Goal: Transaction & Acquisition: Book appointment/travel/reservation

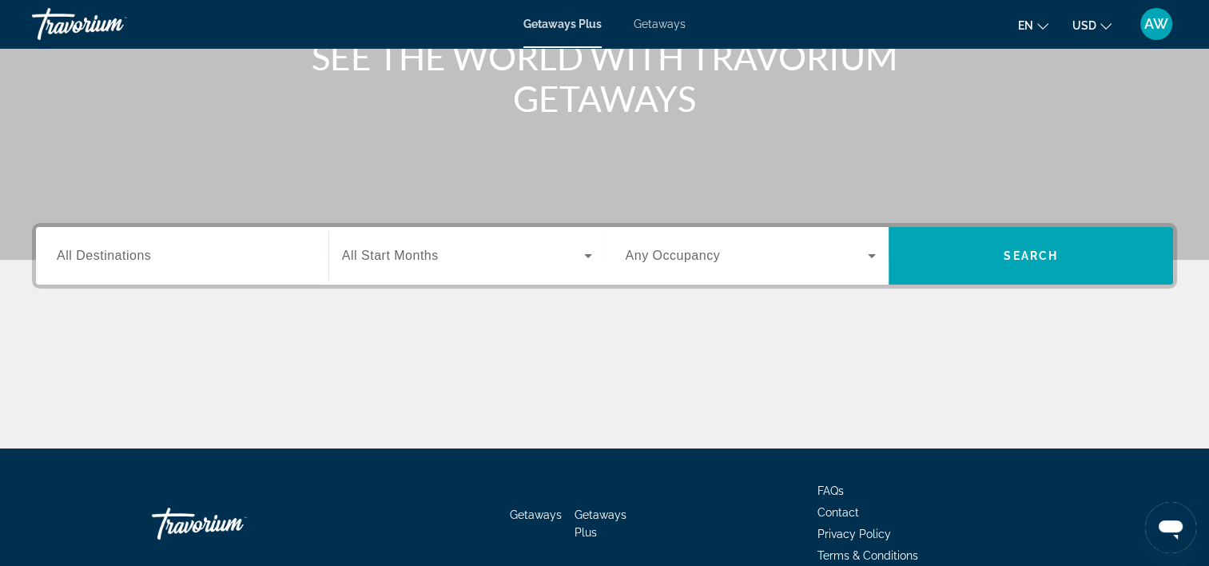
click at [138, 256] on span "All Destinations" at bounding box center [104, 256] width 94 height 14
click at [138, 256] on input "Destination All Destinations" at bounding box center [182, 256] width 251 height 19
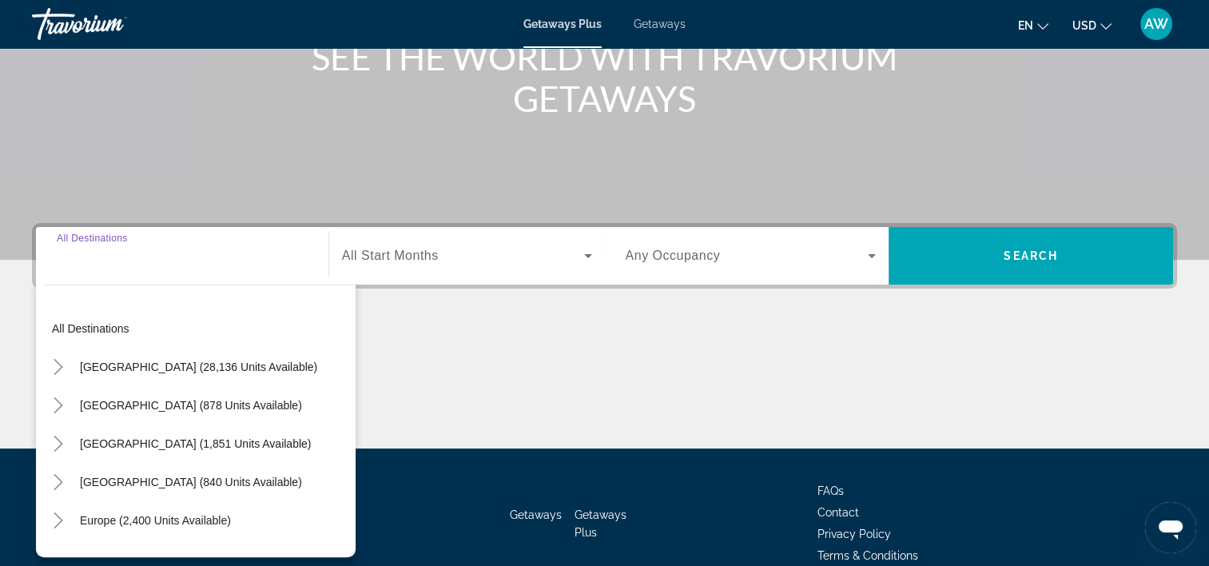
scroll to position [297, 0]
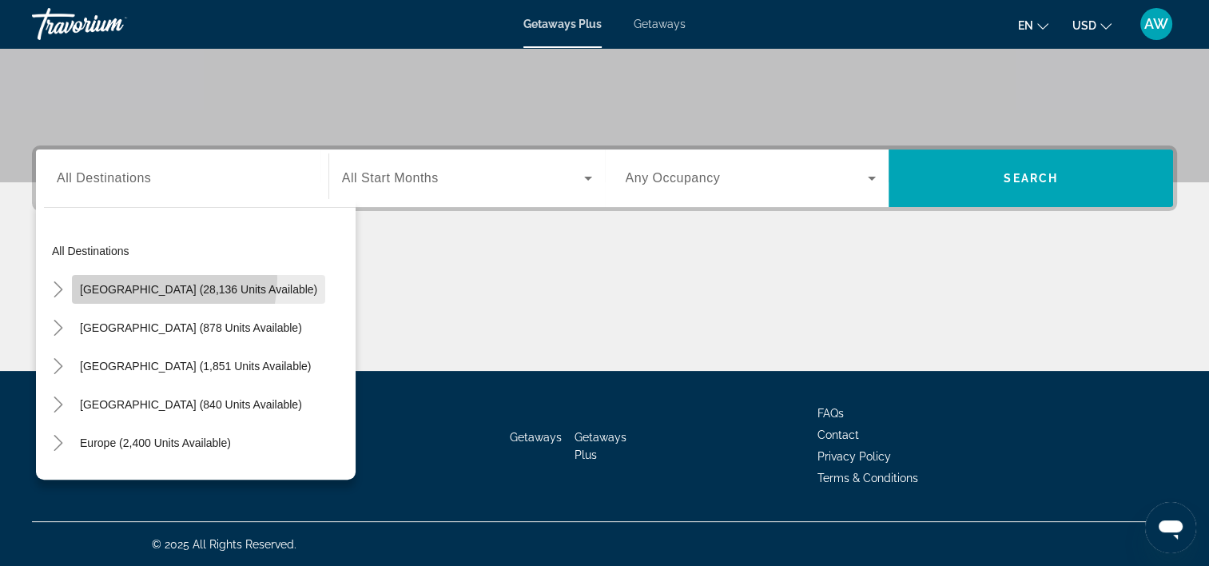
click at [141, 277] on span "Search widget" at bounding box center [198, 289] width 253 height 38
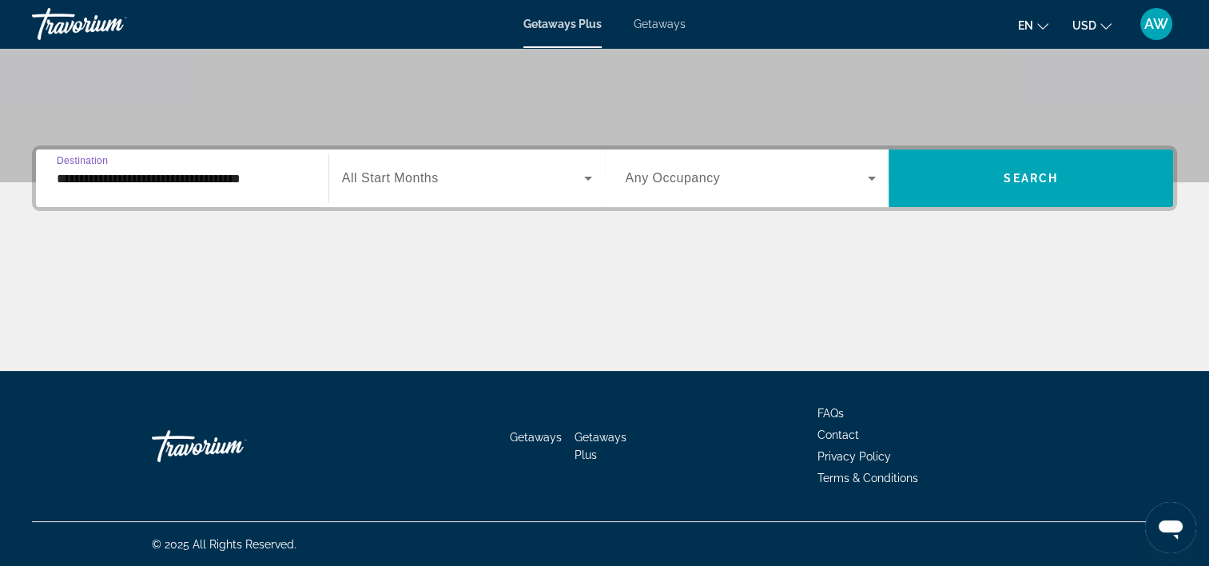
click at [162, 181] on input "**********" at bounding box center [182, 178] width 251 height 19
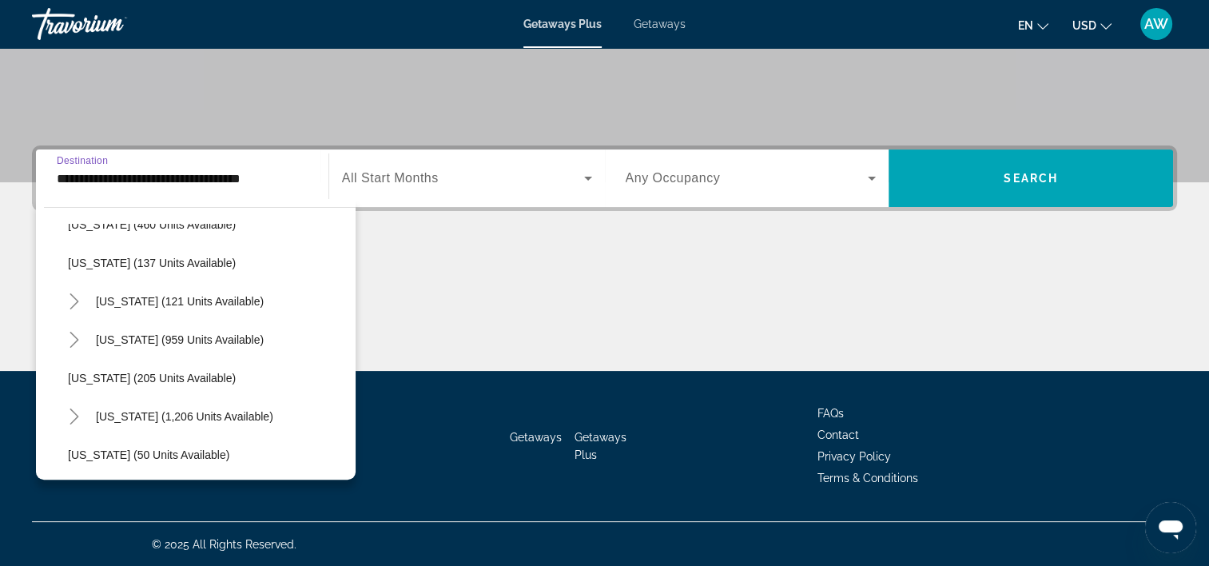
scroll to position [899, 0]
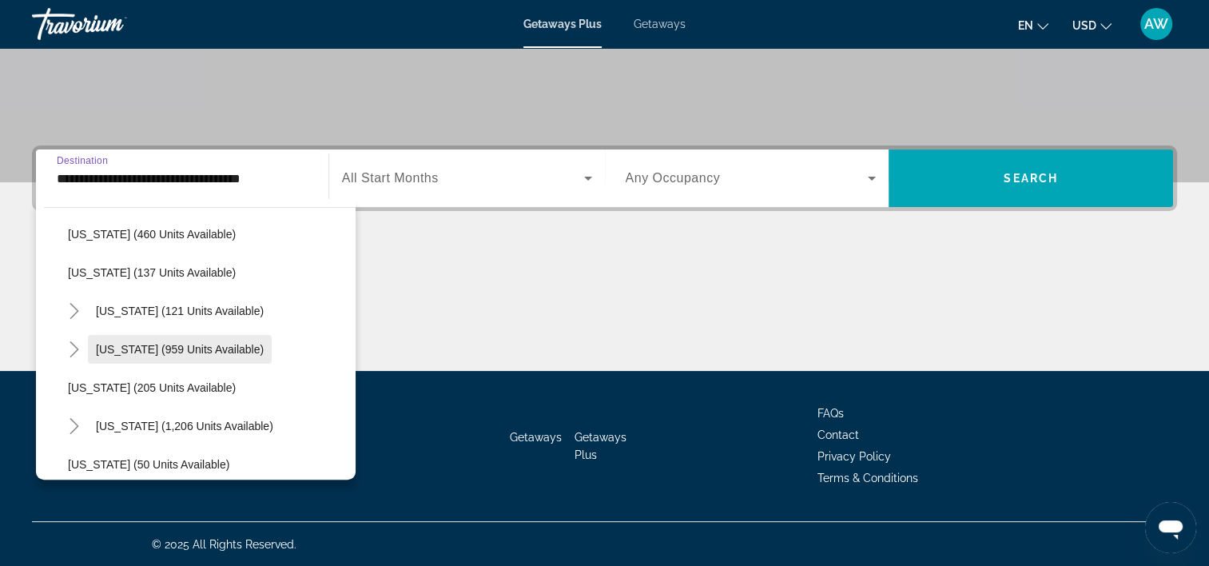
click at [164, 353] on span "[US_STATE] (959 units available)" at bounding box center [180, 349] width 168 height 13
type input "**********"
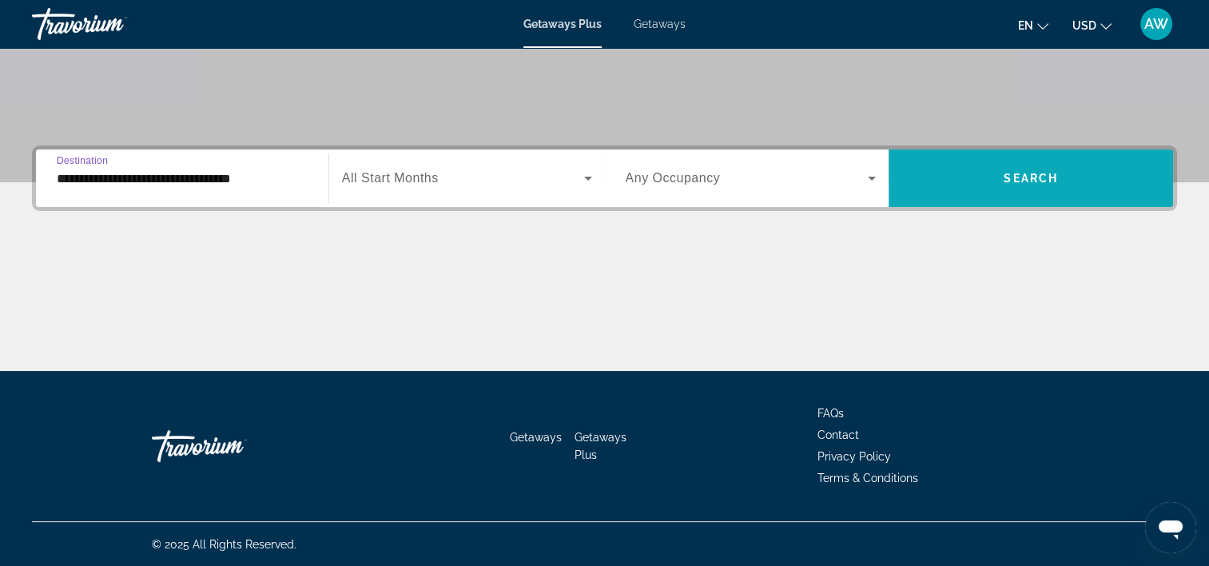
click at [969, 165] on span "Search widget" at bounding box center [1031, 178] width 285 height 38
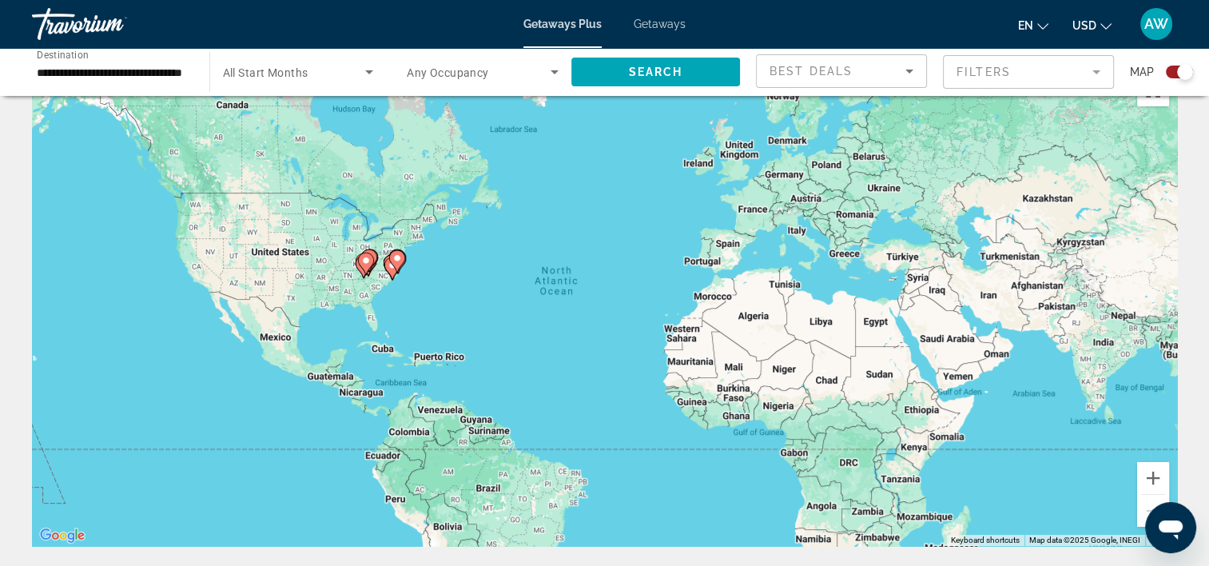
scroll to position [34, 0]
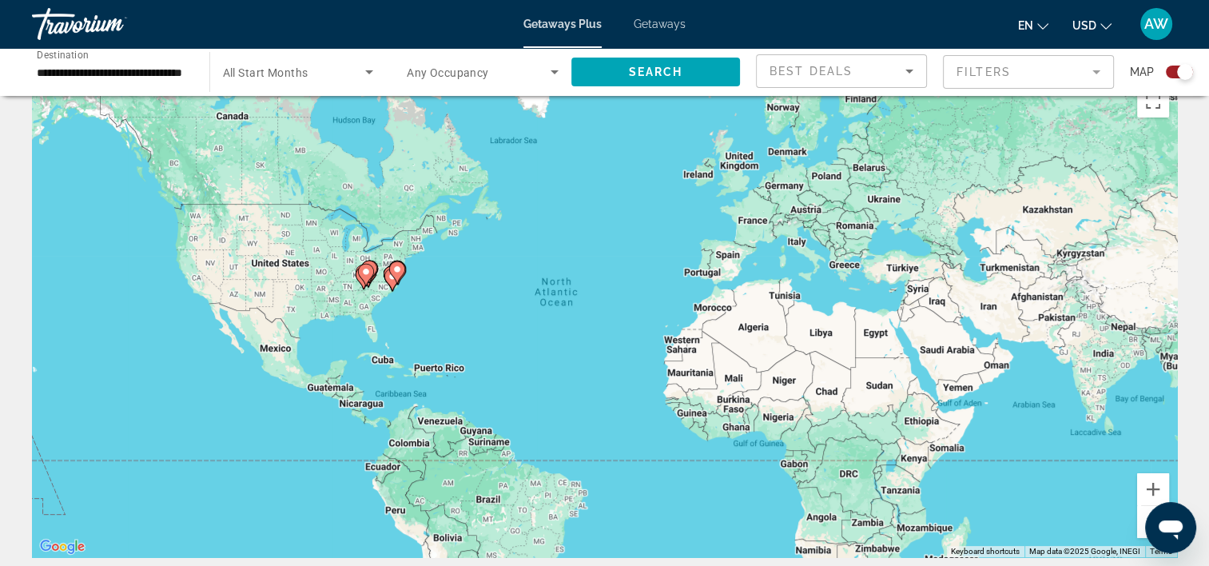
click at [387, 281] on icon "Main content" at bounding box center [392, 280] width 16 height 22
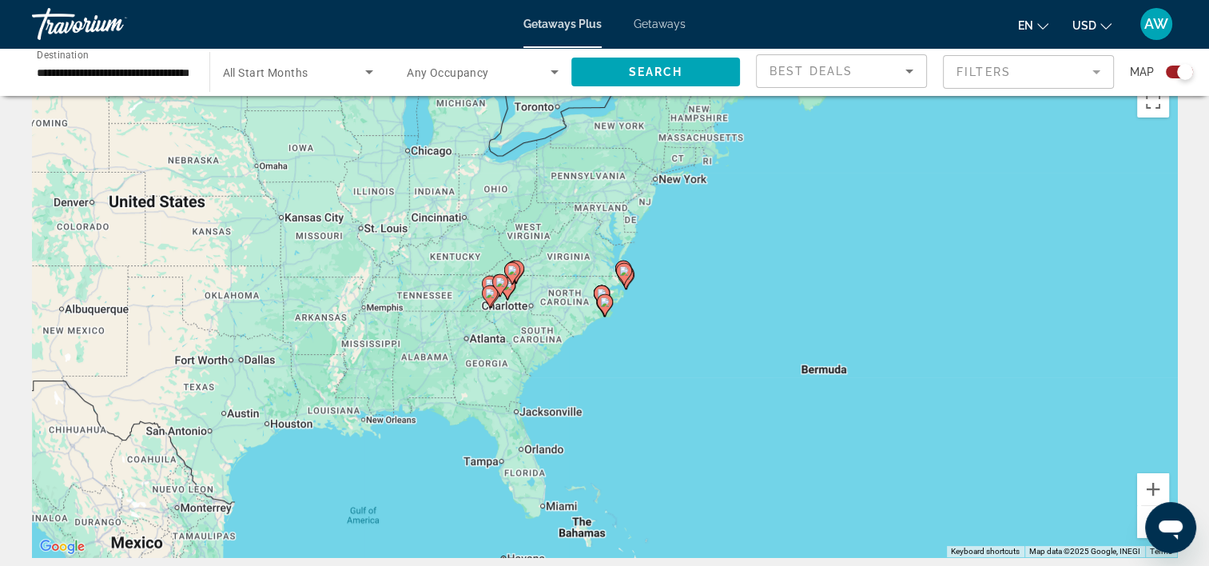
click at [633, 309] on div "To activate drag with keyboard, press Alt + Enter. Once in keyboard drag state,…" at bounding box center [604, 318] width 1145 height 480
click at [581, 290] on div "To activate drag with keyboard, press Alt + Enter. Once in keyboard drag state,…" at bounding box center [604, 318] width 1145 height 480
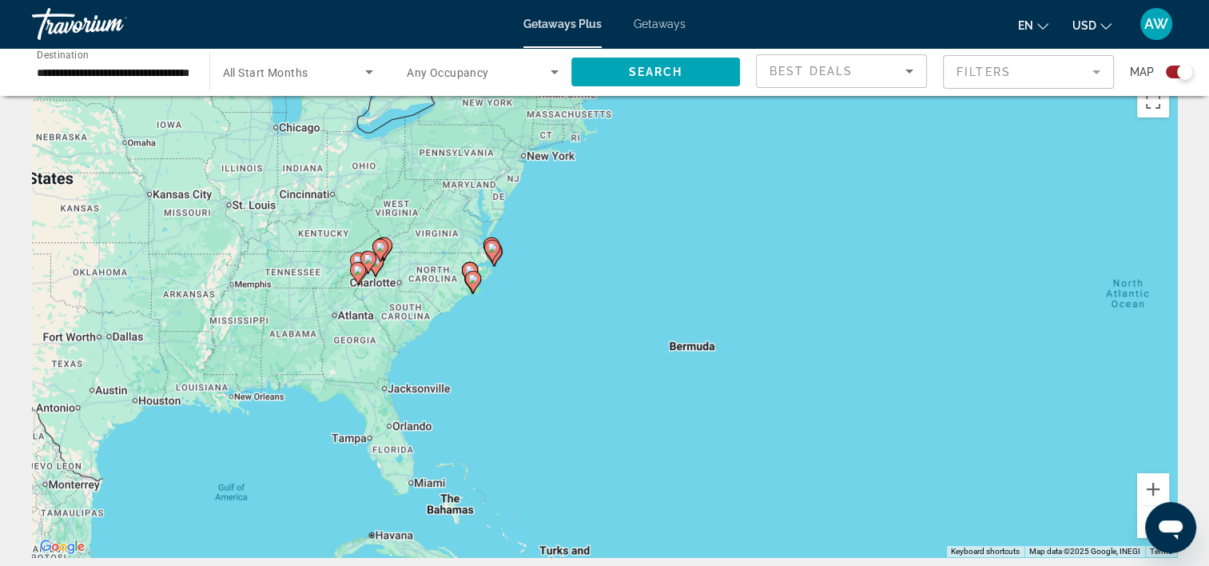
drag, startPoint x: 639, startPoint y: 304, endPoint x: 504, endPoint y: 280, distance: 136.4
click at [504, 280] on div "To activate drag with keyboard, press Alt + Enter. Once in keyboard drag state,…" at bounding box center [604, 318] width 1145 height 480
click at [475, 272] on icon "Main content" at bounding box center [472, 282] width 14 height 21
type input "**********"
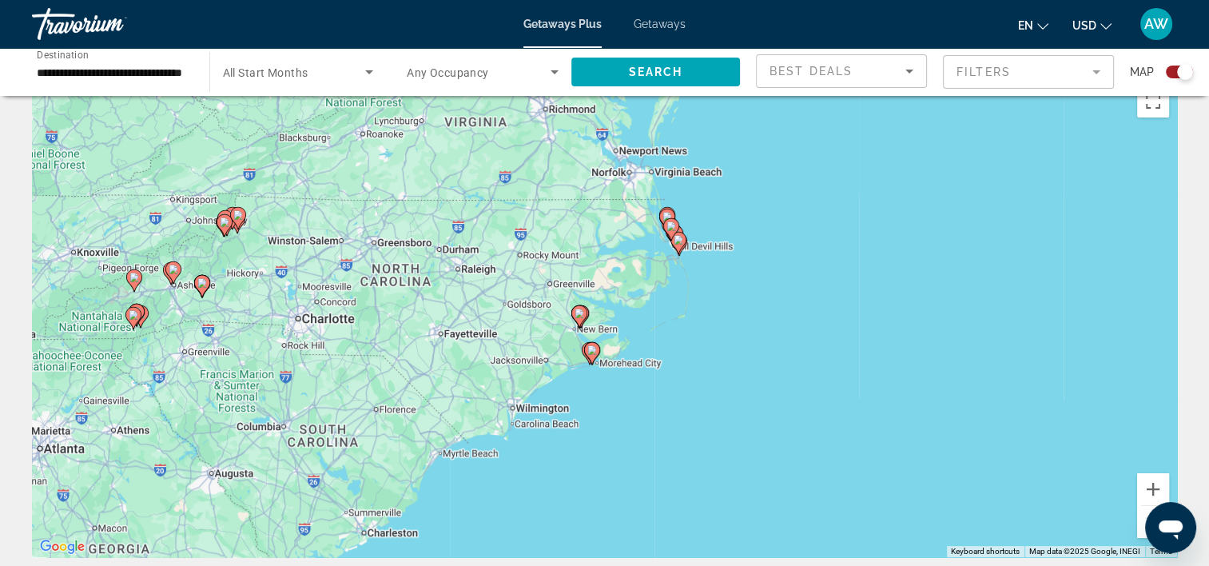
drag, startPoint x: 221, startPoint y: 217, endPoint x: 741, endPoint y: 358, distance: 539.1
click at [741, 358] on div "To activate drag with keyboard, press Alt + Enter. Once in keyboard drag state,…" at bounding box center [604, 318] width 1145 height 480
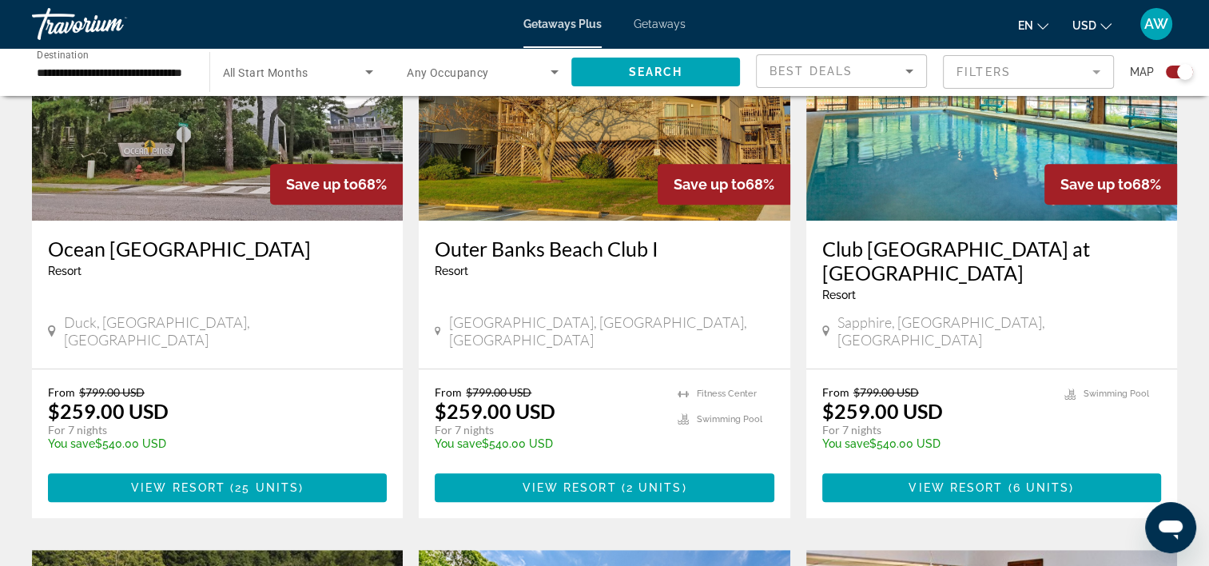
scroll to position [691, 0]
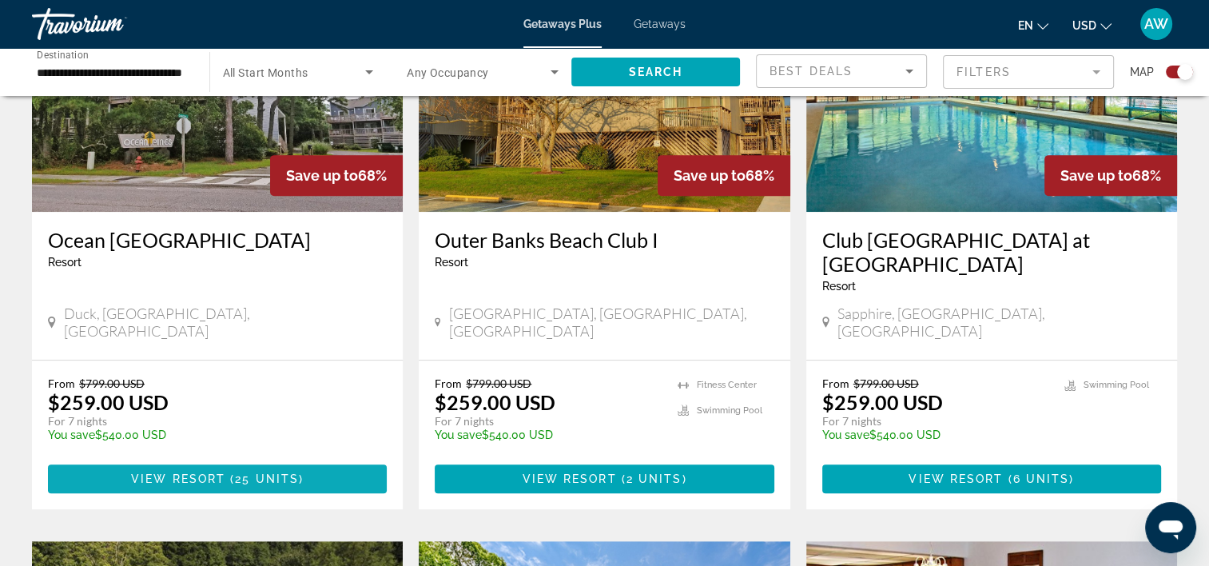
click at [235, 467] on span "Main content" at bounding box center [217, 479] width 339 height 38
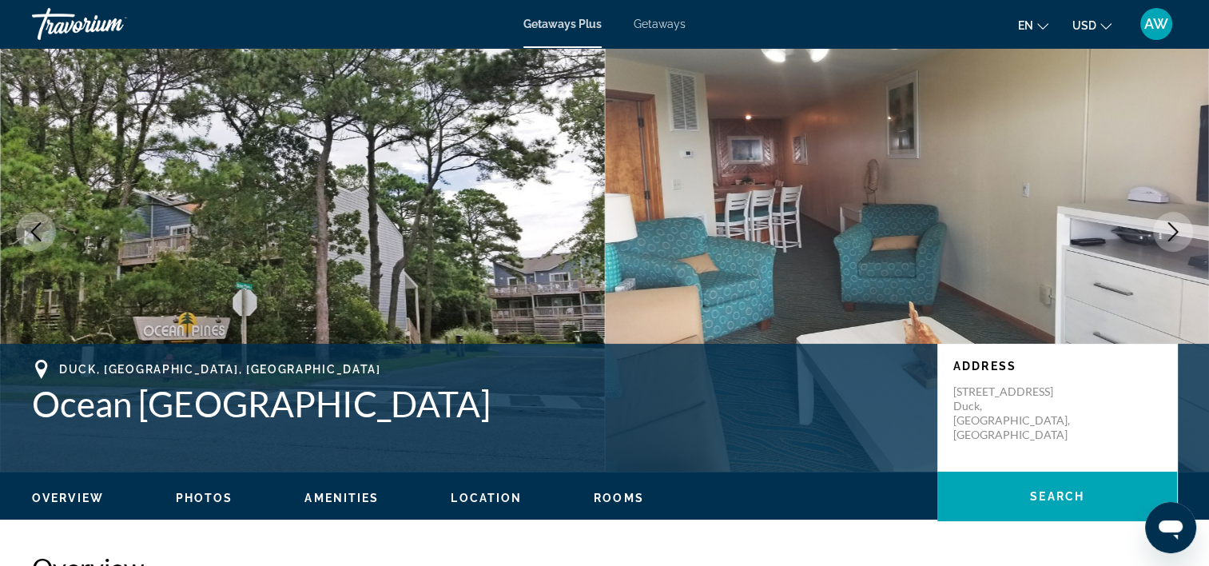
scroll to position [61, 0]
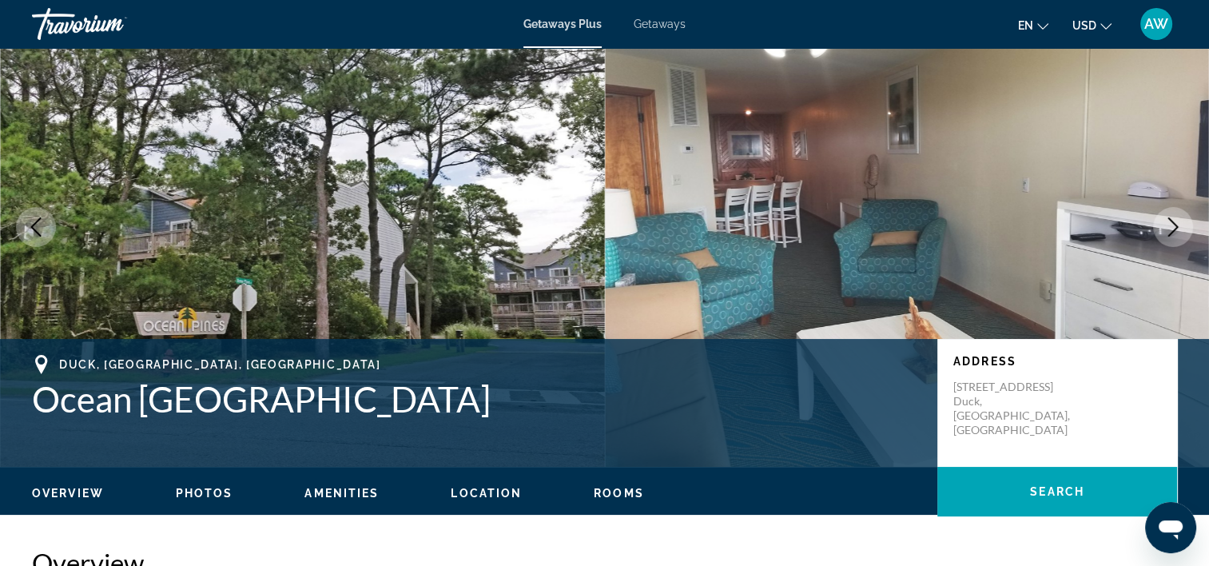
click at [1181, 227] on icon "Next image" at bounding box center [1173, 226] width 19 height 19
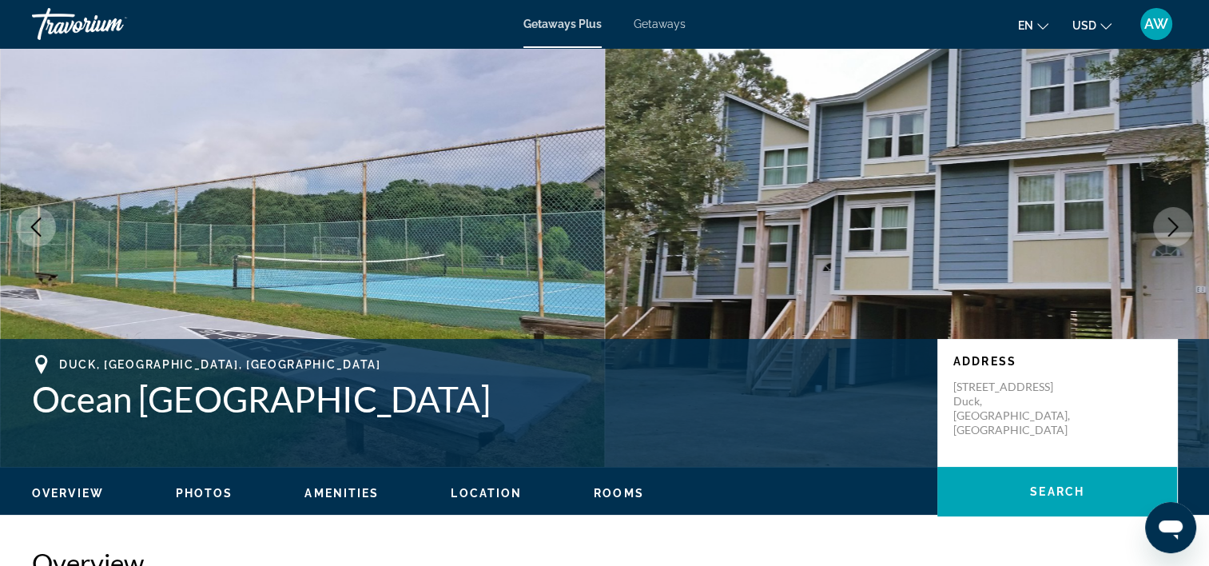
click at [1181, 227] on icon "Next image" at bounding box center [1173, 226] width 19 height 19
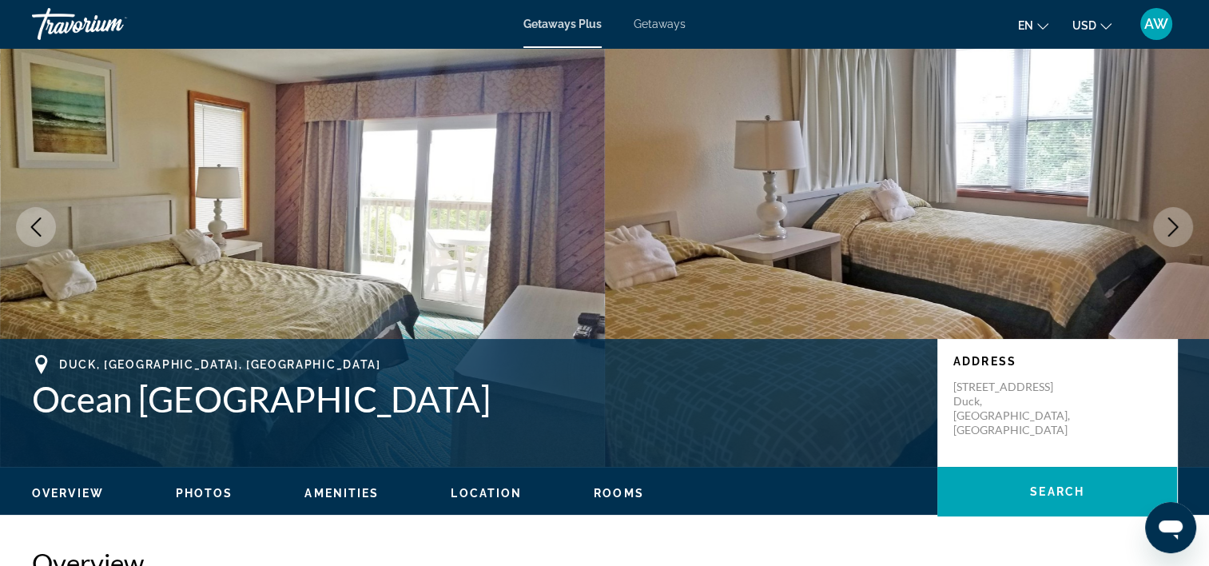
click at [1181, 227] on icon "Next image" at bounding box center [1173, 226] width 19 height 19
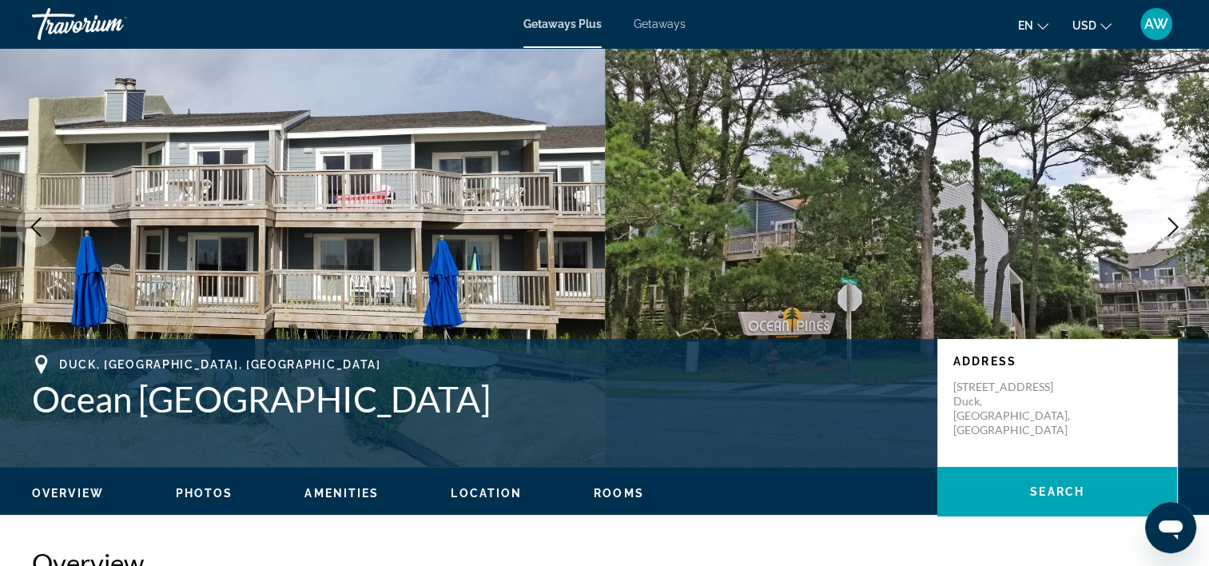
click at [1181, 227] on icon "Next image" at bounding box center [1173, 226] width 19 height 19
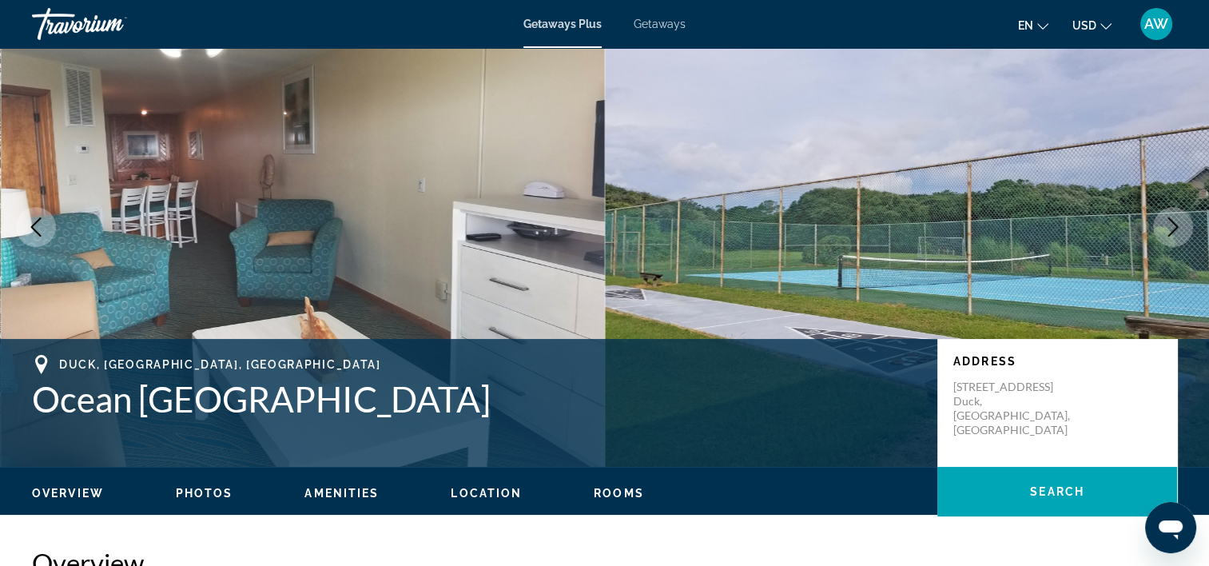
click at [1181, 227] on icon "Next image" at bounding box center [1173, 226] width 19 height 19
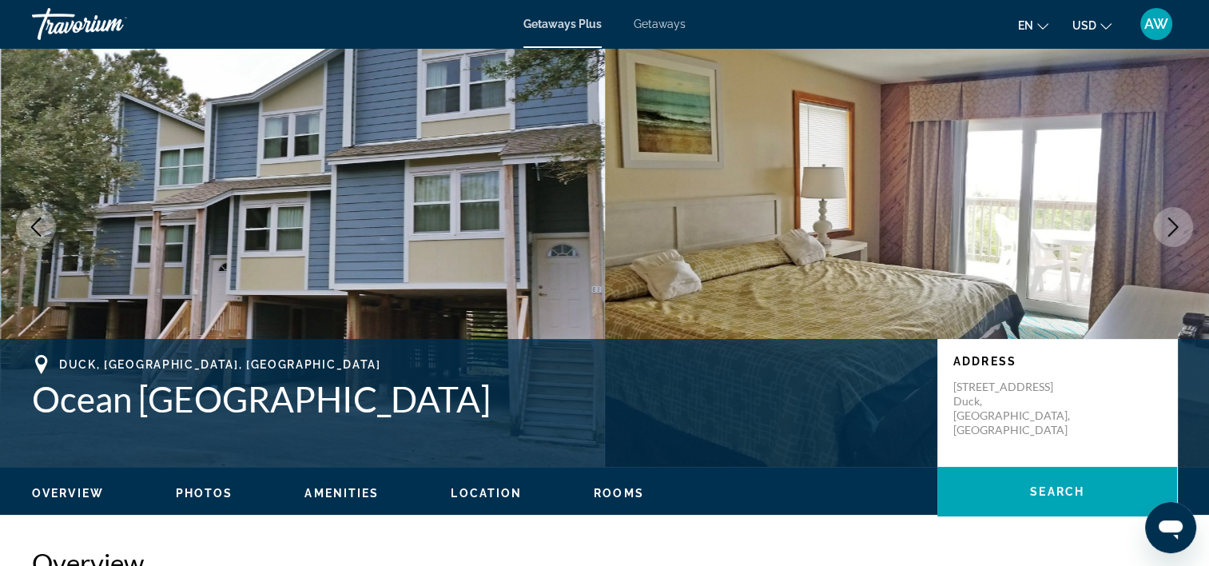
click at [1181, 227] on icon "Next image" at bounding box center [1173, 226] width 19 height 19
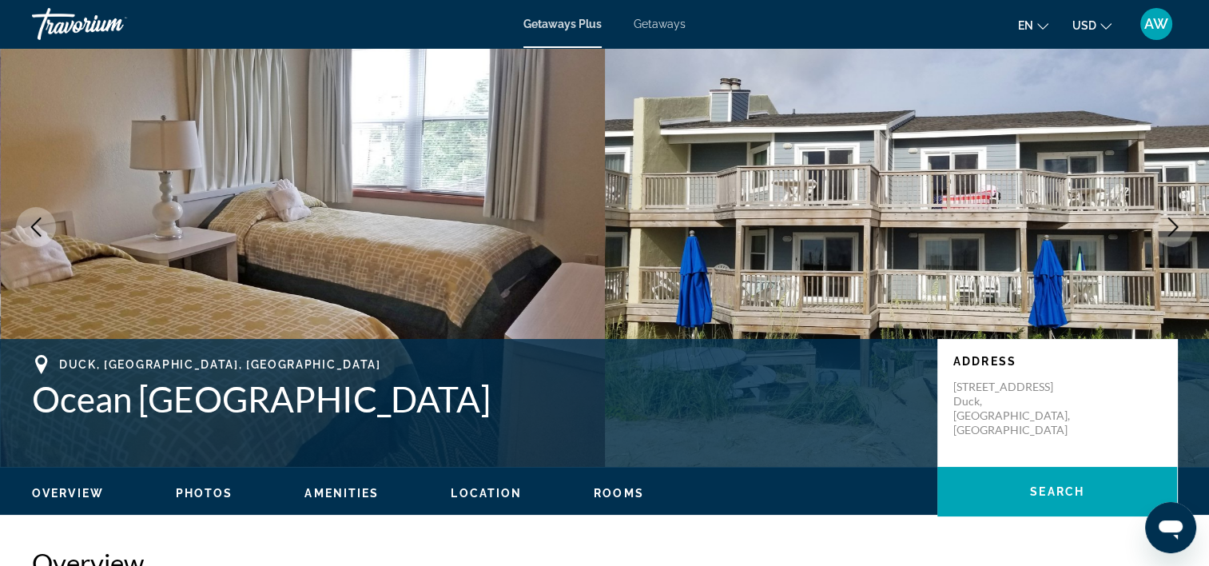
click at [1181, 227] on icon "Next image" at bounding box center [1173, 226] width 19 height 19
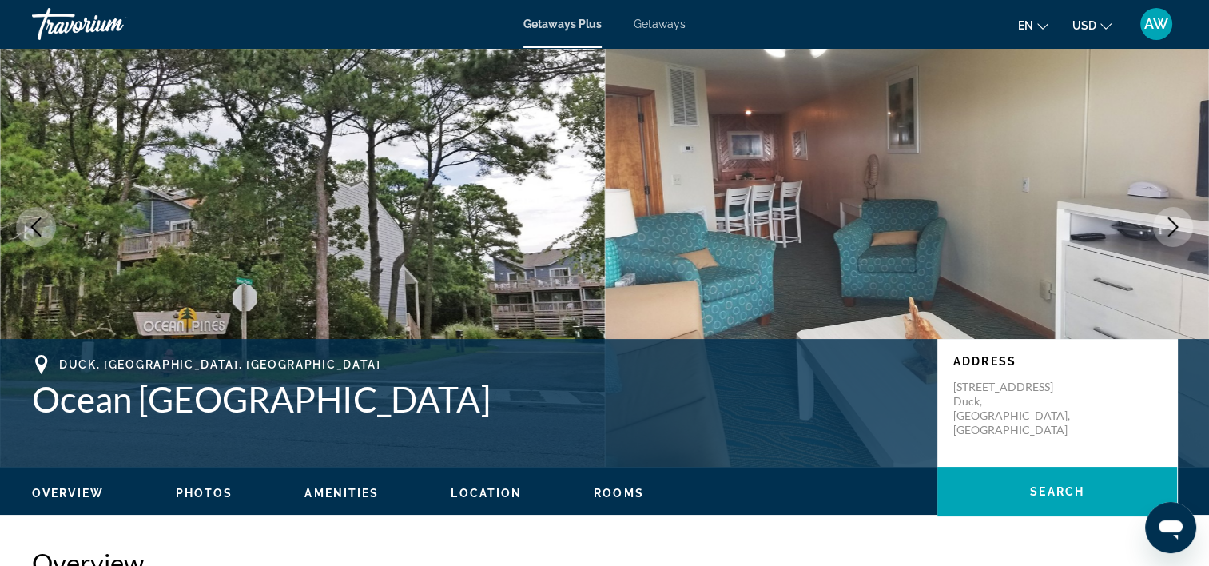
click at [48, 233] on button "Previous image" at bounding box center [36, 227] width 40 height 40
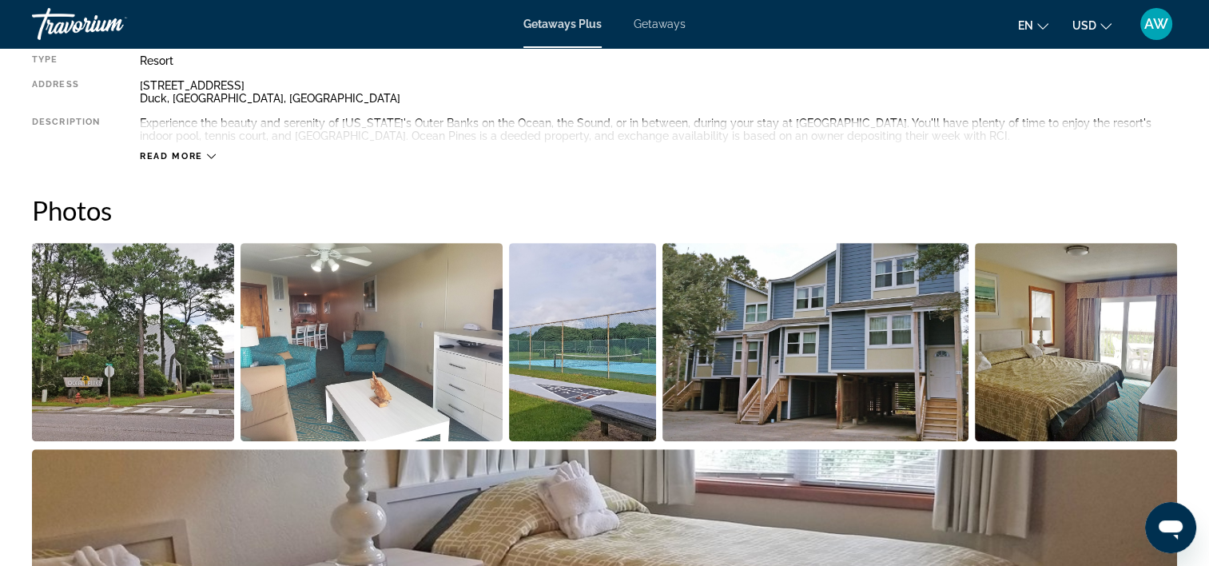
scroll to position [606, 0]
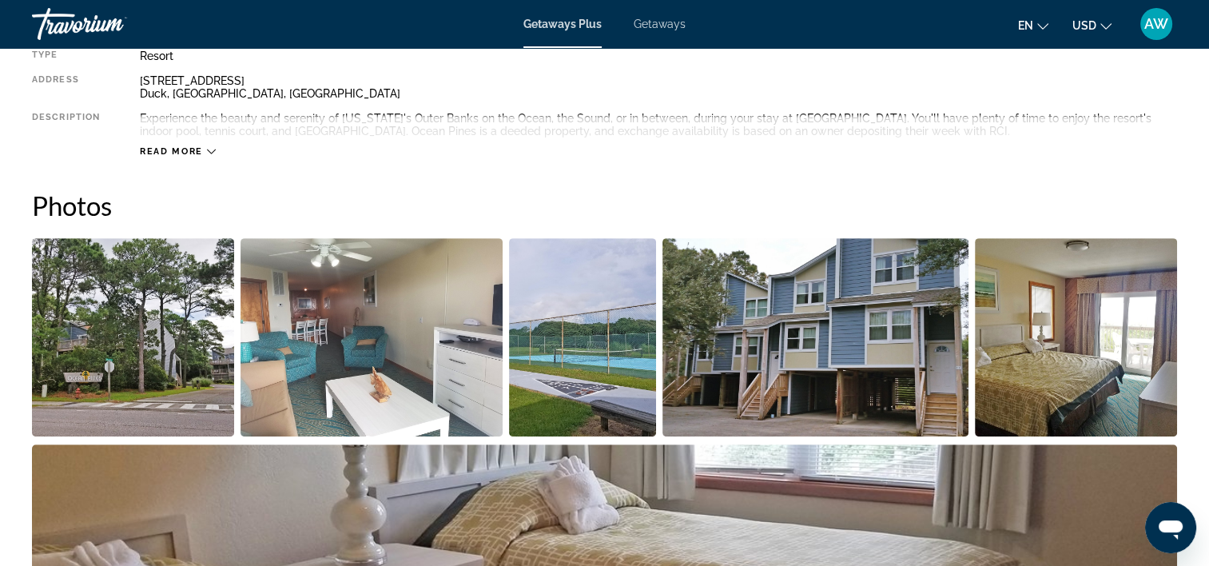
click at [157, 149] on span "Read more" at bounding box center [171, 151] width 63 height 10
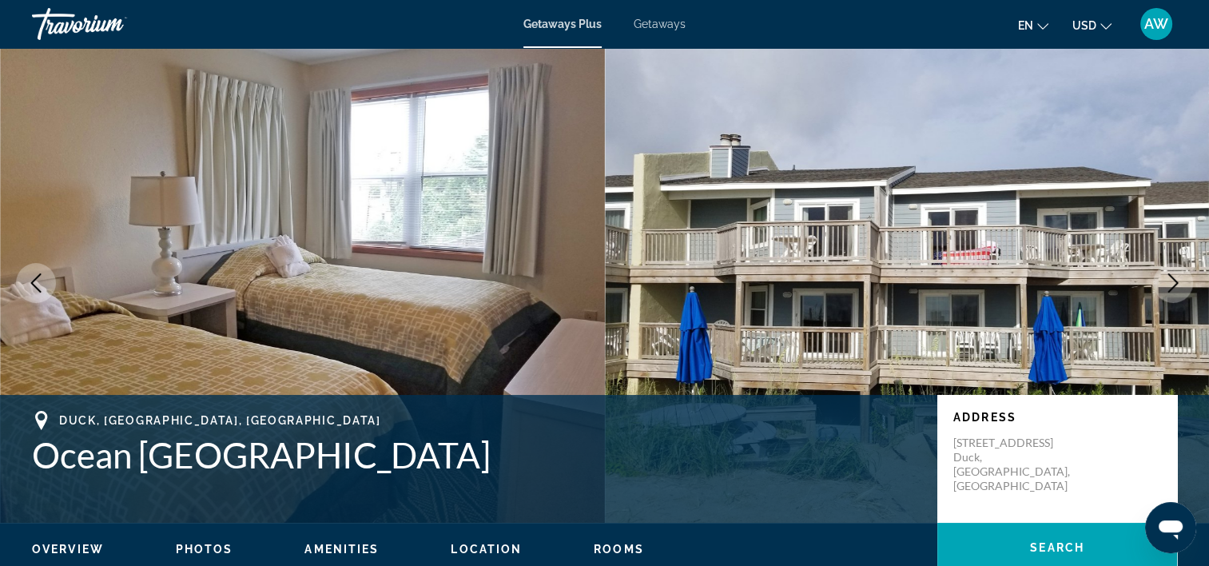
scroll to position [0, 0]
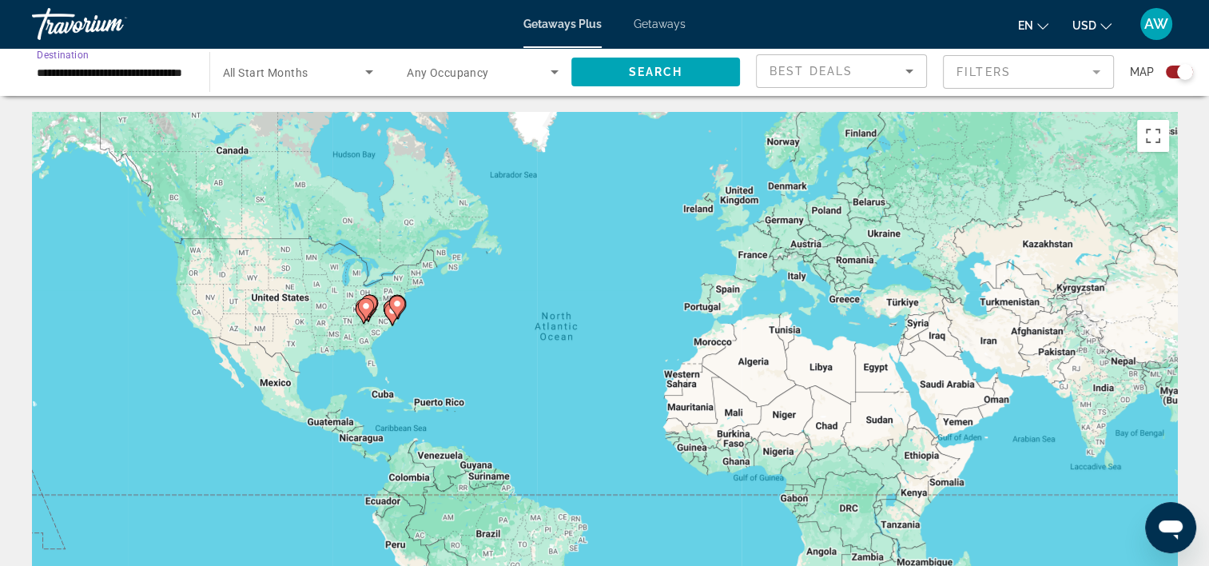
click at [122, 67] on input "**********" at bounding box center [113, 72] width 152 height 19
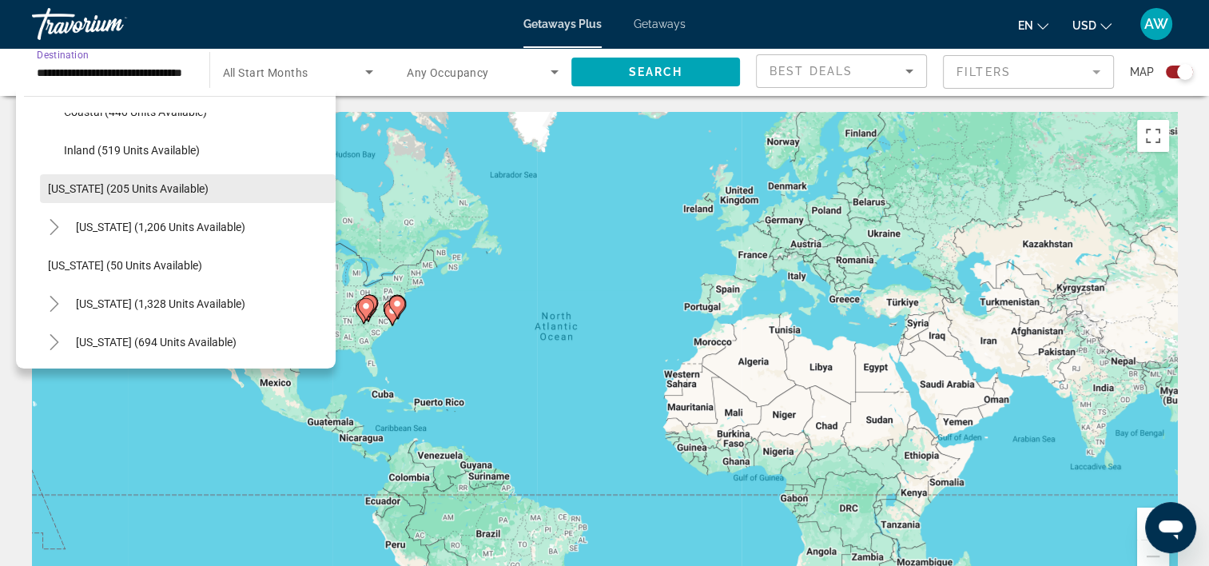
scroll to position [1082, 0]
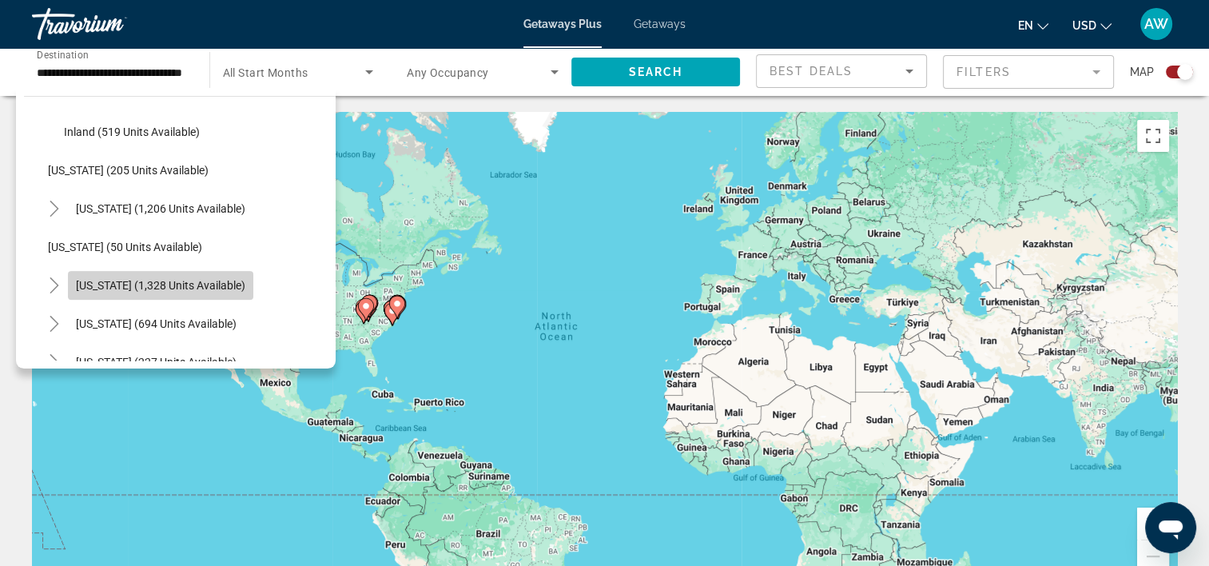
click at [99, 279] on span "[US_STATE] (1,328 units available)" at bounding box center [160, 285] width 169 height 13
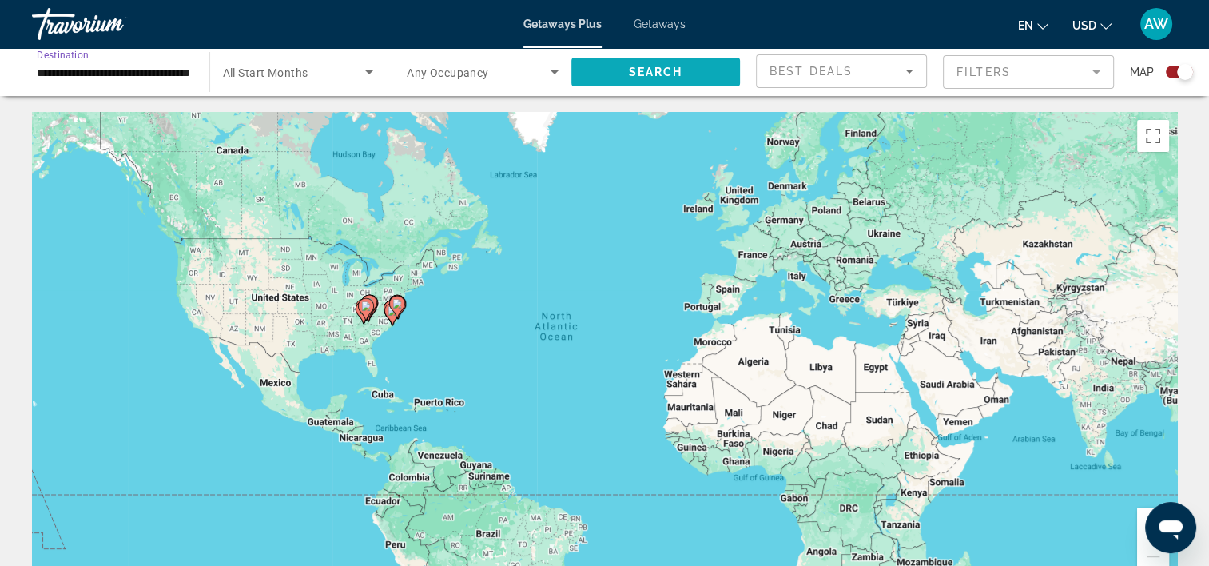
click at [620, 66] on span "Search widget" at bounding box center [656, 72] width 169 height 38
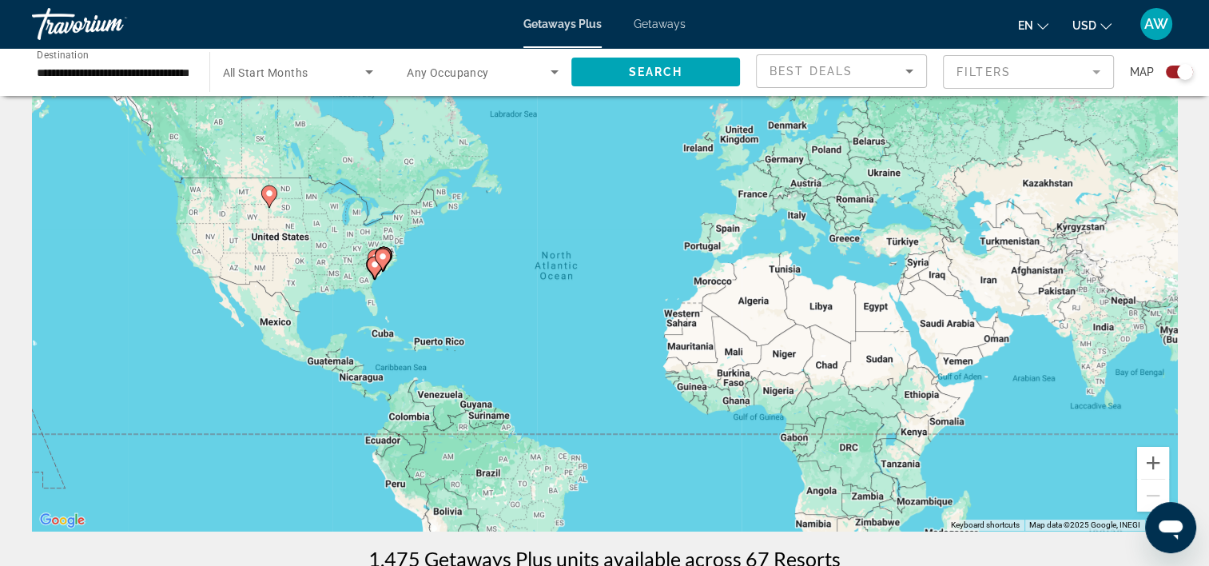
scroll to position [65, 0]
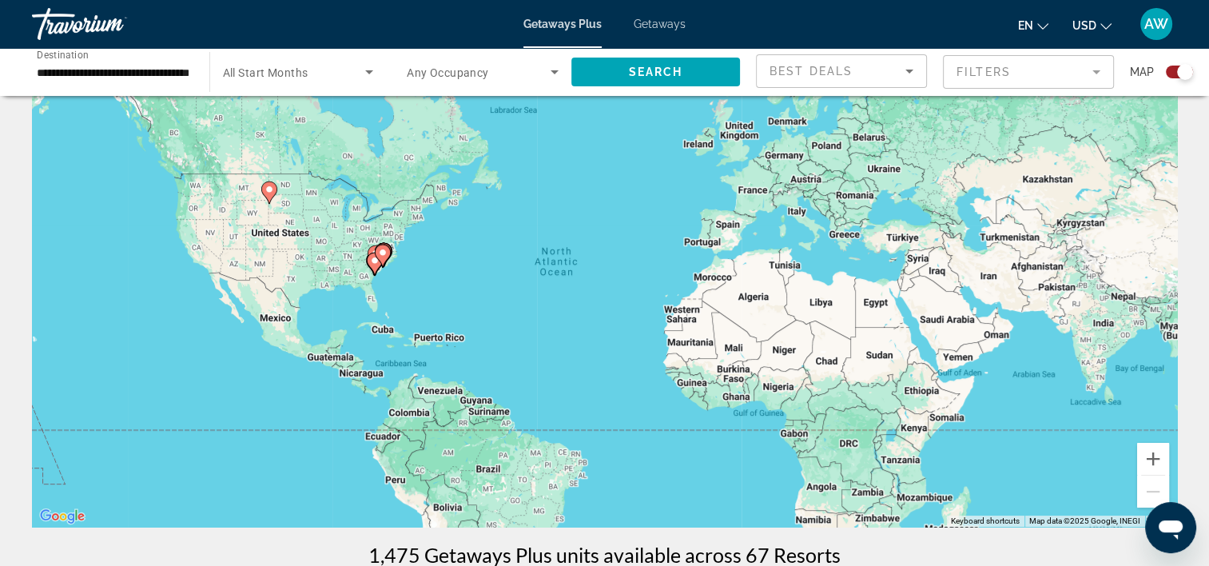
click at [388, 260] on gmp-advanced-marker "Main content" at bounding box center [383, 256] width 16 height 24
type input "**********"
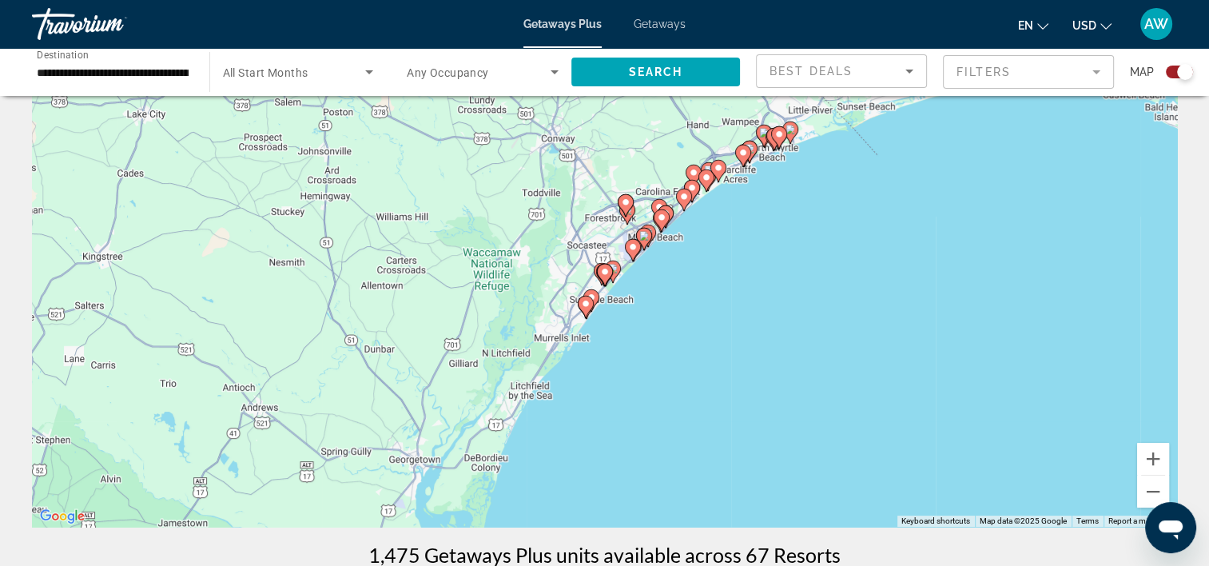
click at [651, 235] on icon "Main content" at bounding box center [644, 239] width 16 height 22
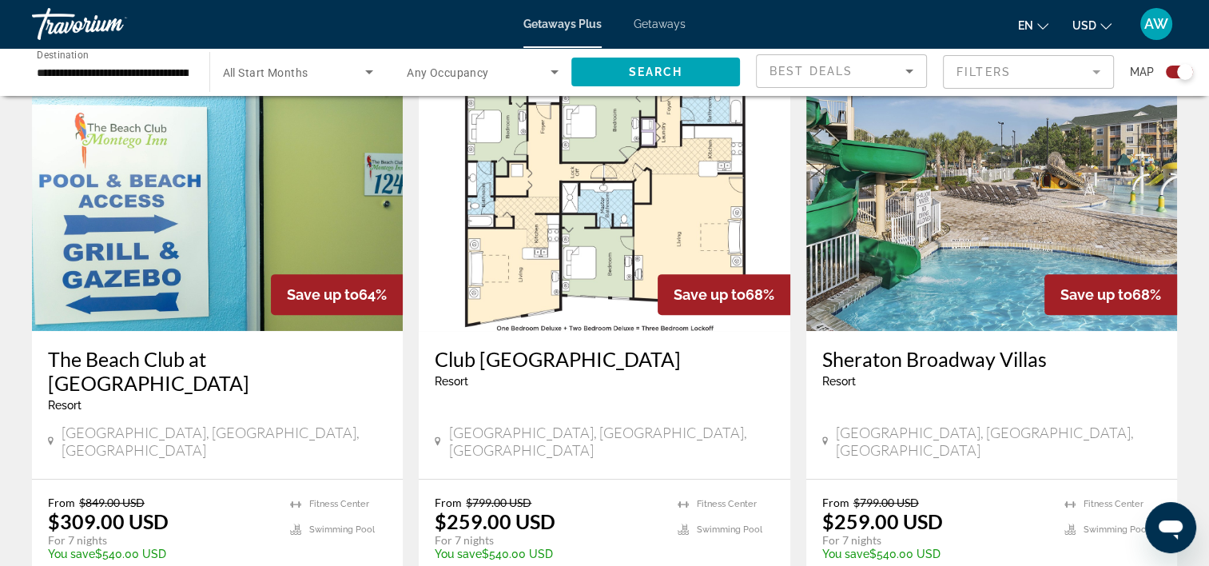
scroll to position [579, 0]
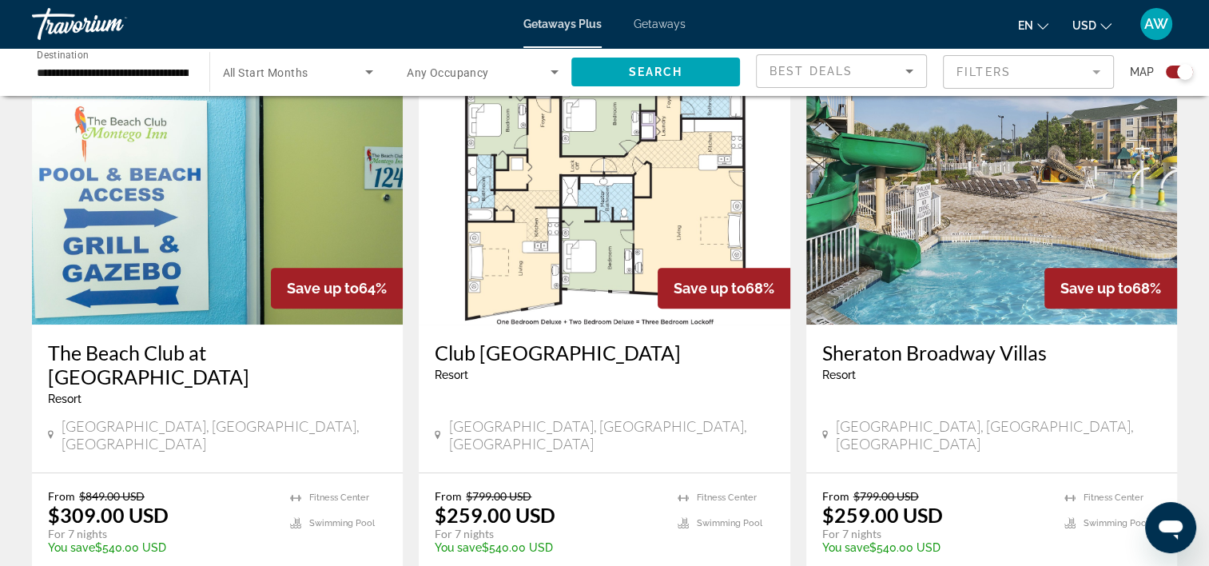
click at [957, 213] on img "Main content" at bounding box center [992, 197] width 371 height 256
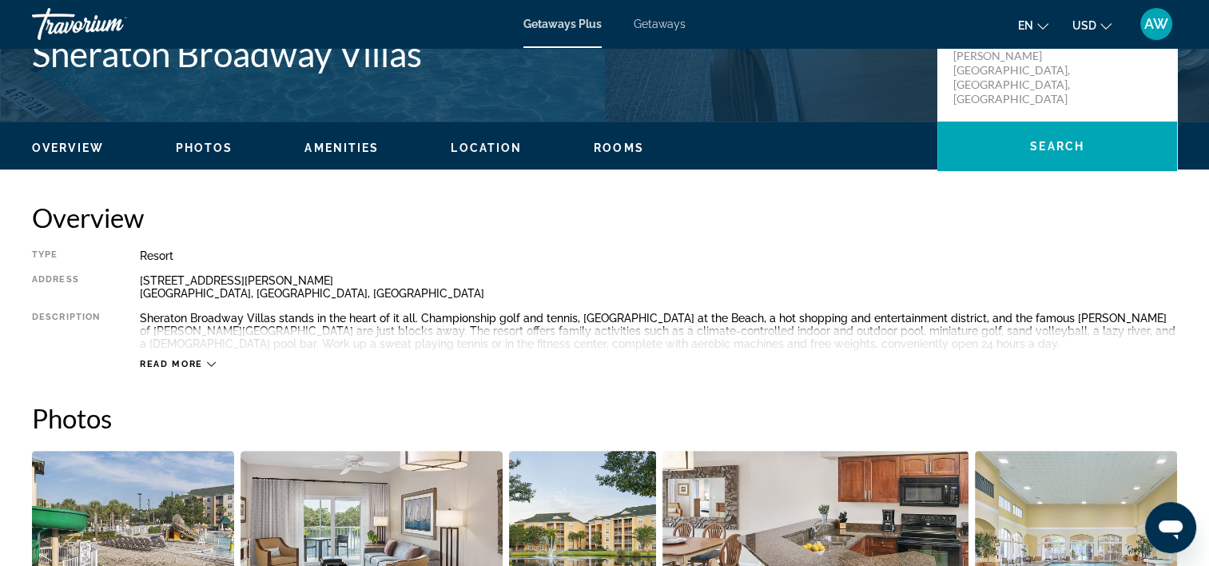
scroll to position [428, 0]
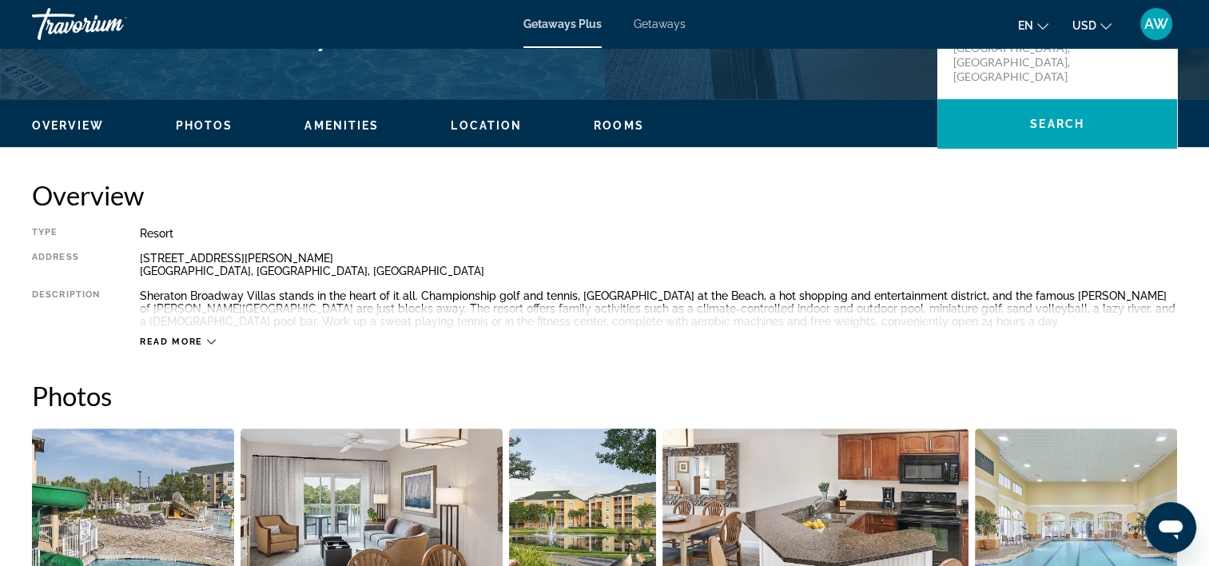
click at [194, 341] on span "Read more" at bounding box center [171, 342] width 63 height 10
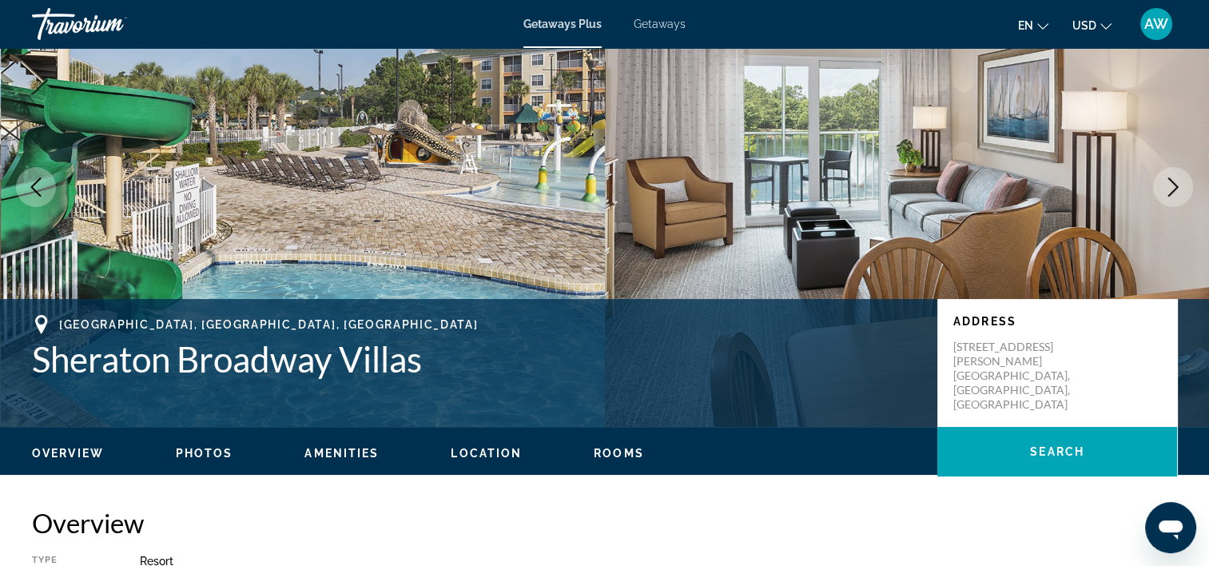
scroll to position [0, 0]
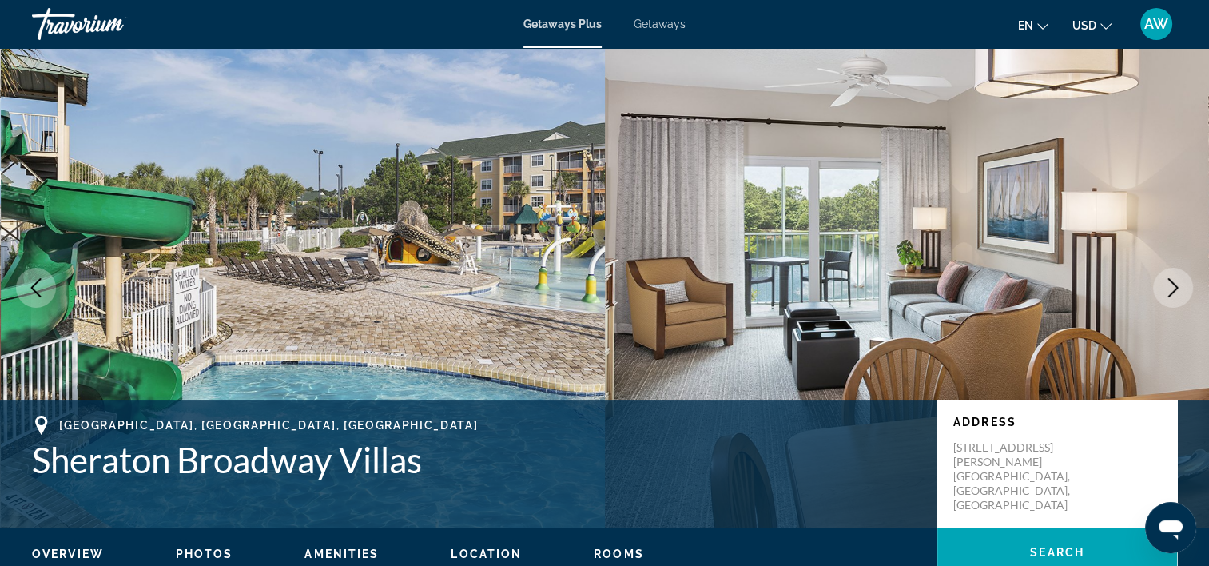
click at [1167, 301] on button "Next image" at bounding box center [1173, 288] width 40 height 40
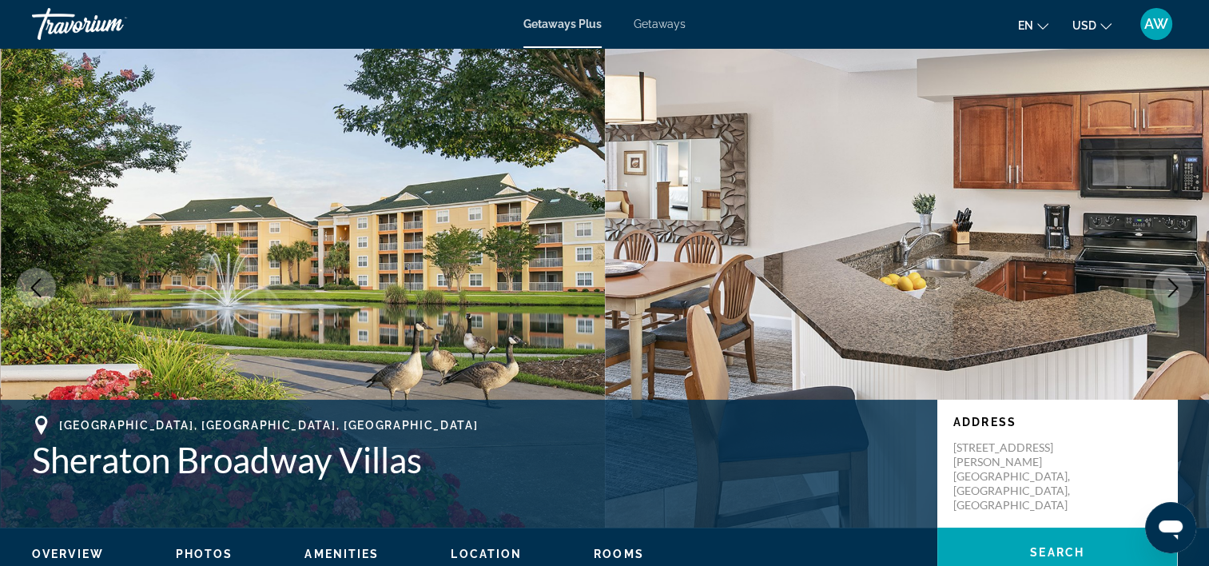
click at [1167, 301] on button "Next image" at bounding box center [1173, 288] width 40 height 40
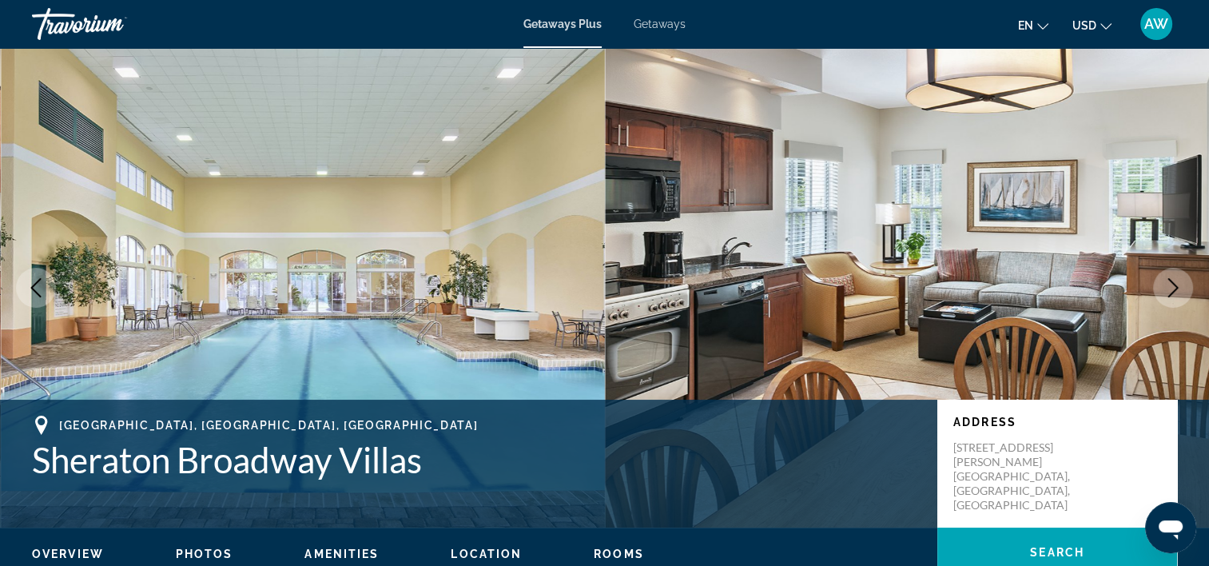
click at [1167, 301] on button "Next image" at bounding box center [1173, 288] width 40 height 40
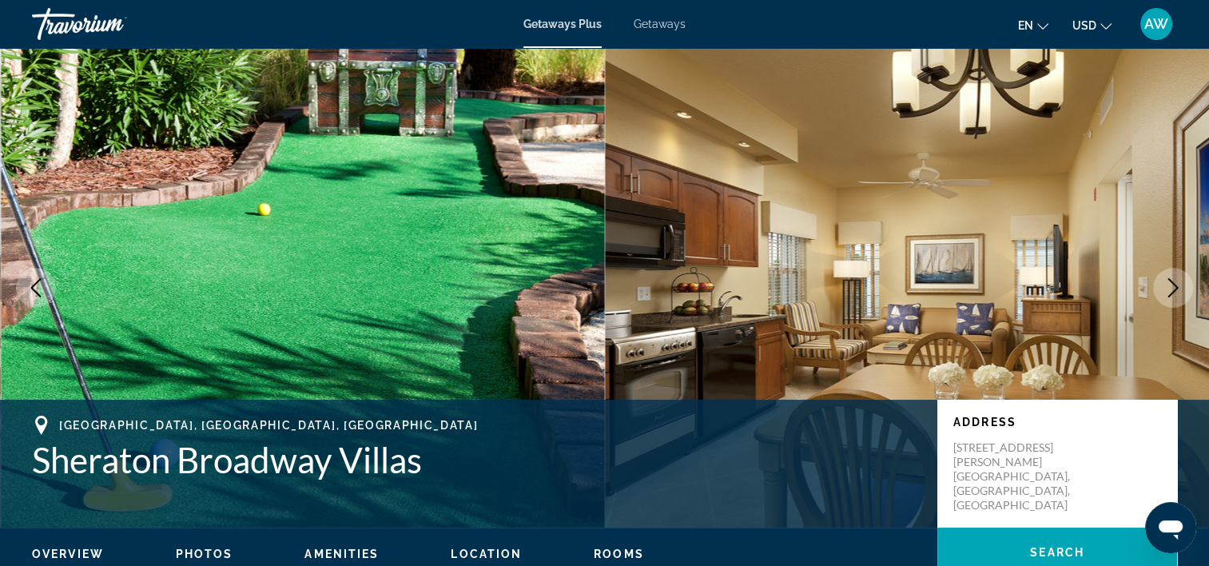
click at [1167, 301] on button "Next image" at bounding box center [1173, 288] width 40 height 40
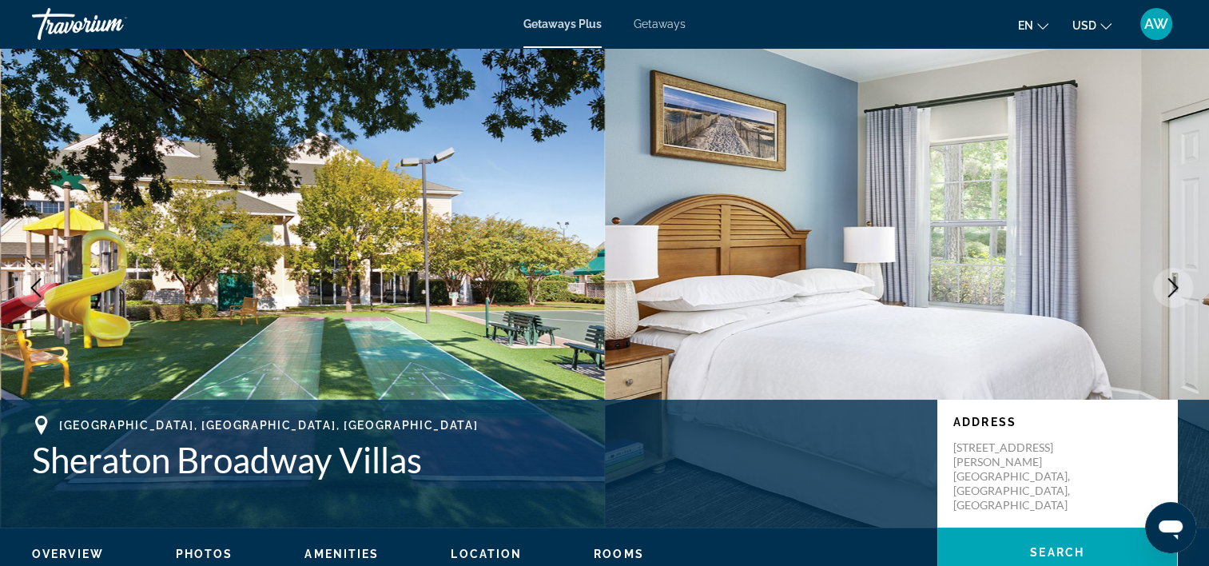
click at [1167, 301] on button "Next image" at bounding box center [1173, 288] width 40 height 40
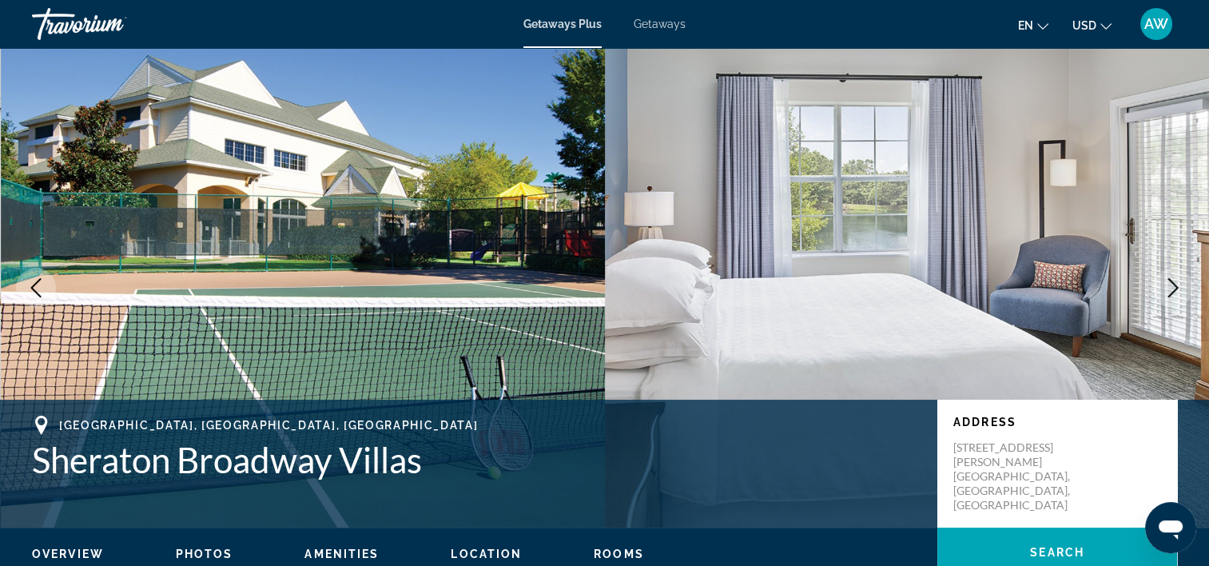
click at [1176, 289] on icon "Next image" at bounding box center [1174, 287] width 10 height 19
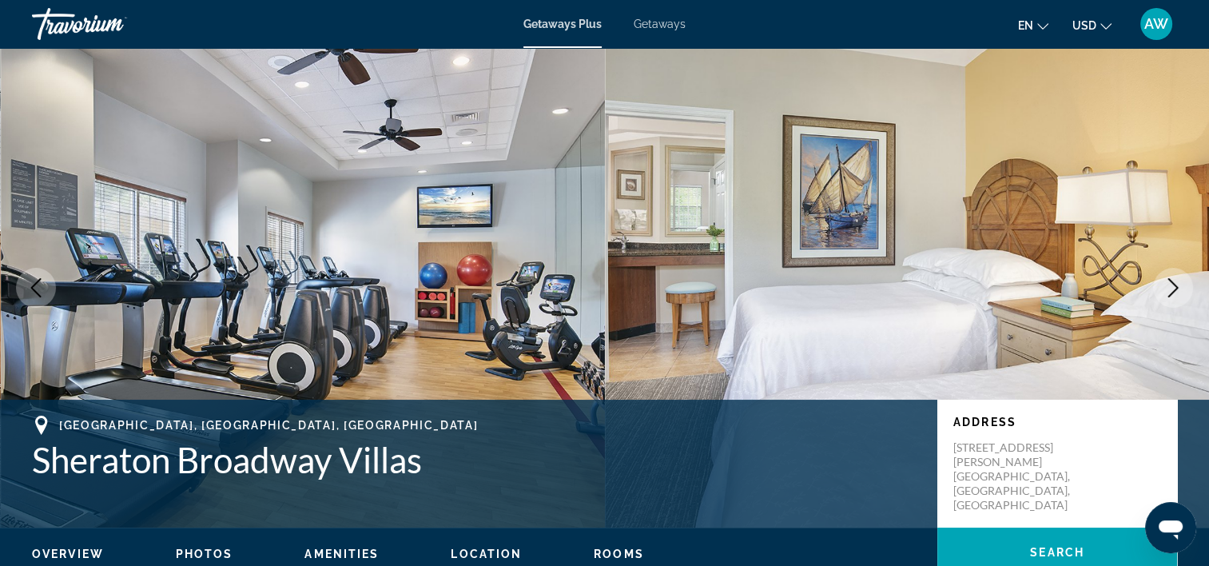
click at [1176, 289] on icon "Next image" at bounding box center [1174, 287] width 10 height 19
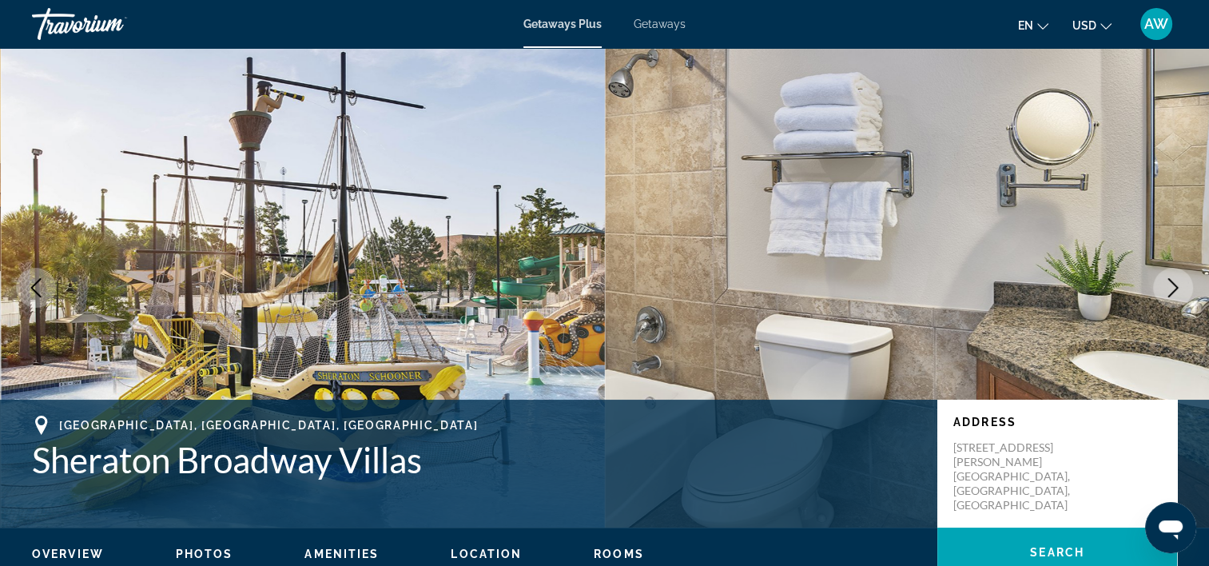
click at [1176, 289] on icon "Next image" at bounding box center [1174, 287] width 10 height 19
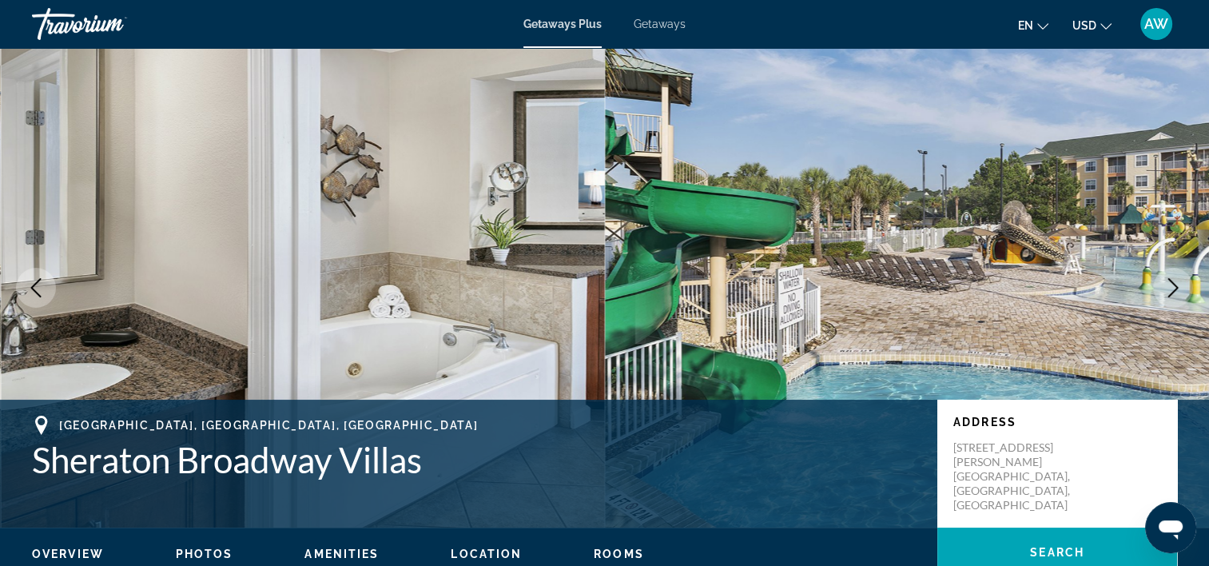
click at [1176, 289] on icon "Next image" at bounding box center [1174, 287] width 10 height 19
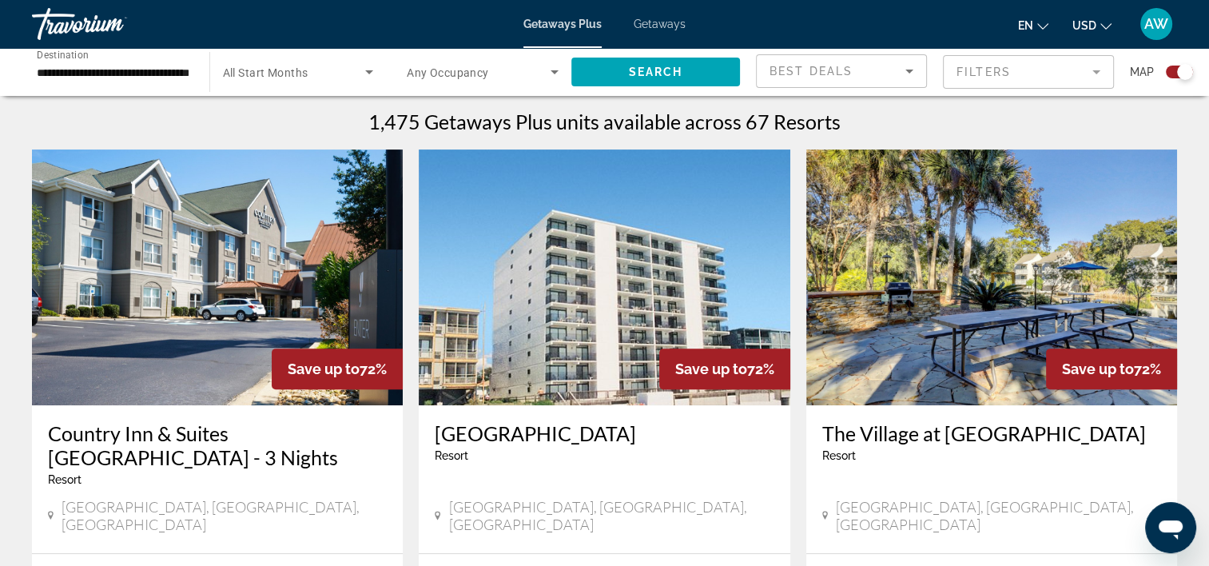
scroll to position [480, 0]
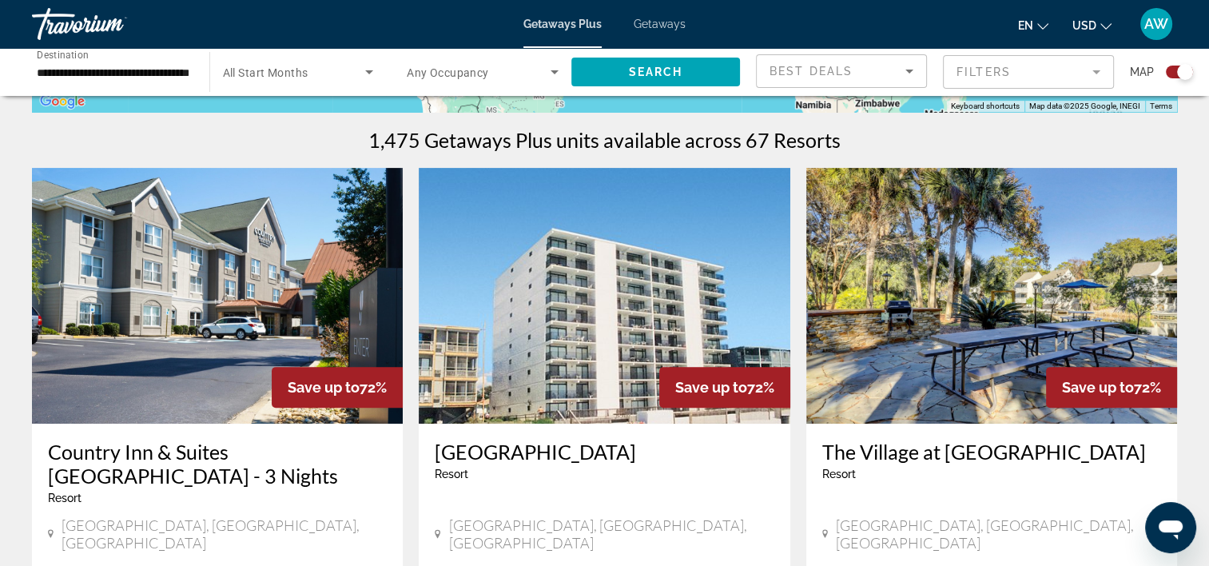
click at [1094, 74] on mat-form-field "Filters" at bounding box center [1028, 72] width 171 height 34
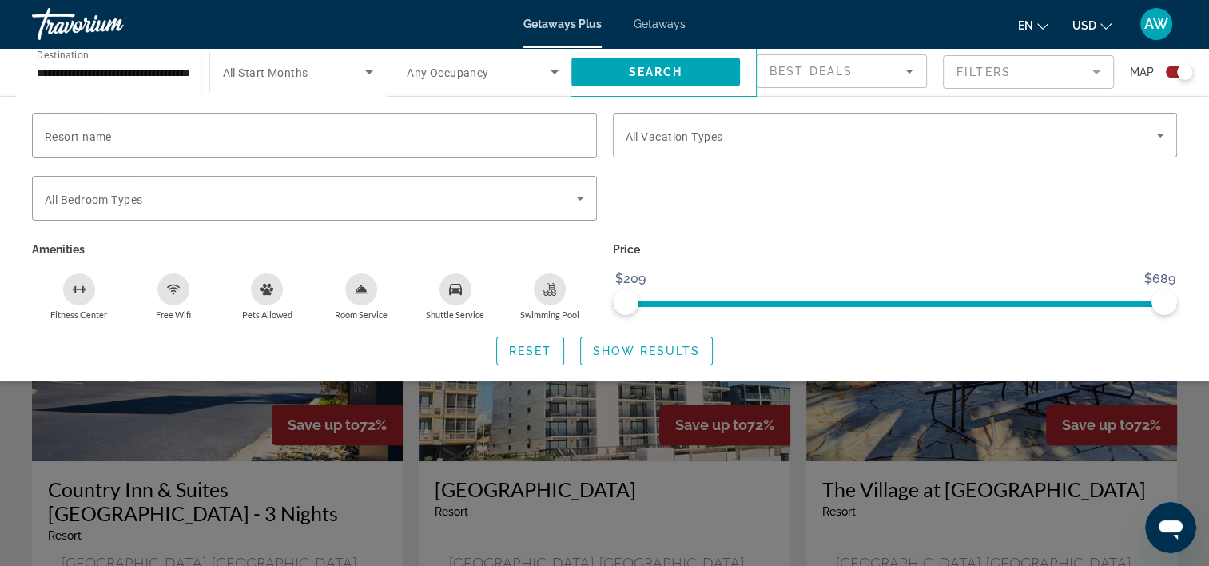
scroll to position [432, 0]
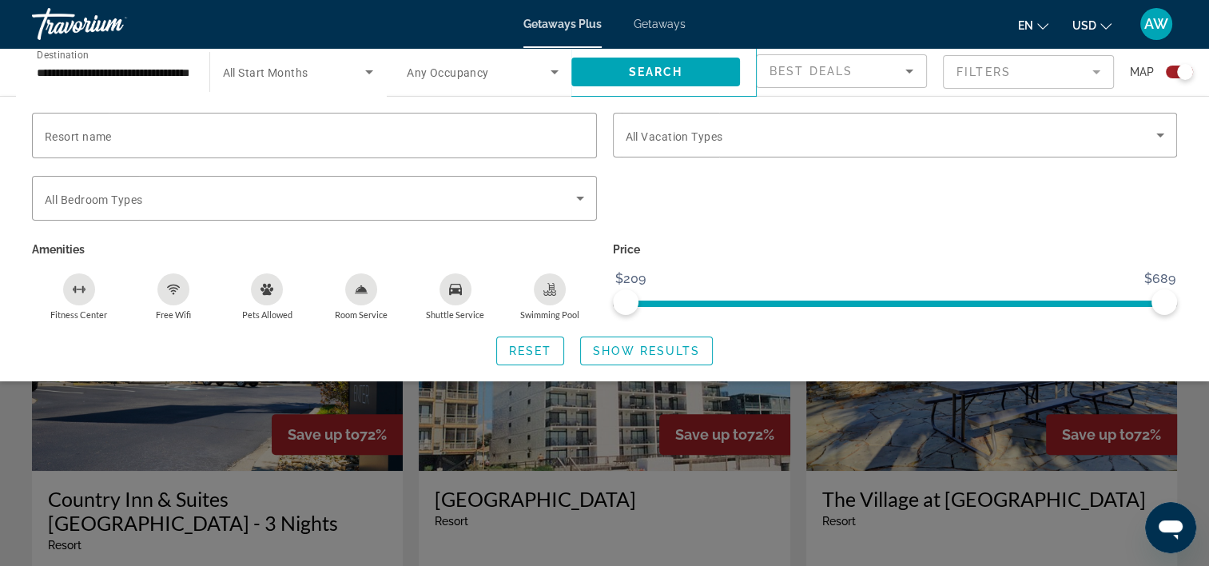
click at [1093, 67] on mat-form-field "Filters" at bounding box center [1028, 72] width 171 height 34
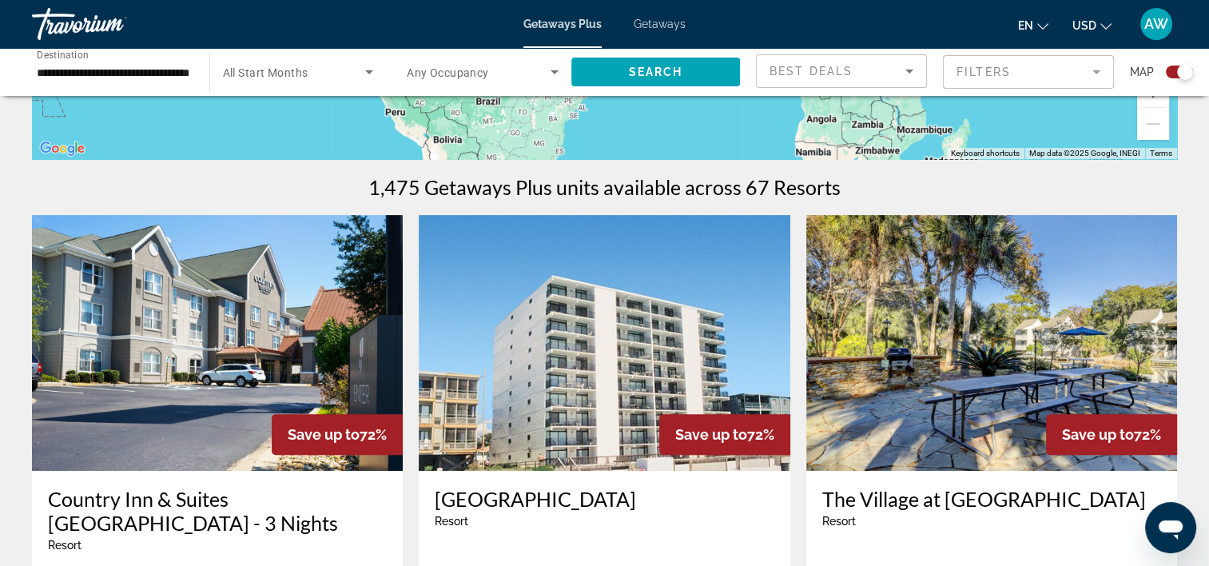
click at [900, 70] on icon "Sort by" at bounding box center [909, 71] width 19 height 19
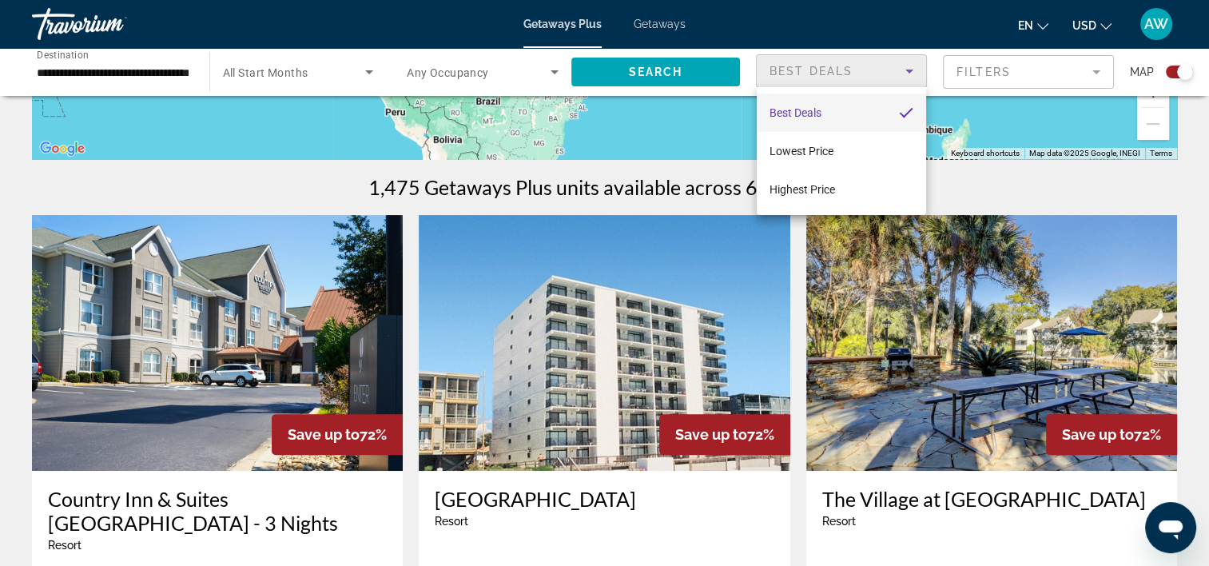
click at [900, 70] on div at bounding box center [604, 283] width 1209 height 566
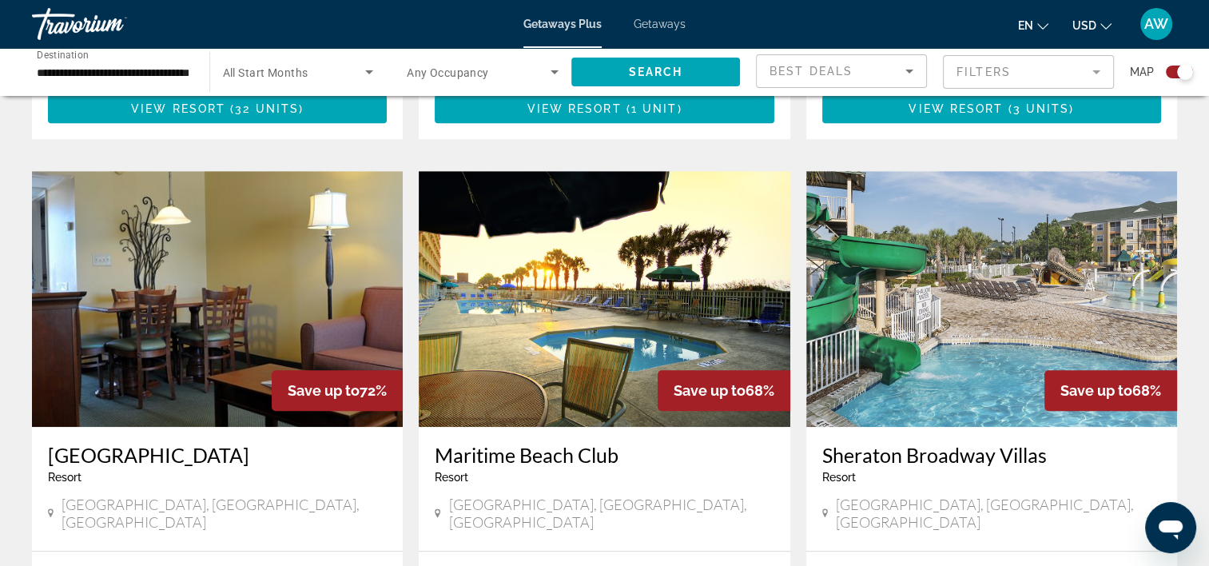
scroll to position [1160, 0]
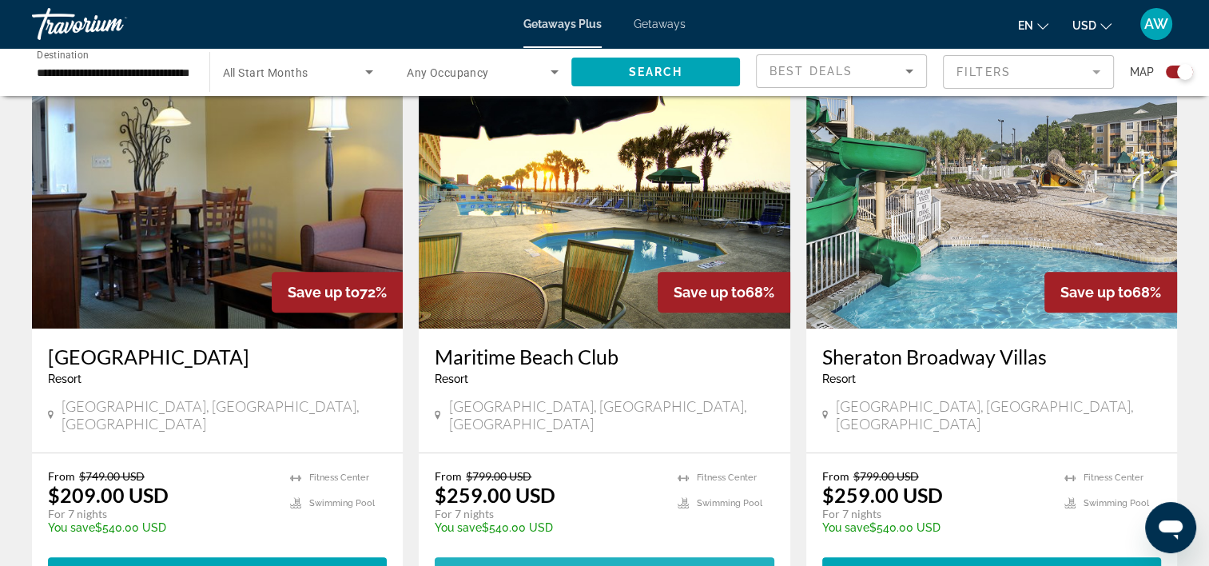
click at [616, 552] on span "Main content" at bounding box center [604, 571] width 339 height 38
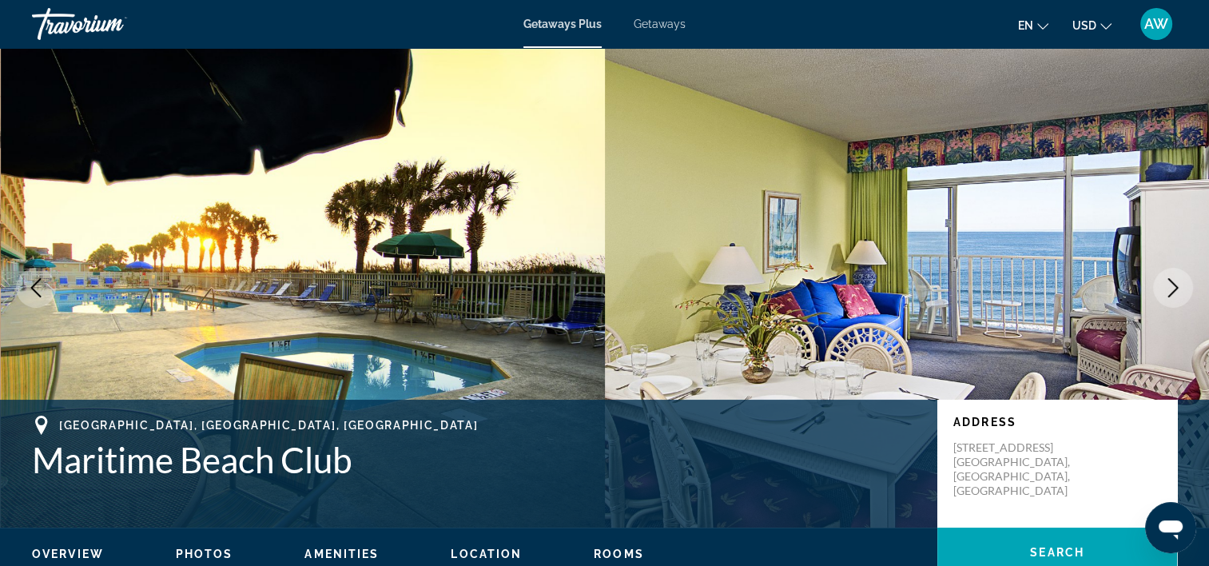
click at [1170, 297] on button "Next image" at bounding box center [1173, 288] width 40 height 40
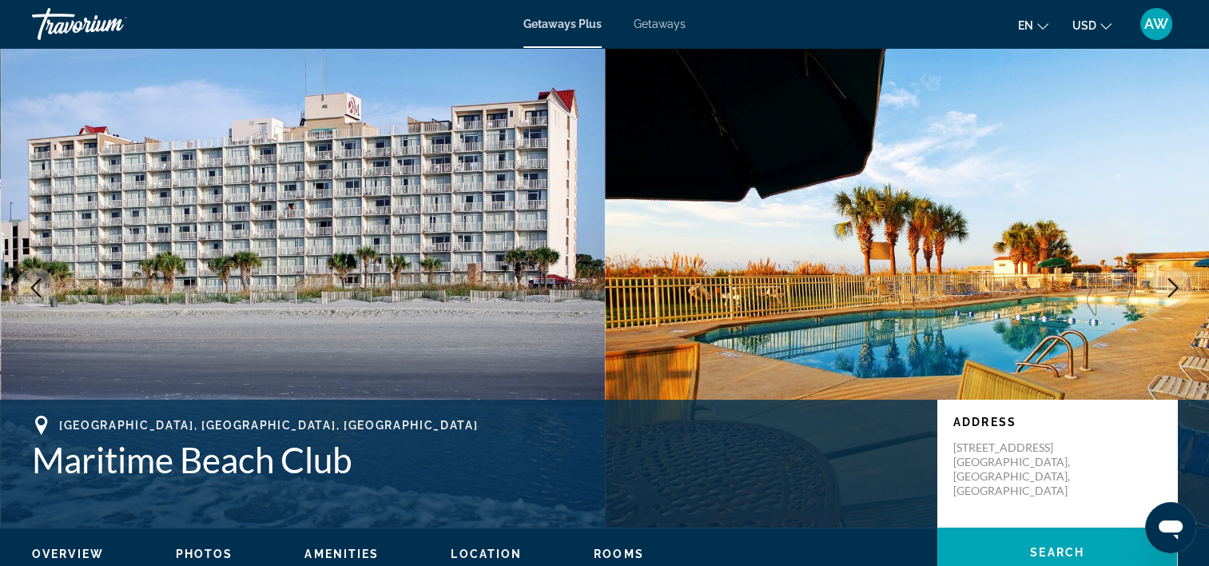
click at [1167, 285] on icon "Next image" at bounding box center [1173, 287] width 19 height 19
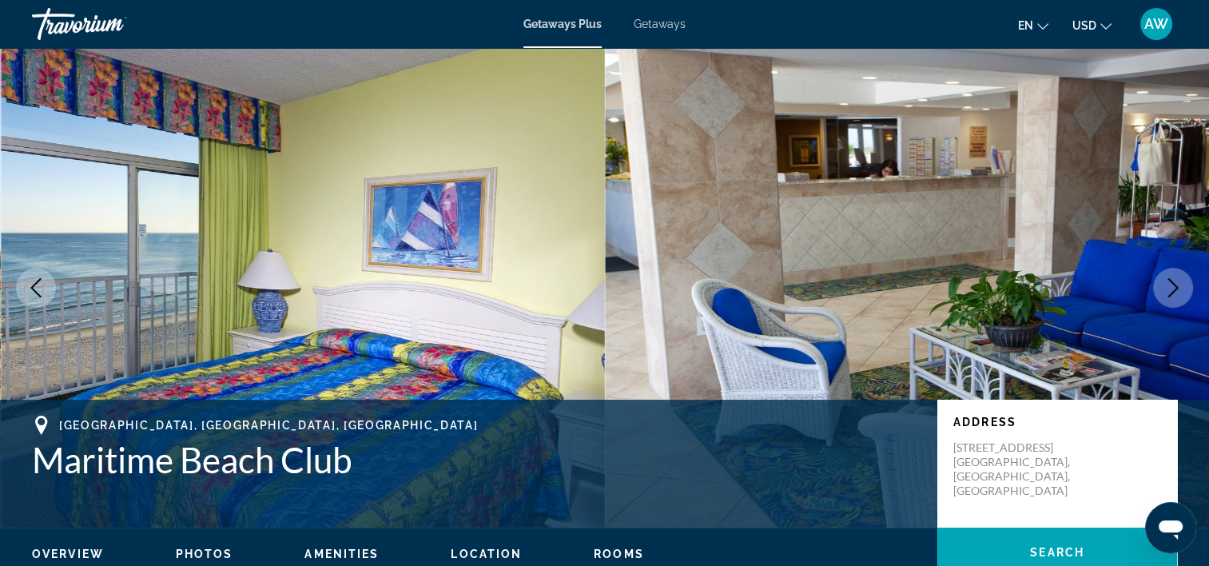
click at [1167, 285] on icon "Next image" at bounding box center [1173, 287] width 19 height 19
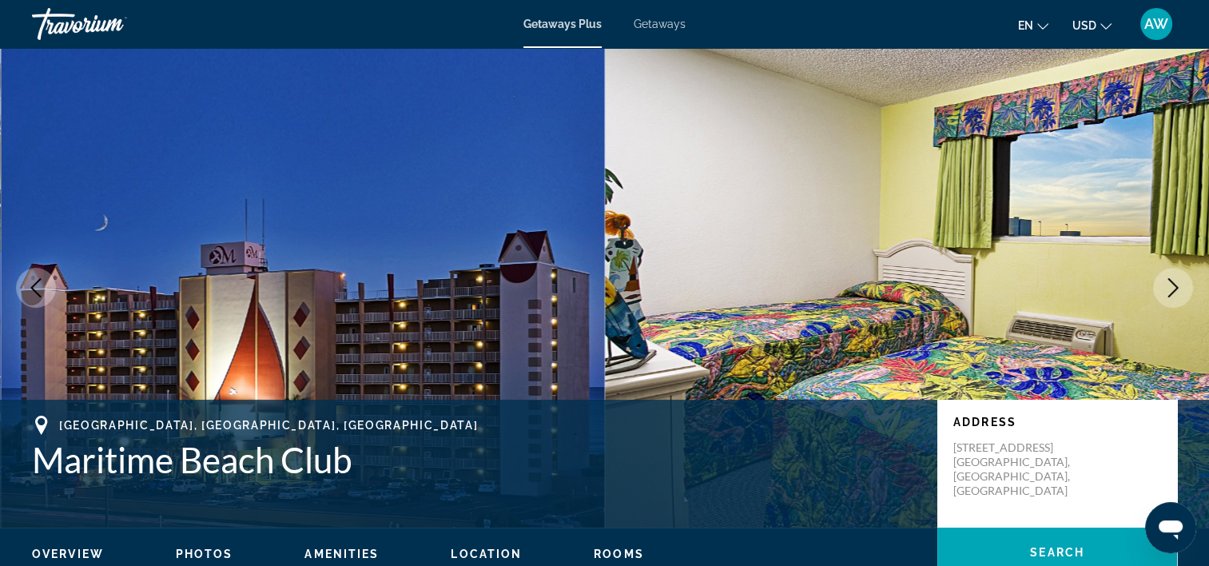
click at [1167, 285] on icon "Next image" at bounding box center [1173, 287] width 19 height 19
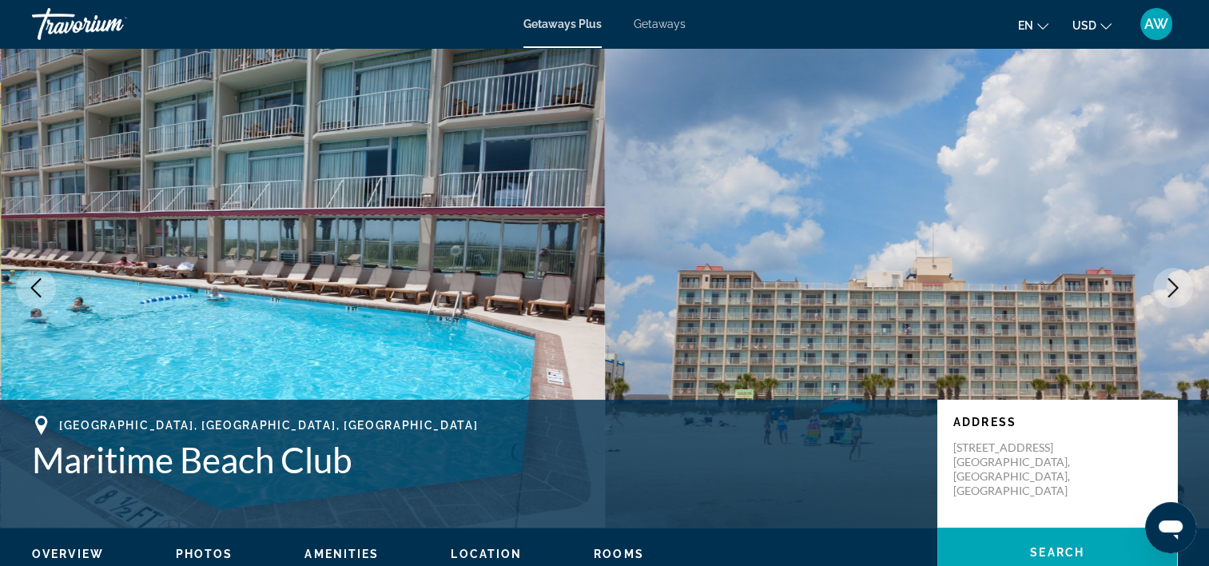
click at [1167, 285] on icon "Next image" at bounding box center [1173, 287] width 19 height 19
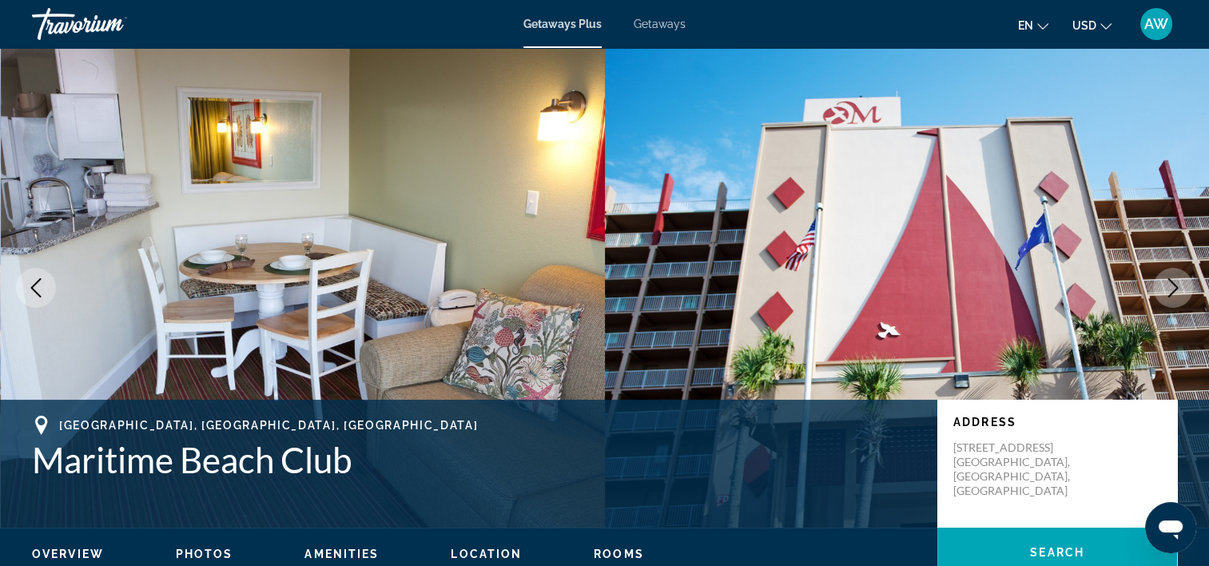
click at [1167, 285] on icon "Next image" at bounding box center [1173, 287] width 19 height 19
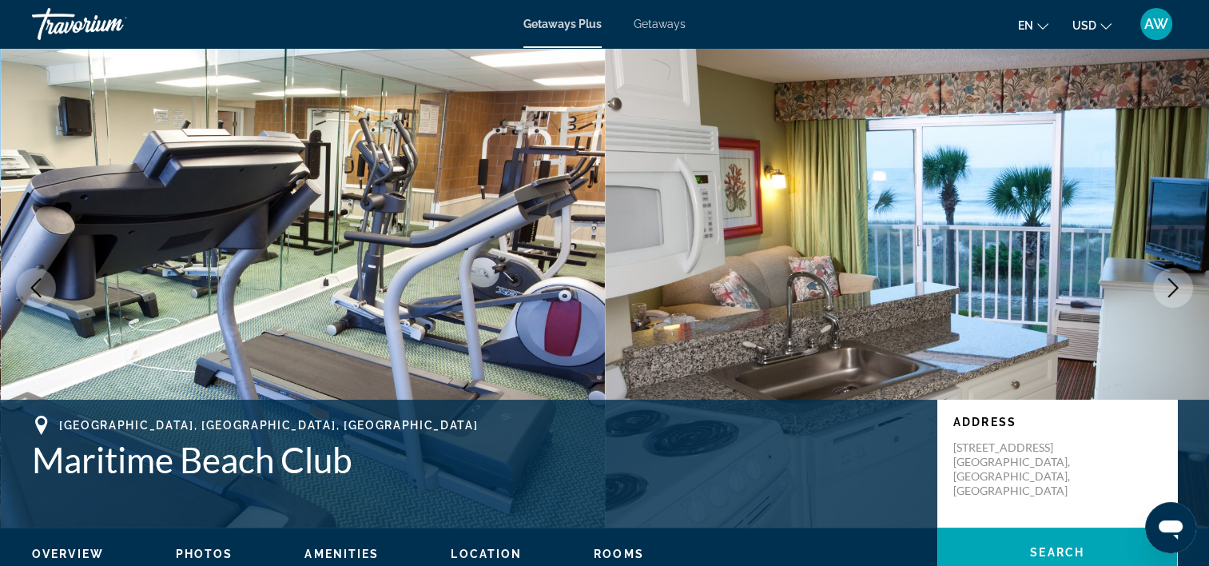
click at [1169, 287] on icon "Next image" at bounding box center [1173, 287] width 19 height 19
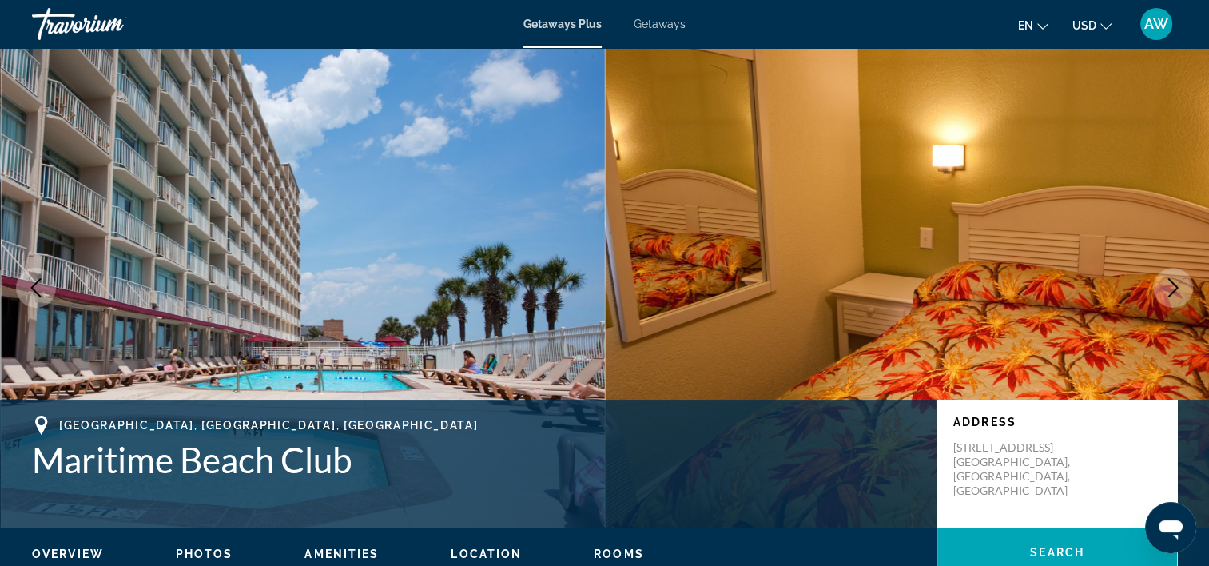
click at [1169, 287] on icon "Next image" at bounding box center [1173, 287] width 19 height 19
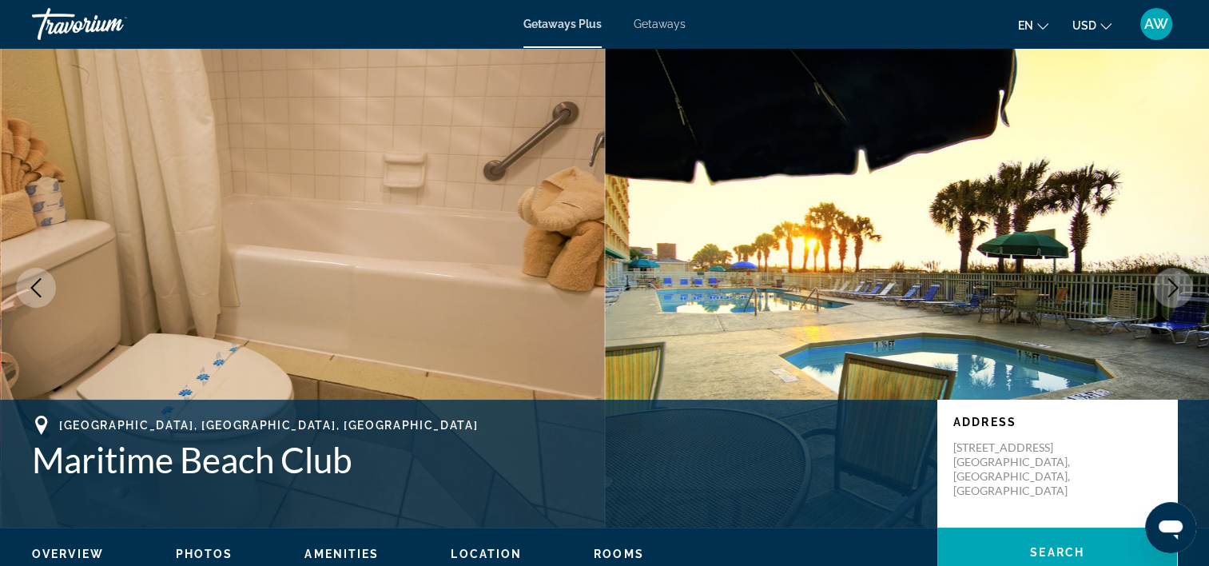
click at [1169, 287] on icon "Next image" at bounding box center [1173, 287] width 19 height 19
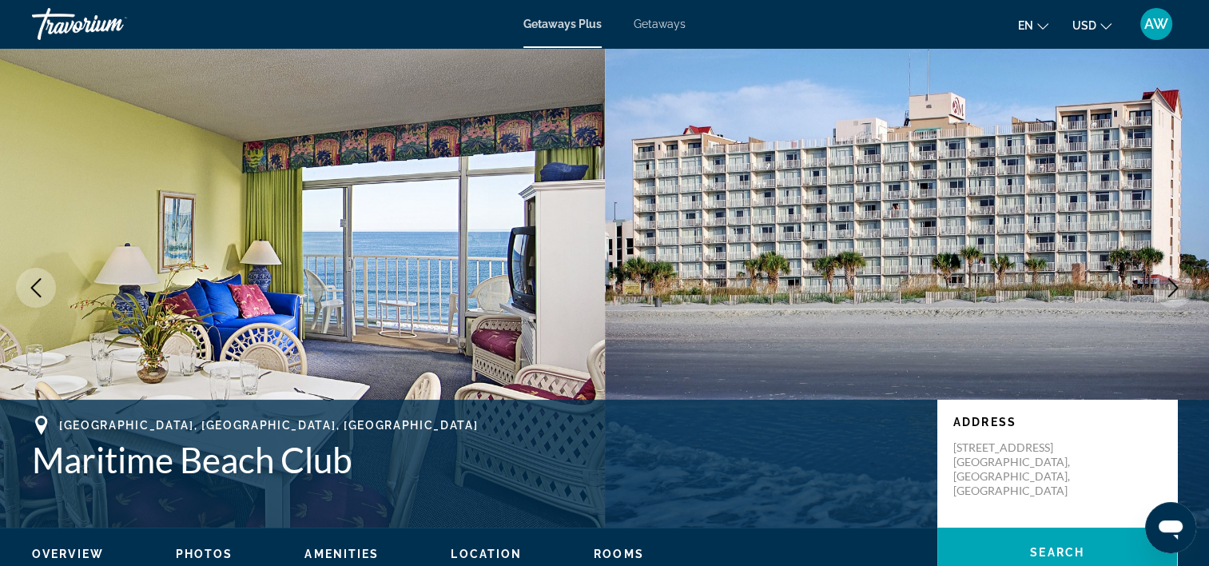
click at [1169, 287] on icon "Next image" at bounding box center [1173, 287] width 19 height 19
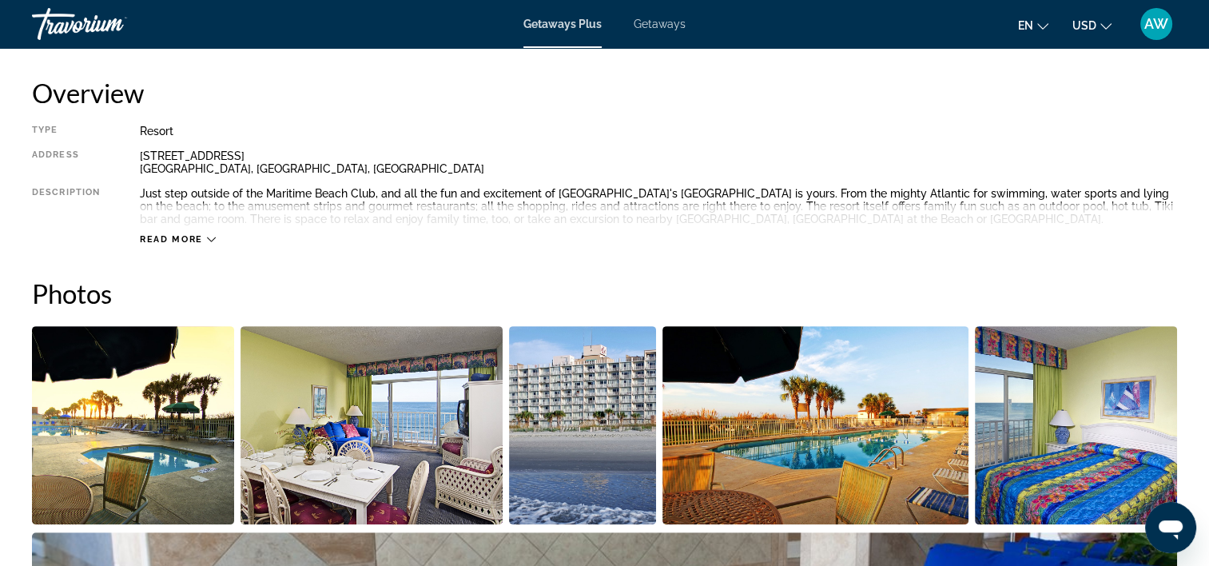
scroll to position [539, 0]
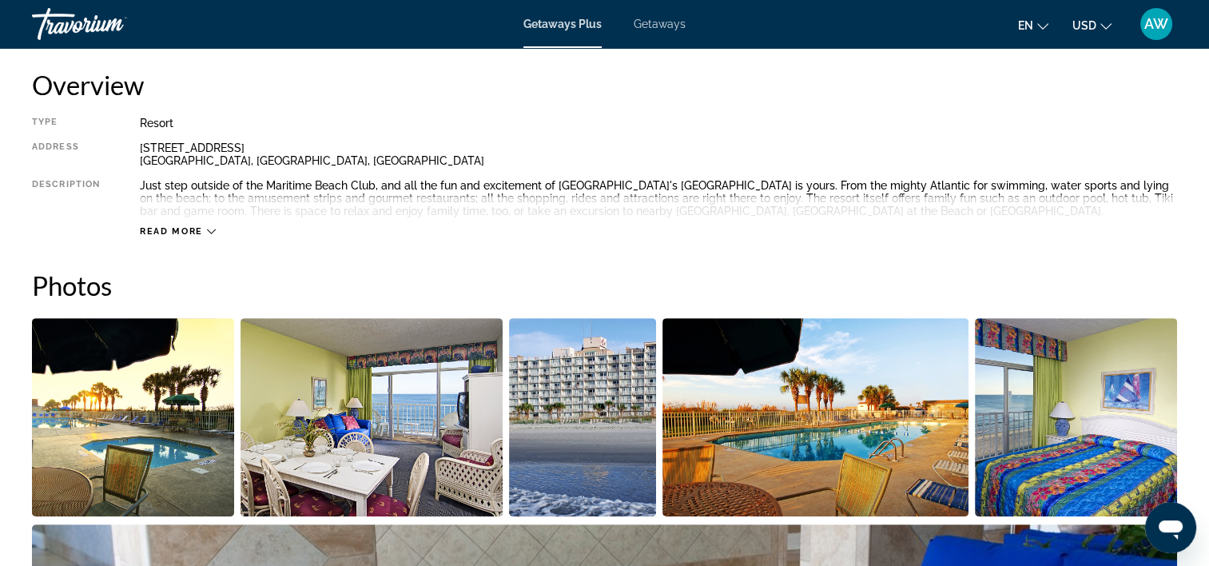
click at [188, 225] on button "Read more" at bounding box center [178, 231] width 76 height 12
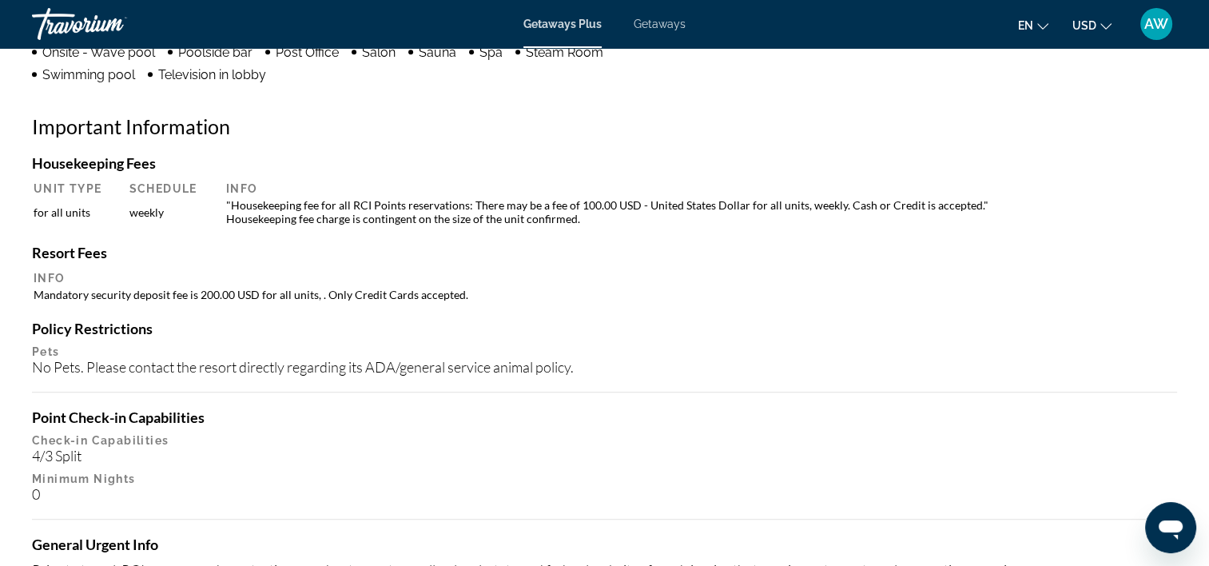
scroll to position [0, 0]
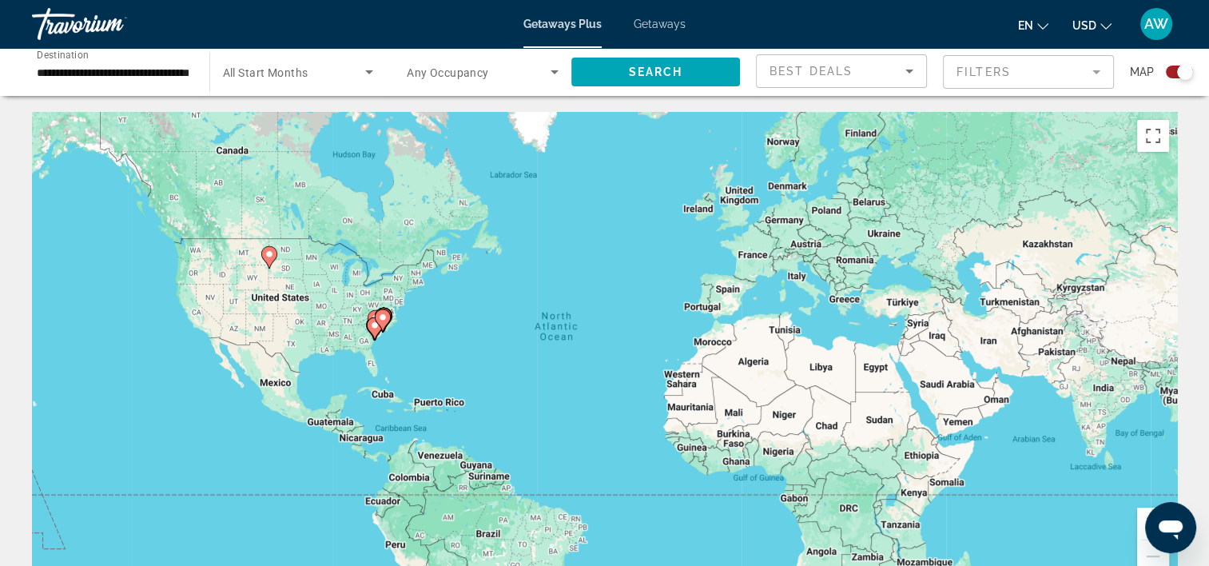
click at [145, 66] on input "**********" at bounding box center [113, 72] width 152 height 19
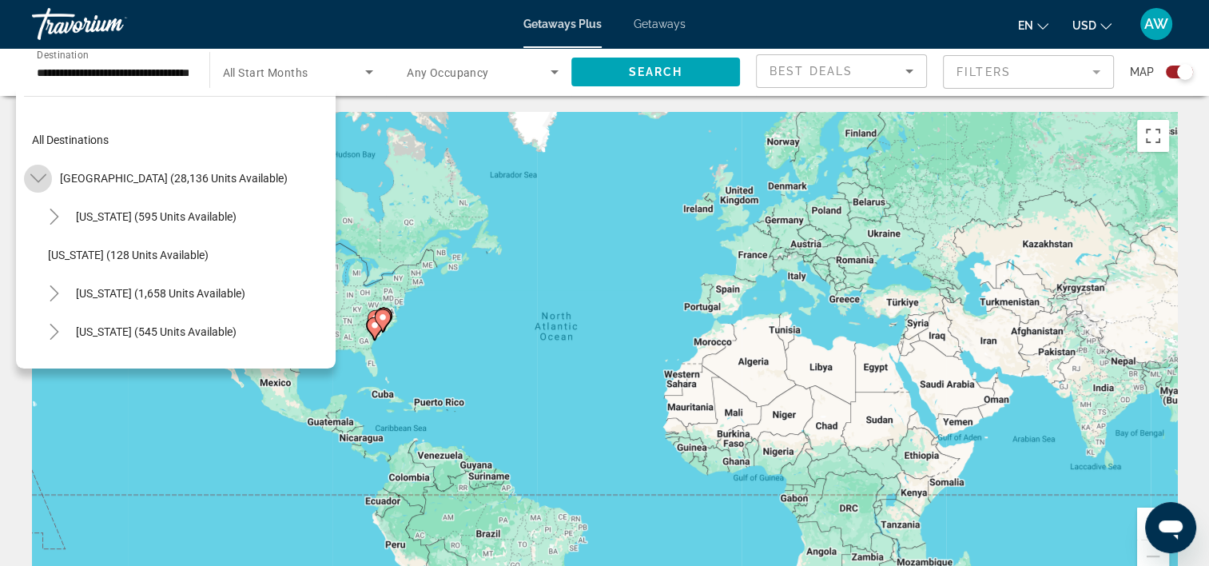
click at [42, 177] on icon "Toggle United States (28,136 units available)" at bounding box center [38, 178] width 16 height 16
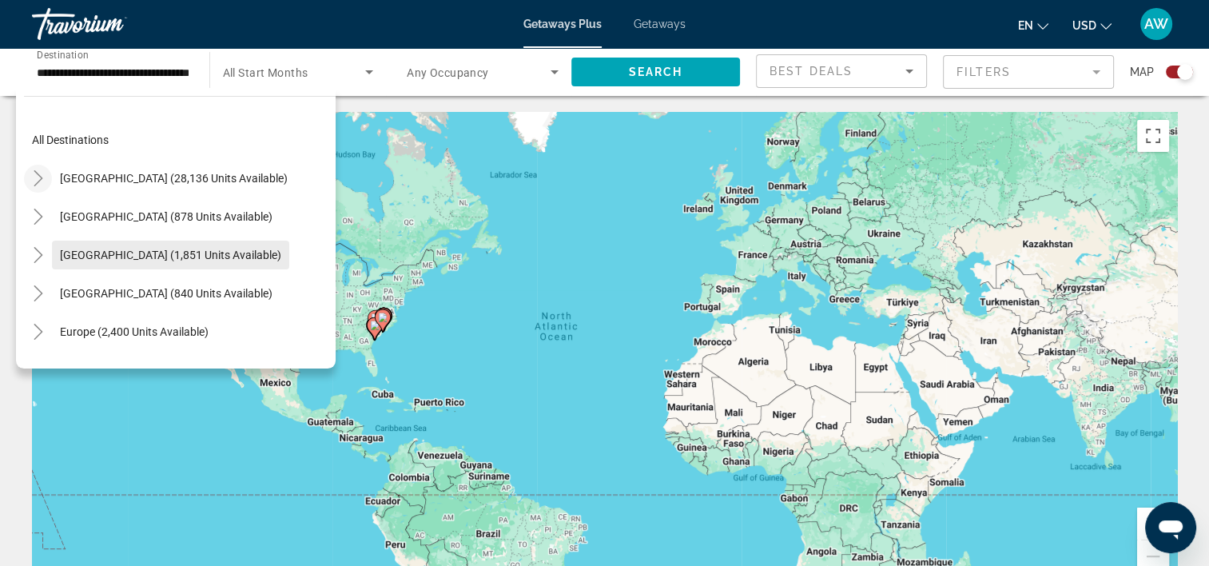
click at [137, 245] on span "Search widget" at bounding box center [170, 255] width 237 height 38
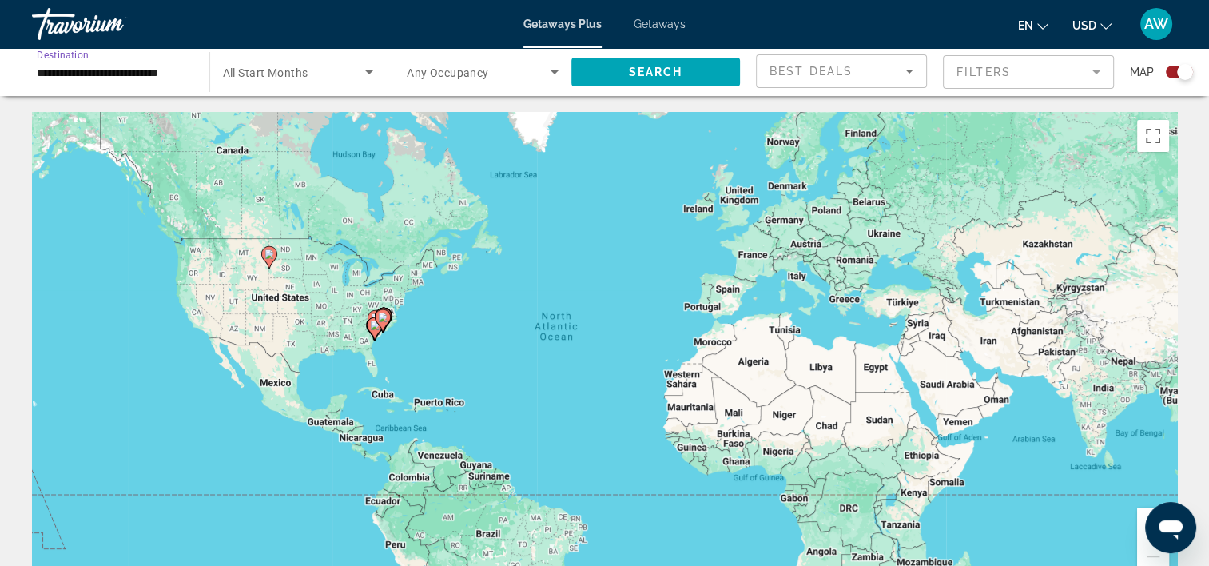
click at [99, 70] on input "**********" at bounding box center [113, 72] width 152 height 19
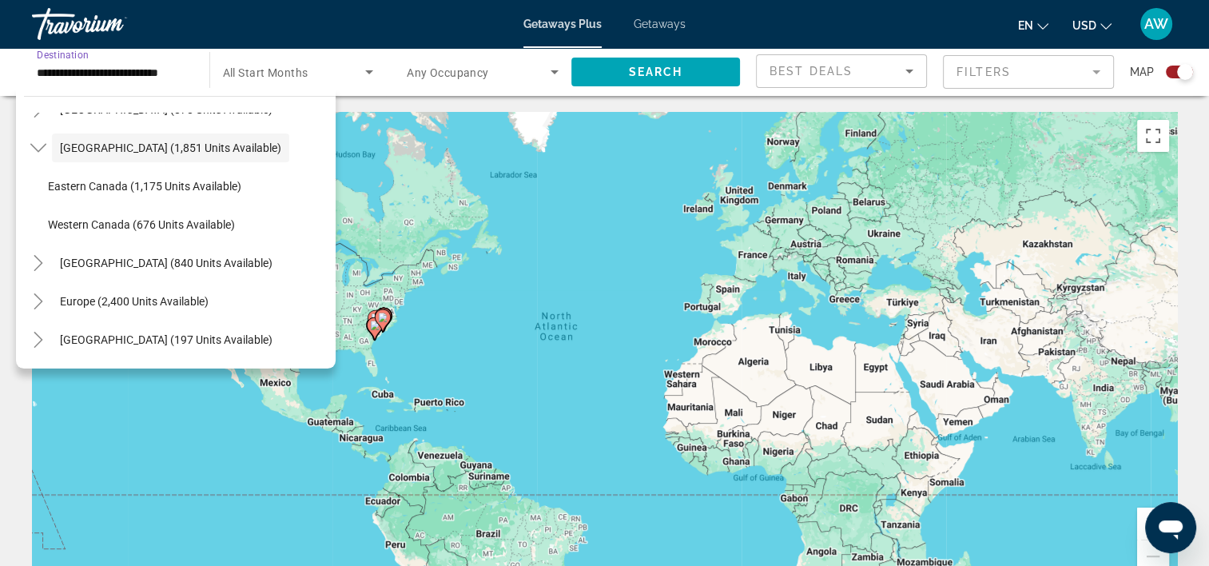
scroll to position [112, 0]
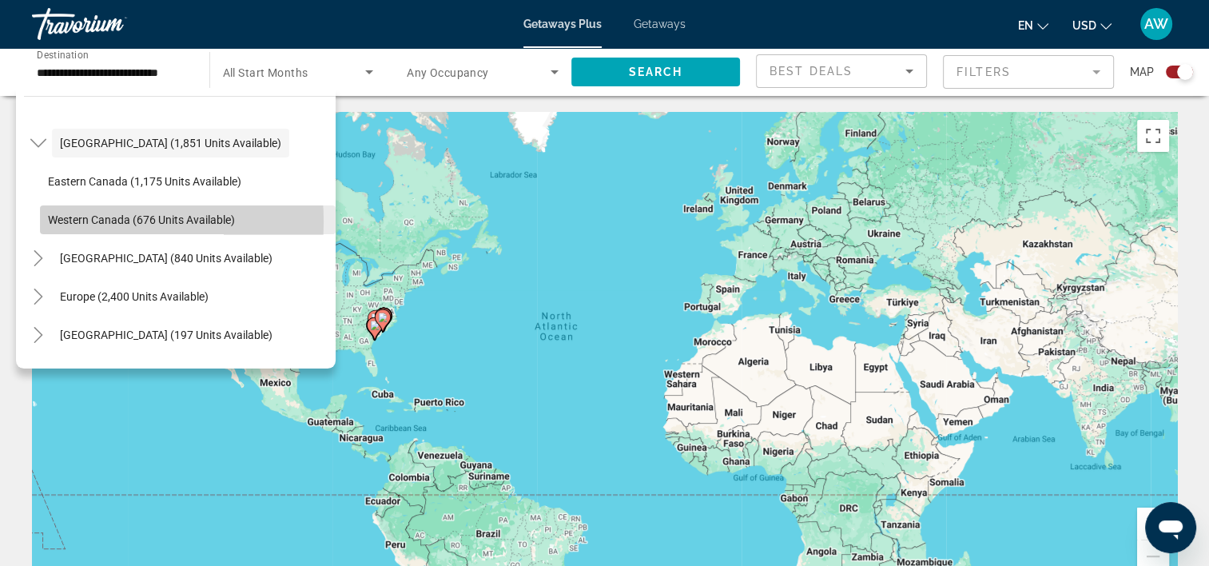
click at [70, 221] on span "Western Canada (676 units available)" at bounding box center [141, 219] width 187 height 13
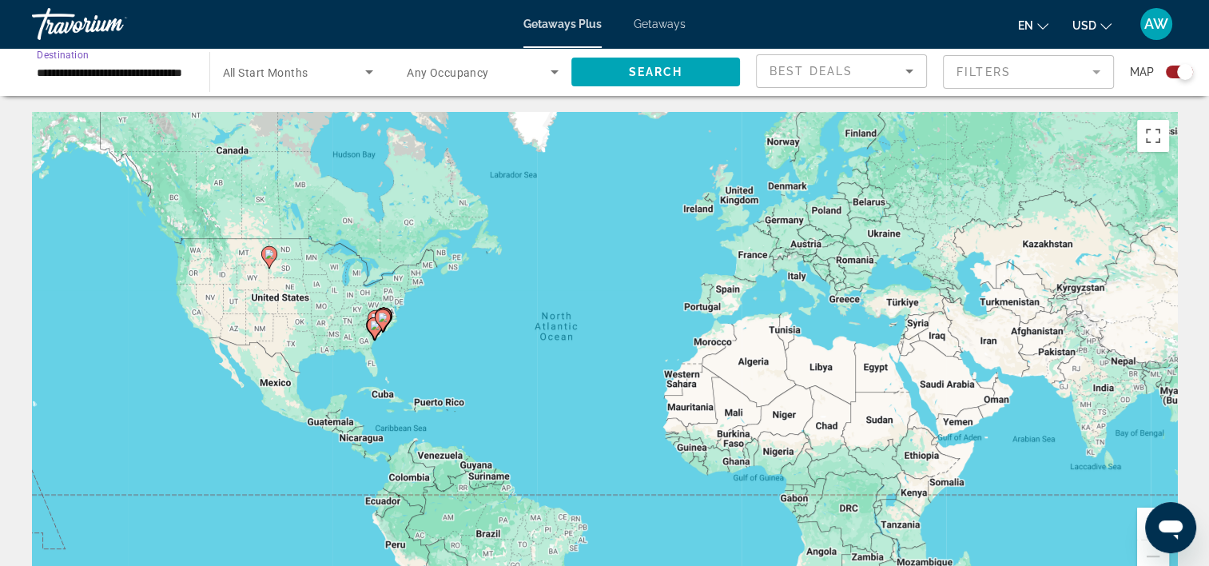
click at [140, 73] on input "**********" at bounding box center [113, 72] width 152 height 19
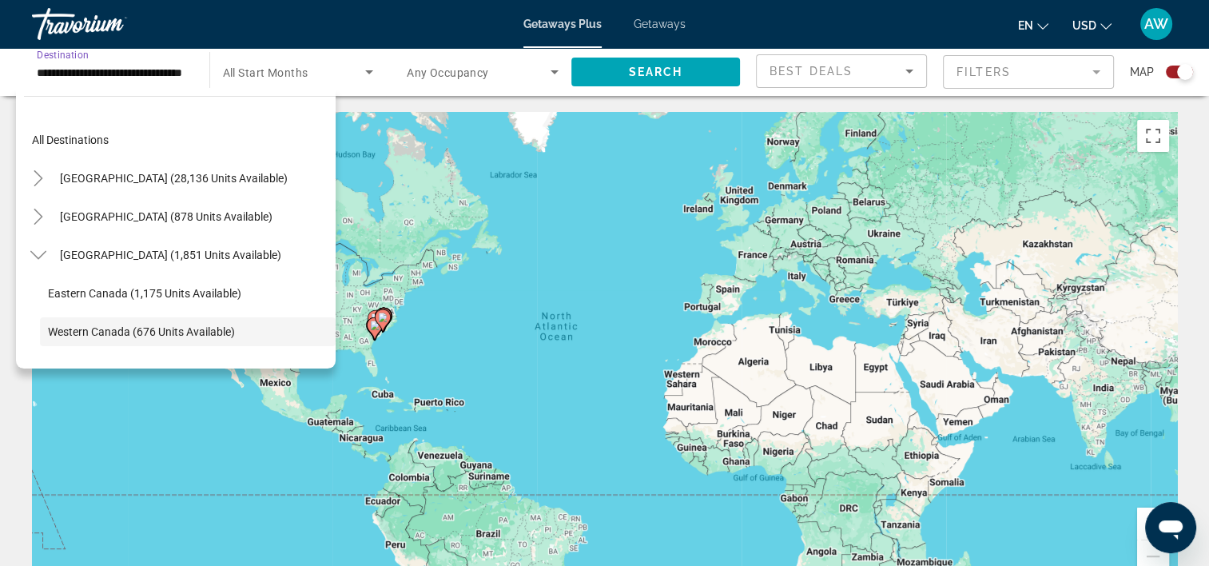
scroll to position [95, 0]
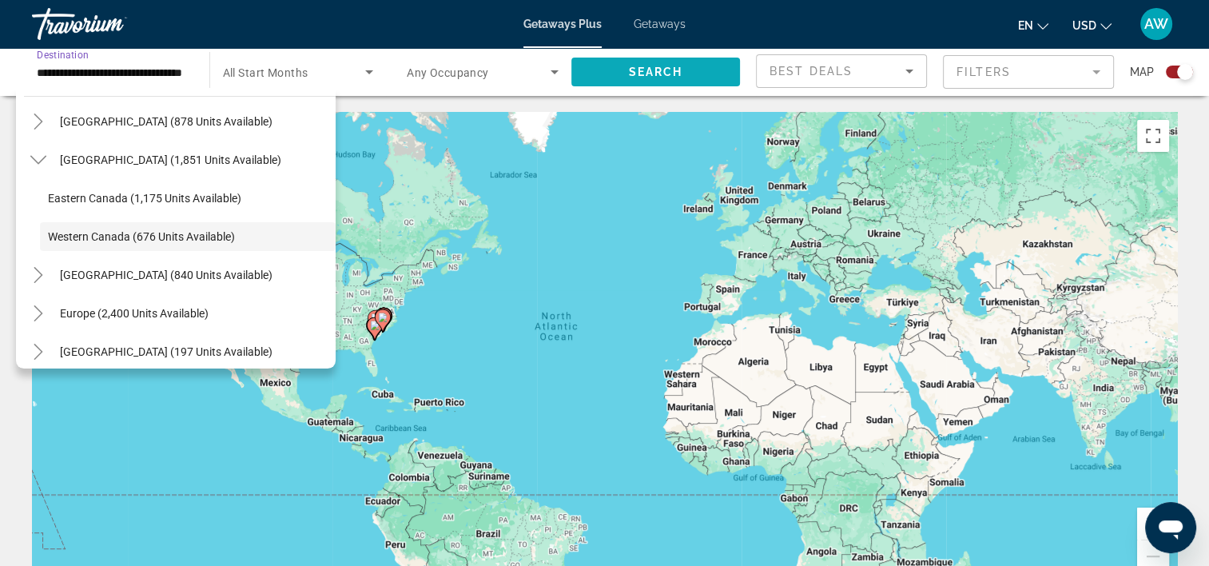
click at [623, 72] on span "Search widget" at bounding box center [656, 72] width 169 height 38
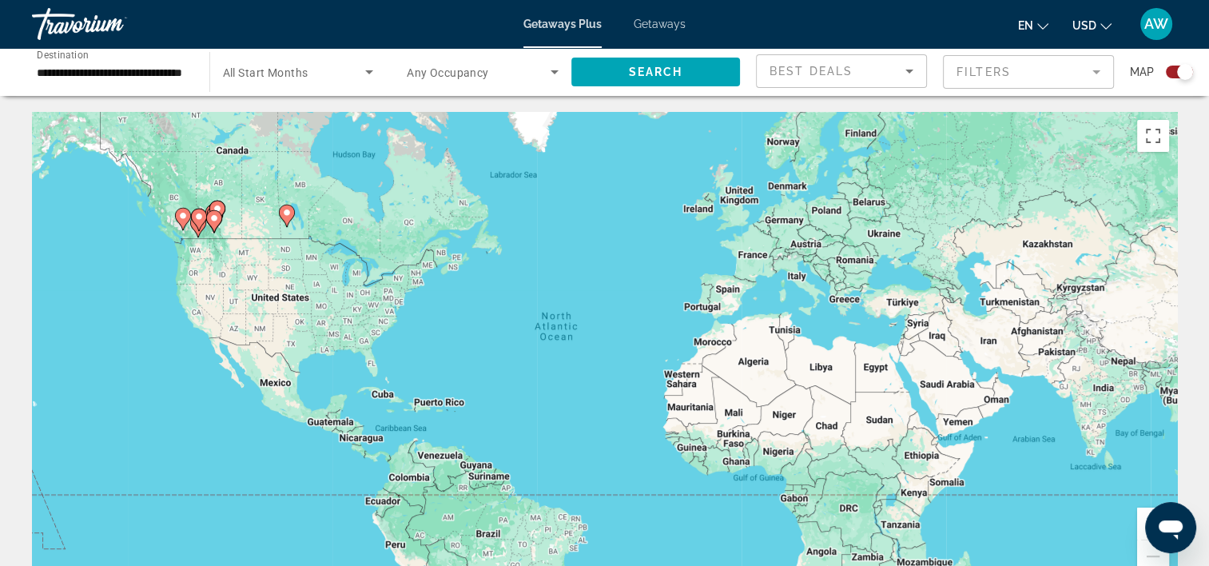
click at [167, 205] on div "To activate drag with keyboard, press Alt + Enter. Once in keyboard drag state,…" at bounding box center [604, 352] width 1145 height 480
click at [176, 231] on div "To activate drag with keyboard, press Alt + Enter. Once in keyboard drag state,…" at bounding box center [604, 352] width 1145 height 480
click at [185, 228] on gmp-advanced-marker "Main content" at bounding box center [183, 219] width 16 height 24
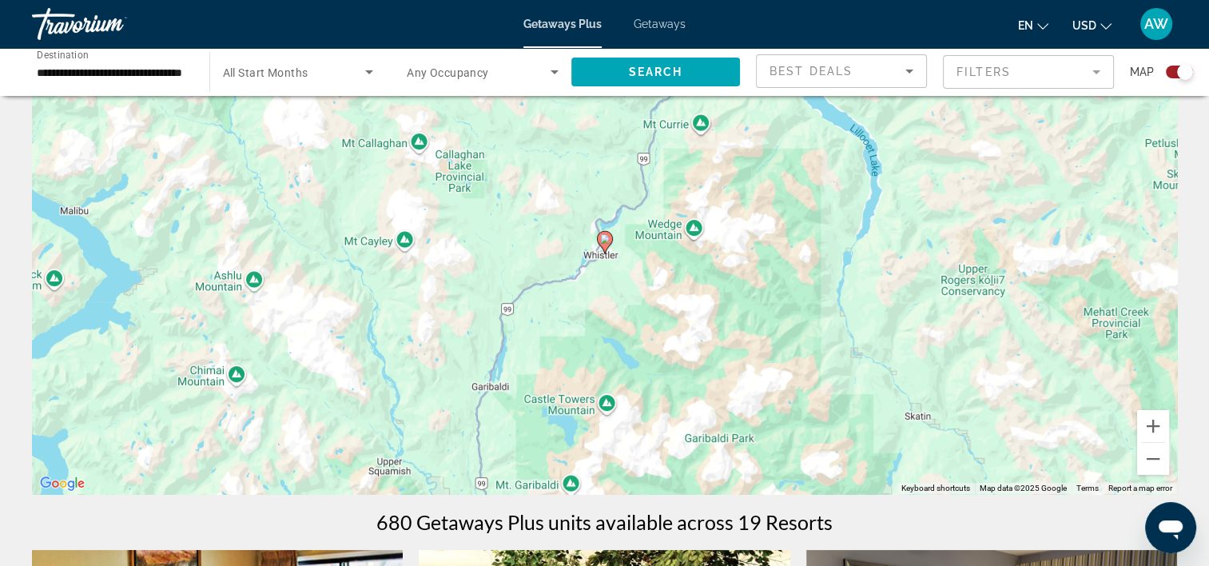
scroll to position [107, 0]
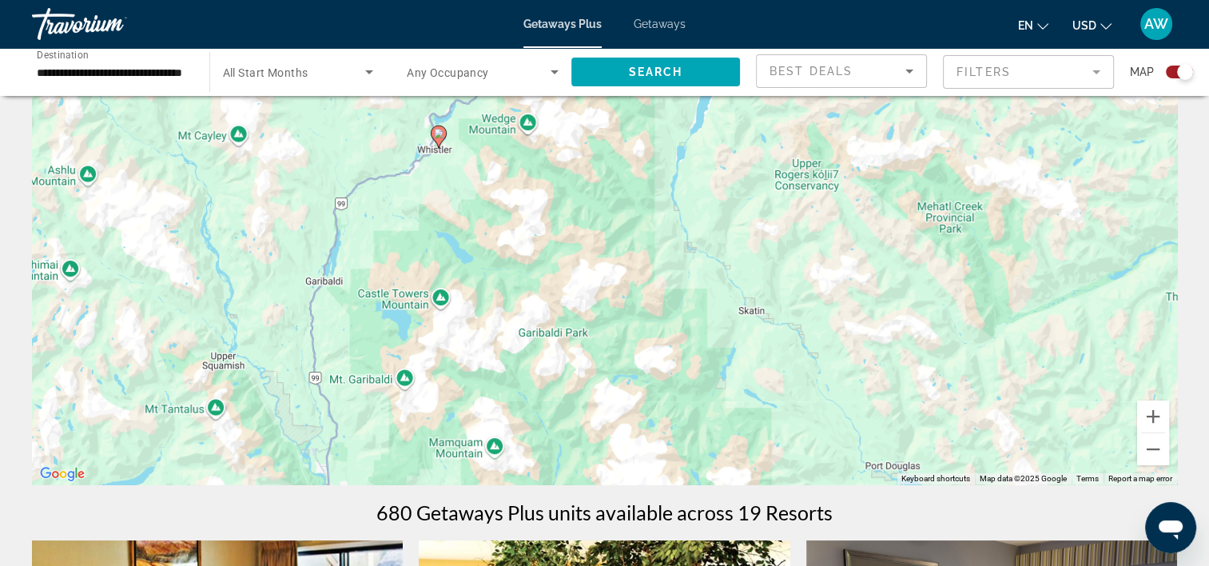
drag, startPoint x: 675, startPoint y: 293, endPoint x: 507, endPoint y: 197, distance: 193.3
click at [507, 197] on div "To activate drag with keyboard, press Alt + Enter. Once in keyboard drag state,…" at bounding box center [604, 245] width 1145 height 480
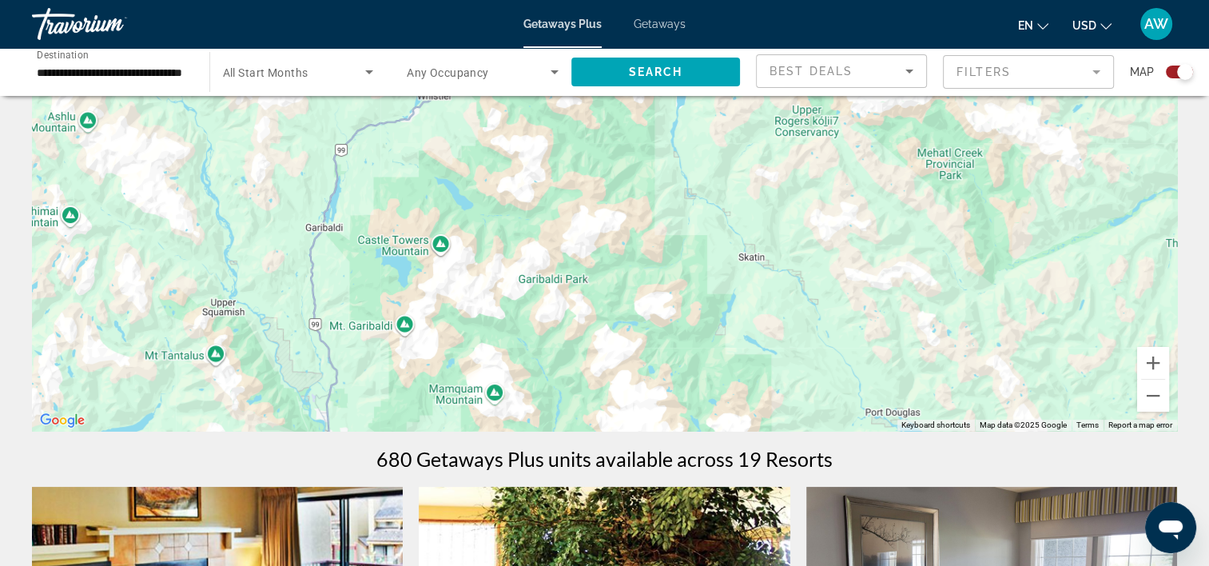
scroll to position [0, 0]
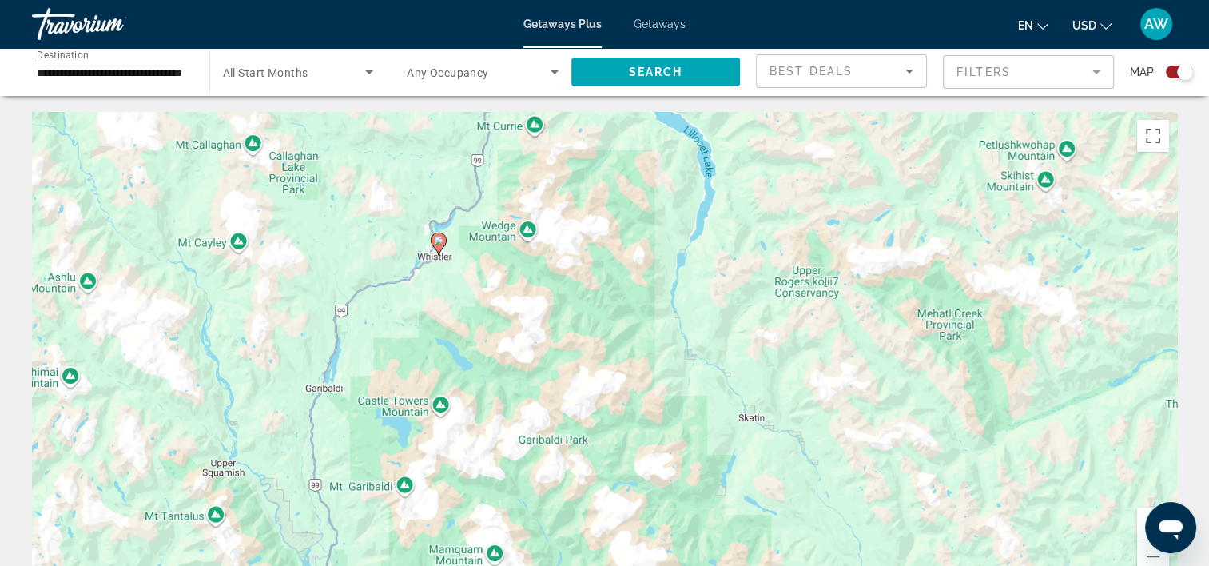
click at [119, 76] on input "**********" at bounding box center [113, 72] width 152 height 19
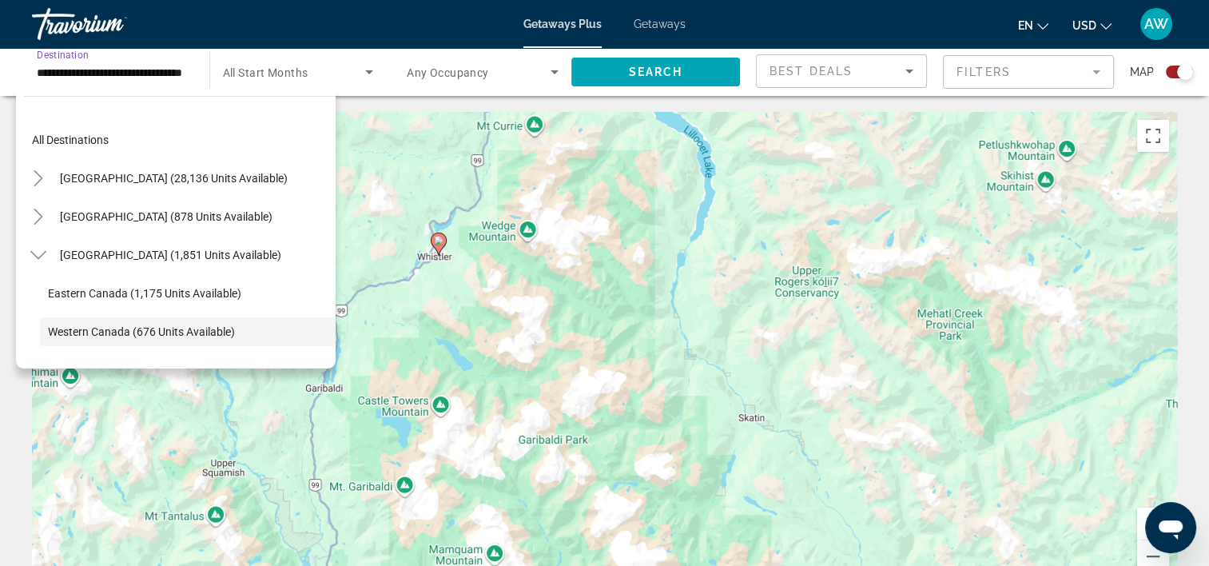
scroll to position [95, 0]
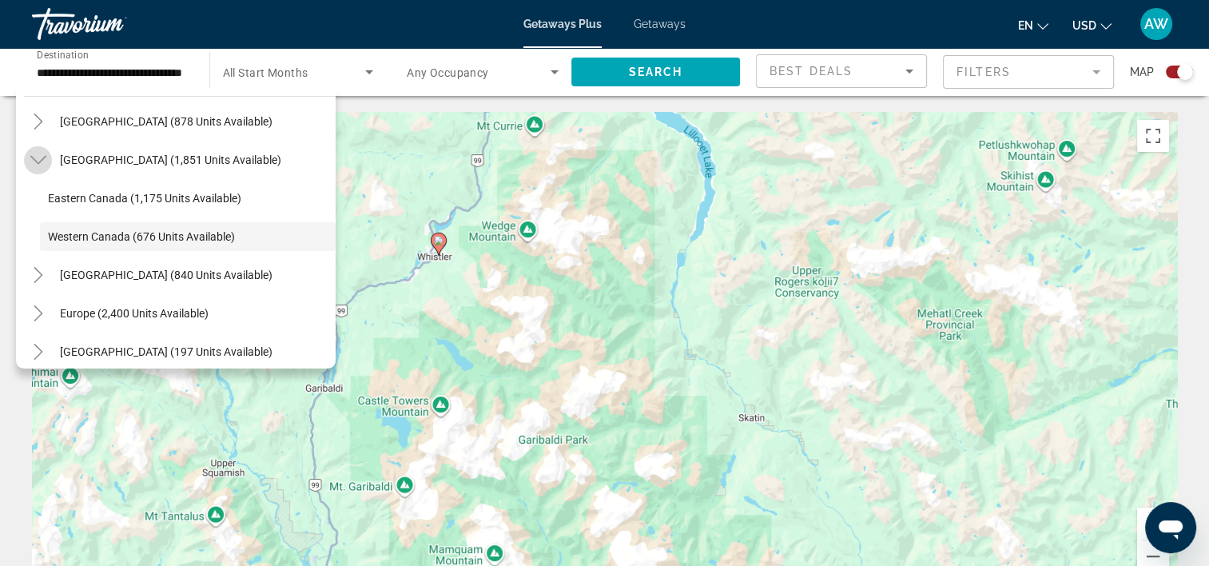
click at [33, 161] on icon "Toggle Canada (1,851 units available)" at bounding box center [38, 160] width 16 height 16
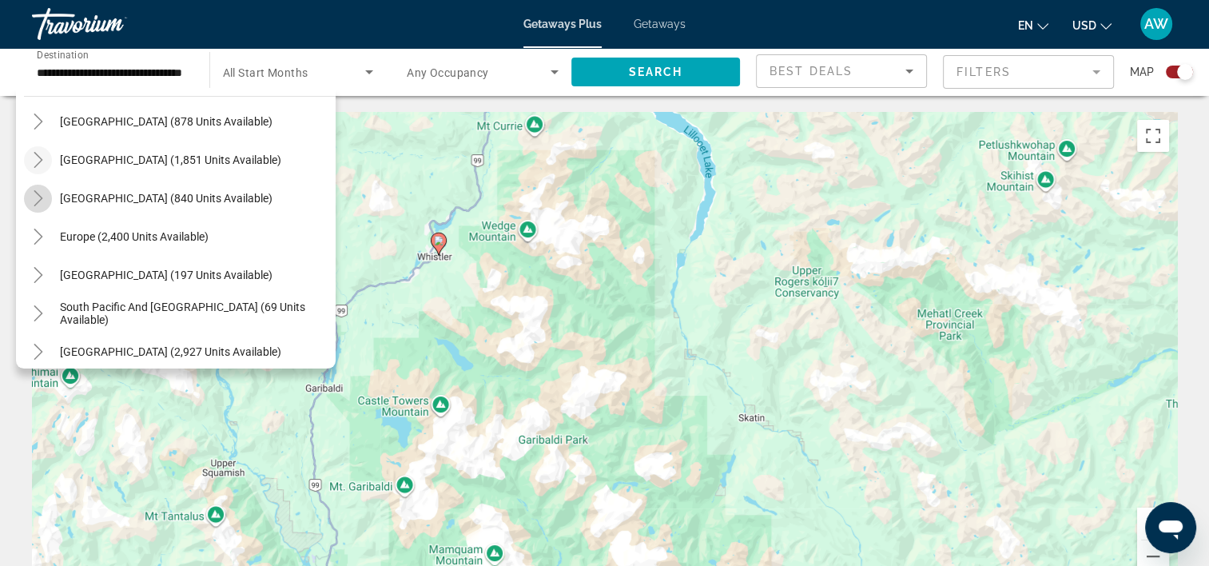
click at [38, 198] on icon "Toggle Caribbean & Atlantic Islands (840 units available)" at bounding box center [38, 198] width 16 height 16
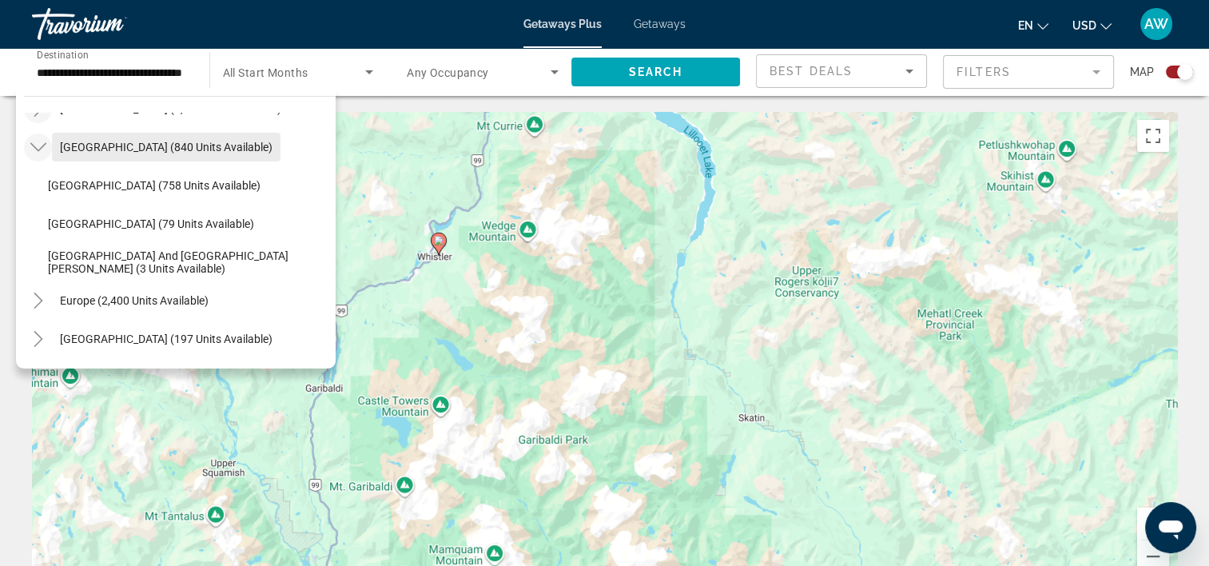
scroll to position [151, 0]
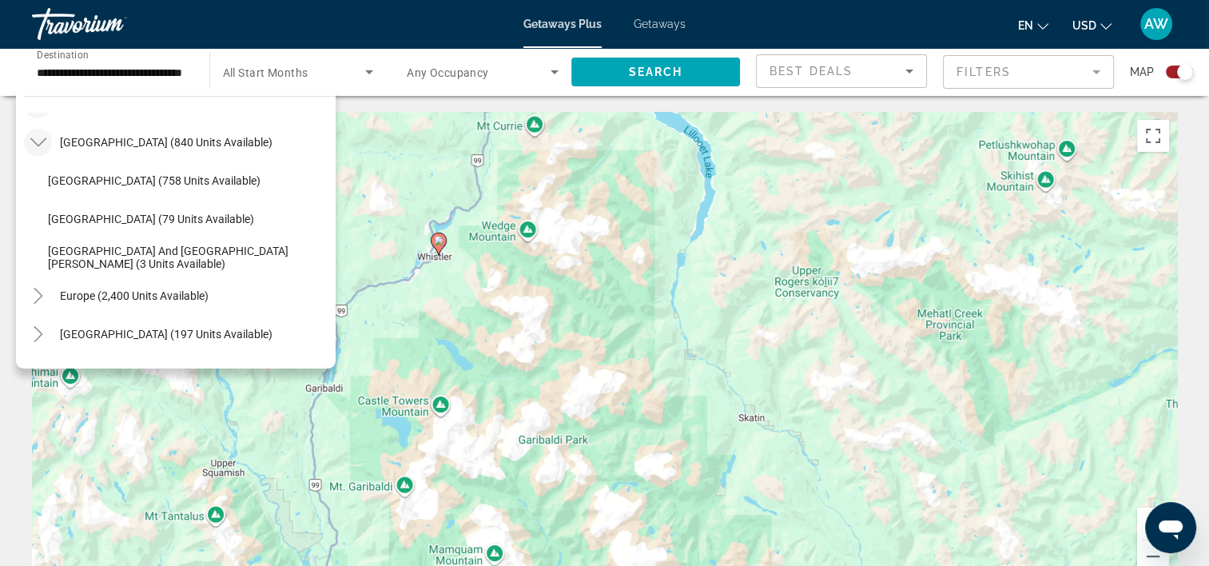
click at [35, 144] on icon "Toggle Caribbean & Atlantic Islands (840 units available)" at bounding box center [38, 142] width 16 height 9
click at [32, 179] on icon "Toggle Europe (2,400 units available)" at bounding box center [38, 181] width 16 height 16
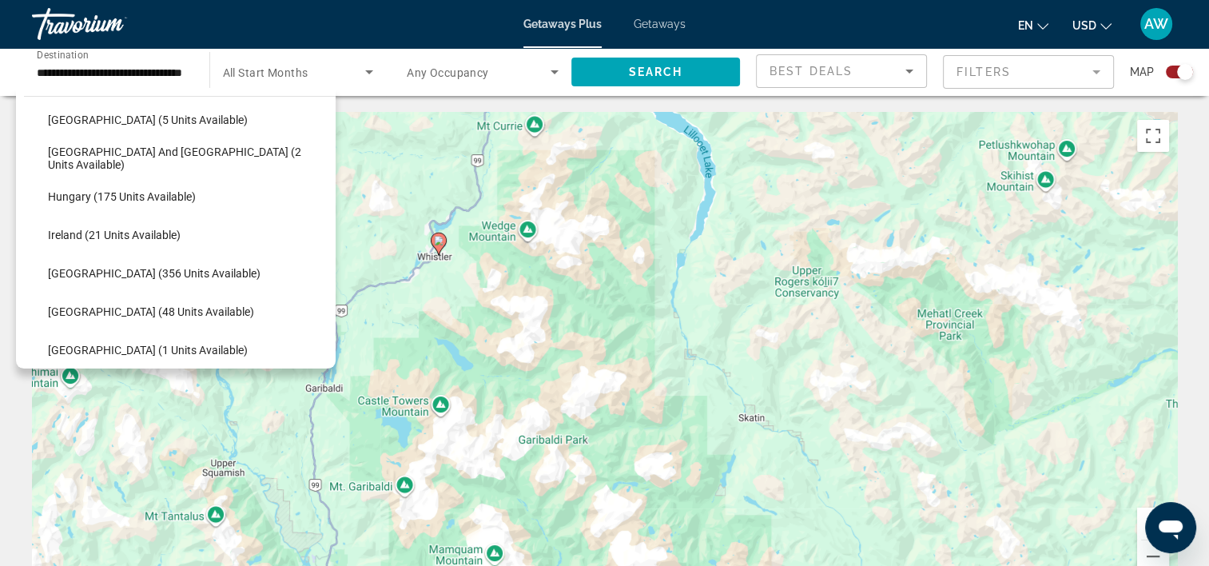
scroll to position [460, 0]
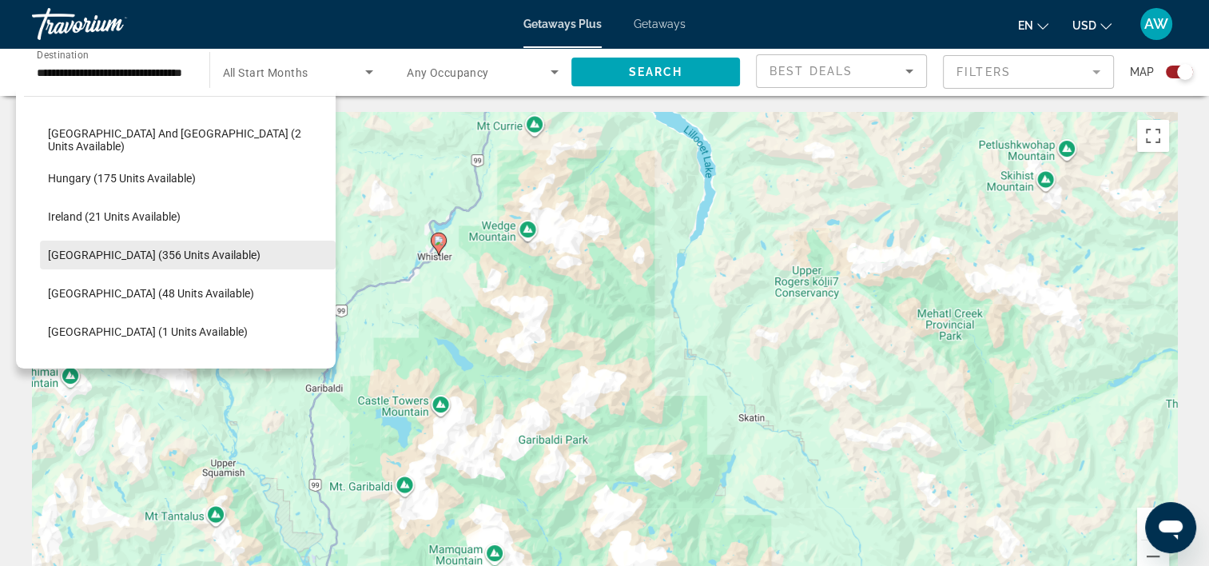
click at [68, 257] on span "[GEOGRAPHIC_DATA] (356 units available)" at bounding box center [154, 255] width 213 height 13
type input "**********"
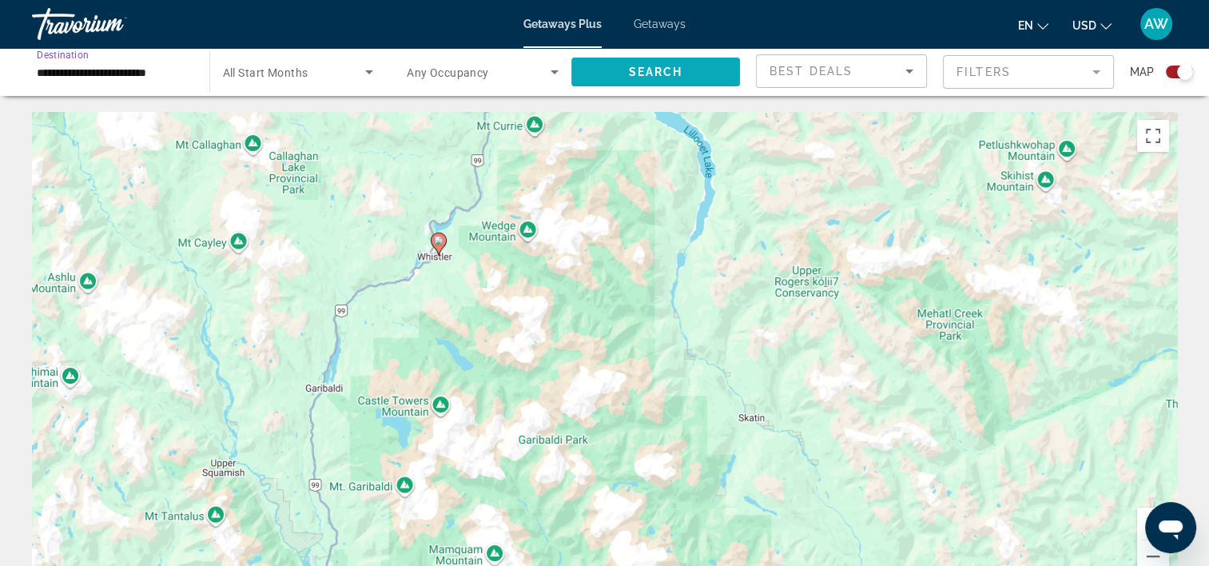
click at [659, 64] on span "Search widget" at bounding box center [656, 72] width 169 height 38
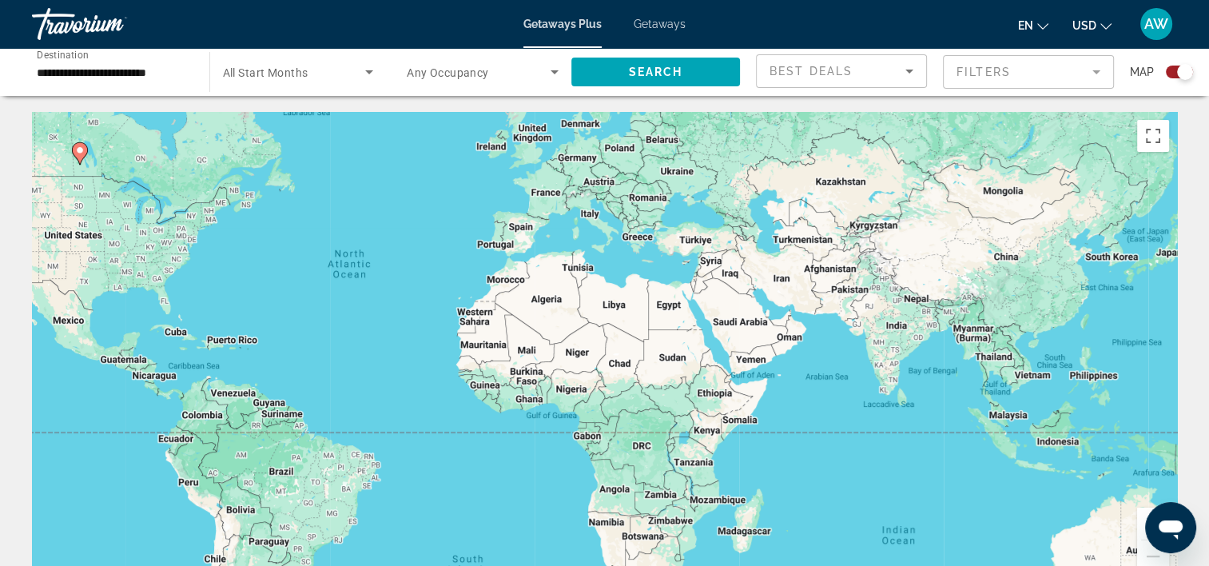
drag, startPoint x: 844, startPoint y: 300, endPoint x: 635, endPoint y: 237, distance: 217.7
click at [635, 237] on div "To activate drag with keyboard, press Alt + Enter. Once in keyboard drag state,…" at bounding box center [604, 352] width 1145 height 480
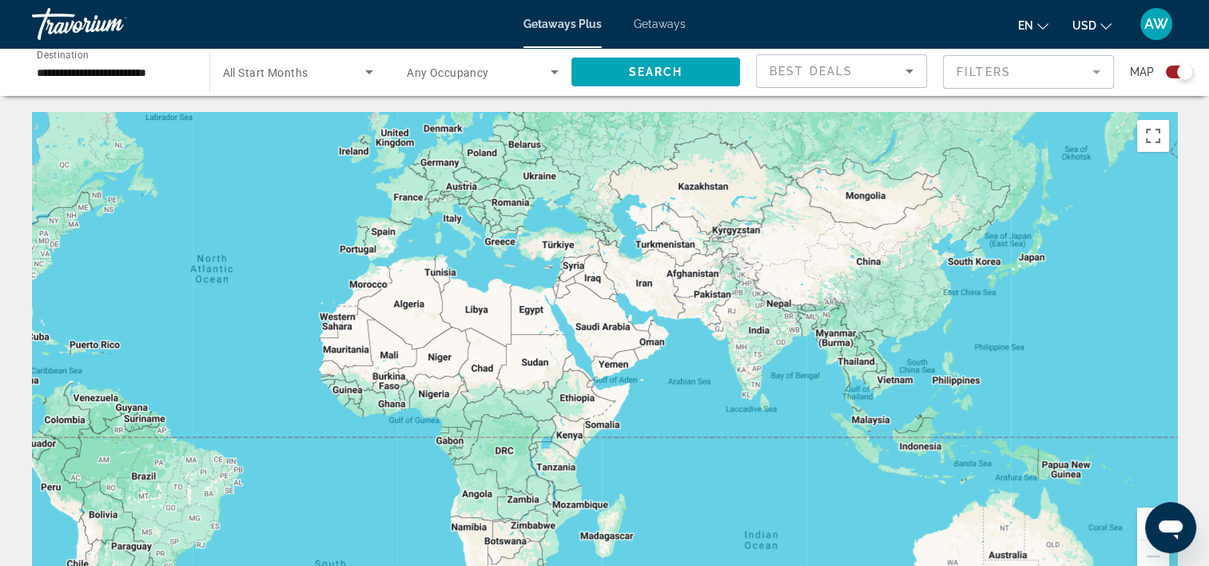
drag, startPoint x: 550, startPoint y: 237, endPoint x: 407, endPoint y: 243, distance: 143.2
click at [407, 243] on div "To activate drag with keyboard, press Alt + Enter. Once in keyboard drag state,…" at bounding box center [604, 352] width 1145 height 480
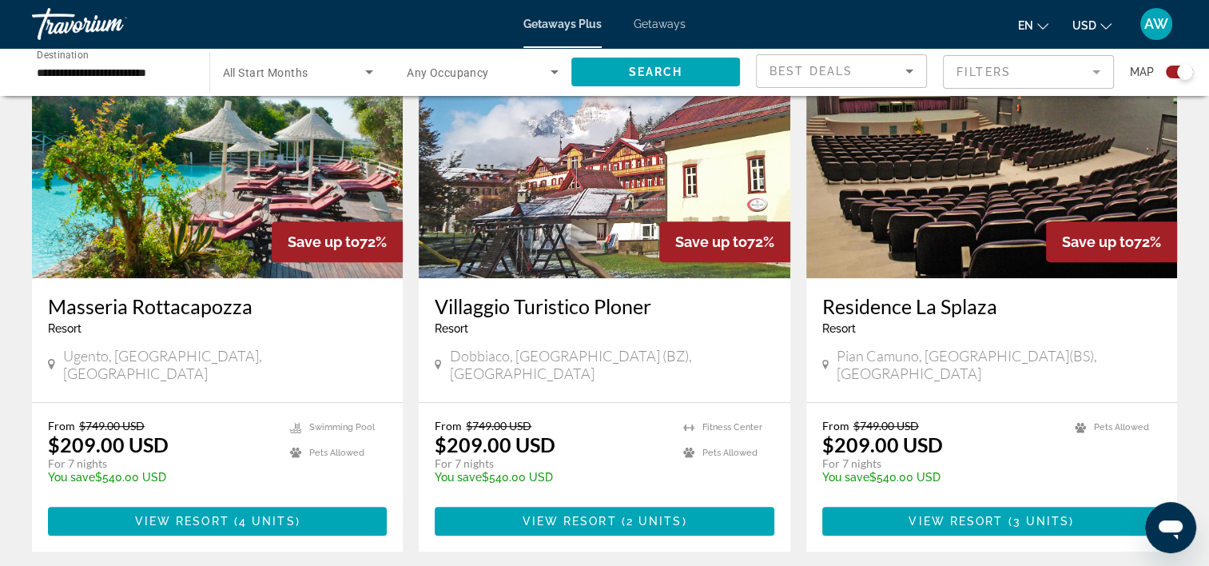
scroll to position [648, 0]
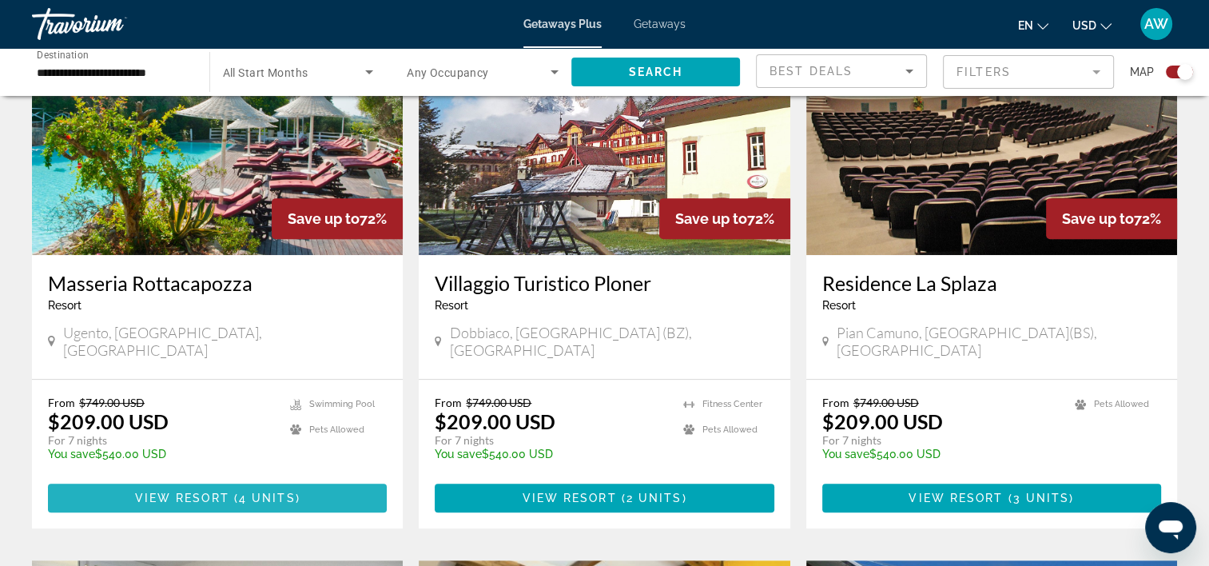
click at [210, 492] on span "View Resort" at bounding box center [182, 498] width 94 height 13
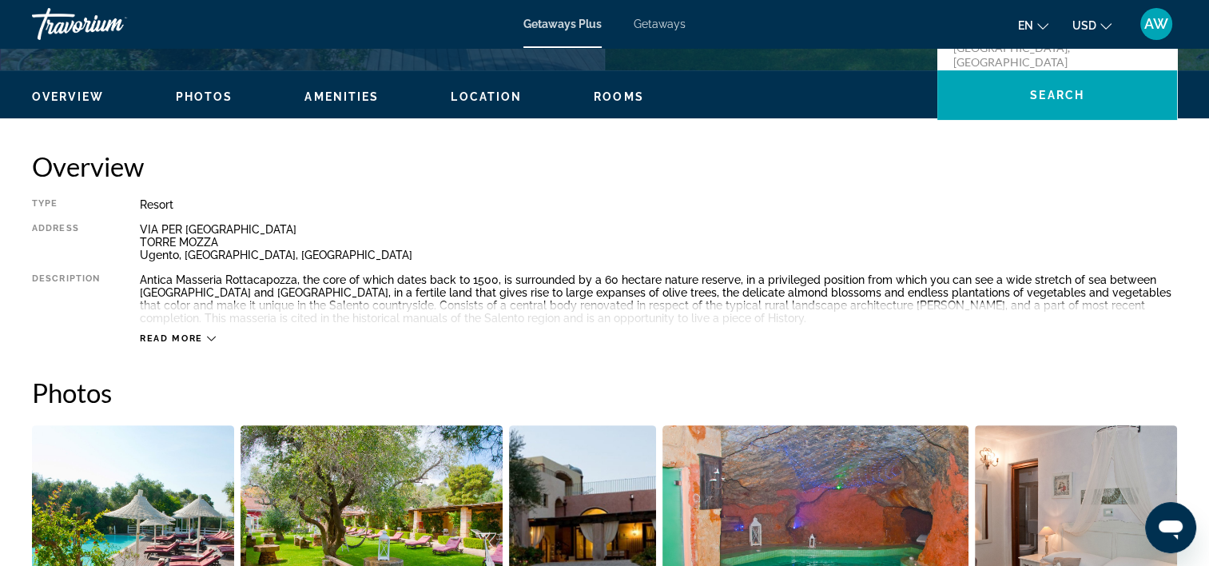
scroll to position [472, 0]
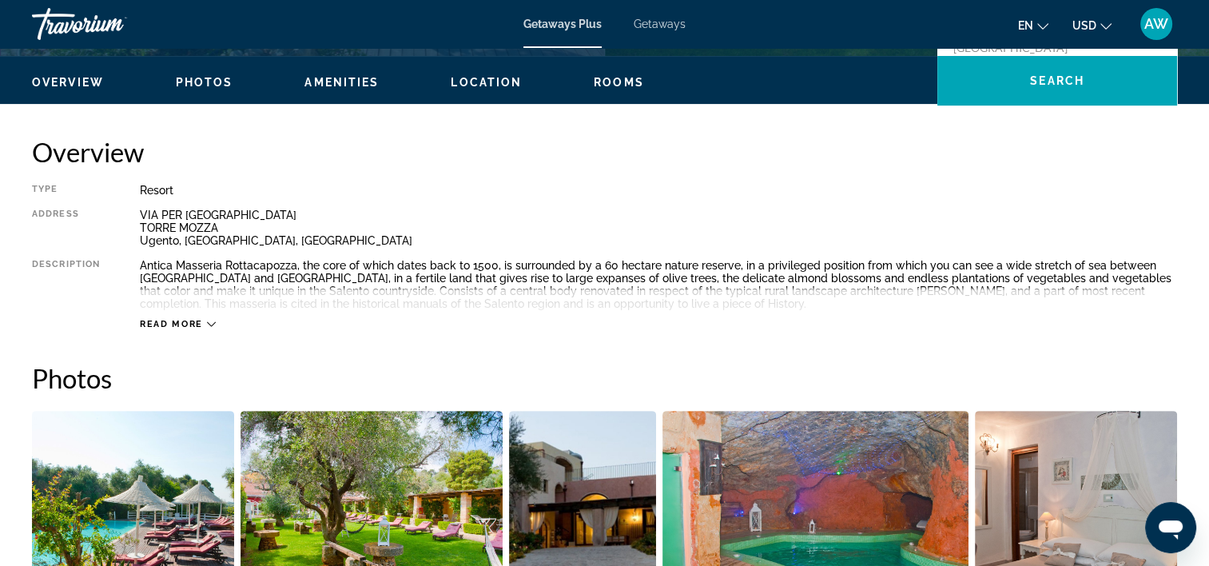
click at [180, 320] on span "Read more" at bounding box center [171, 324] width 63 height 10
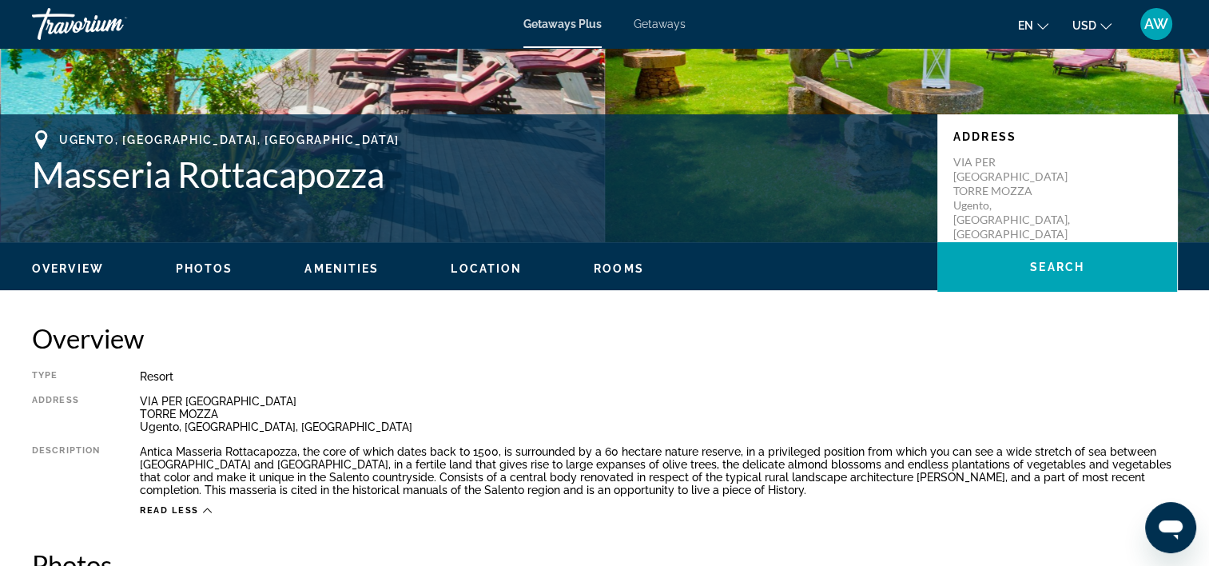
scroll to position [290, 0]
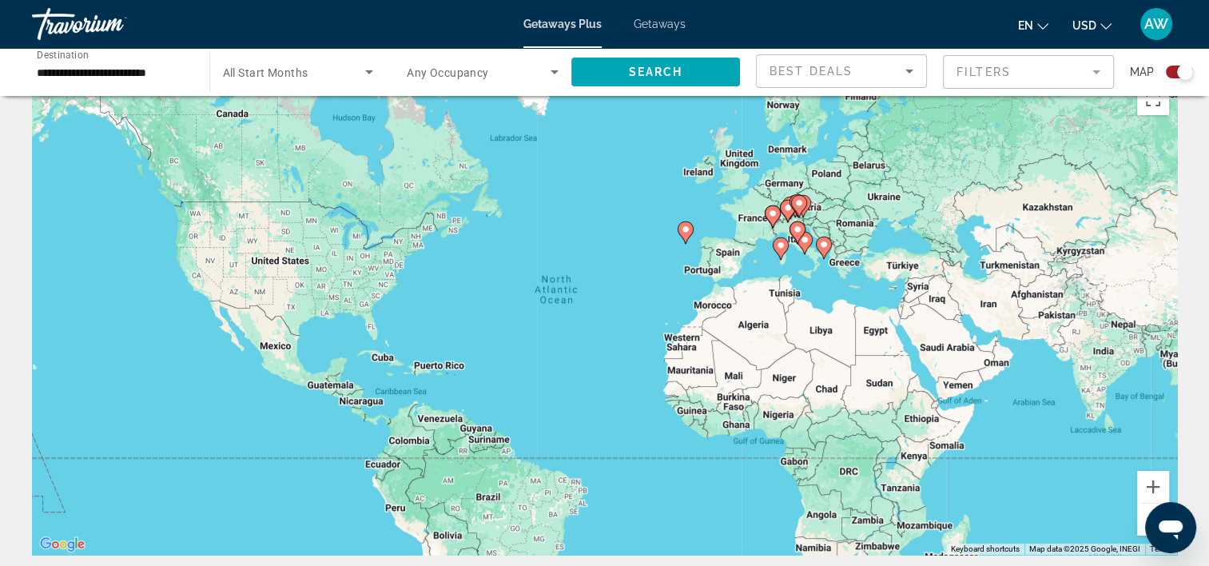
scroll to position [42, 0]
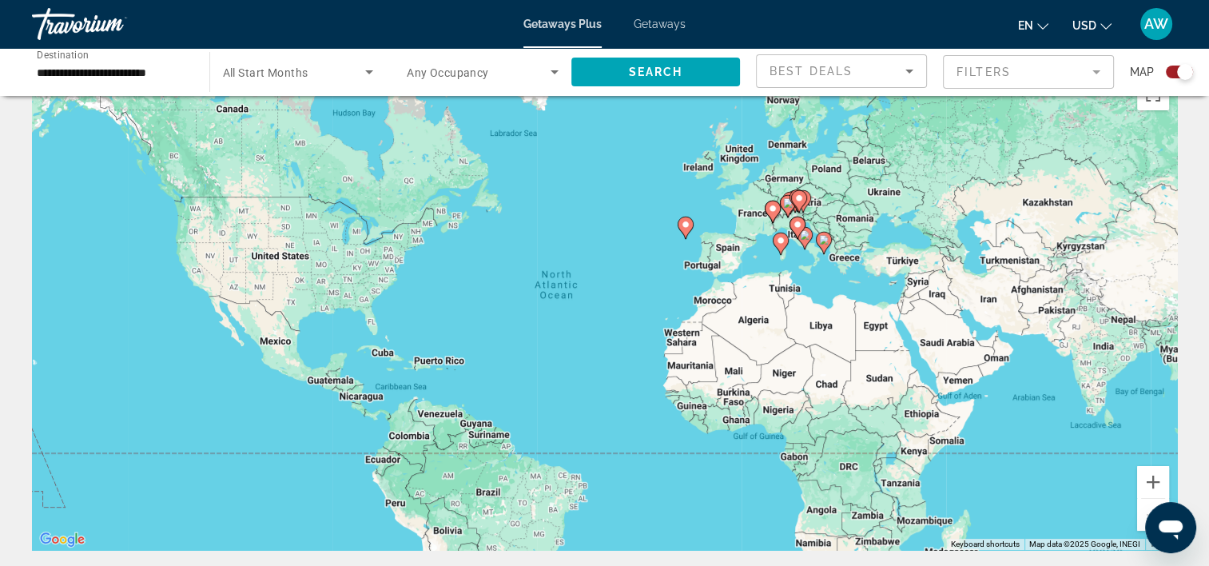
click at [855, 228] on div "To activate drag with keyboard, press Alt + Enter. Once in keyboard drag state,…" at bounding box center [604, 310] width 1145 height 480
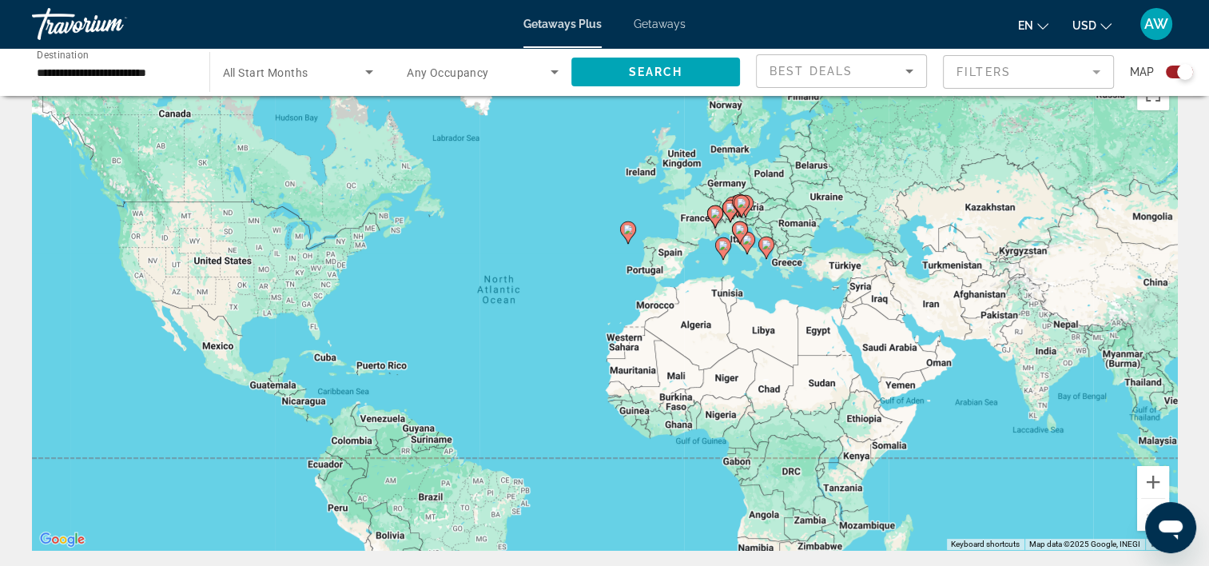
drag, startPoint x: 855, startPoint y: 228, endPoint x: 796, endPoint y: 233, distance: 59.3
click at [796, 233] on div "To activate drag with keyboard, press Alt + Enter. Once in keyboard drag state,…" at bounding box center [604, 310] width 1145 height 480
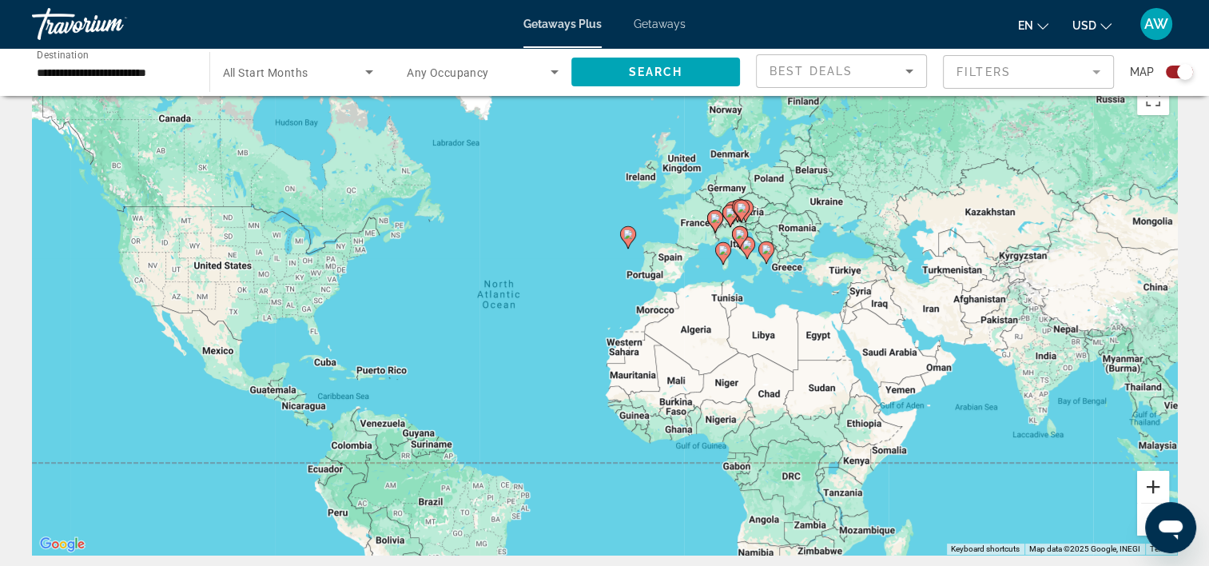
click at [1153, 479] on button "Zoom in" at bounding box center [1153, 487] width 32 height 32
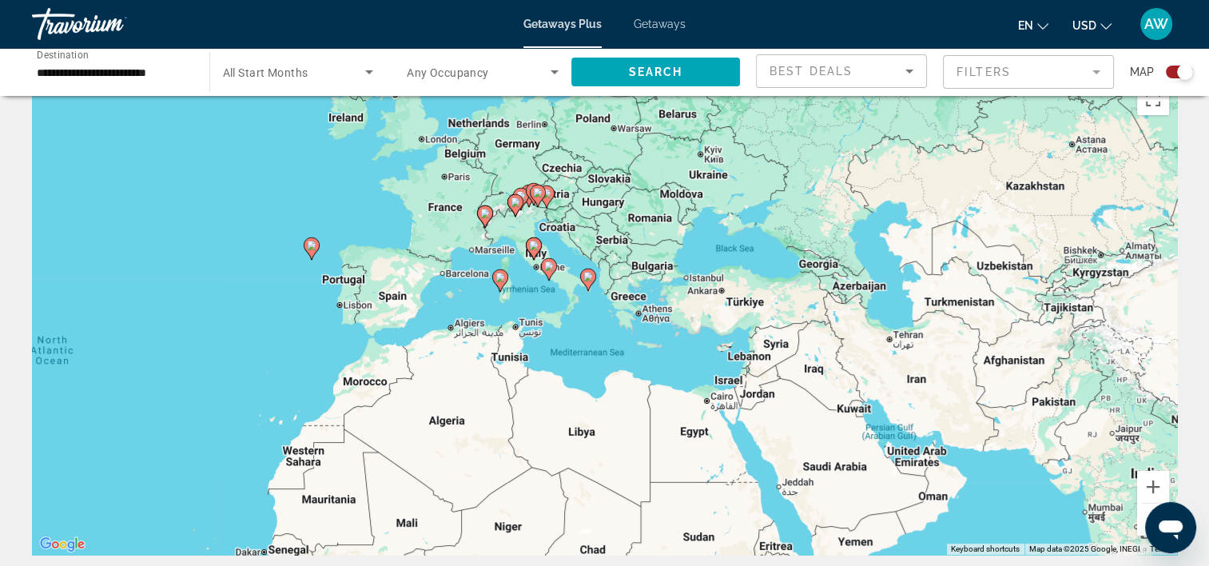
drag, startPoint x: 868, startPoint y: 258, endPoint x: 527, endPoint y: 335, distance: 349.8
click at [527, 335] on div "To activate drag with keyboard, press Alt + Enter. Once in keyboard drag state,…" at bounding box center [604, 315] width 1145 height 480
click at [1154, 486] on button "Zoom in" at bounding box center [1153, 487] width 32 height 32
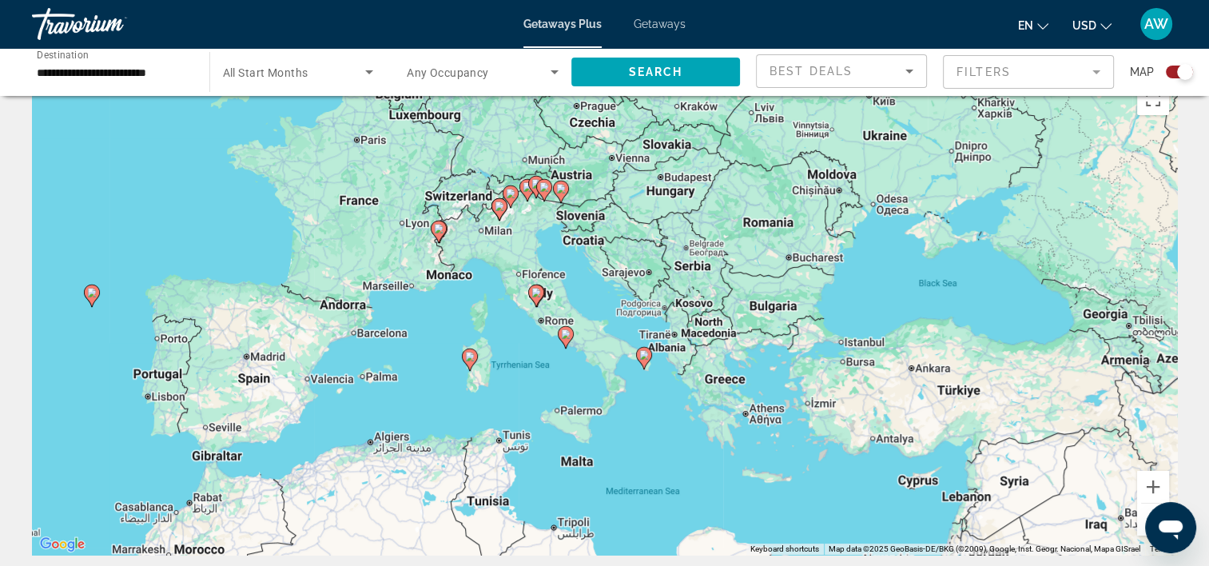
drag, startPoint x: 646, startPoint y: 228, endPoint x: 722, endPoint y: 335, distance: 131.3
click at [722, 335] on div "To activate drag with keyboard, press Alt + Enter. Once in keyboard drag state,…" at bounding box center [604, 315] width 1145 height 480
click at [565, 338] on image "Main content" at bounding box center [566, 334] width 10 height 10
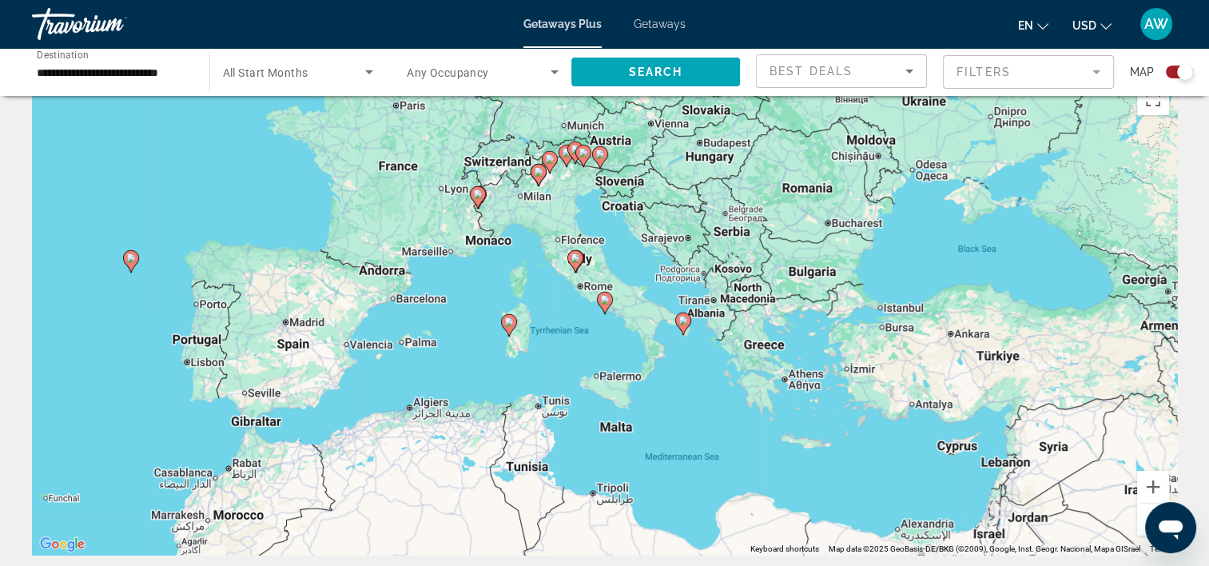
click at [604, 298] on image "Main content" at bounding box center [605, 300] width 10 height 10
type input "**********"
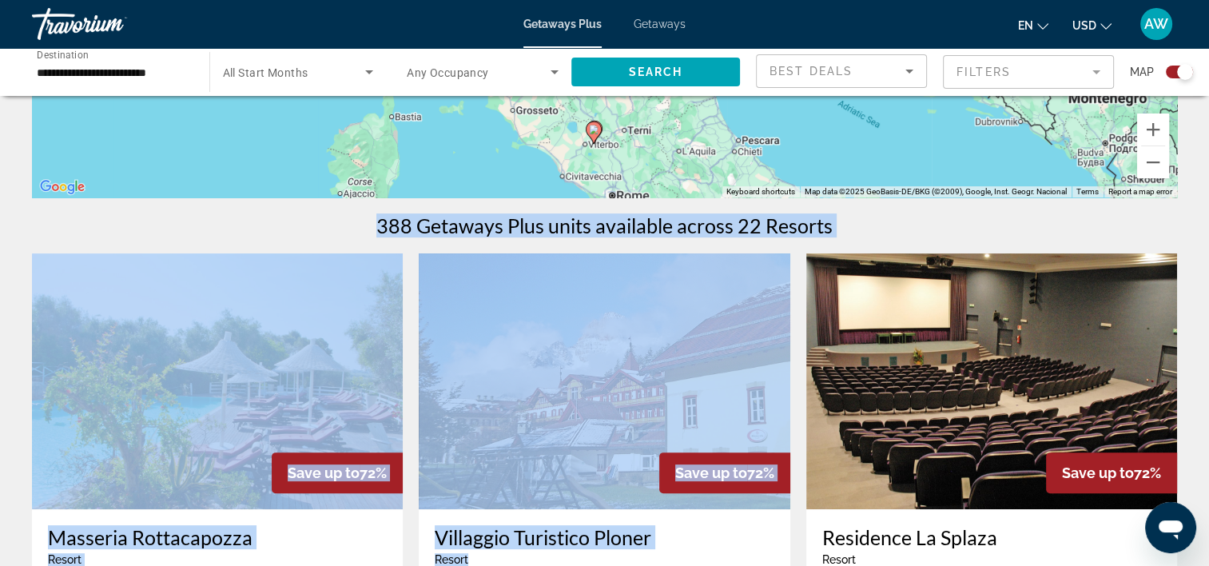
scroll to position [560, 0]
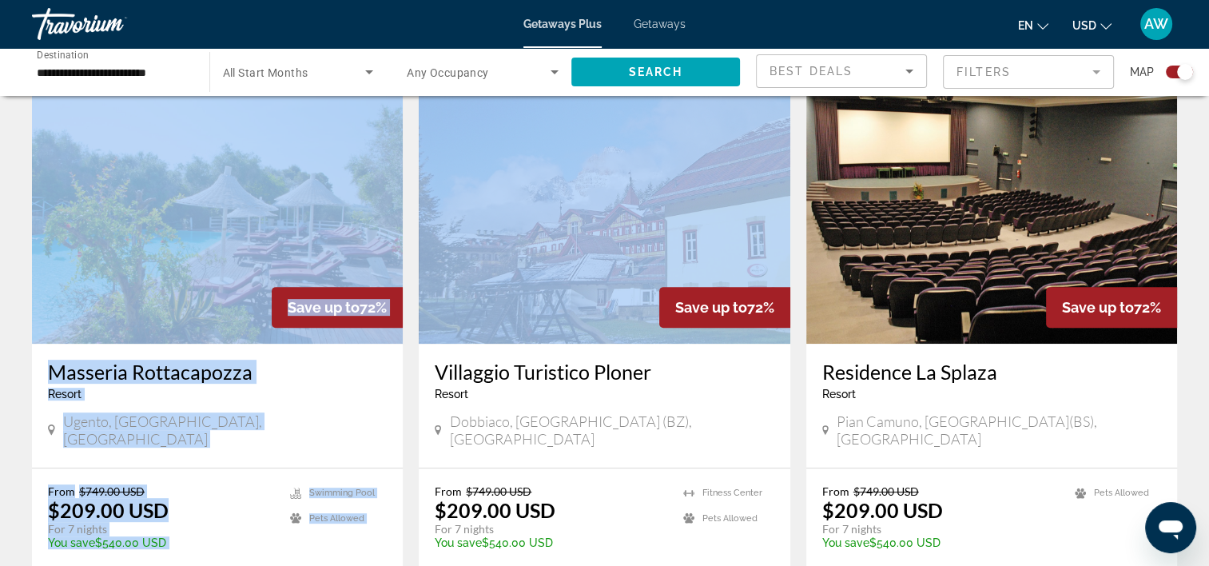
drag, startPoint x: 528, startPoint y: 242, endPoint x: 604, endPoint y: 294, distance: 92.7
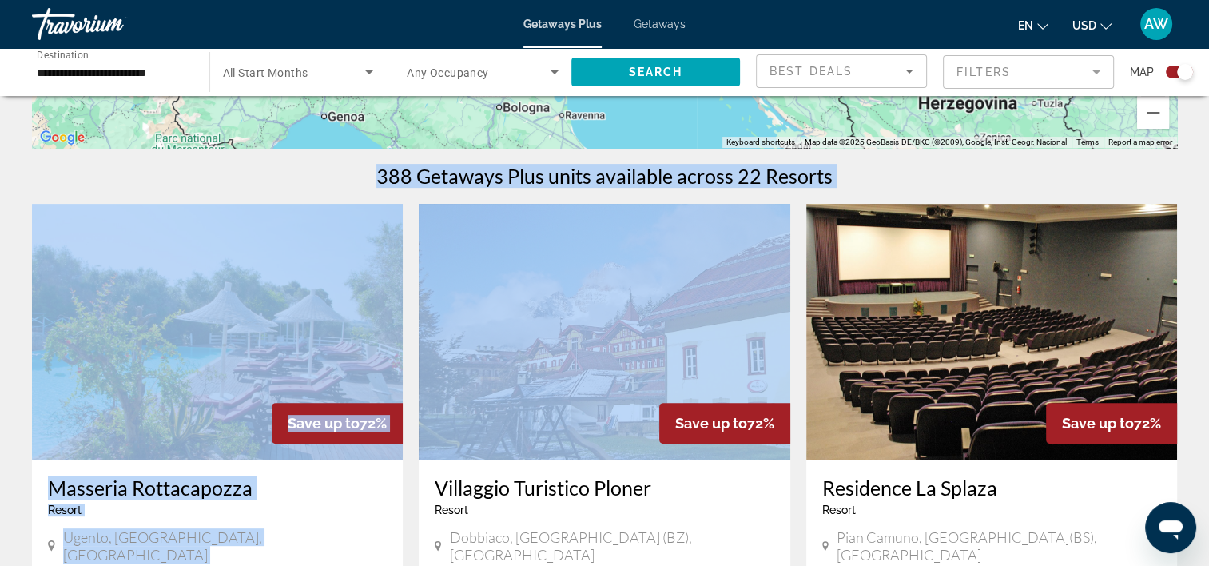
click at [910, 173] on div "388 Getaways Plus units available across 22 Resorts" at bounding box center [604, 176] width 1145 height 24
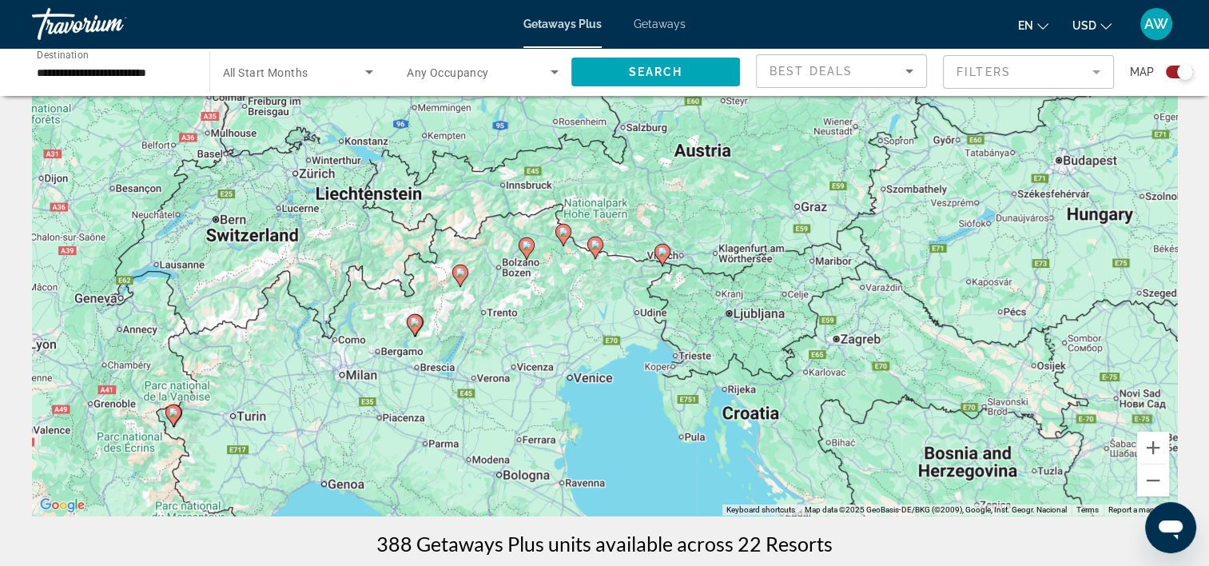
scroll to position [64, 0]
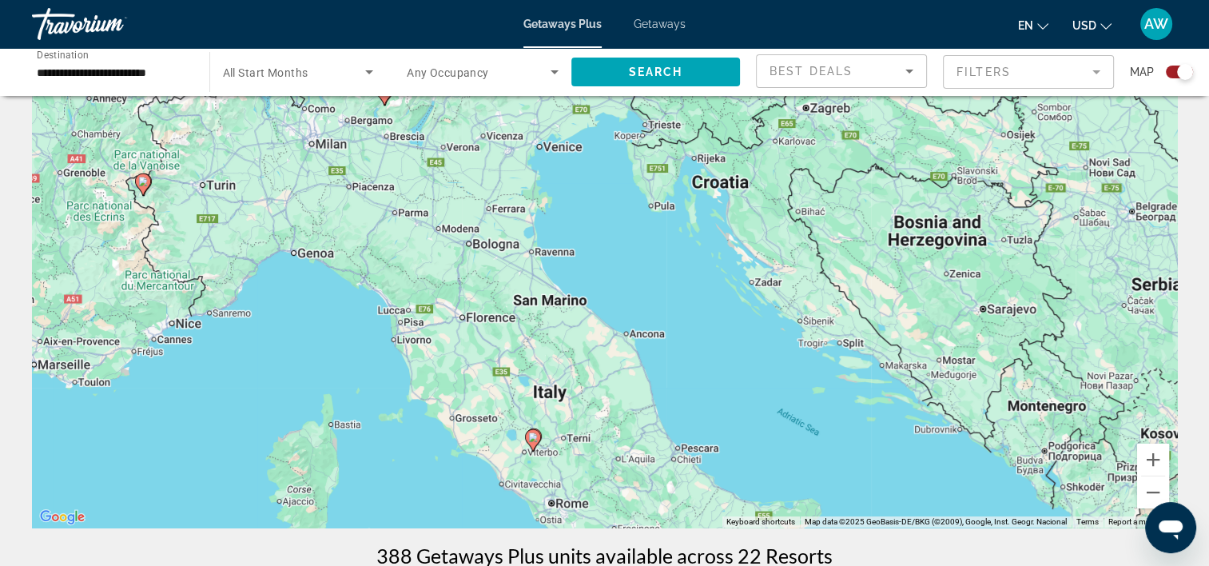
drag, startPoint x: 623, startPoint y: 378, endPoint x: 592, endPoint y: 133, distance: 247.4
click at [592, 133] on div "To activate drag with keyboard, press Alt + Enter. Once in keyboard drag state,…" at bounding box center [604, 288] width 1145 height 480
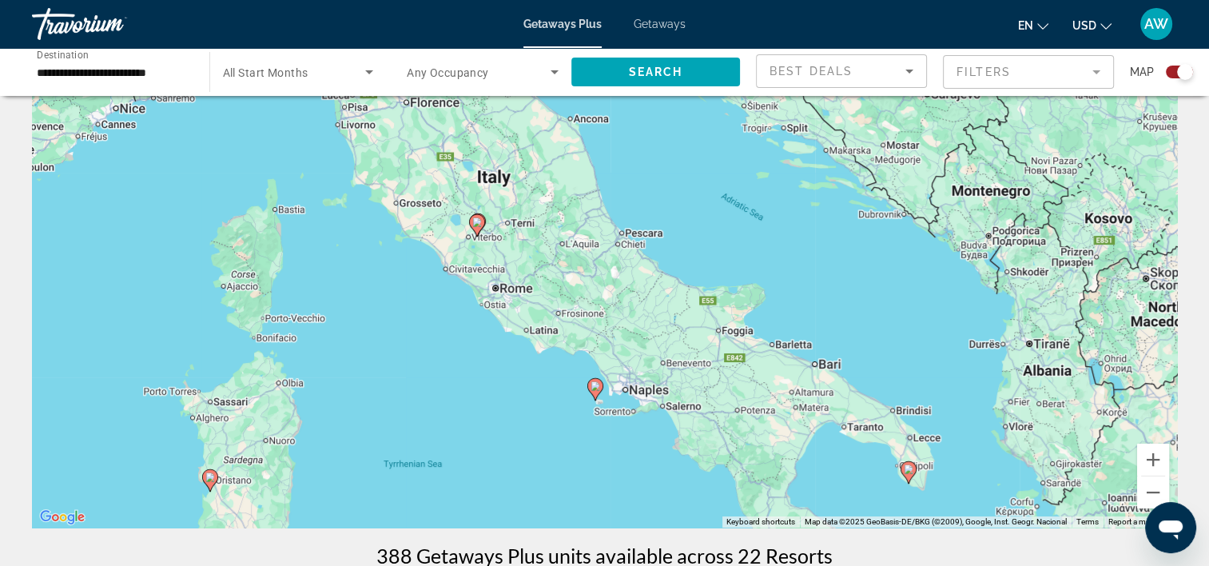
drag, startPoint x: 669, startPoint y: 428, endPoint x: 614, endPoint y: 213, distance: 222.0
click at [614, 213] on div "To activate drag with keyboard, press Alt + Enter. Once in keyboard drag state,…" at bounding box center [604, 288] width 1145 height 480
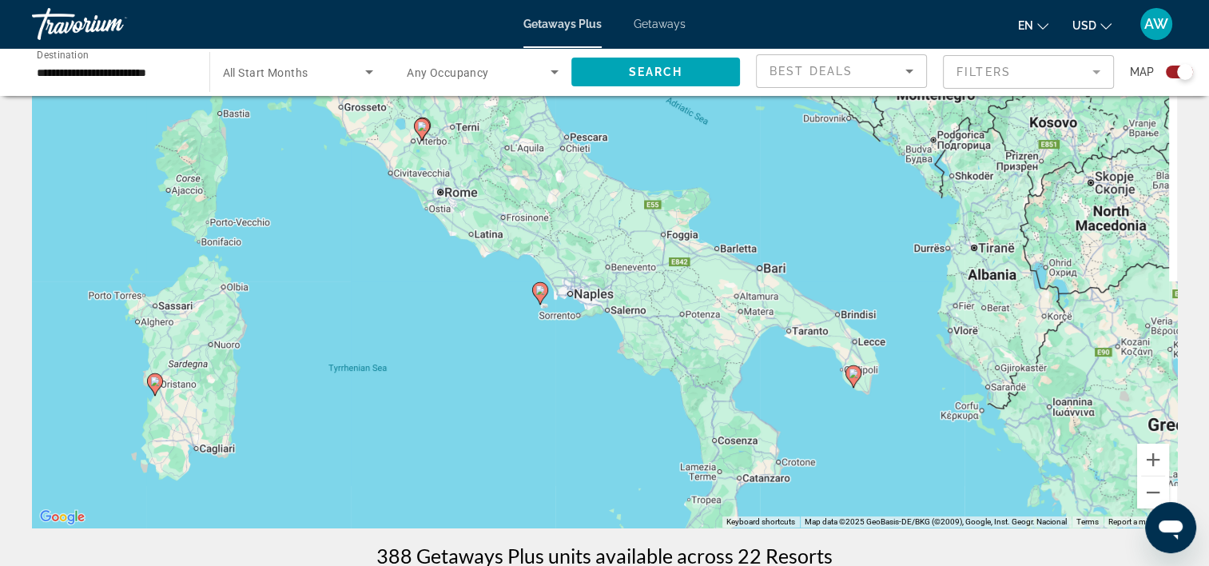
drag, startPoint x: 669, startPoint y: 326, endPoint x: 613, endPoint y: 231, distance: 110.4
click at [613, 231] on div "To activate drag with keyboard, press Alt + Enter. Once in keyboard drag state,…" at bounding box center [604, 288] width 1145 height 480
click at [544, 290] on icon "Main content" at bounding box center [539, 291] width 14 height 21
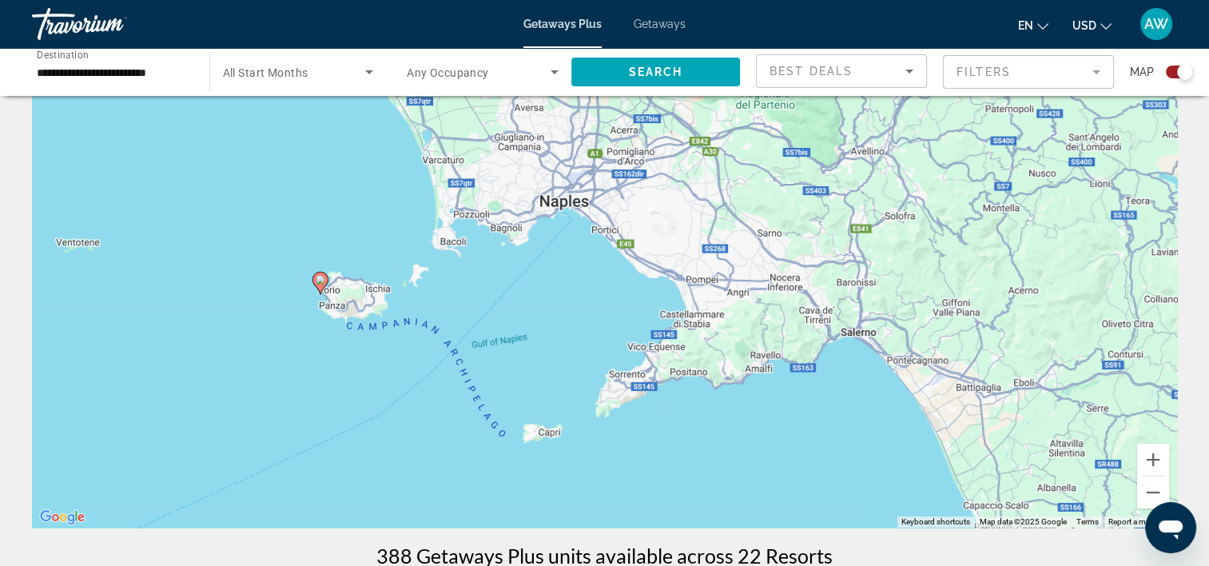
drag, startPoint x: 359, startPoint y: 316, endPoint x: 595, endPoint y: 194, distance: 265.3
click at [595, 194] on div "To activate drag with keyboard, press Alt + Enter. Once in keyboard drag state,…" at bounding box center [604, 288] width 1145 height 480
click at [1162, 491] on button "Zoom out" at bounding box center [1153, 492] width 32 height 32
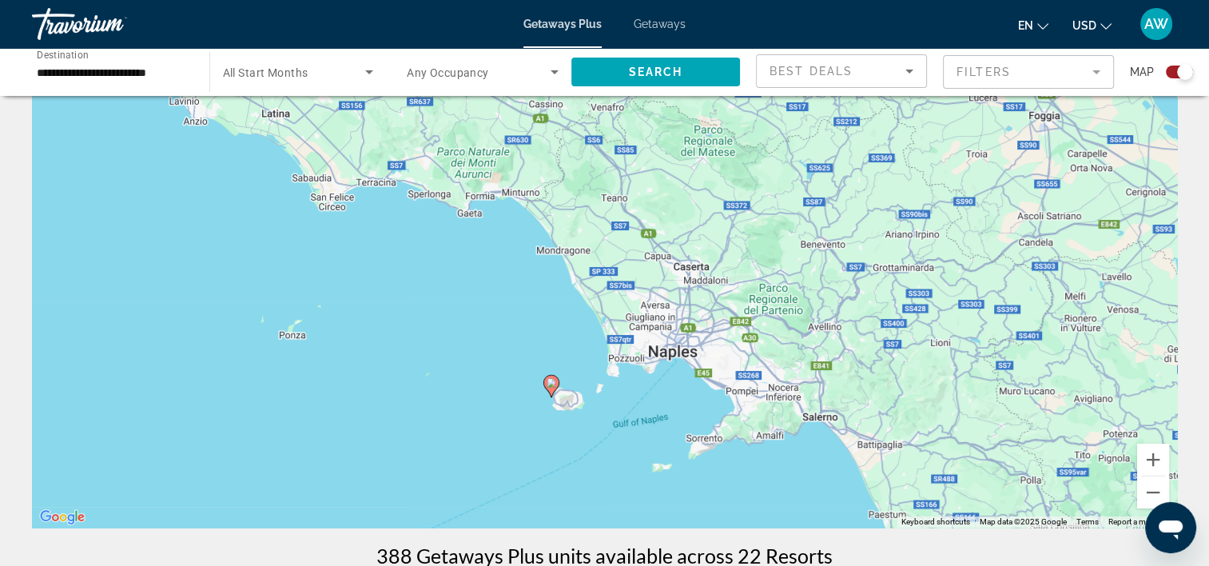
drag, startPoint x: 643, startPoint y: 254, endPoint x: 735, endPoint y: 361, distance: 141.7
click at [735, 361] on div "To activate drag with keyboard, press Alt + Enter. Once in keyboard drag state,…" at bounding box center [604, 288] width 1145 height 480
click at [1149, 491] on button "Zoom out" at bounding box center [1153, 492] width 32 height 32
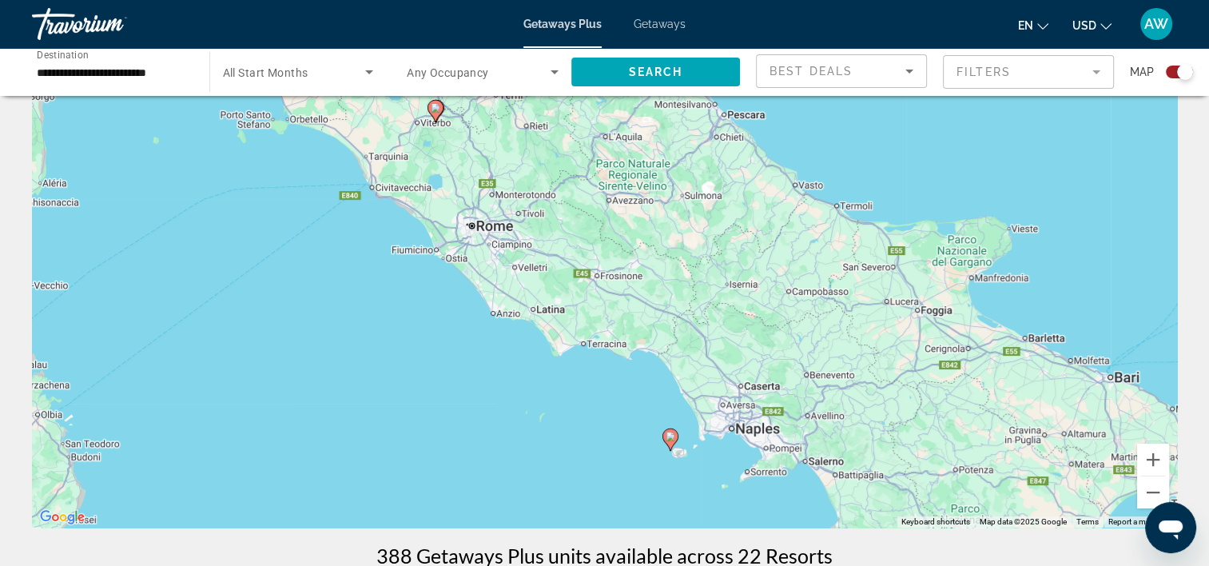
drag, startPoint x: 755, startPoint y: 297, endPoint x: 847, endPoint y: 404, distance: 141.1
click at [847, 404] on div "To activate drag with keyboard, press Alt + Enter. Once in keyboard drag state,…" at bounding box center [604, 288] width 1145 height 480
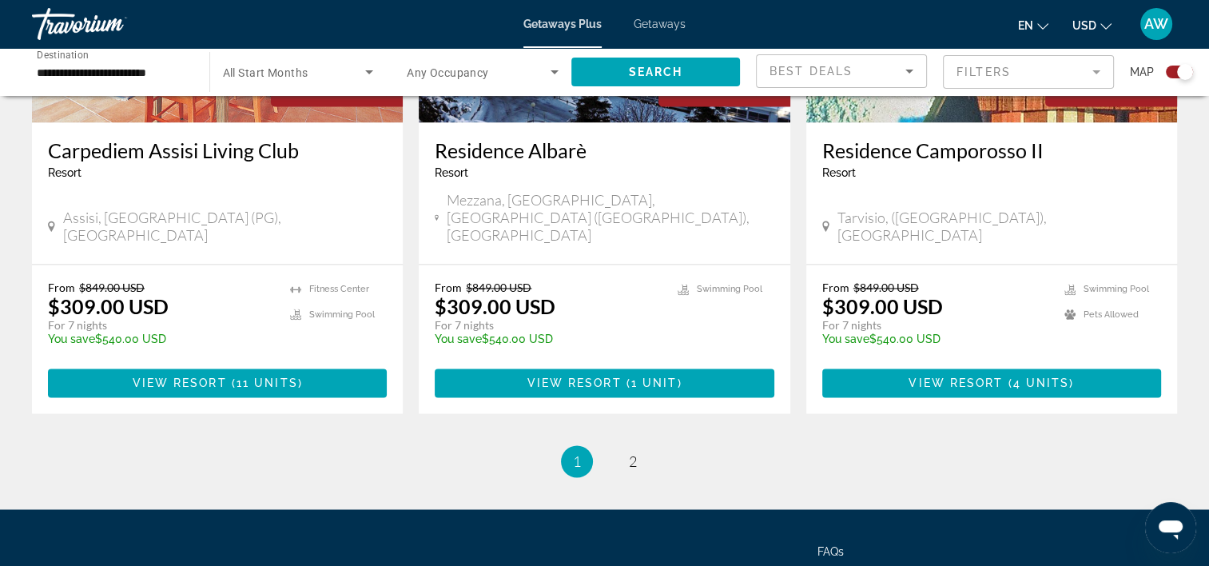
scroll to position [2515, 0]
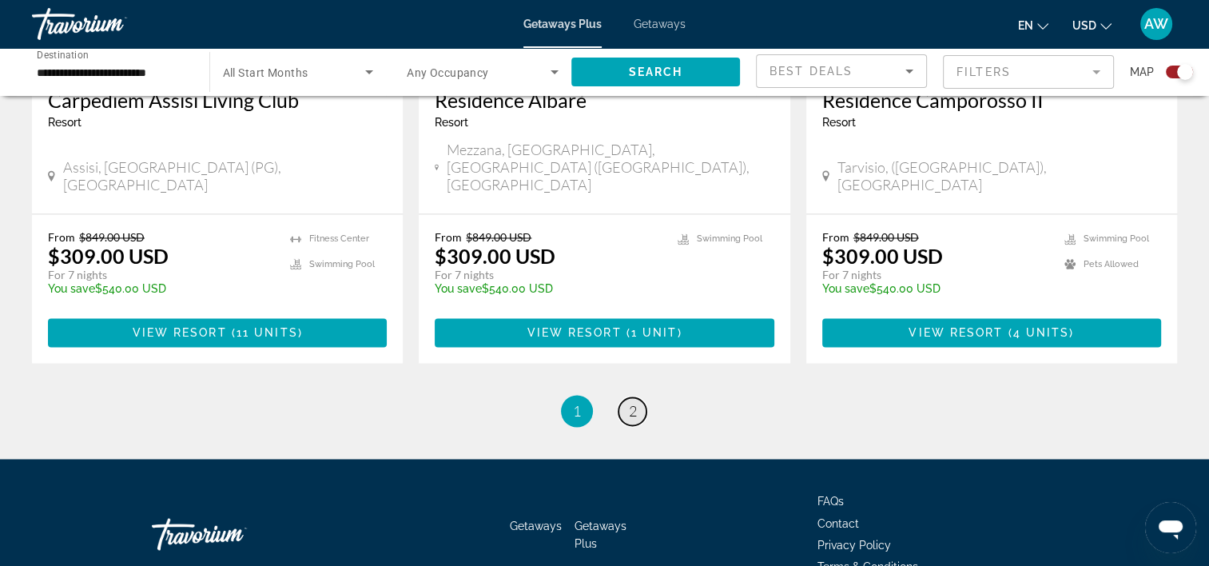
click at [637, 397] on link "page 2" at bounding box center [633, 411] width 28 height 28
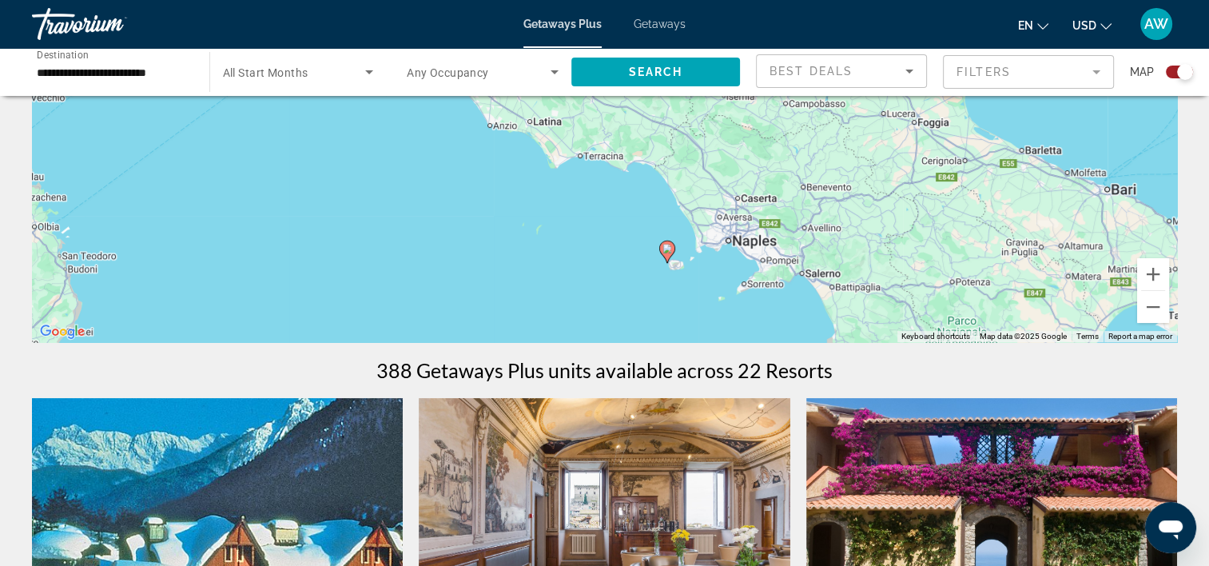
scroll to position [224, 0]
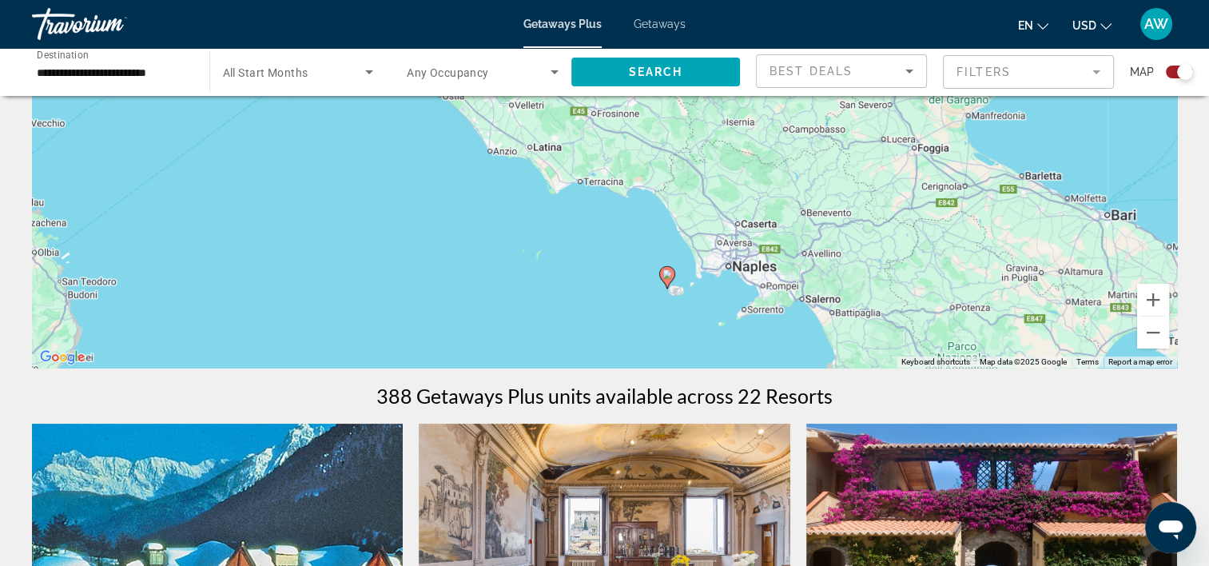
click at [667, 280] on icon "Main content" at bounding box center [666, 277] width 14 height 21
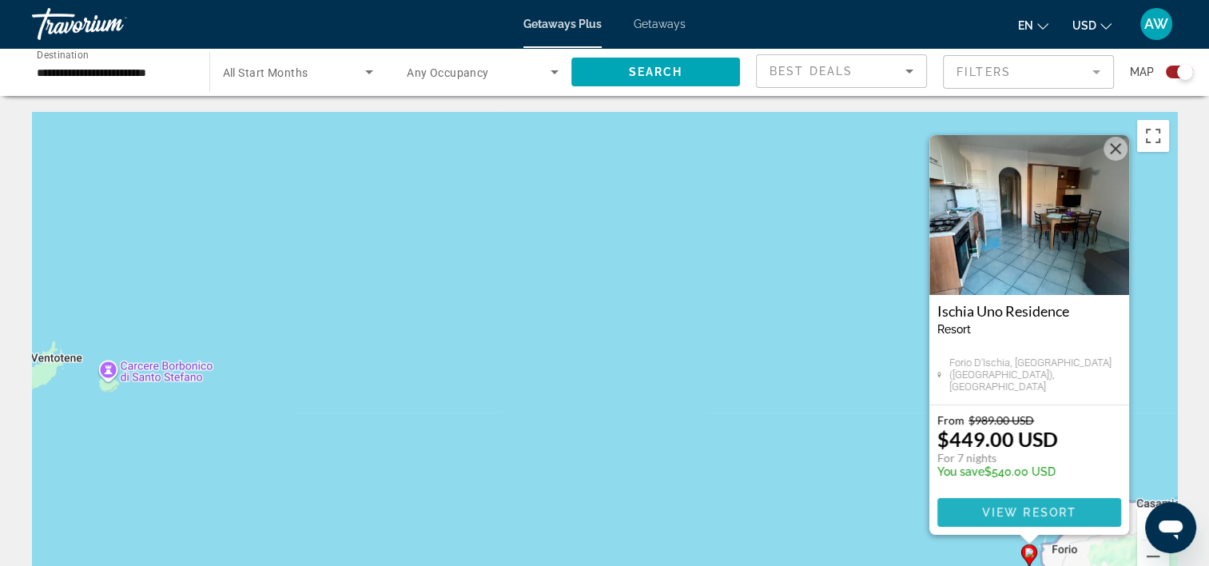
click at [1049, 512] on span "View Resort" at bounding box center [1029, 512] width 94 height 13
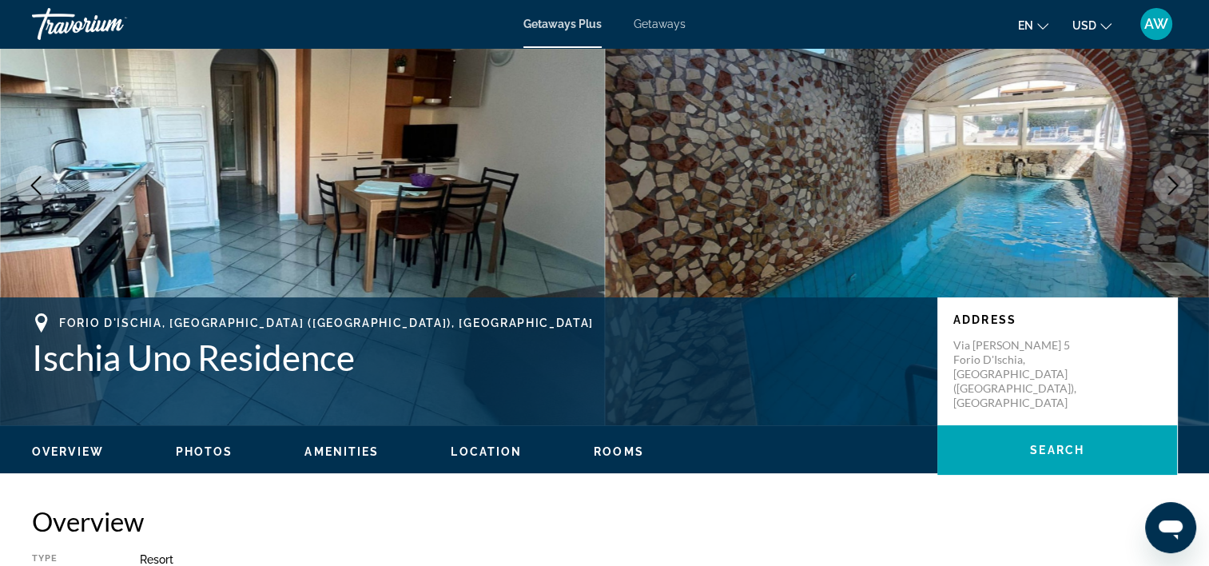
scroll to position [122, 0]
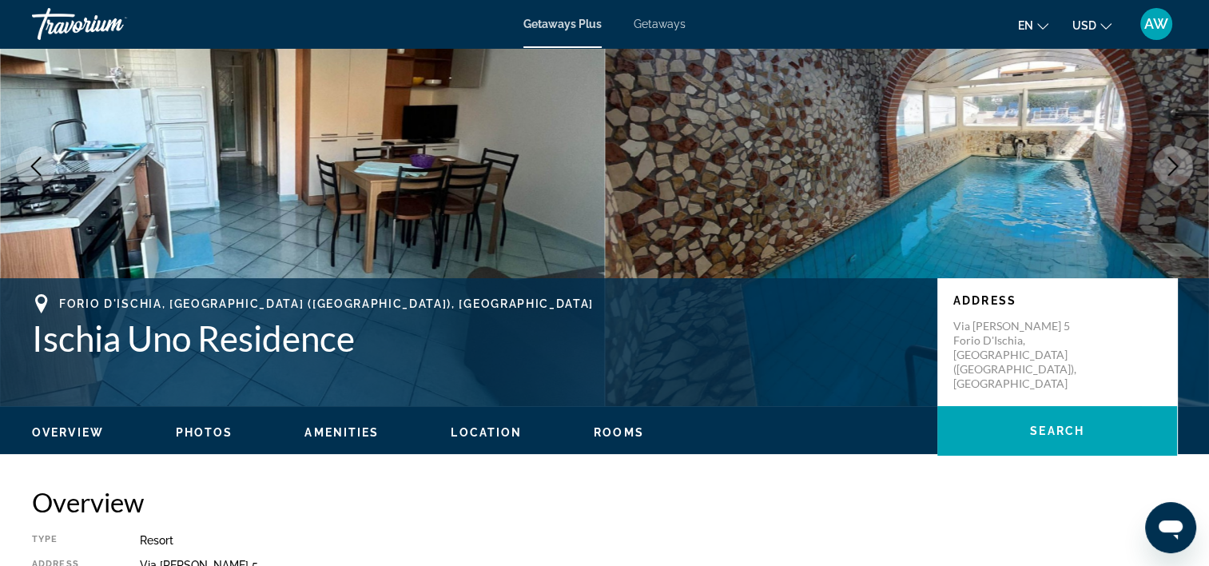
click at [1173, 179] on button "Next image" at bounding box center [1173, 166] width 40 height 40
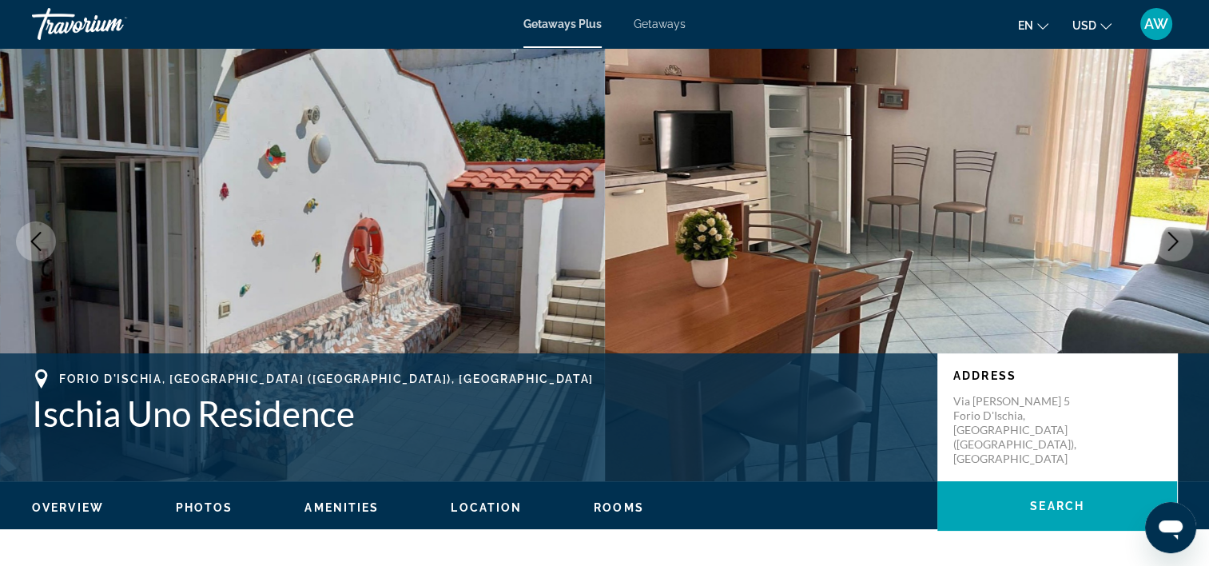
scroll to position [37, 0]
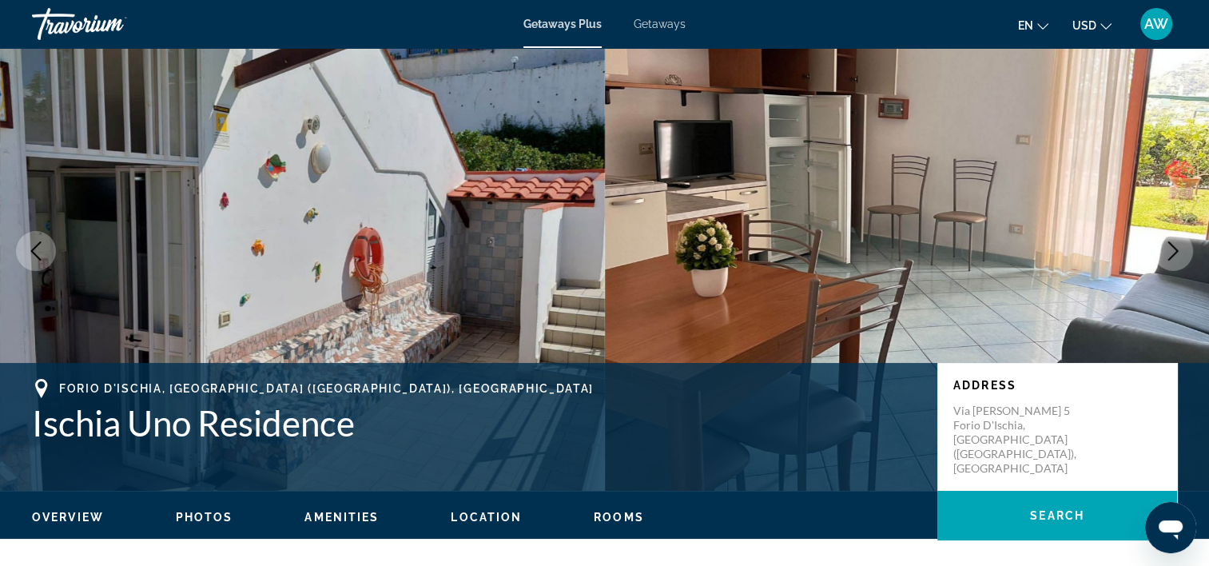
click at [1181, 249] on icon "Next image" at bounding box center [1173, 250] width 19 height 19
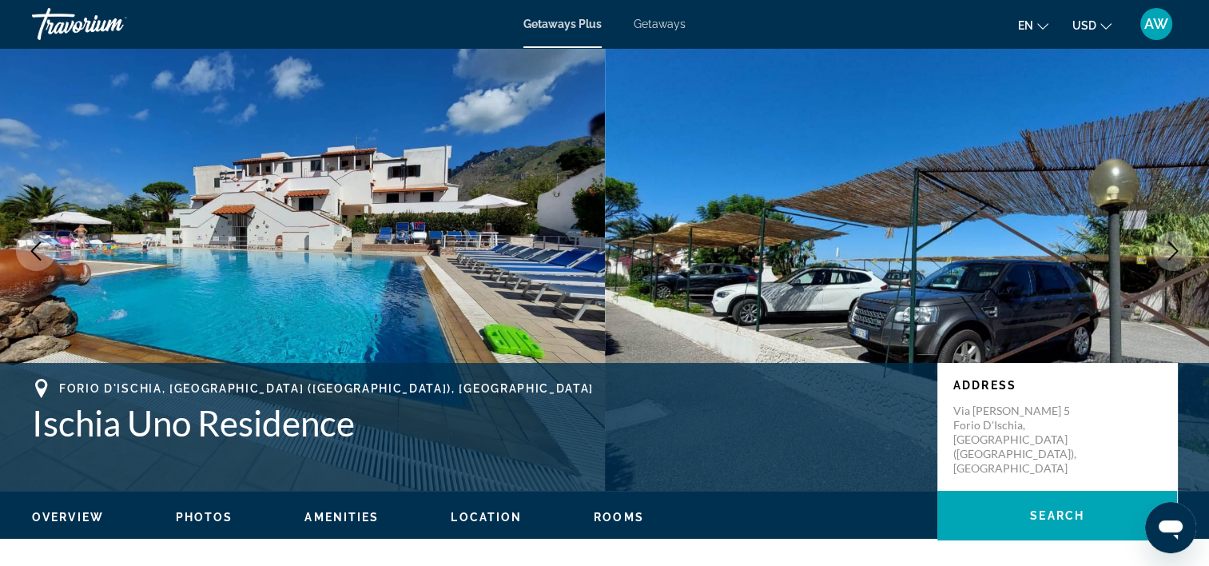
click at [1181, 249] on icon "Next image" at bounding box center [1173, 250] width 19 height 19
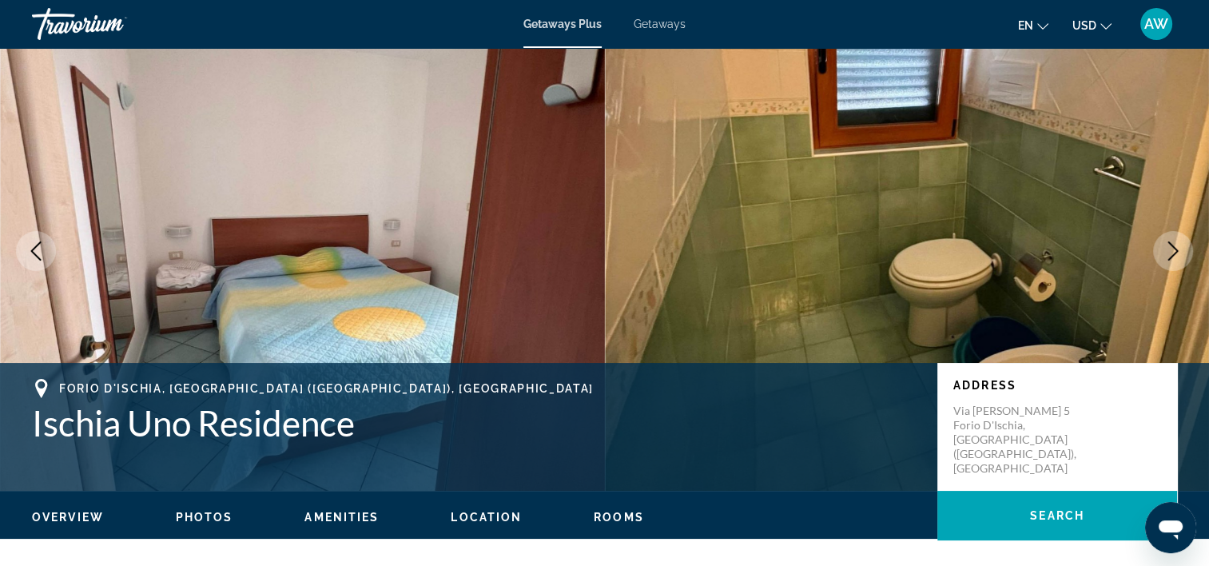
click at [1181, 249] on icon "Next image" at bounding box center [1173, 250] width 19 height 19
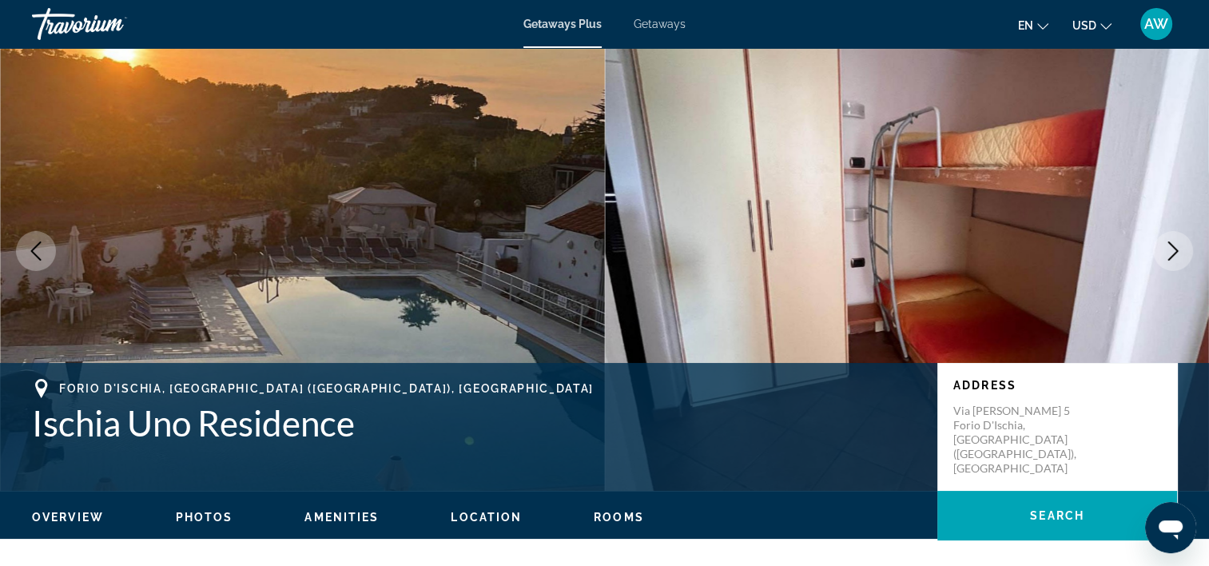
click at [1181, 249] on icon "Next image" at bounding box center [1173, 250] width 19 height 19
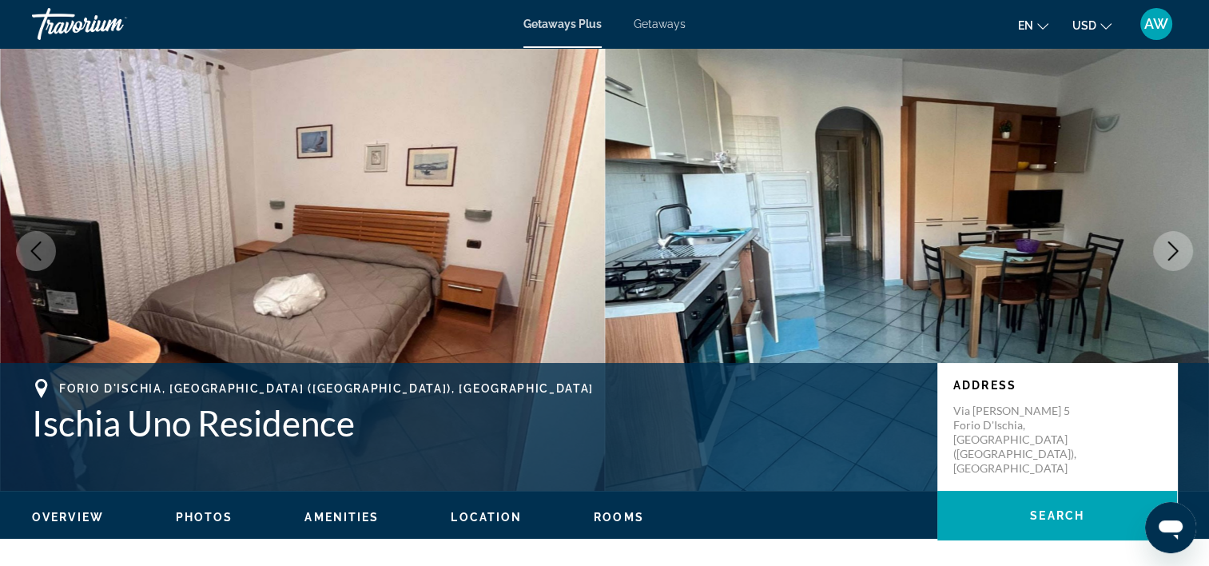
click at [1181, 249] on icon "Next image" at bounding box center [1173, 250] width 19 height 19
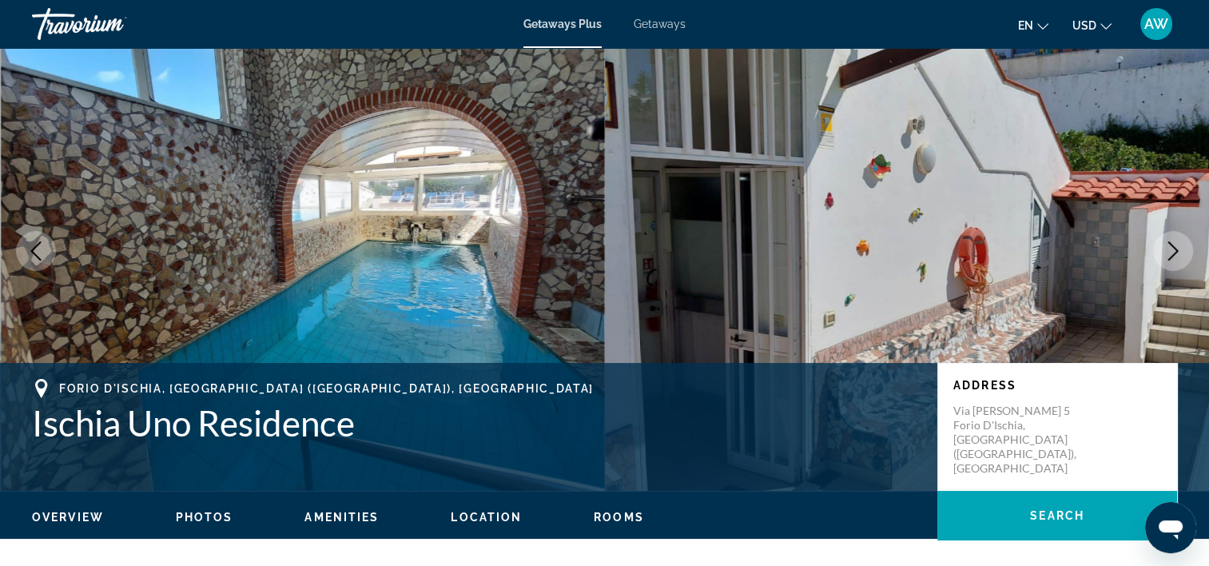
click at [1181, 249] on icon "Next image" at bounding box center [1173, 250] width 19 height 19
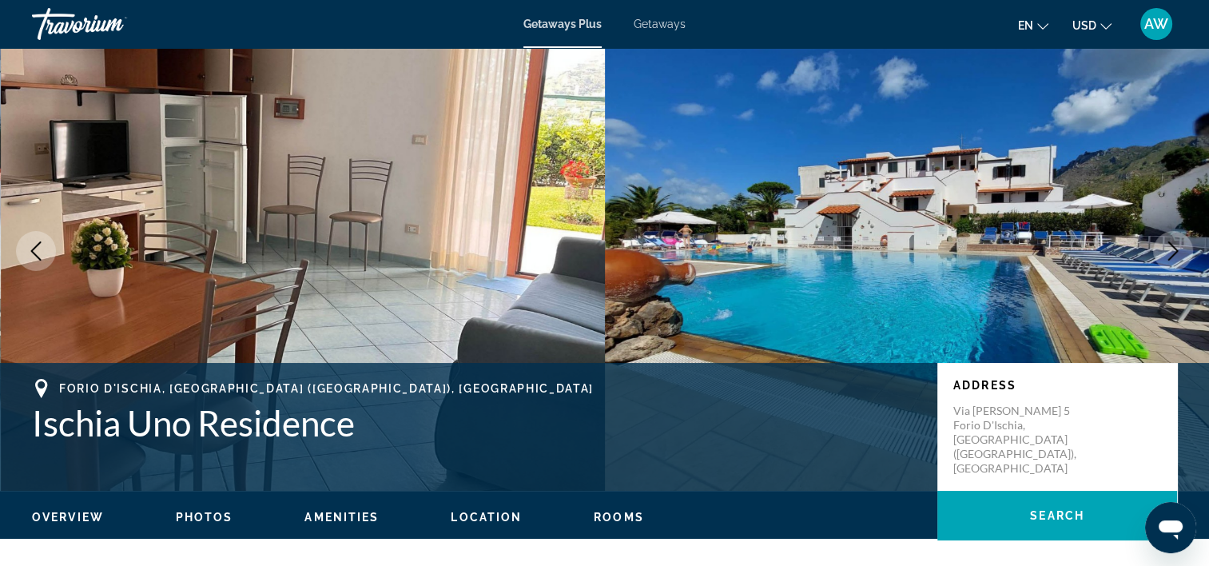
click at [1181, 249] on icon "Next image" at bounding box center [1173, 250] width 19 height 19
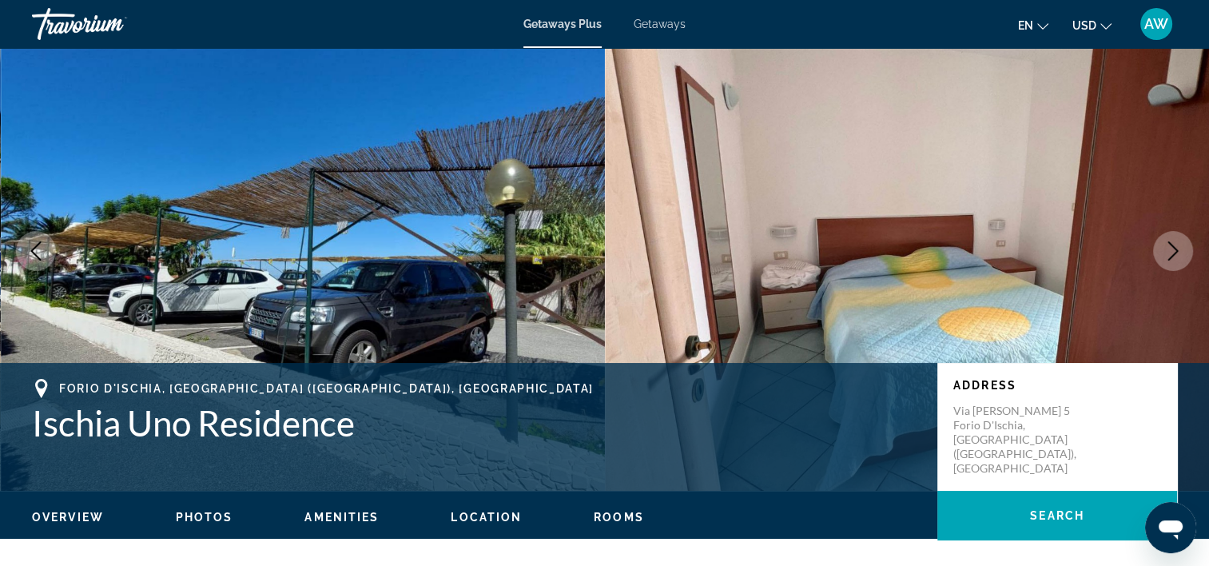
click at [1181, 249] on icon "Next image" at bounding box center [1173, 250] width 19 height 19
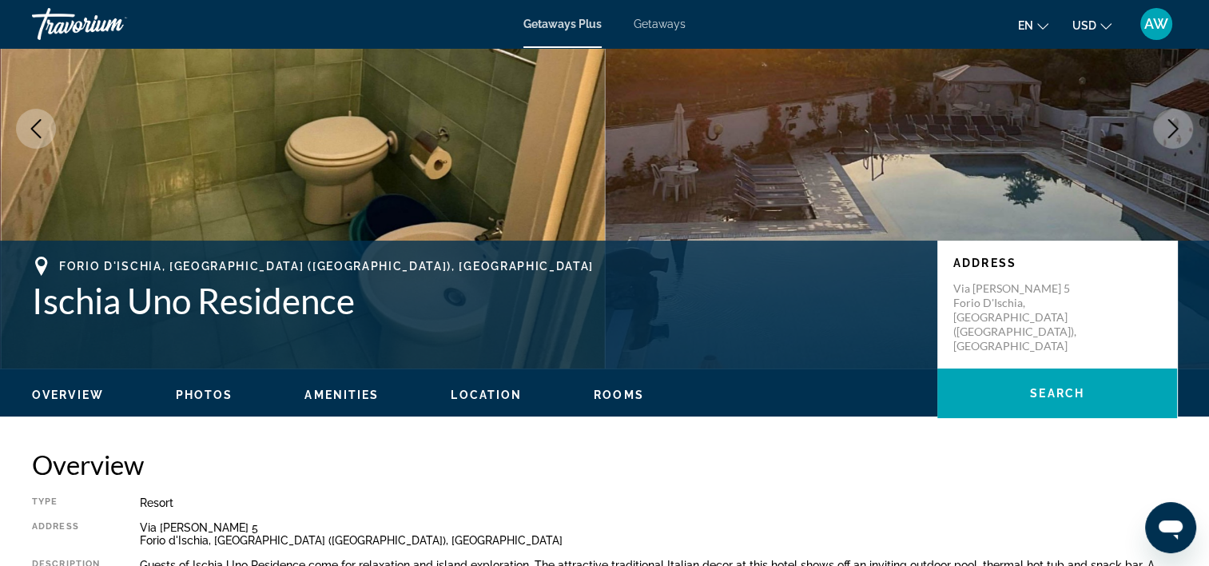
scroll to position [0, 0]
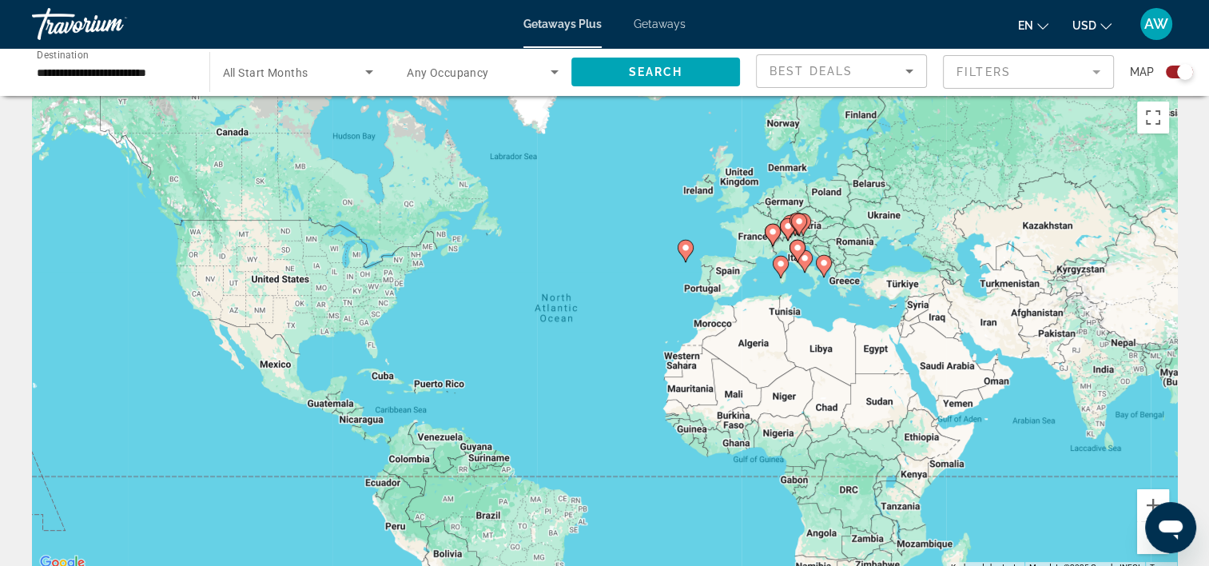
scroll to position [22, 0]
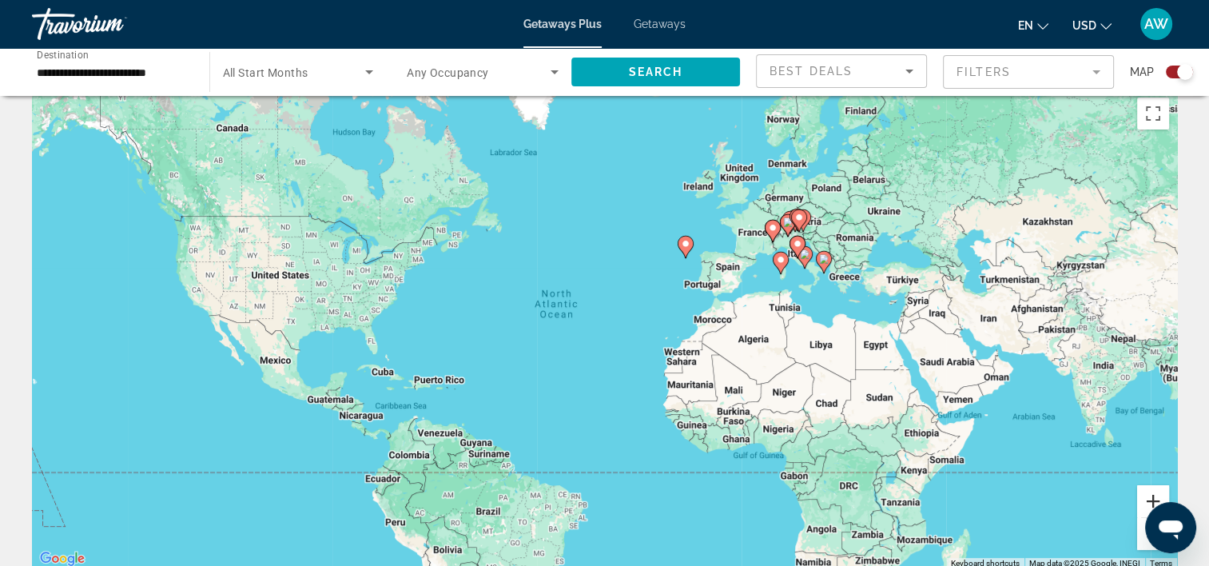
click at [1148, 499] on button "Zoom in" at bounding box center [1153, 501] width 32 height 32
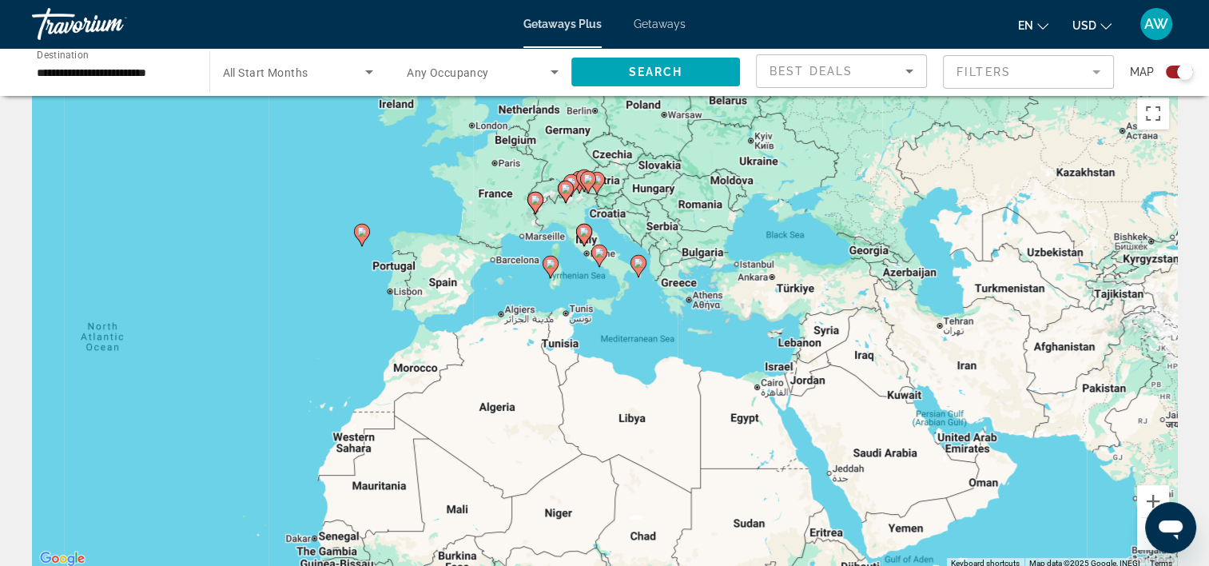
drag, startPoint x: 1016, startPoint y: 240, endPoint x: 600, endPoint y: 310, distance: 421.6
click at [600, 310] on div "To activate drag with keyboard, press Alt + Enter. Once in keyboard drag state,…" at bounding box center [604, 330] width 1145 height 480
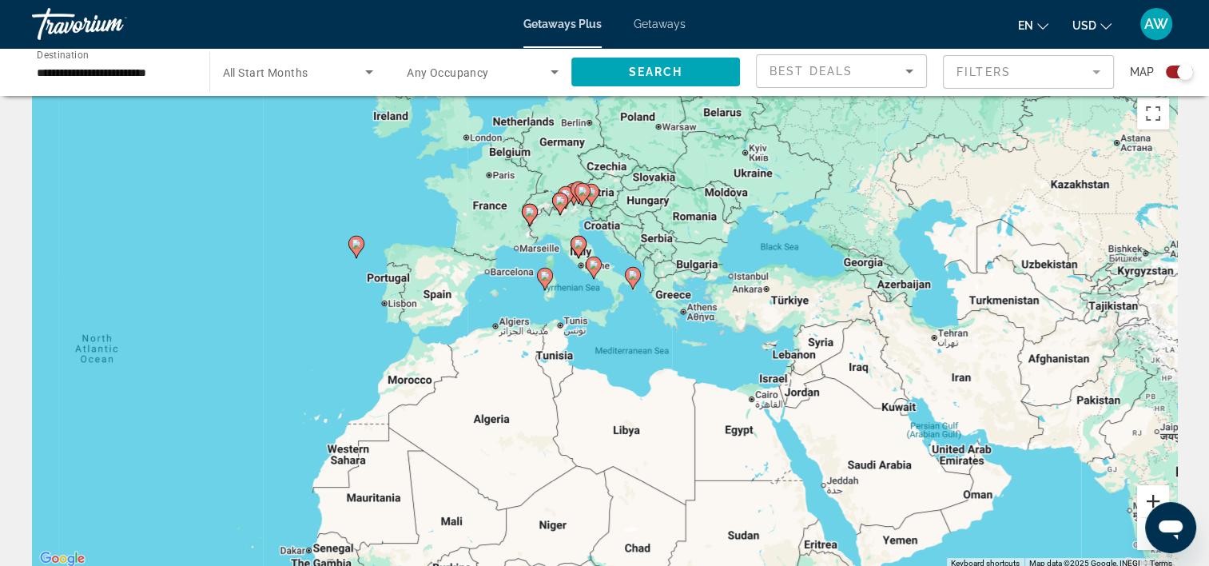
click at [1149, 490] on button "Zoom in" at bounding box center [1153, 501] width 32 height 32
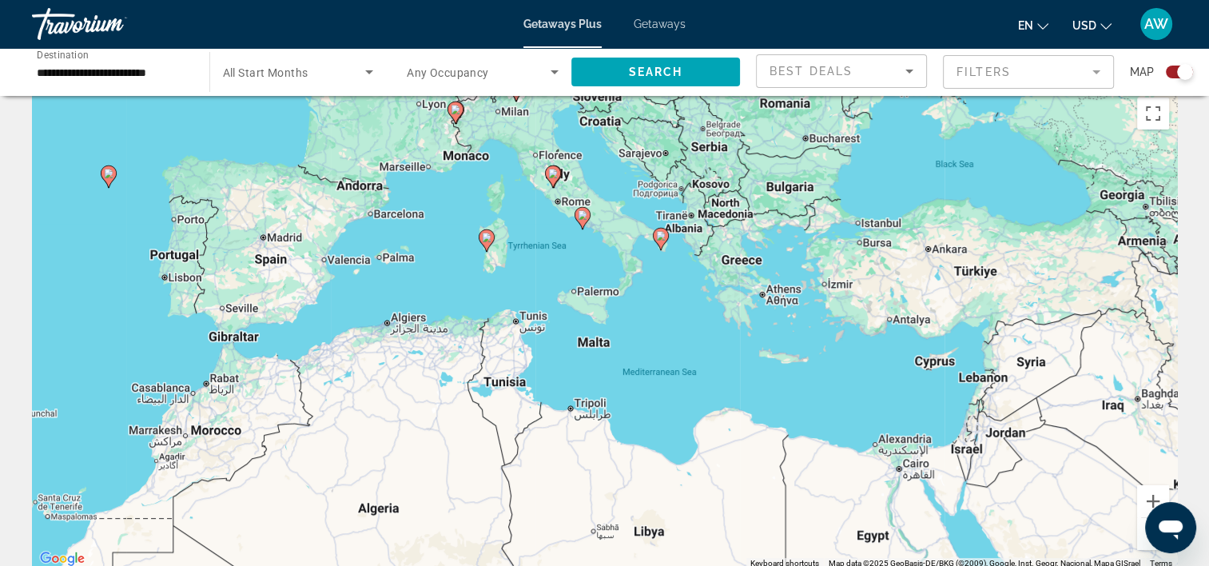
click at [556, 177] on icon "Main content" at bounding box center [552, 176] width 14 height 21
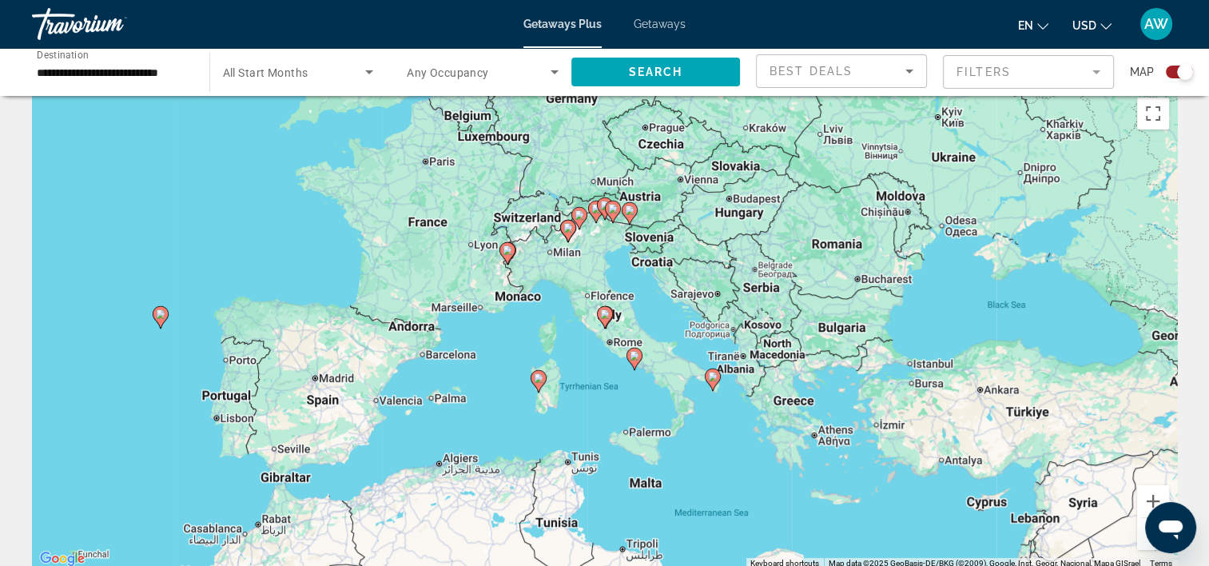
click at [607, 317] on image "Main content" at bounding box center [605, 314] width 10 height 10
type input "**********"
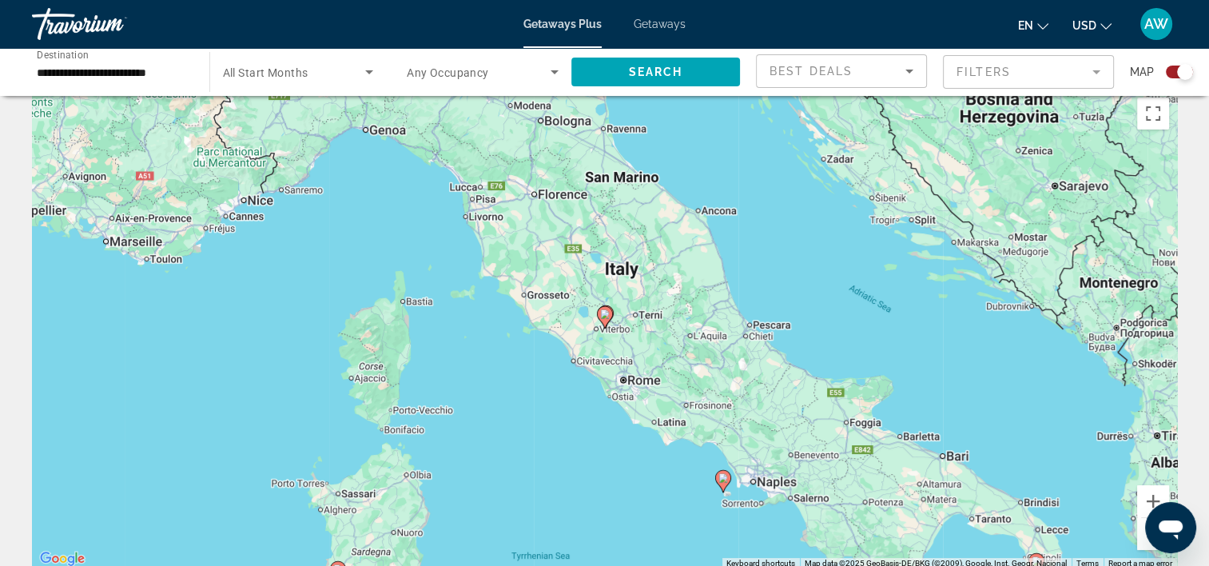
click at [607, 317] on image "Main content" at bounding box center [605, 314] width 10 height 10
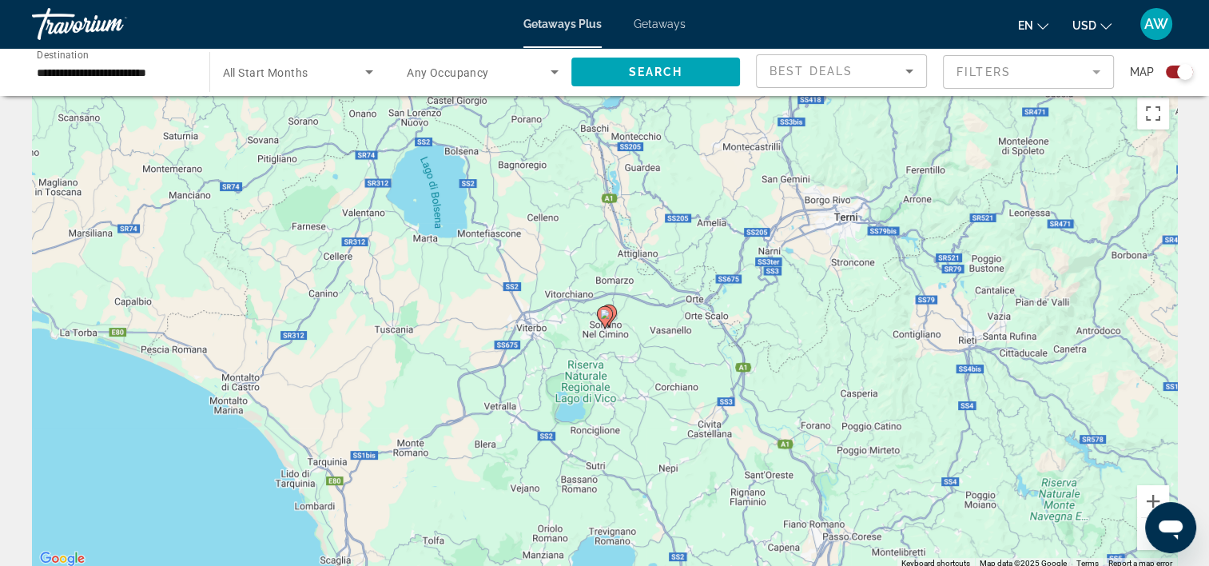
click at [610, 317] on icon "Main content" at bounding box center [604, 317] width 14 height 21
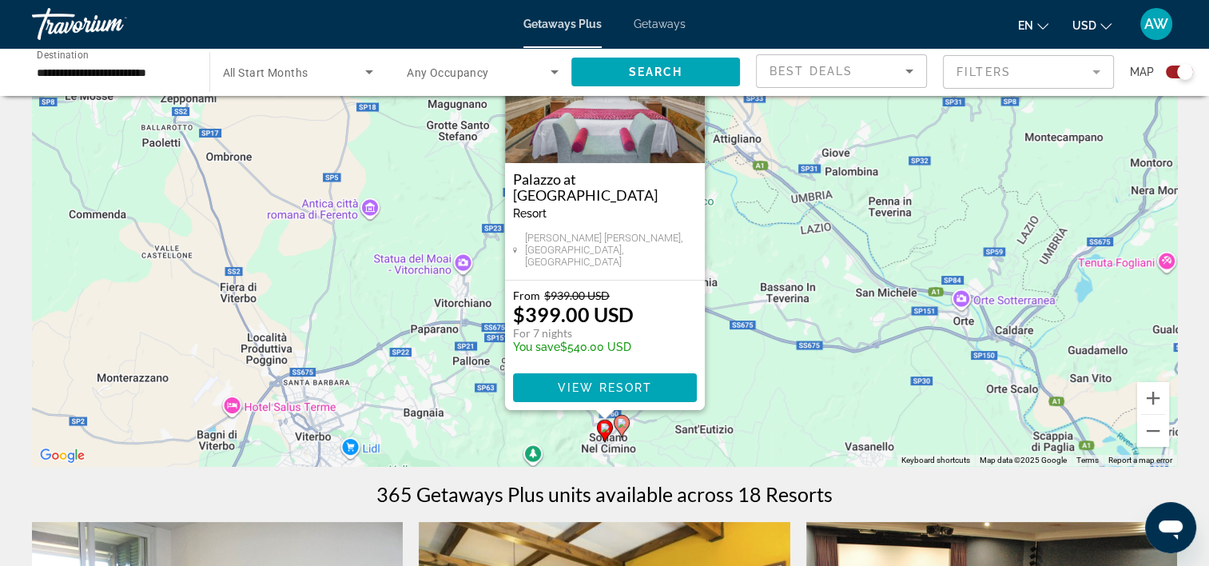
scroll to position [149, 0]
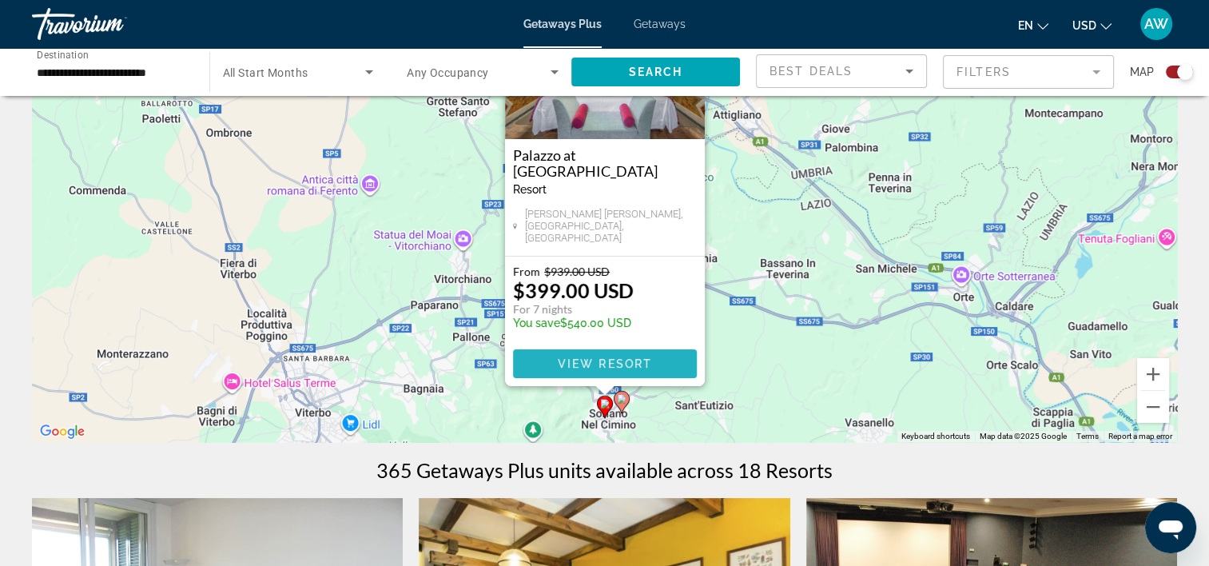
click at [654, 365] on span "Main content" at bounding box center [605, 364] width 184 height 38
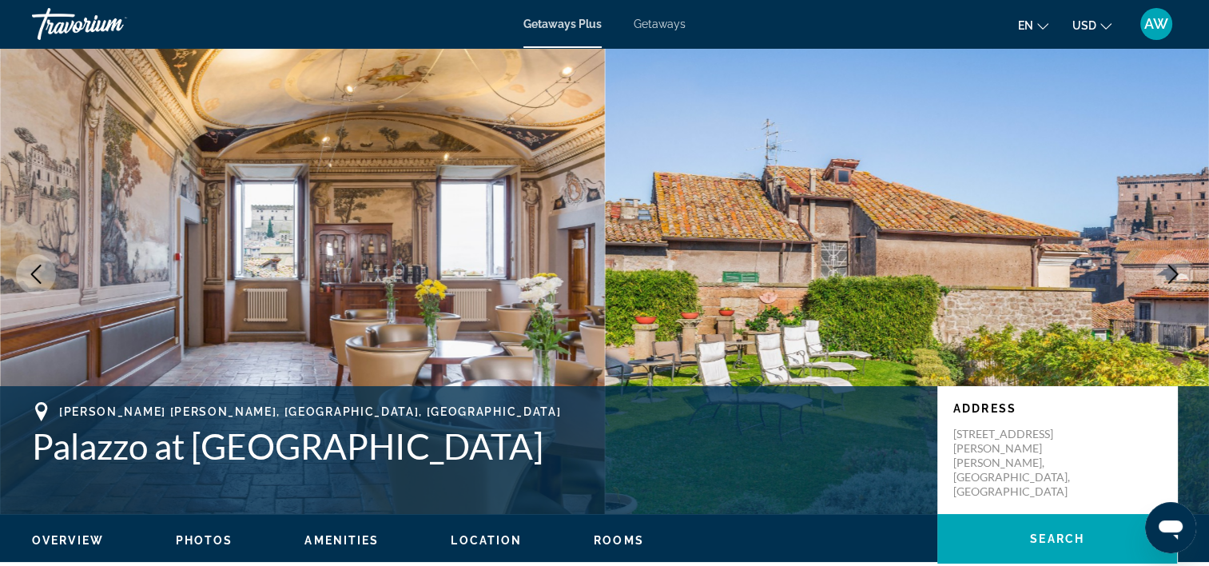
scroll to position [18, 0]
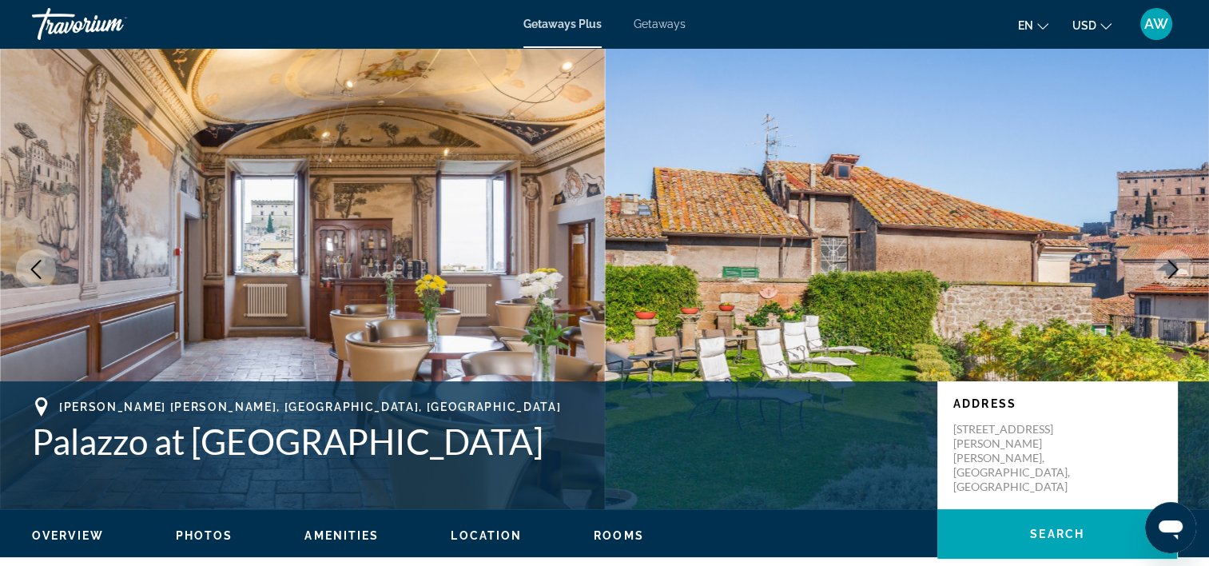
click at [1177, 259] on button "Next image" at bounding box center [1173, 269] width 40 height 40
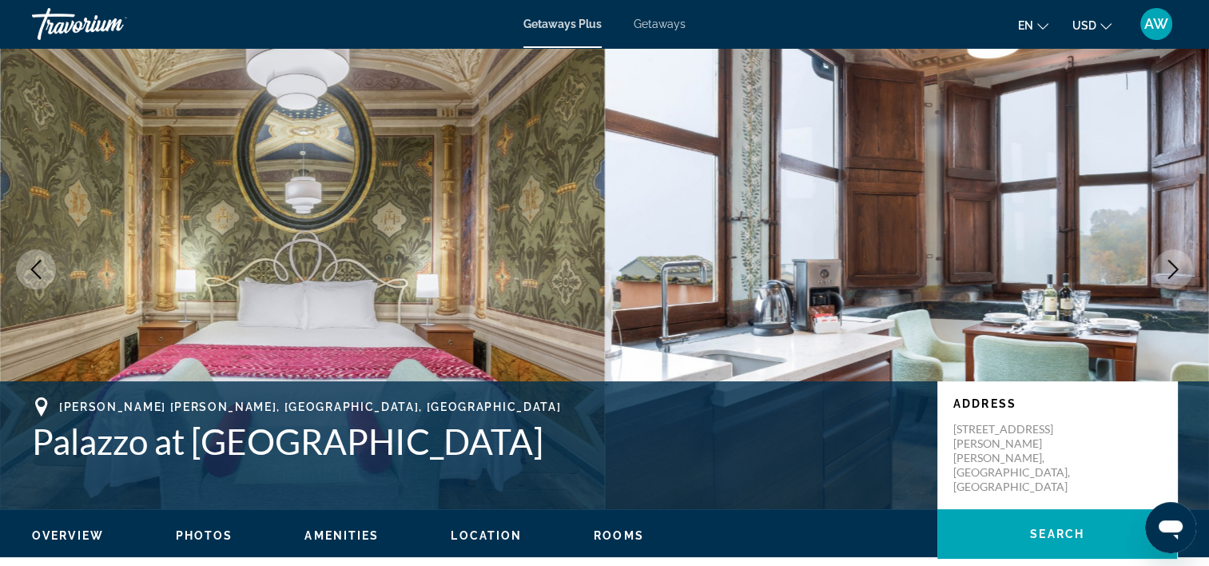
click at [1177, 259] on button "Next image" at bounding box center [1173, 269] width 40 height 40
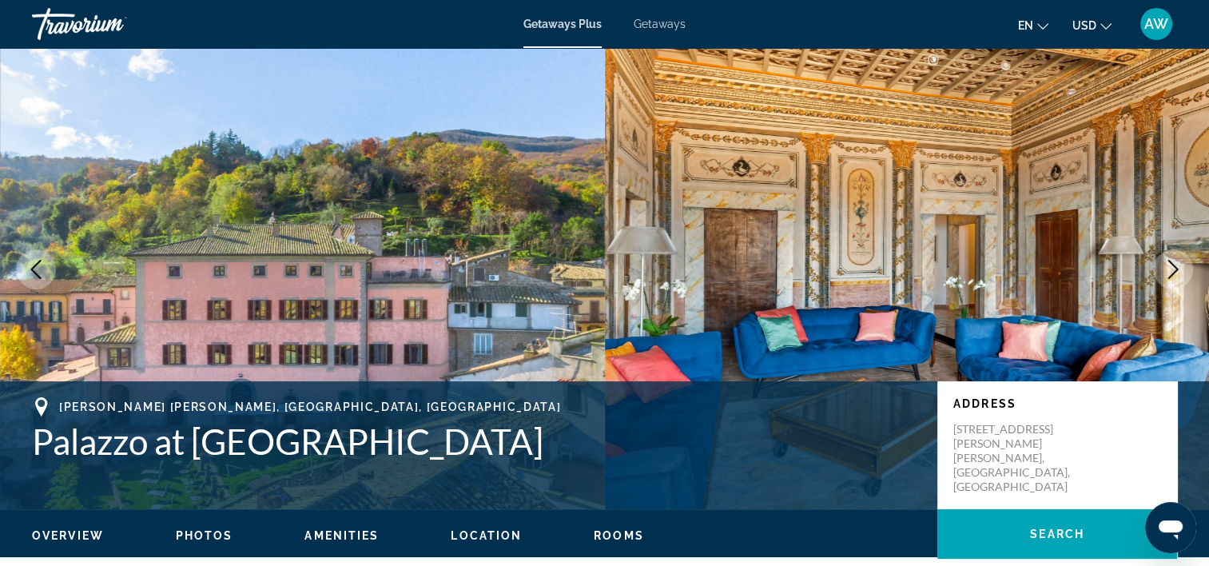
click at [1177, 259] on button "Next image" at bounding box center [1173, 269] width 40 height 40
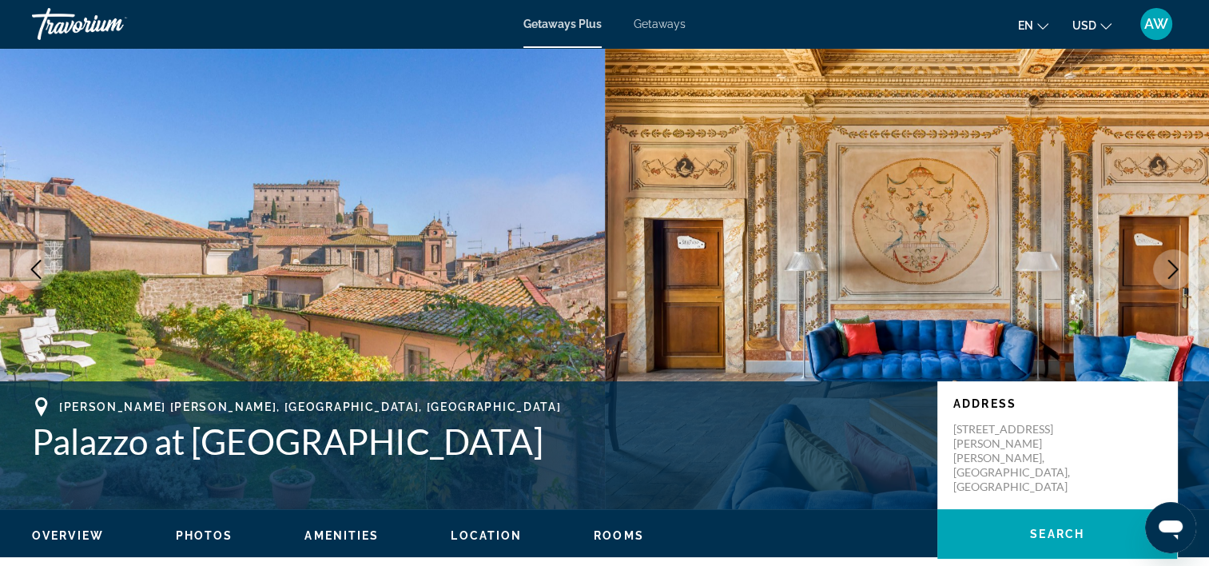
click at [1177, 259] on button "Next image" at bounding box center [1173, 269] width 40 height 40
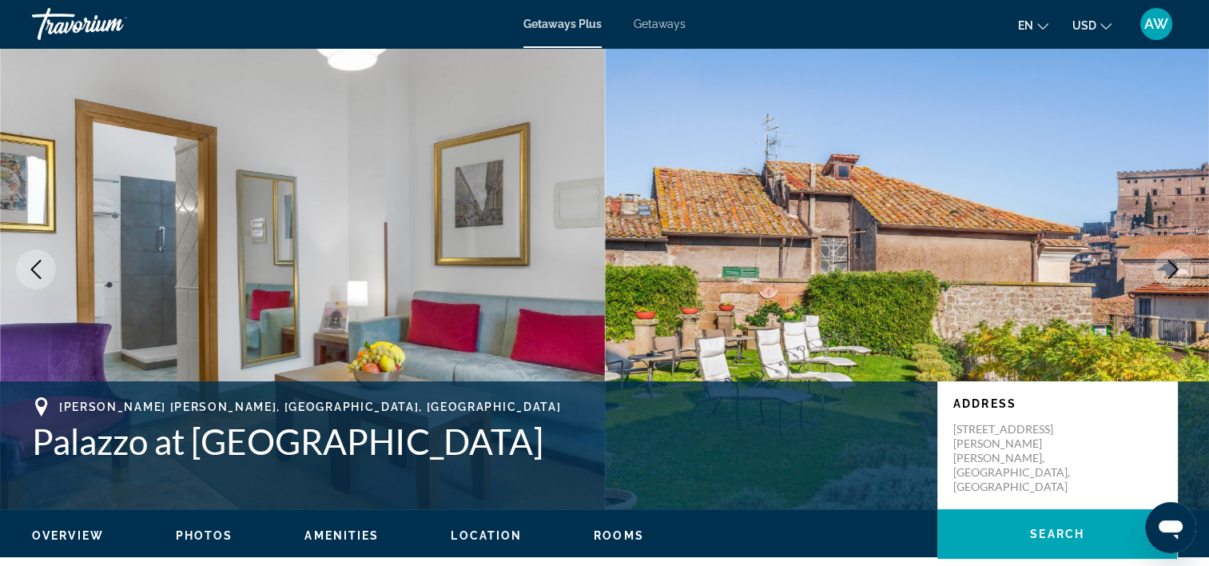
click at [1177, 259] on button "Next image" at bounding box center [1173, 269] width 40 height 40
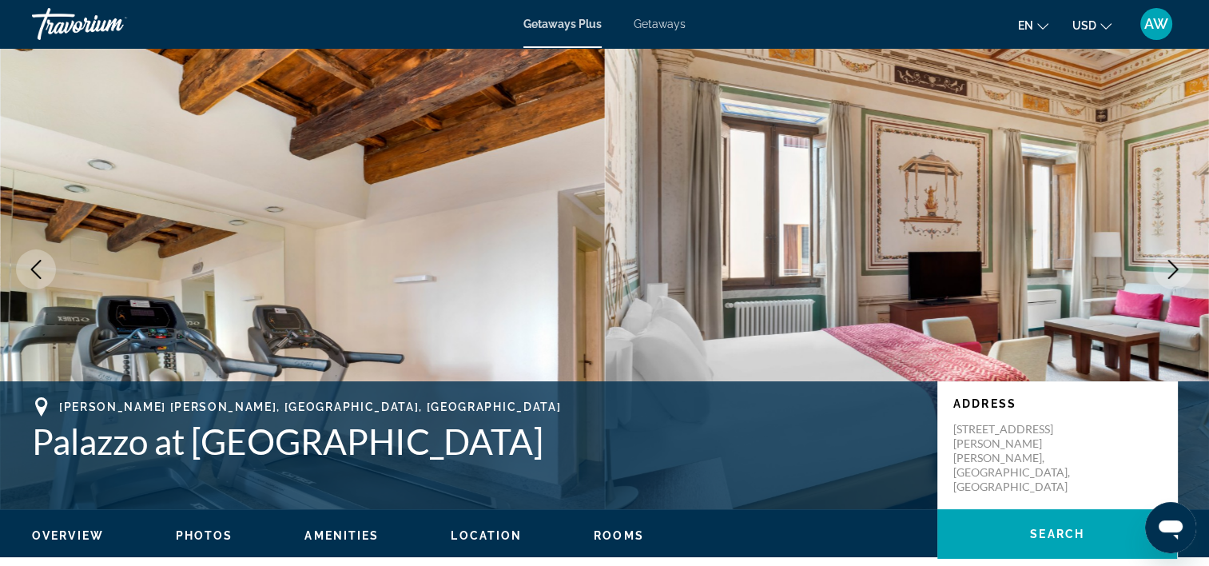
click at [1177, 259] on button "Next image" at bounding box center [1173, 269] width 40 height 40
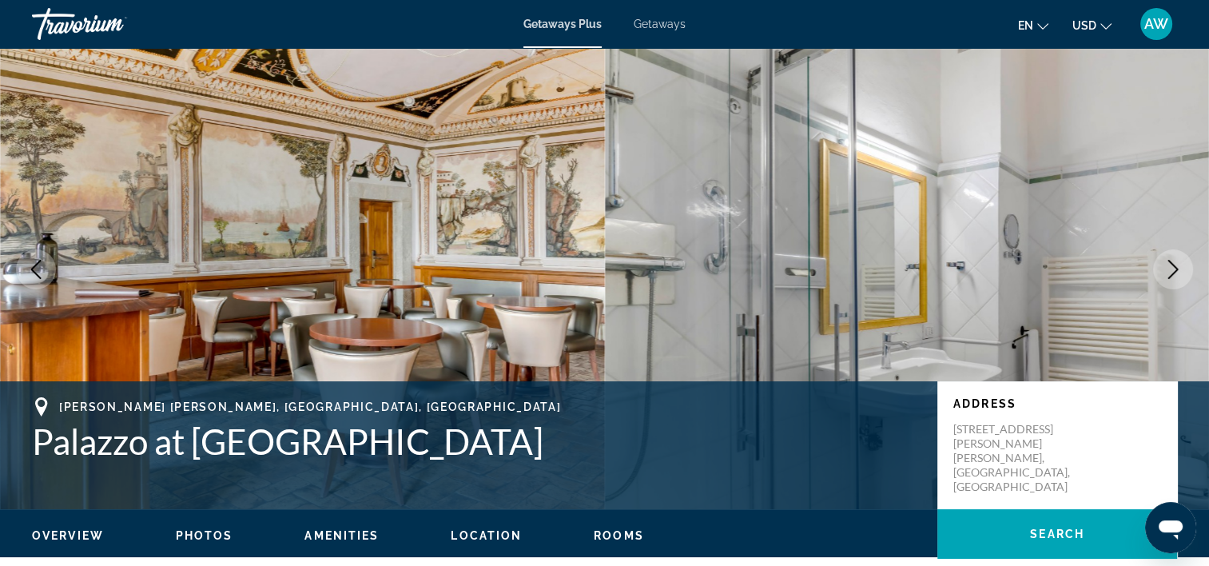
click at [1177, 259] on button "Next image" at bounding box center [1173, 269] width 40 height 40
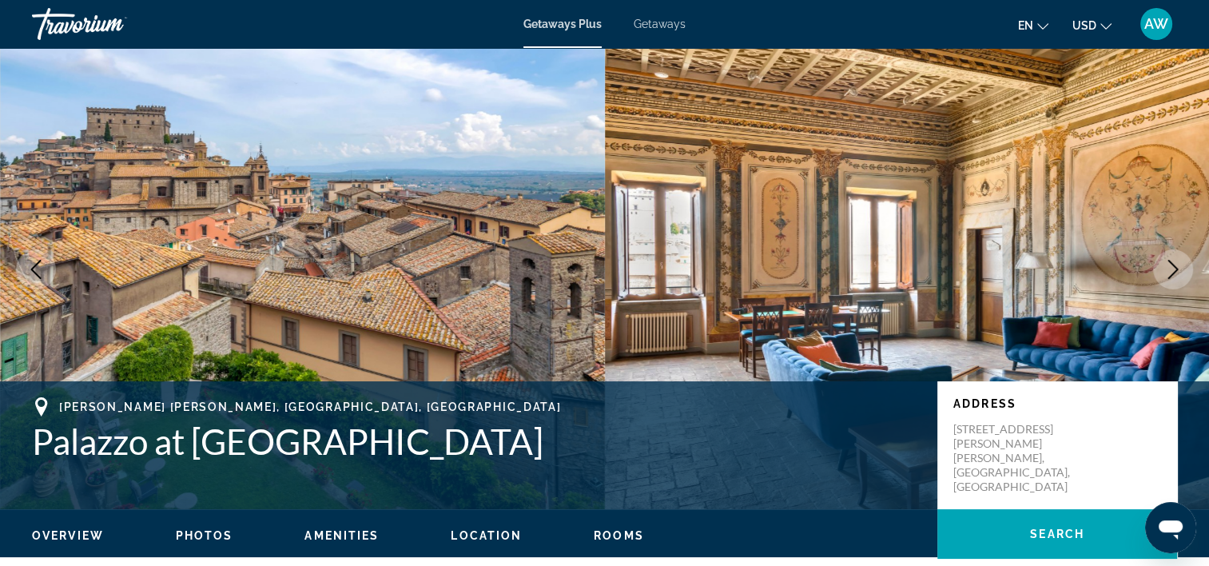
click at [1177, 259] on button "Next image" at bounding box center [1173, 269] width 40 height 40
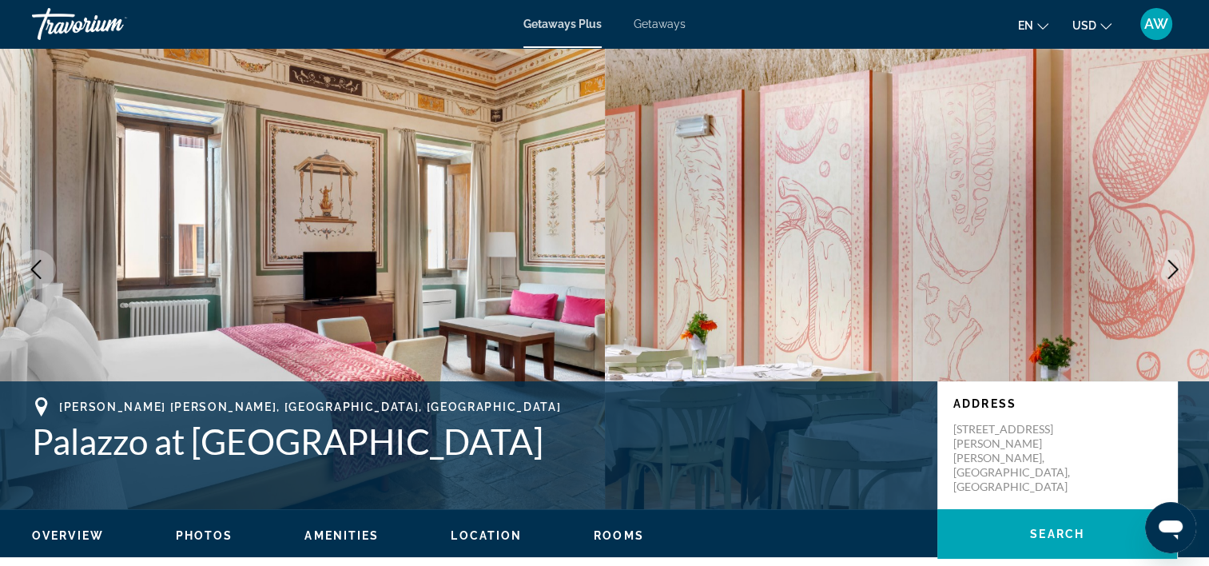
click at [1177, 259] on button "Next image" at bounding box center [1173, 269] width 40 height 40
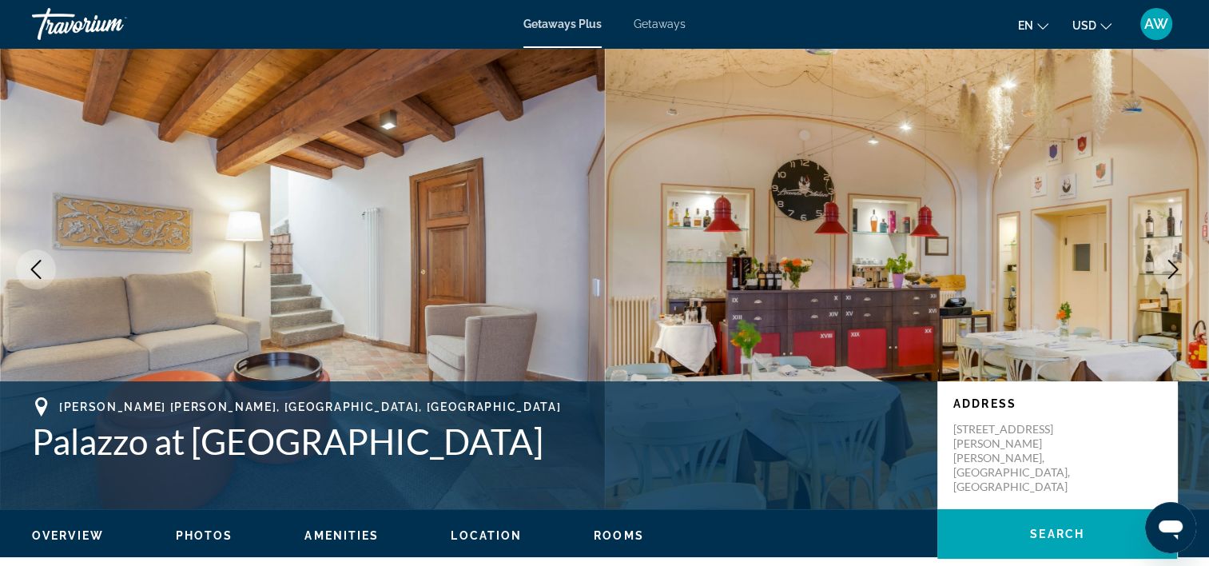
click at [1177, 259] on button "Next image" at bounding box center [1173, 269] width 40 height 40
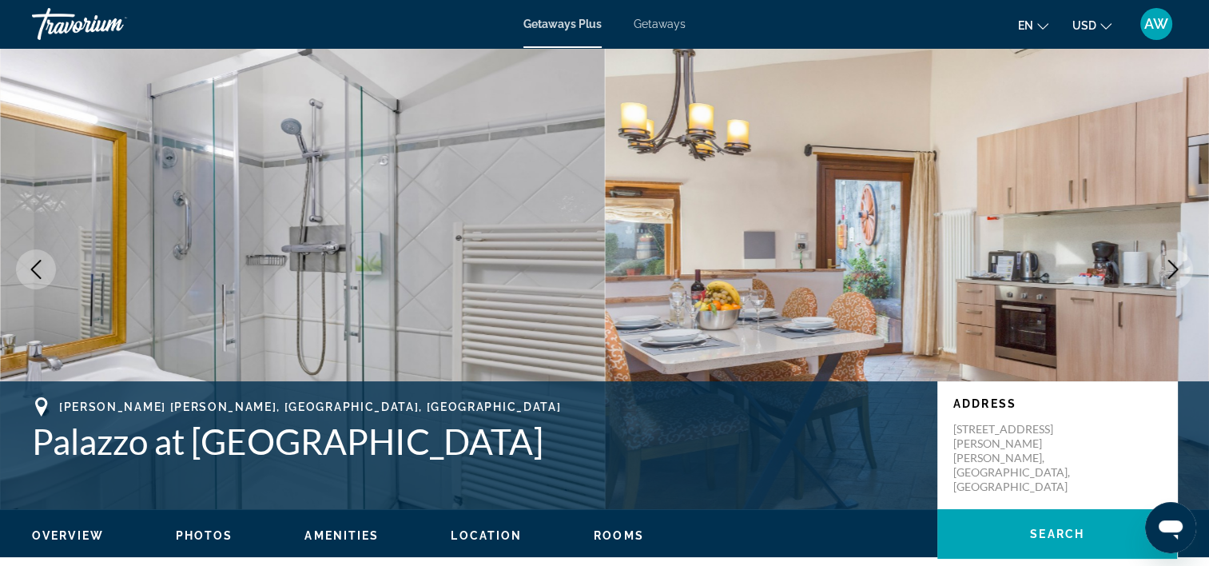
click at [1177, 259] on button "Next image" at bounding box center [1173, 269] width 40 height 40
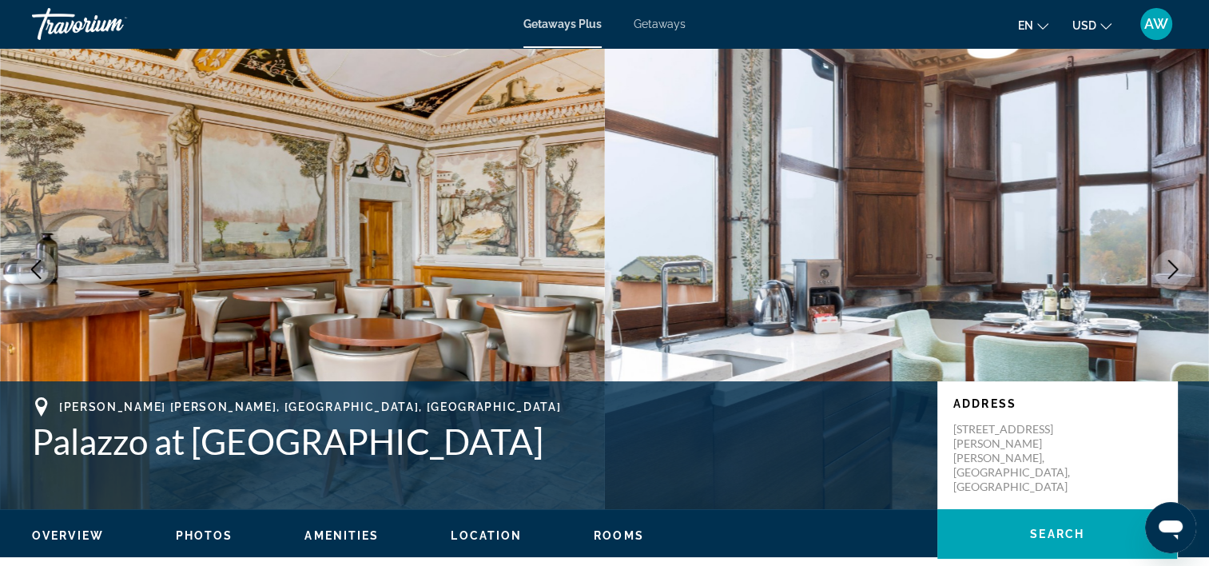
click at [1177, 259] on button "Next image" at bounding box center [1173, 269] width 40 height 40
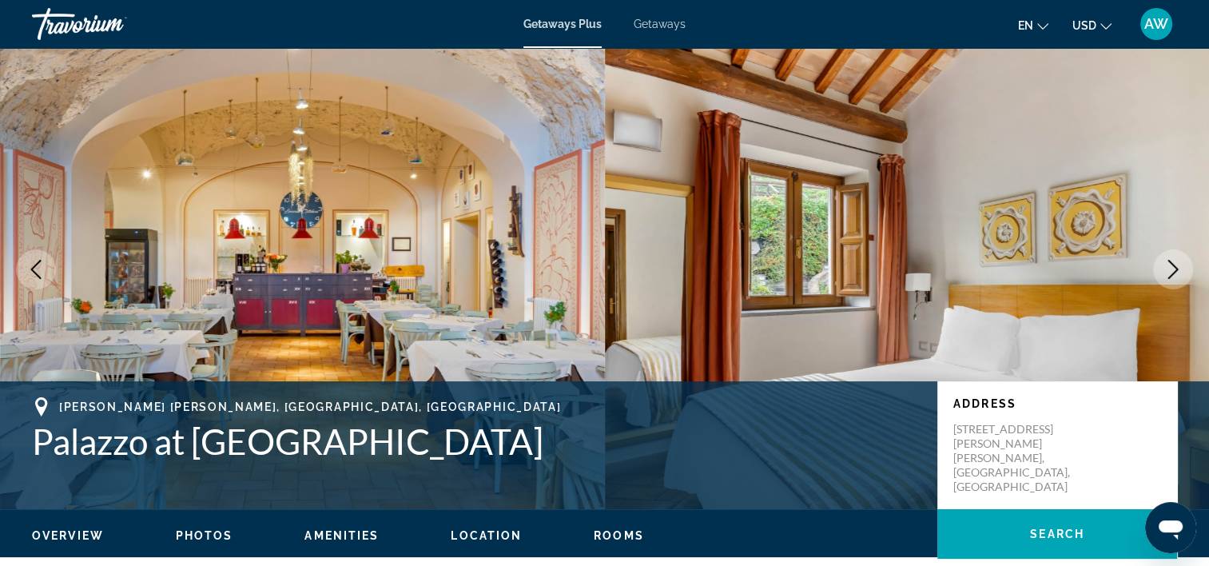
click at [1177, 259] on button "Next image" at bounding box center [1173, 269] width 40 height 40
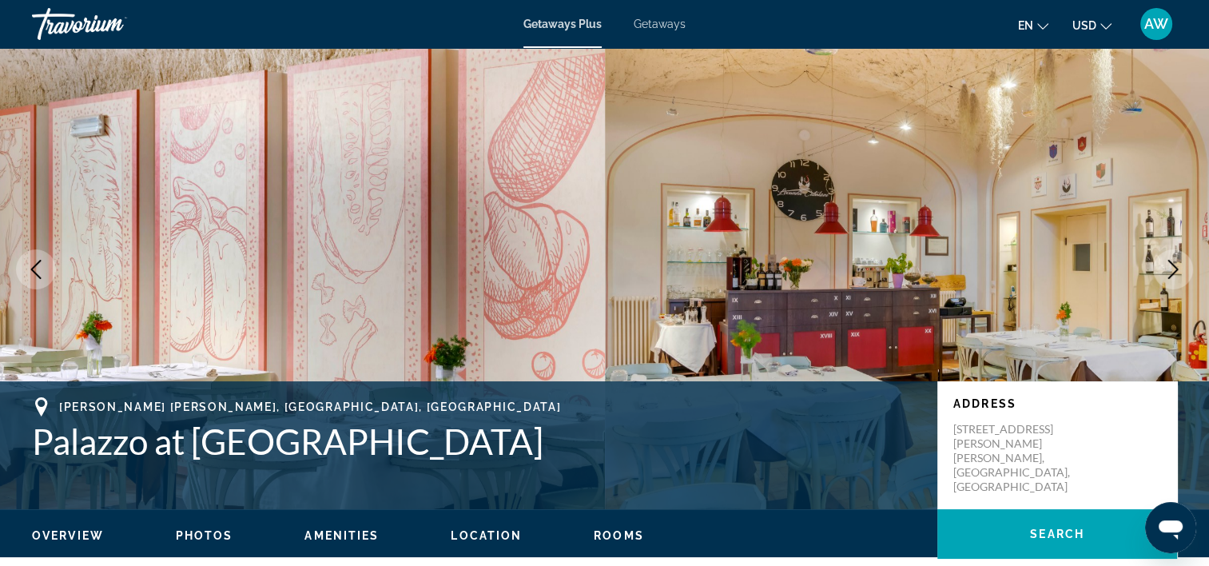
click at [1177, 259] on button "Next image" at bounding box center [1173, 269] width 40 height 40
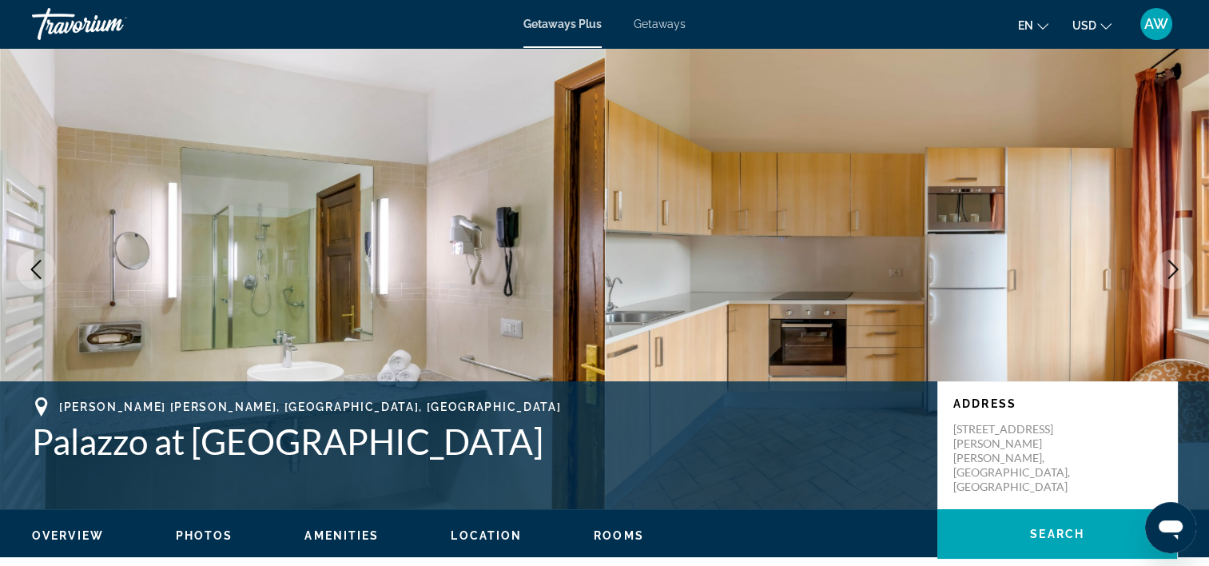
click at [1177, 259] on button "Next image" at bounding box center [1173, 269] width 40 height 40
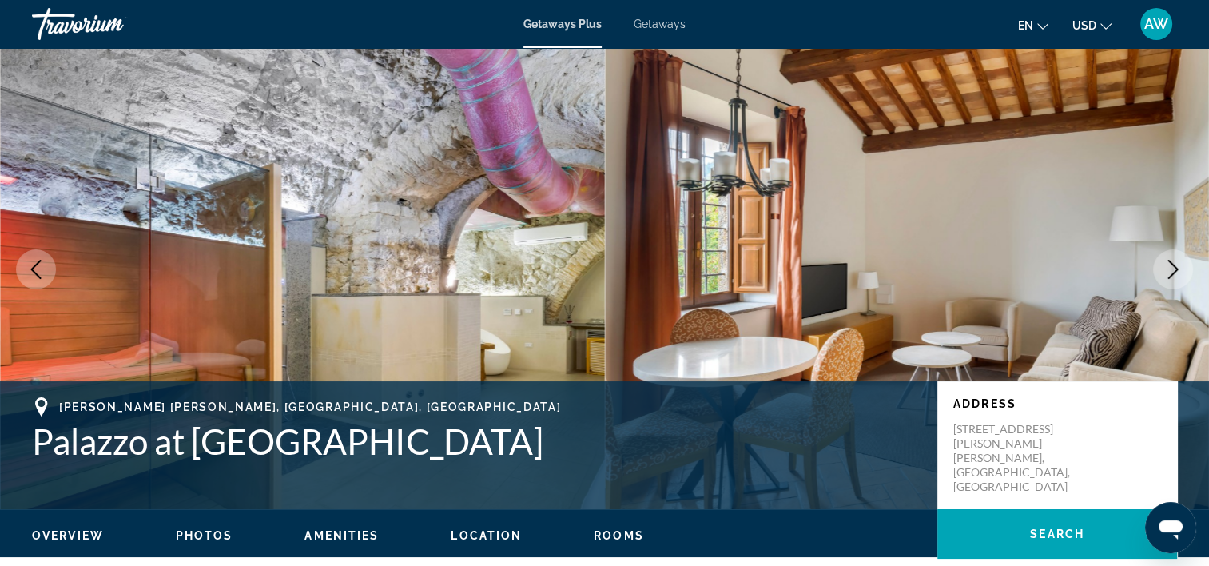
click at [1177, 259] on button "Next image" at bounding box center [1173, 269] width 40 height 40
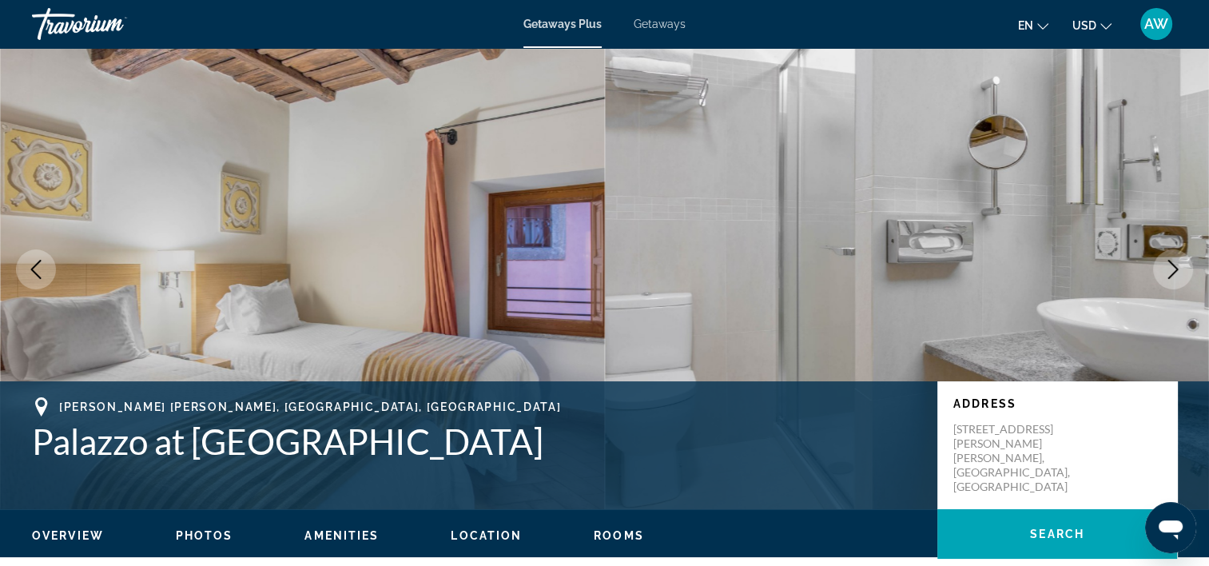
click at [1176, 271] on icon "Next image" at bounding box center [1174, 269] width 10 height 19
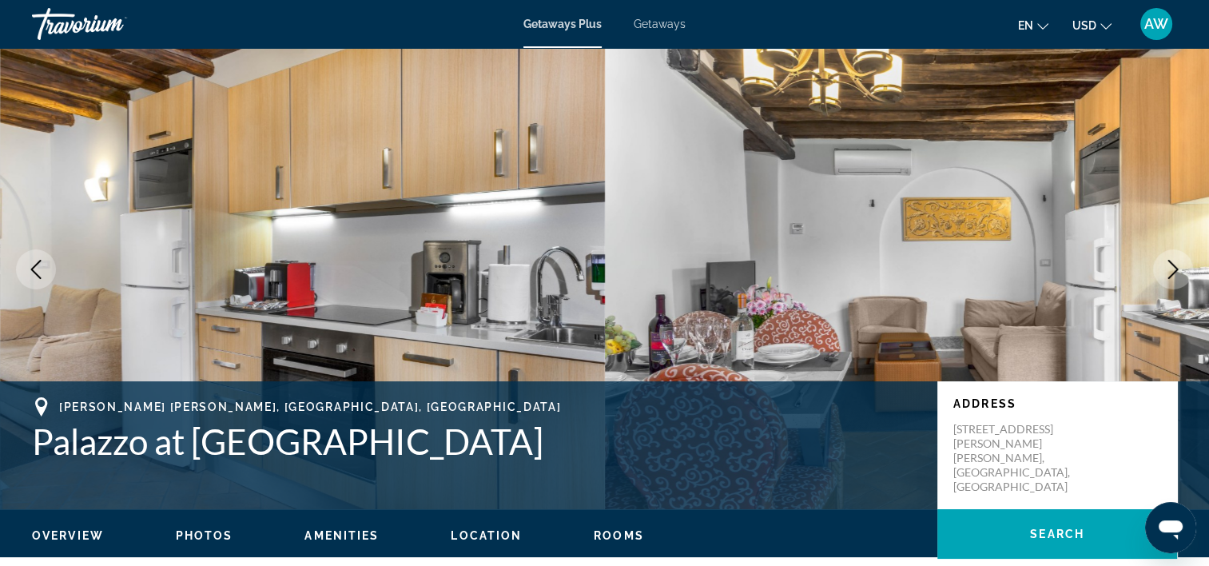
click at [1176, 271] on icon "Next image" at bounding box center [1174, 269] width 10 height 19
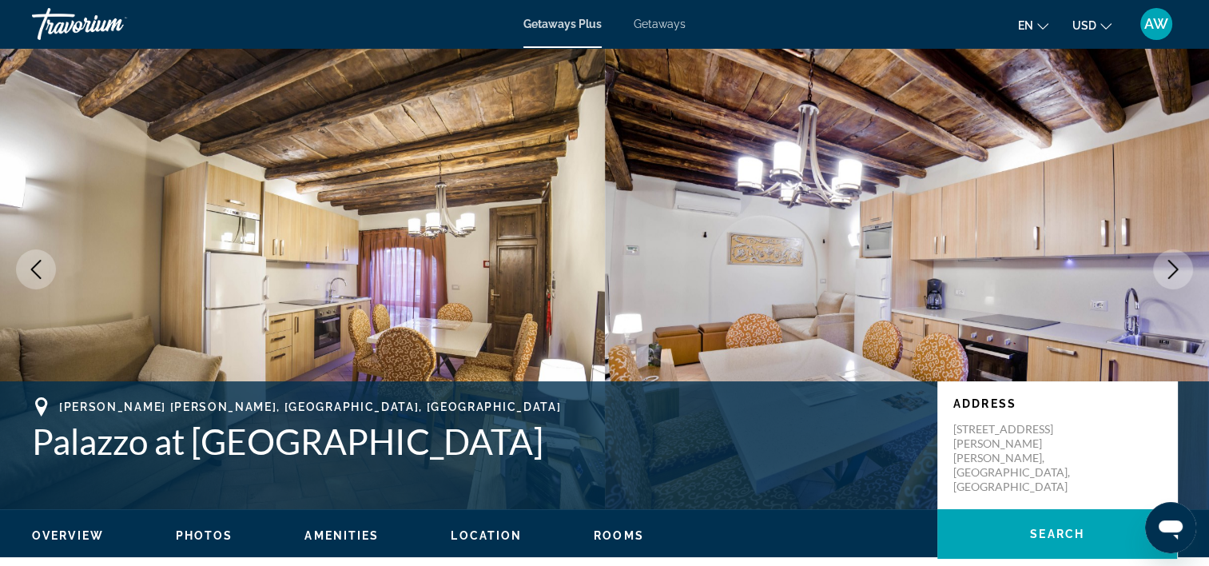
click at [1176, 271] on icon "Next image" at bounding box center [1174, 269] width 10 height 19
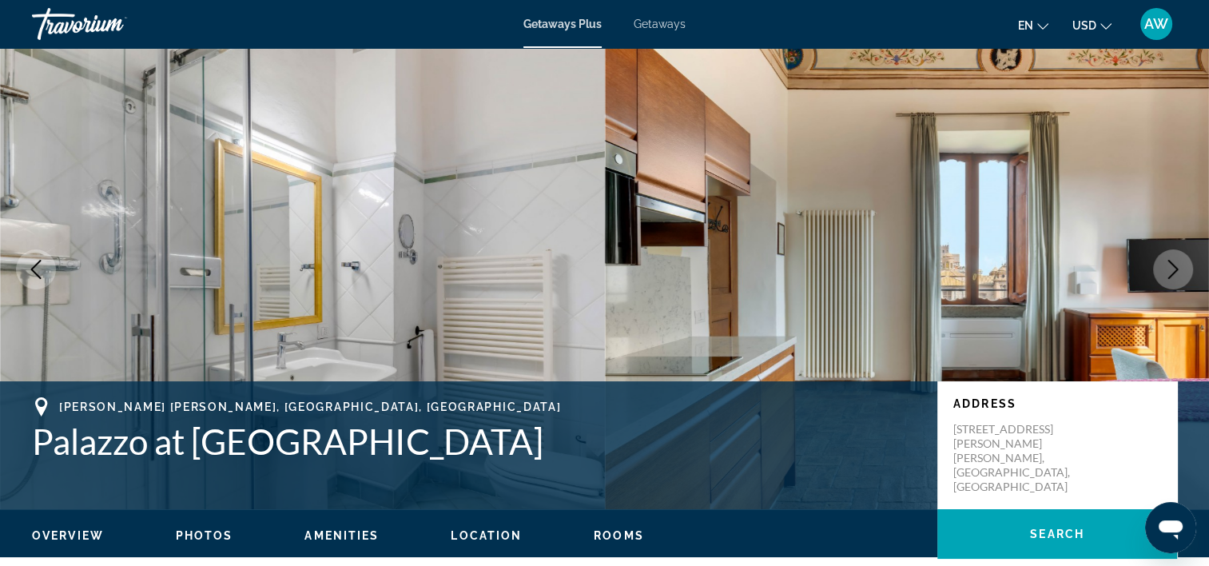
click at [1176, 271] on icon "Next image" at bounding box center [1174, 269] width 10 height 19
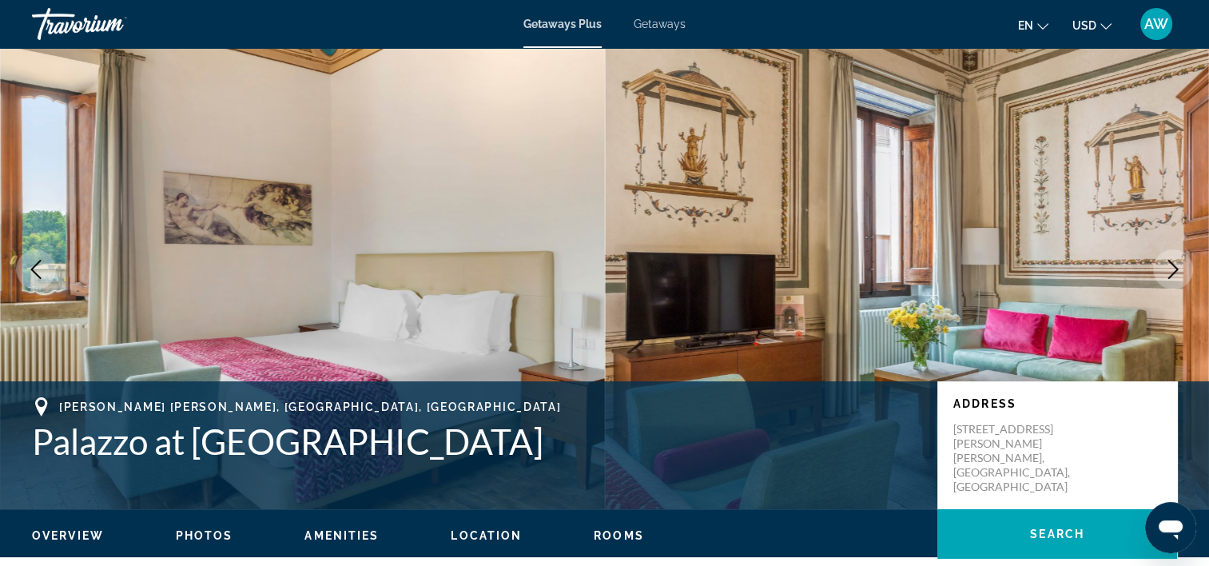
click at [1176, 271] on icon "Next image" at bounding box center [1174, 269] width 10 height 19
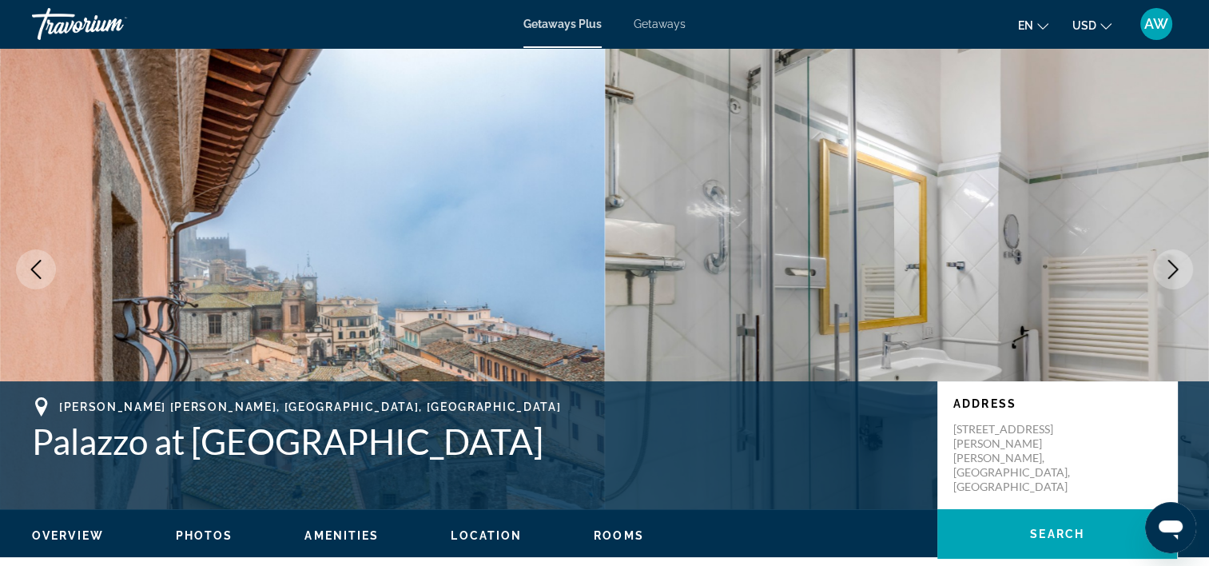
click at [1176, 271] on icon "Next image" at bounding box center [1174, 269] width 10 height 19
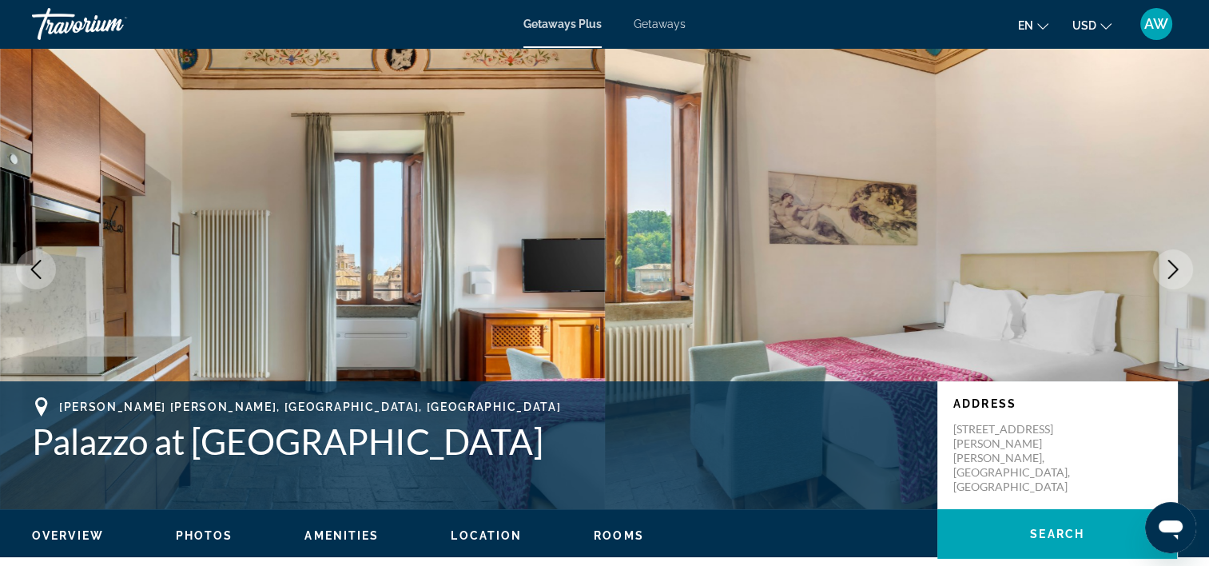
click at [1176, 271] on icon "Next image" at bounding box center [1174, 269] width 10 height 19
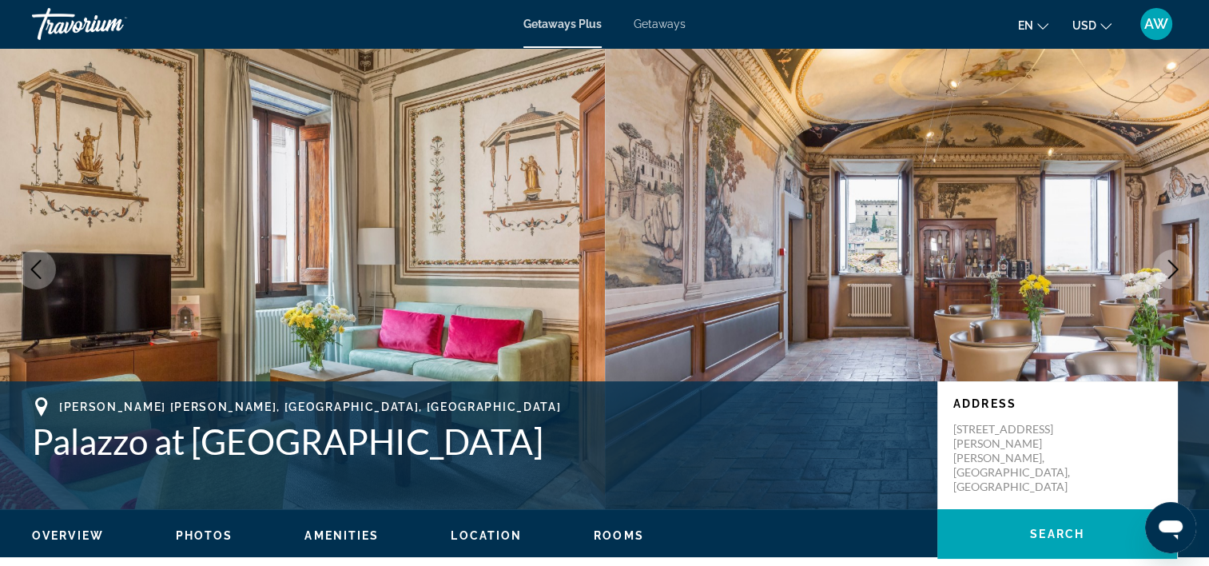
click at [1176, 271] on icon "Next image" at bounding box center [1174, 269] width 10 height 19
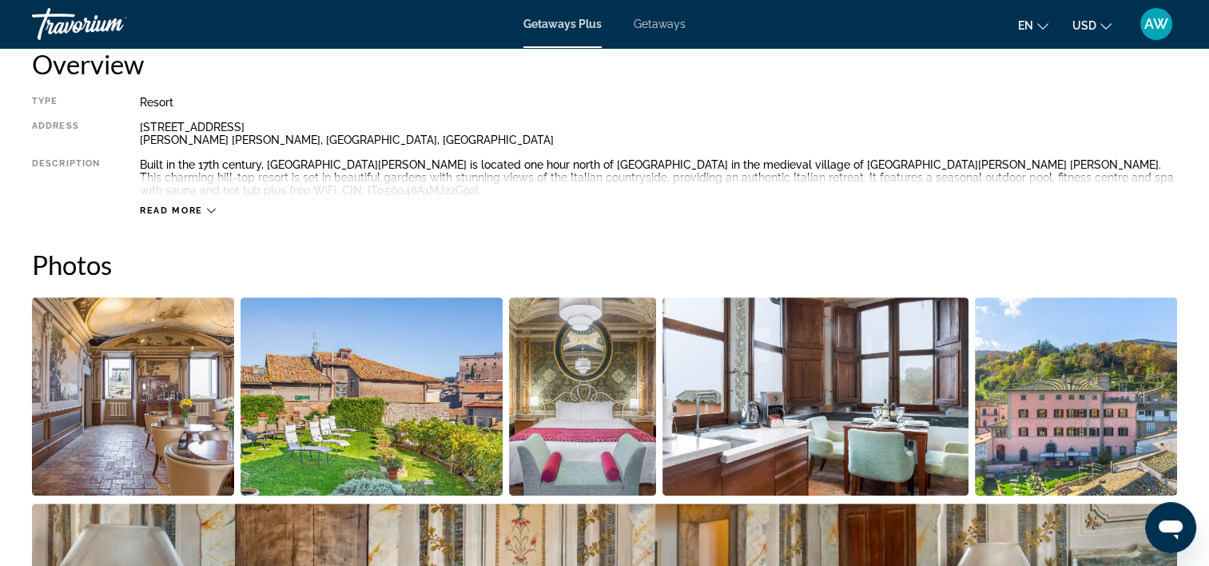
scroll to position [582, 0]
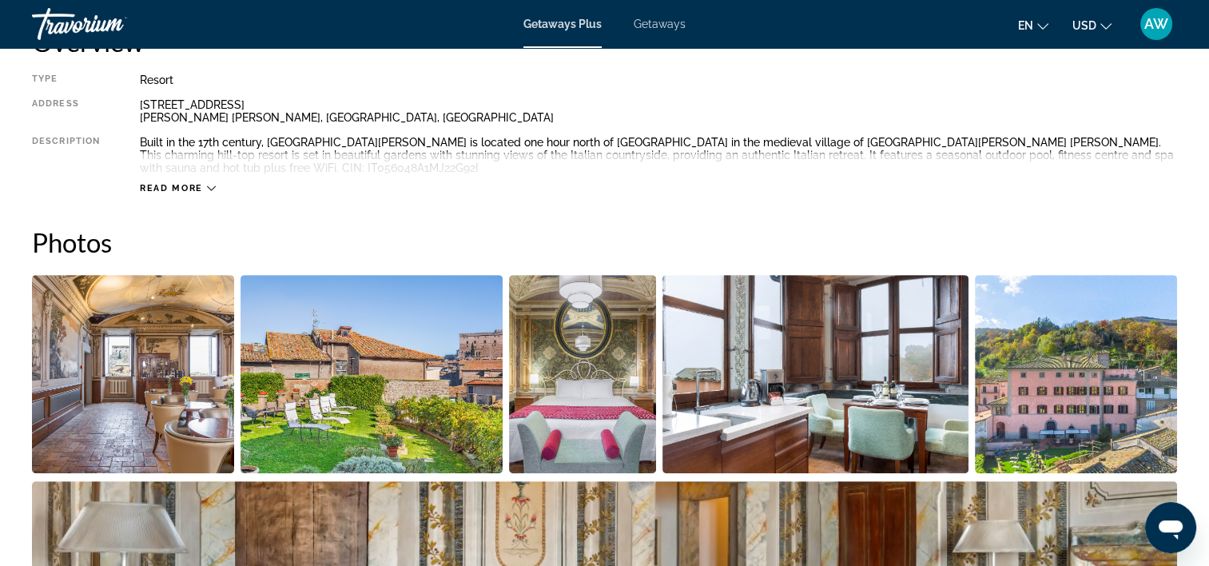
click at [187, 183] on span "Read more" at bounding box center [171, 188] width 63 height 10
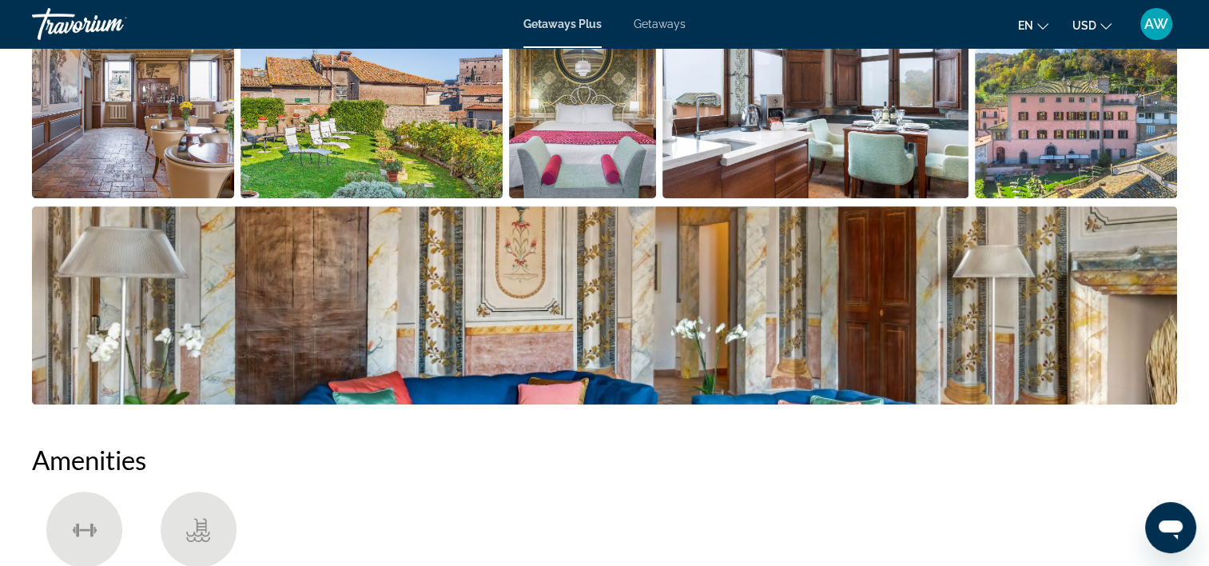
scroll to position [403, 0]
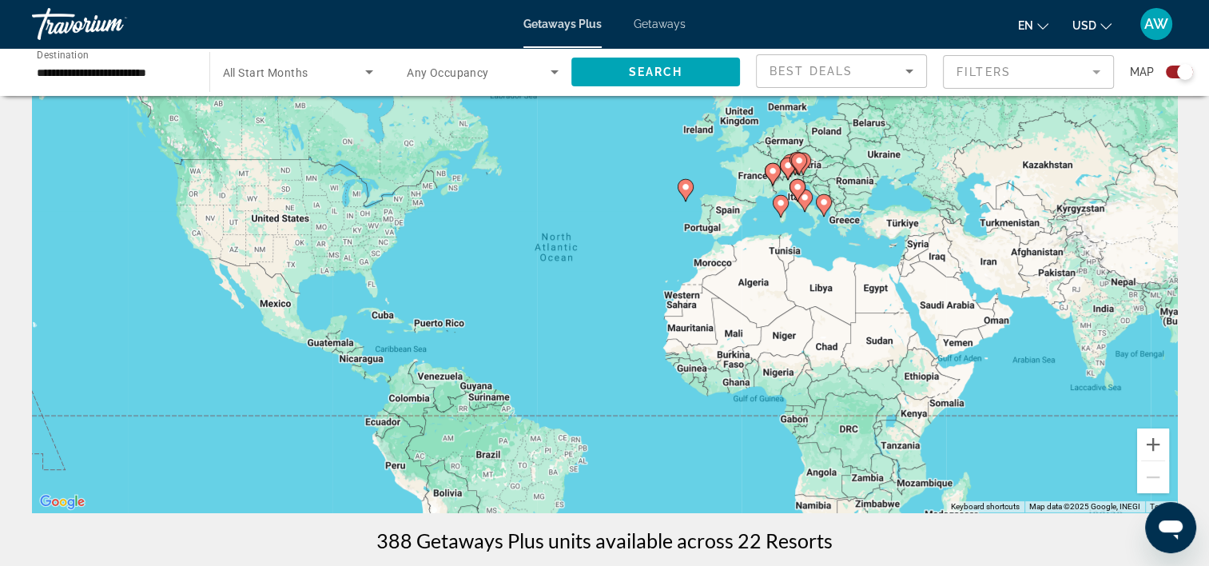
scroll to position [55, 0]
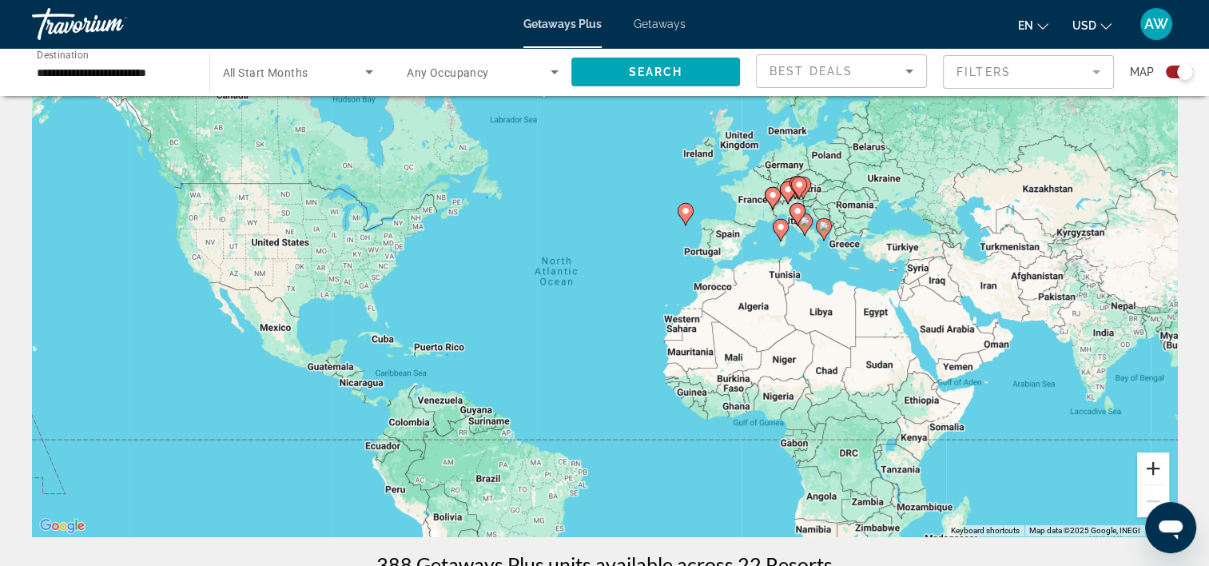
click at [1161, 464] on button "Zoom in" at bounding box center [1153, 468] width 32 height 32
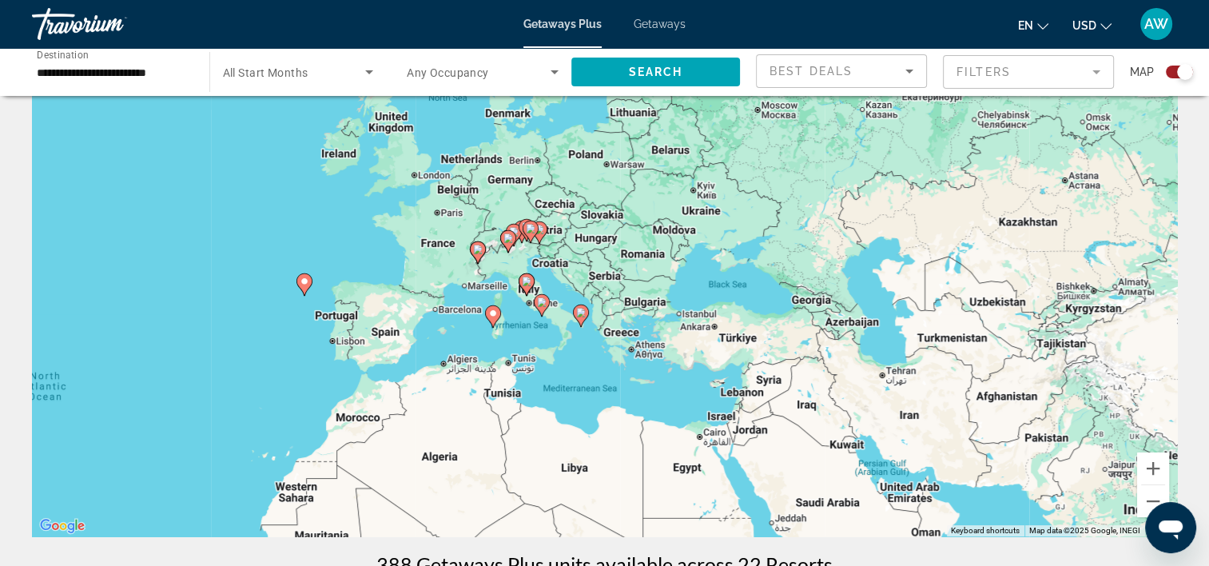
drag, startPoint x: 1038, startPoint y: 235, endPoint x: 574, endPoint y: 374, distance: 484.8
click at [574, 374] on div "To activate drag with keyboard, press Alt + Enter. Once in keyboard drag state,…" at bounding box center [604, 297] width 1145 height 480
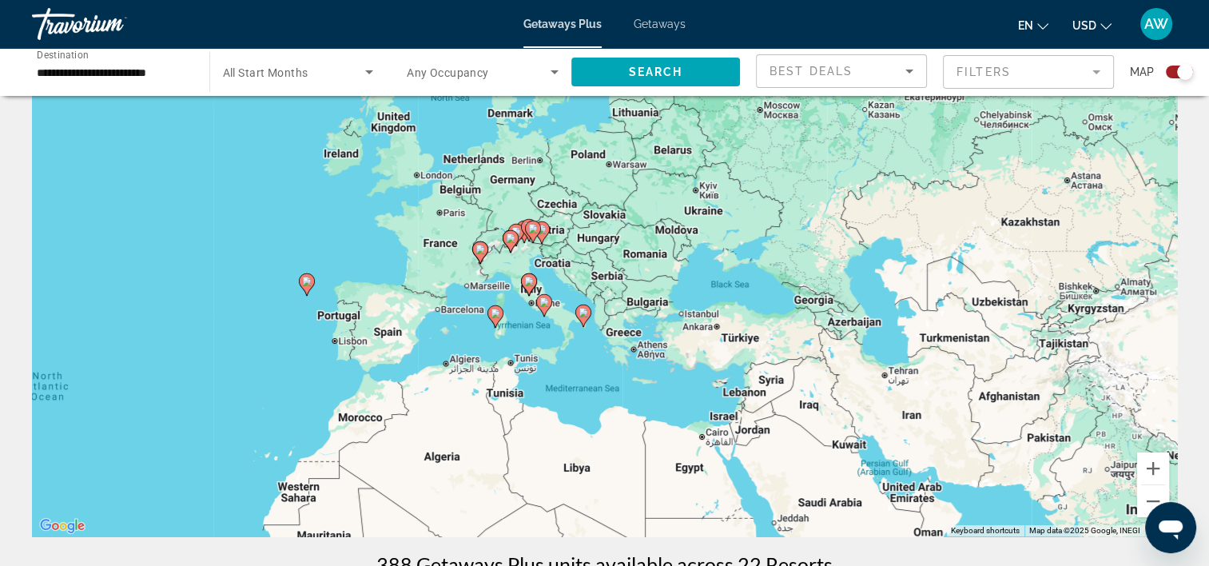
click at [524, 277] on icon "Main content" at bounding box center [528, 284] width 14 height 21
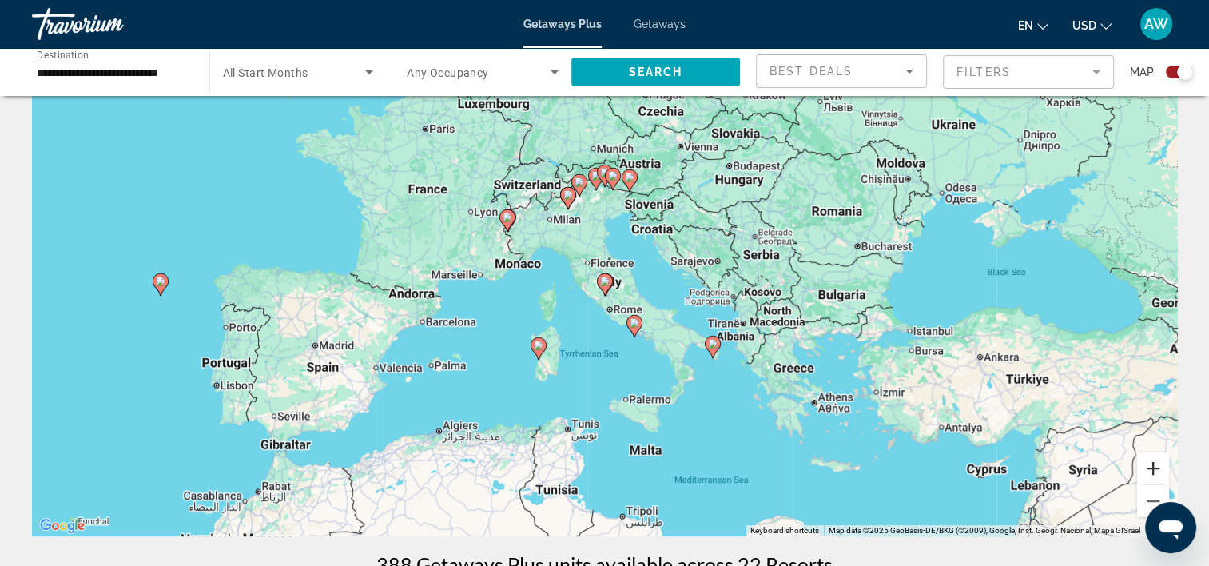
click at [1149, 470] on button "Zoom in" at bounding box center [1153, 468] width 32 height 32
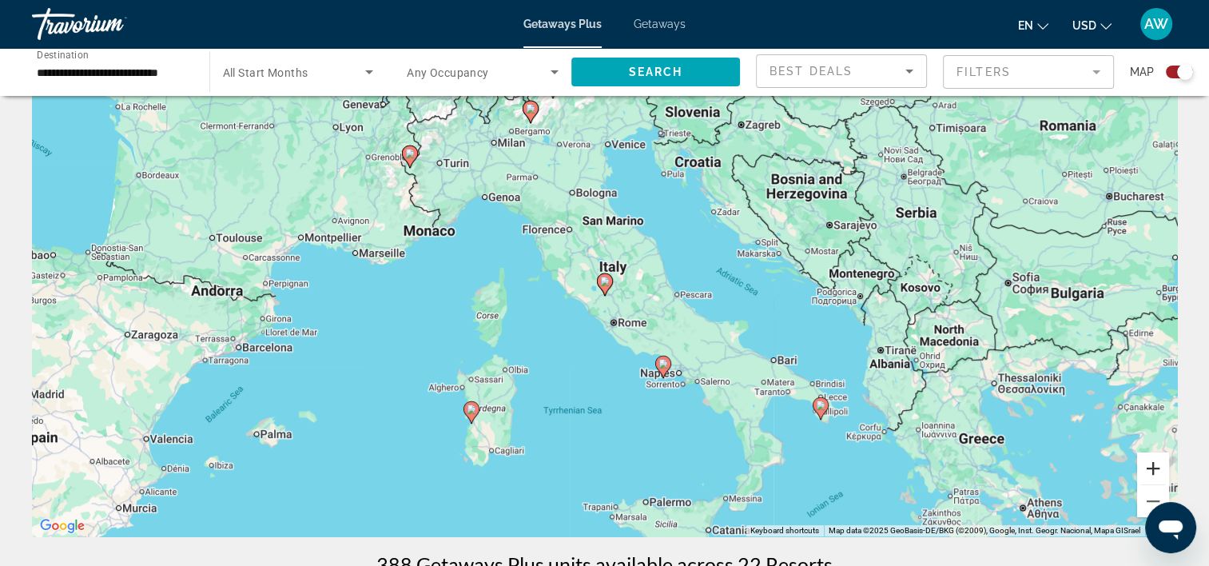
click at [1149, 470] on button "Zoom in" at bounding box center [1153, 468] width 32 height 32
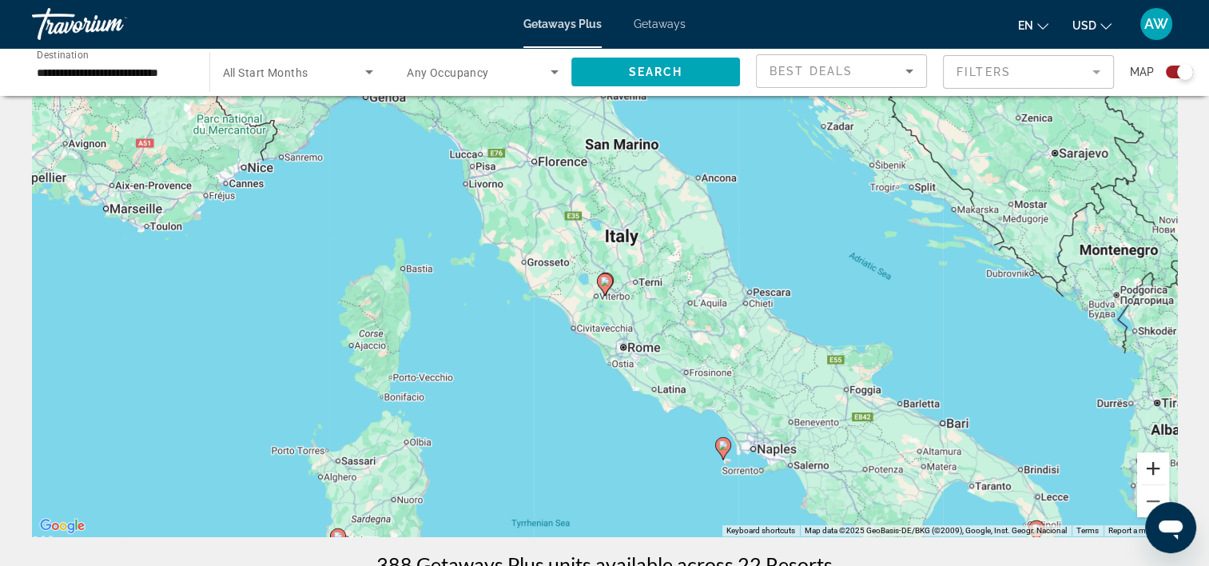
click at [1149, 470] on button "Zoom in" at bounding box center [1153, 468] width 32 height 32
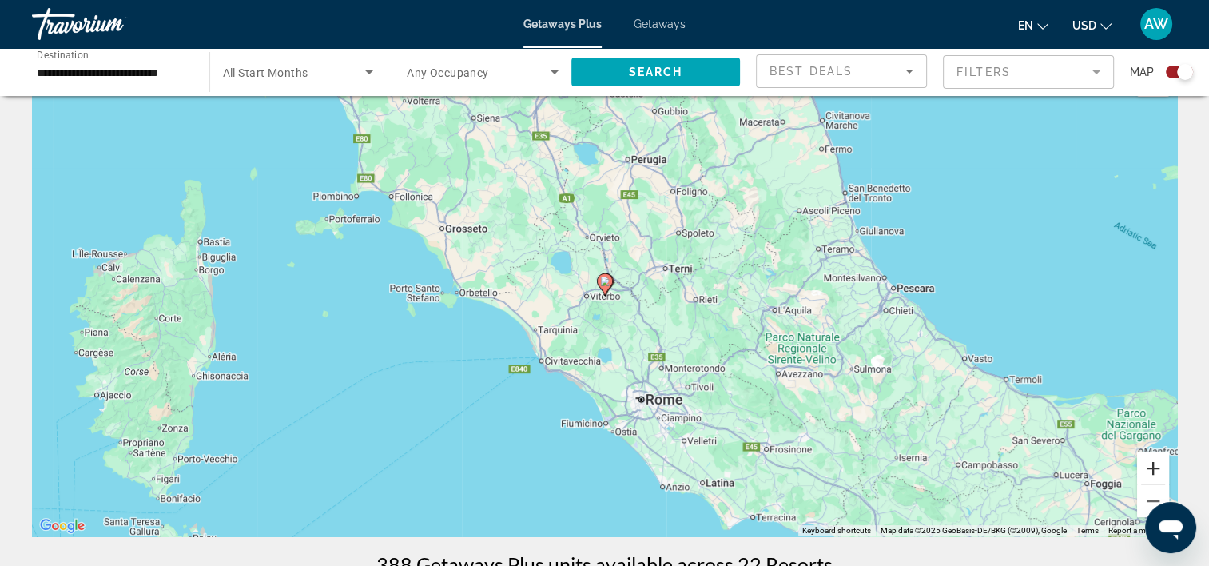
click at [1149, 470] on button "Zoom in" at bounding box center [1153, 468] width 32 height 32
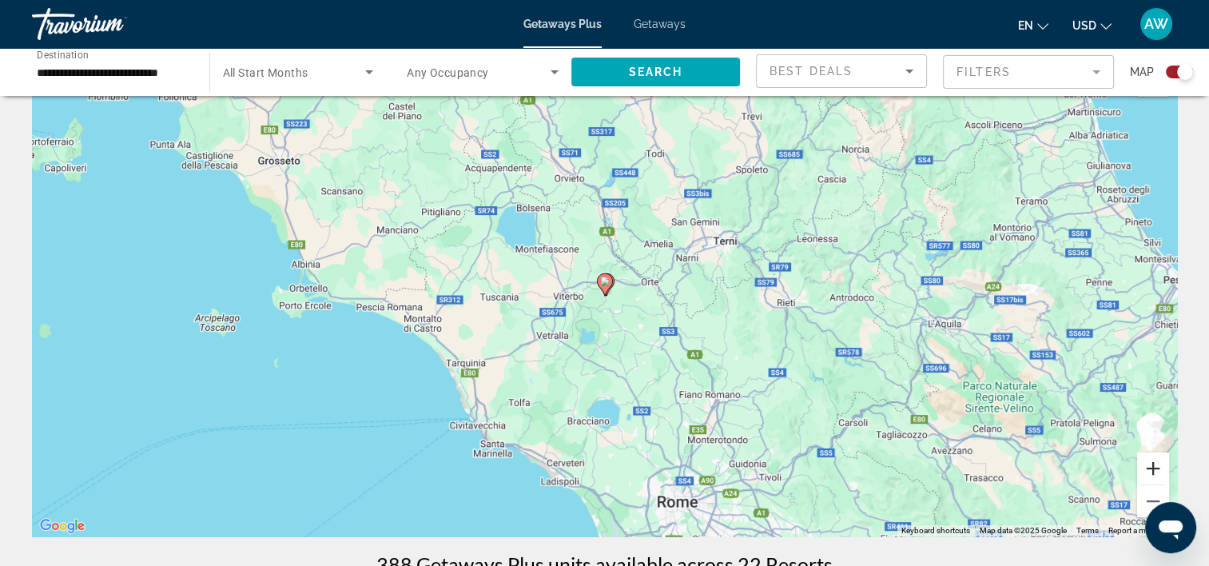
click at [1149, 470] on button "Zoom in" at bounding box center [1153, 468] width 32 height 32
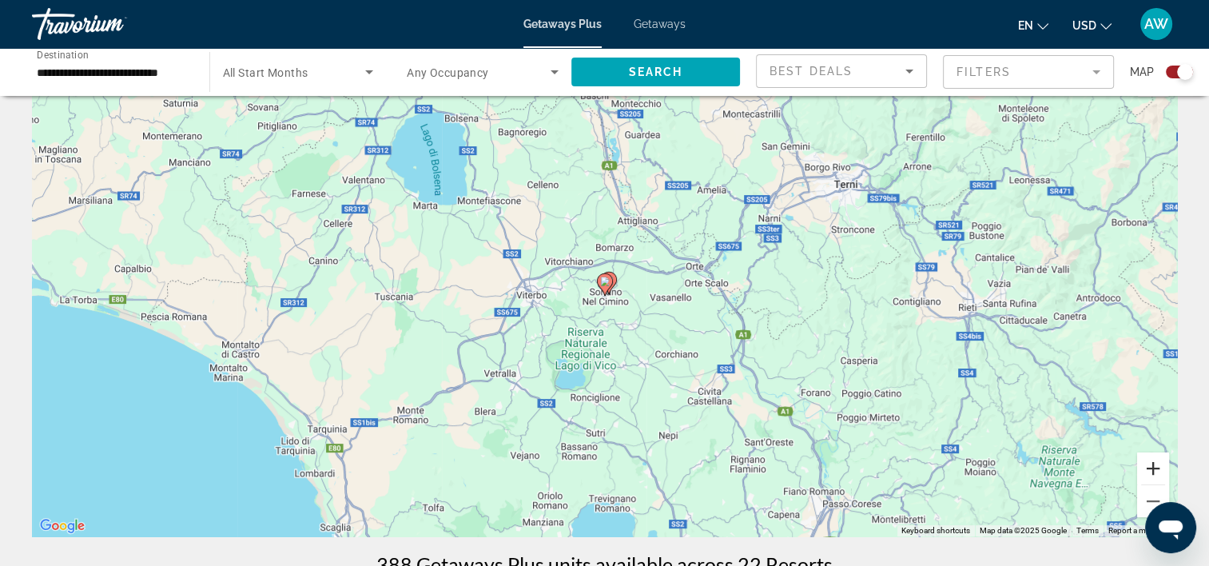
click at [1149, 470] on button "Zoom in" at bounding box center [1153, 468] width 32 height 32
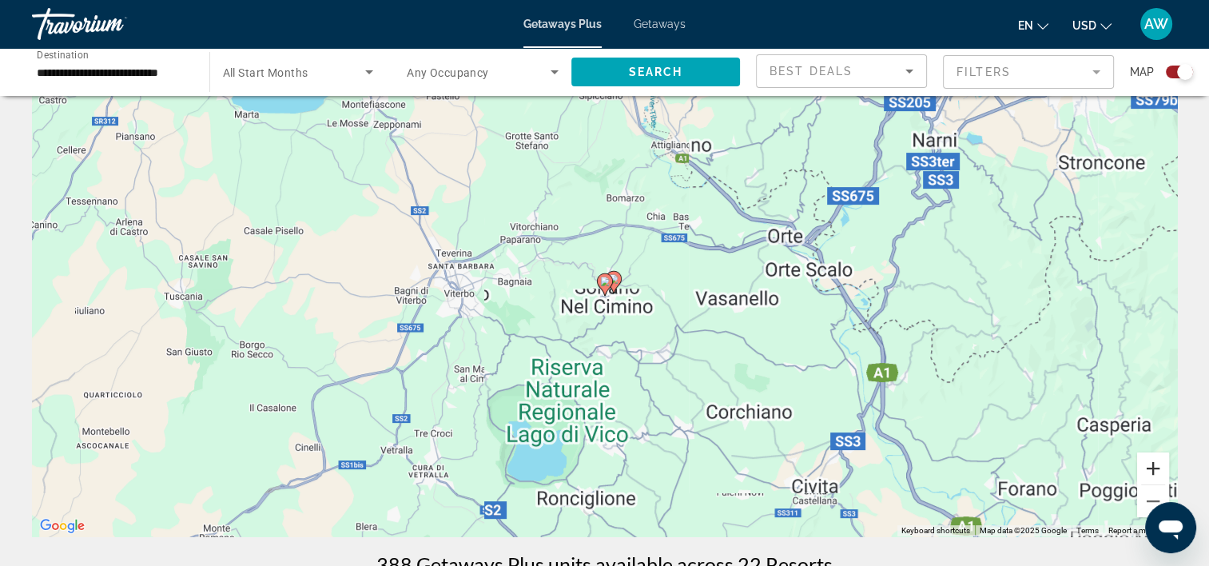
click at [1149, 470] on button "Zoom in" at bounding box center [1153, 468] width 32 height 32
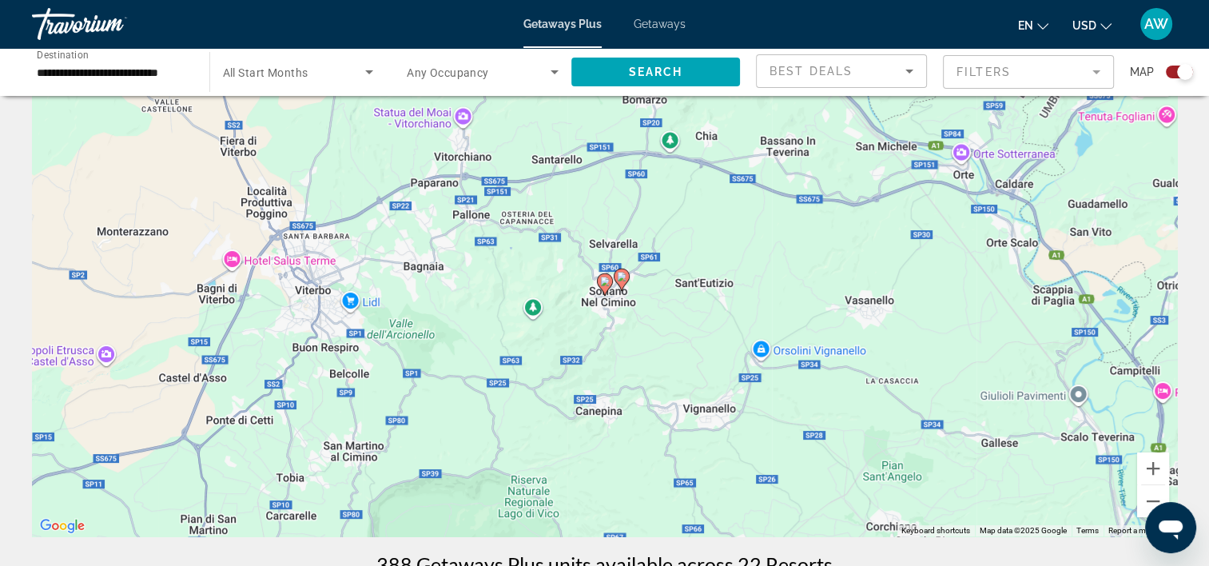
click at [625, 278] on image "Main content" at bounding box center [622, 277] width 10 height 10
type input "**********"
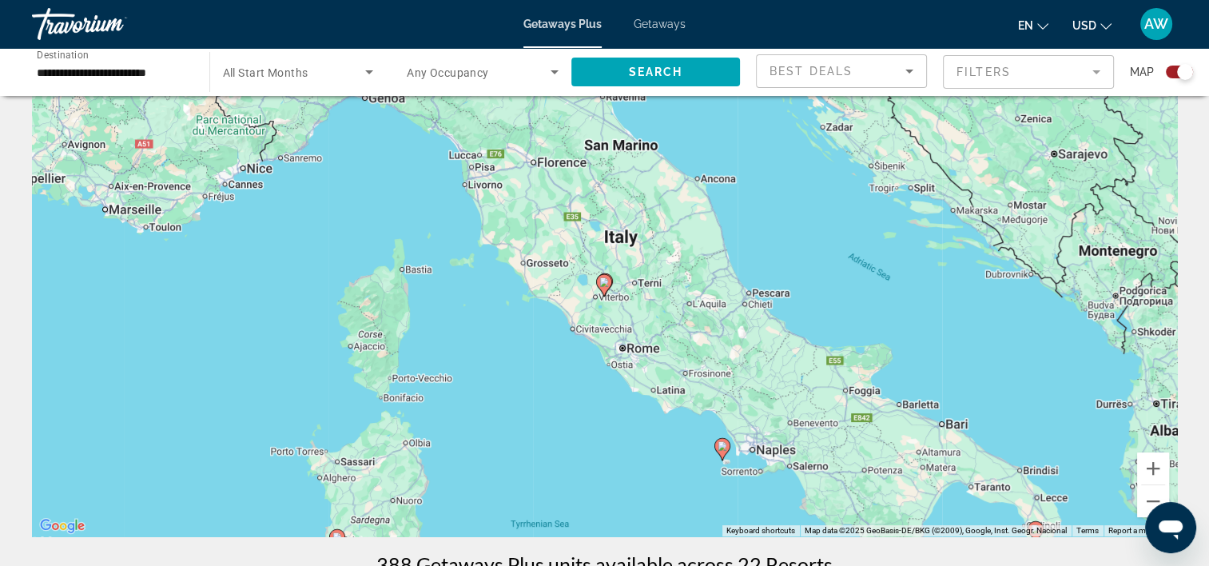
click at [610, 285] on icon "Main content" at bounding box center [603, 285] width 14 height 21
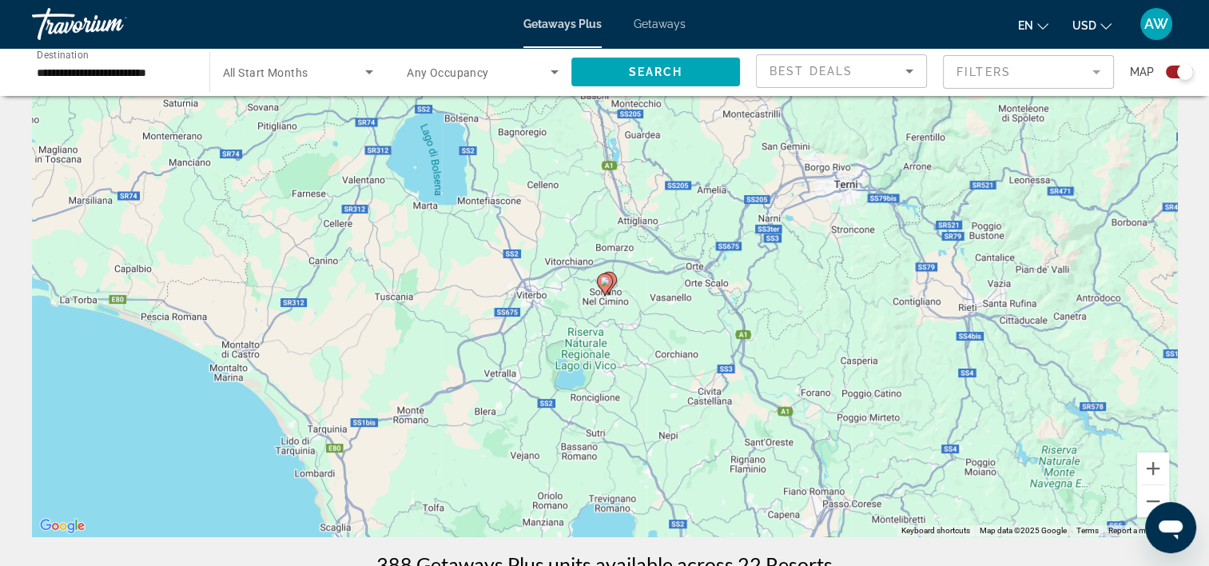
click at [617, 280] on div "To navigate, press the arrow keys. To activate drag with keyboard, press Alt + …" at bounding box center [604, 297] width 1145 height 480
click at [616, 279] on icon "Main content" at bounding box center [608, 283] width 14 height 21
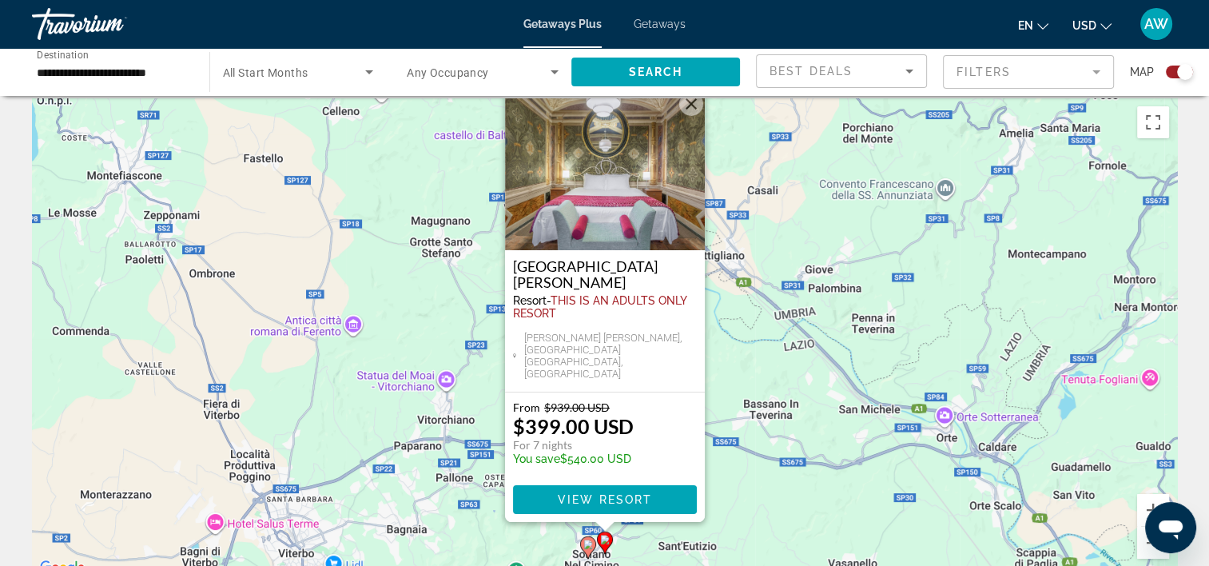
scroll to position [38, 0]
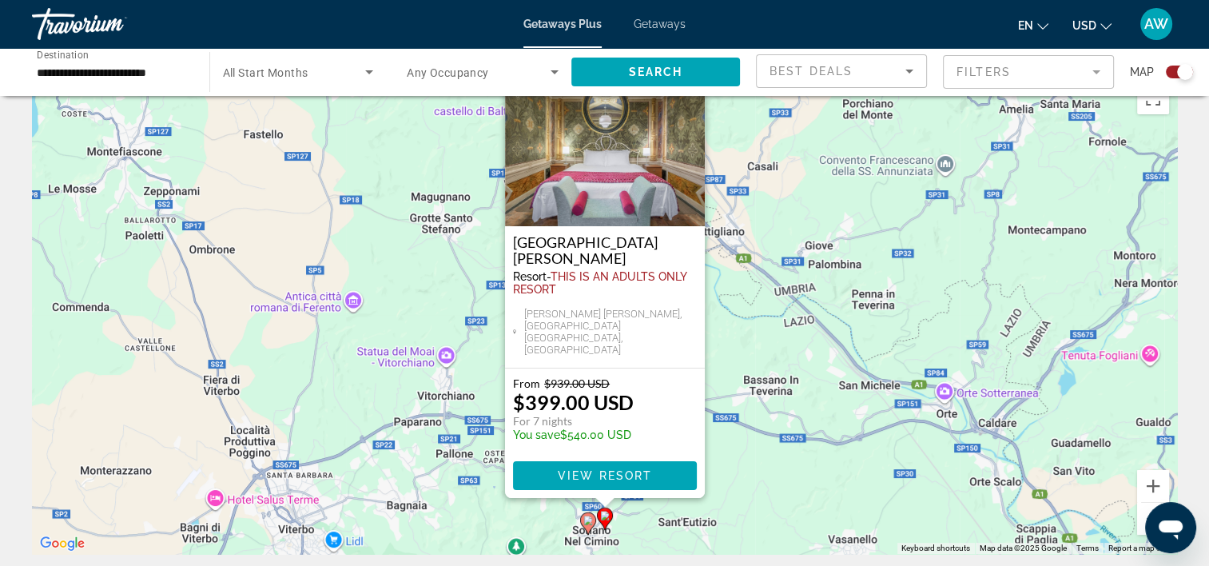
click at [588, 524] on image "Main content" at bounding box center [589, 521] width 10 height 10
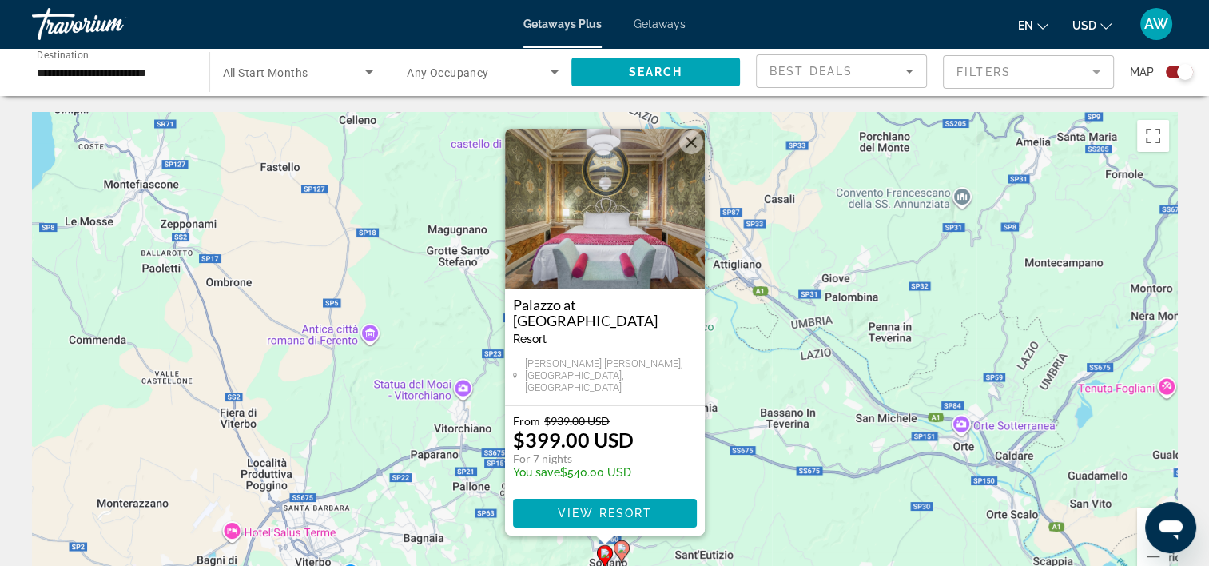
click at [624, 544] on image "Main content" at bounding box center [622, 549] width 10 height 10
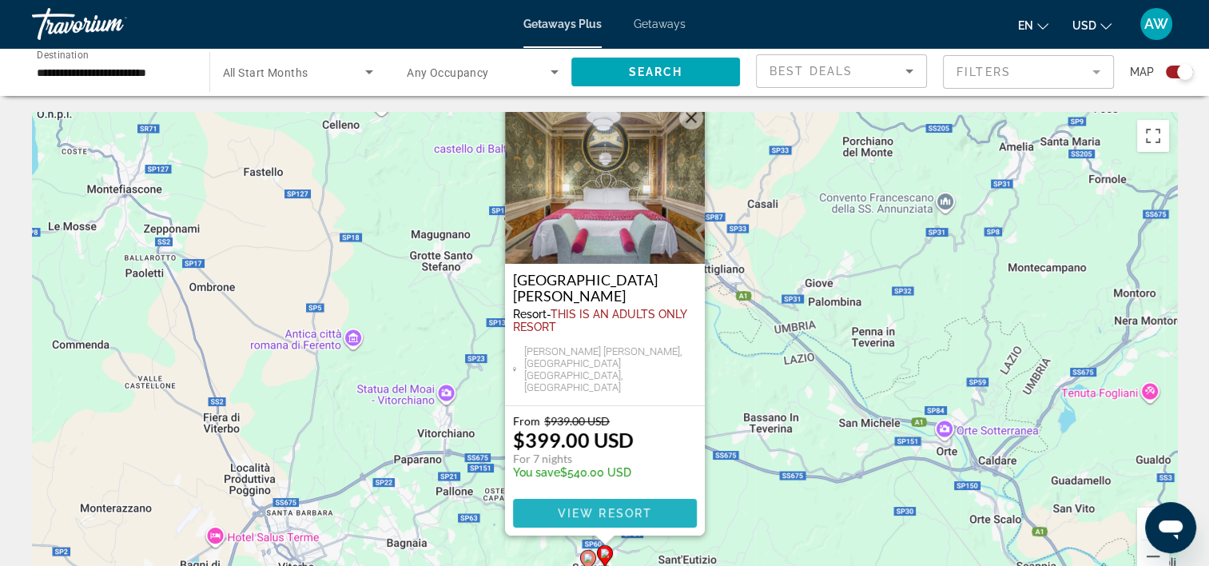
click at [626, 510] on span "View Resort" at bounding box center [604, 513] width 94 height 13
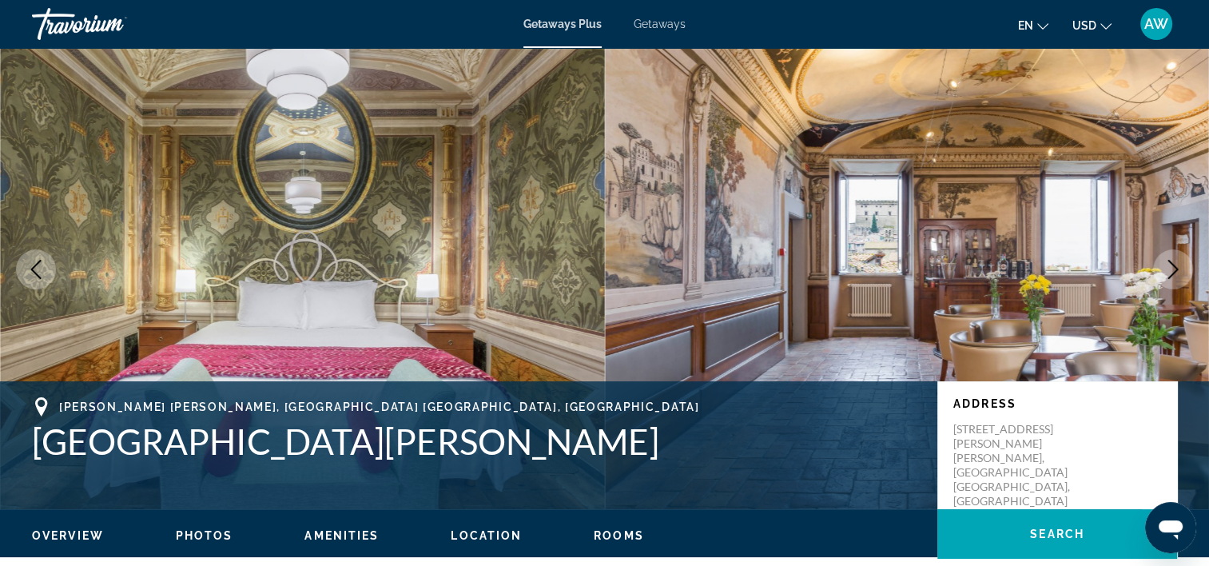
scroll to position [22, 0]
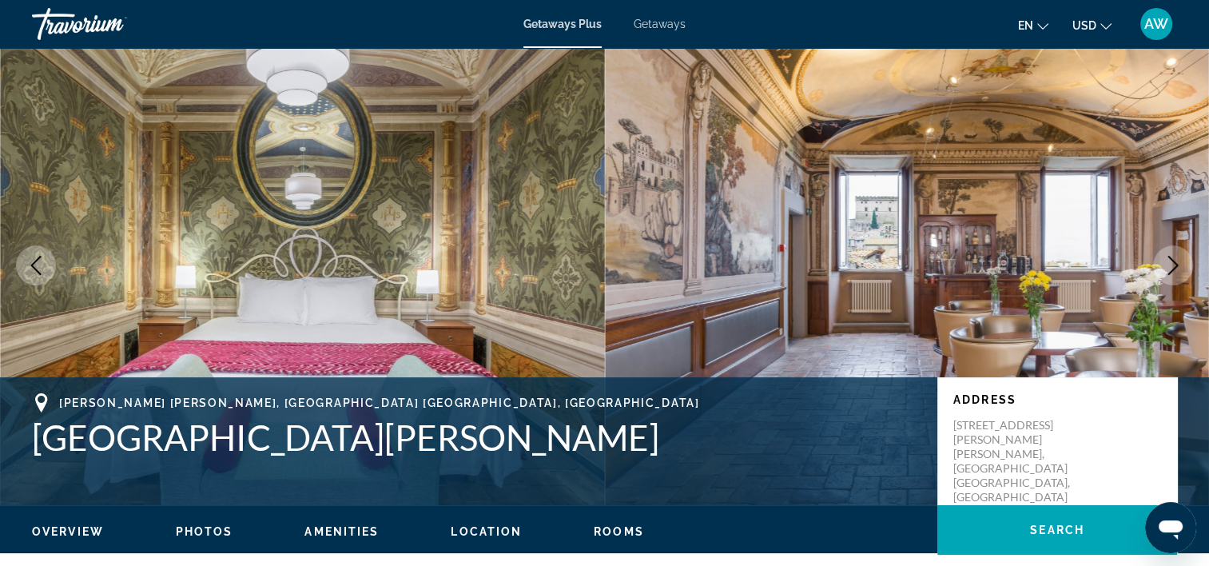
click at [1171, 257] on icon "Next image" at bounding box center [1173, 265] width 19 height 19
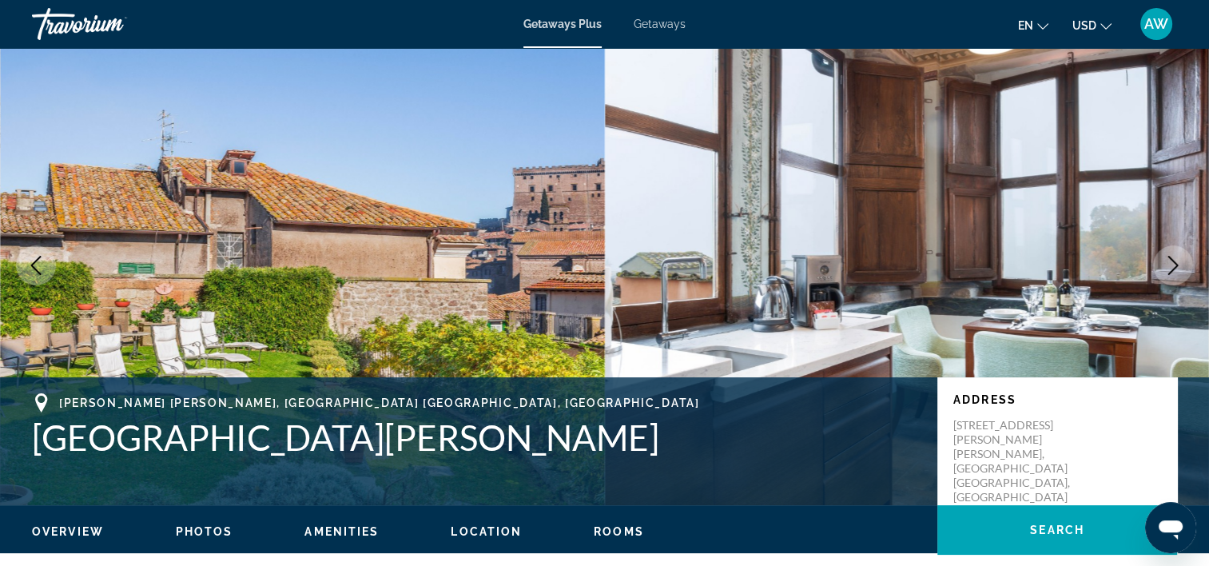
click at [1171, 257] on icon "Next image" at bounding box center [1173, 265] width 19 height 19
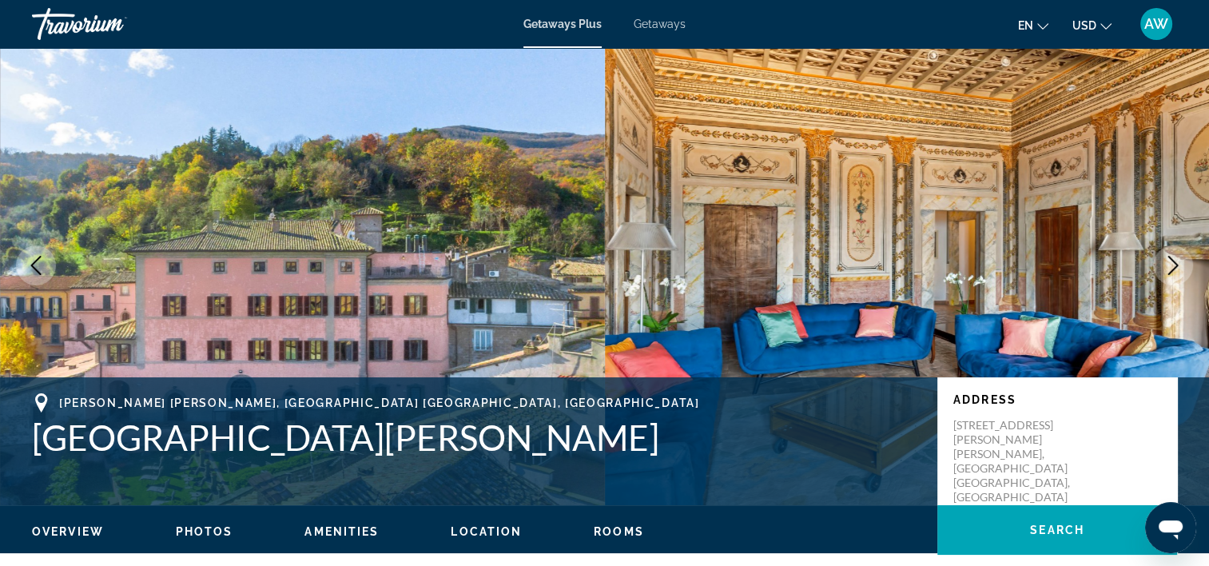
click at [1171, 257] on icon "Next image" at bounding box center [1173, 265] width 19 height 19
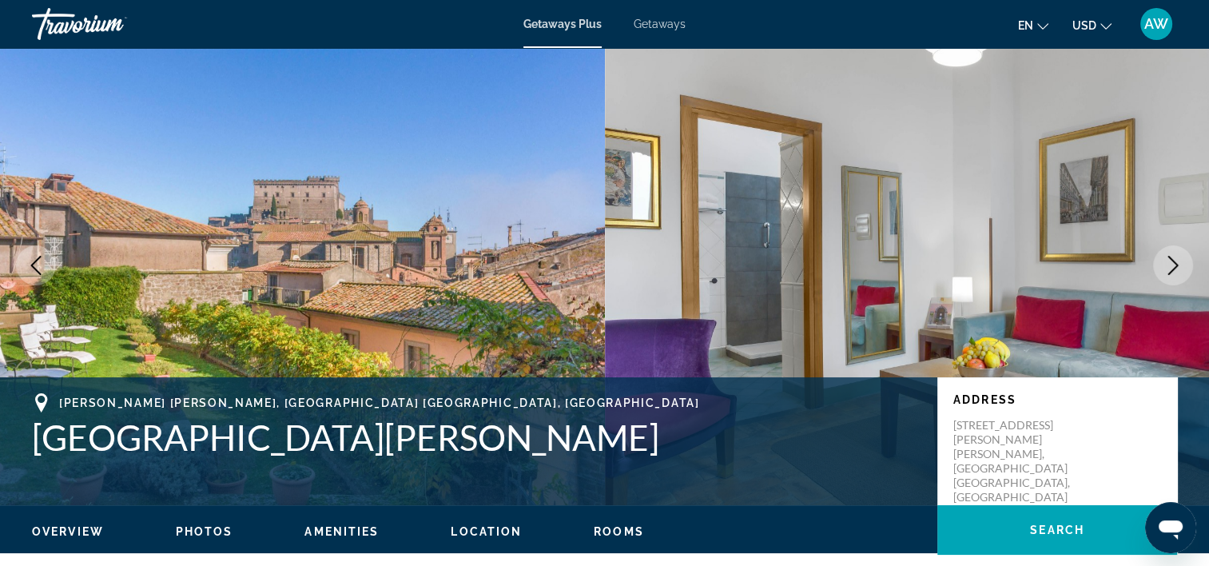
click at [1171, 257] on icon "Next image" at bounding box center [1173, 265] width 19 height 19
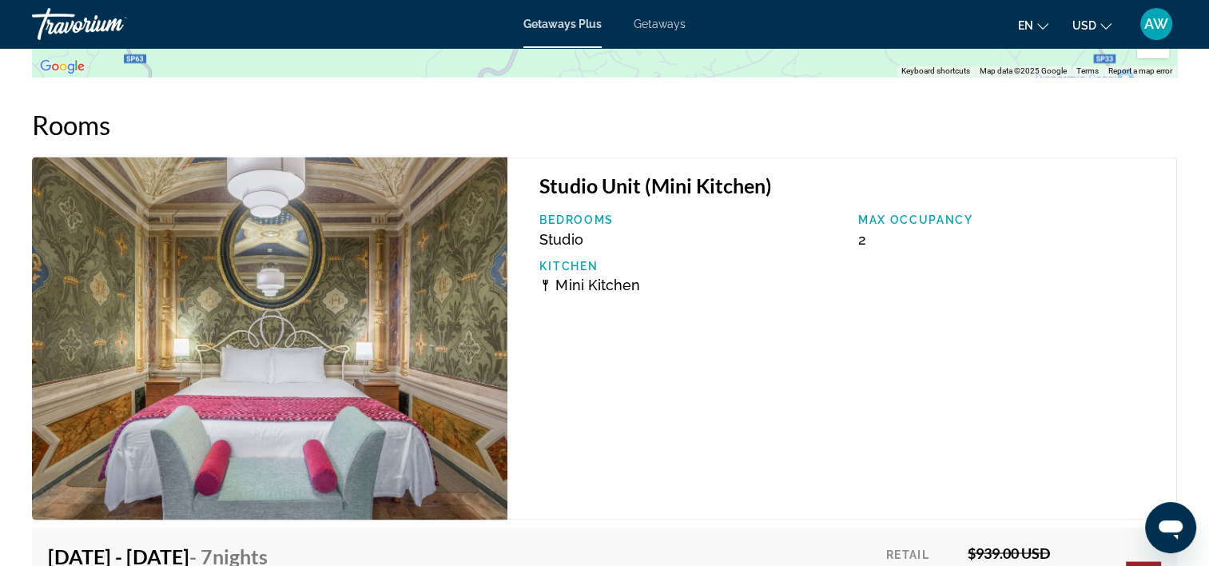
scroll to position [2647, 0]
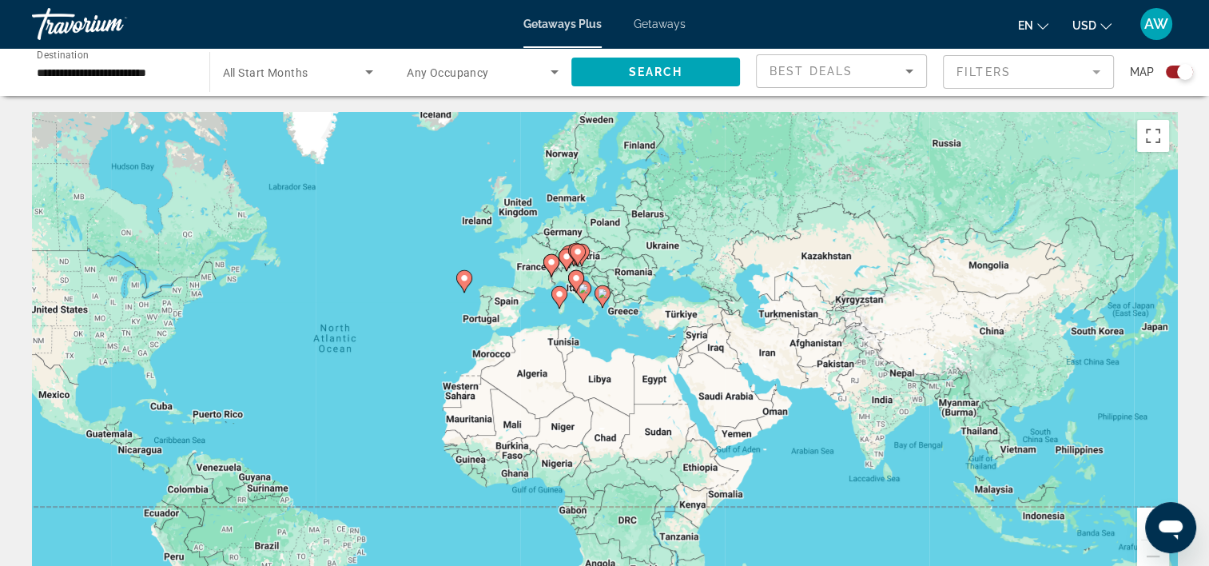
drag, startPoint x: 834, startPoint y: 260, endPoint x: 610, endPoint y: 272, distance: 224.1
click at [610, 272] on div "To activate drag with keyboard, press Alt + Enter. Once in keyboard drag state,…" at bounding box center [604, 352] width 1145 height 480
click at [1141, 515] on button "Zoom in" at bounding box center [1153, 524] width 32 height 32
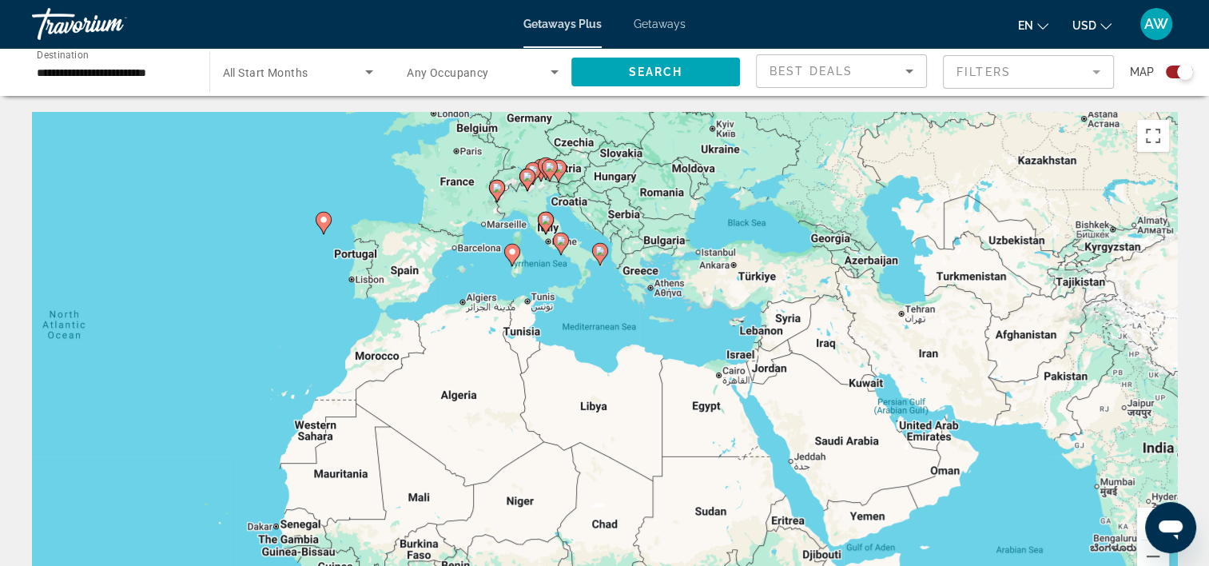
click at [1141, 515] on button "Zoom in" at bounding box center [1153, 524] width 32 height 32
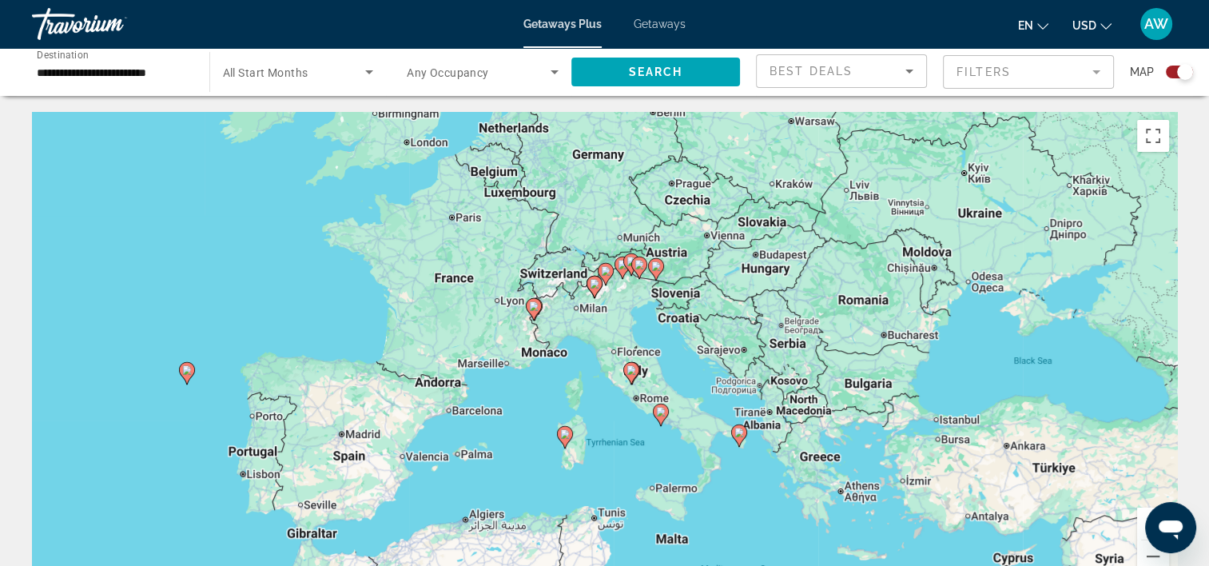
drag, startPoint x: 614, startPoint y: 209, endPoint x: 759, endPoint y: 478, distance: 305.8
click at [759, 478] on div "To activate drag with keyboard, press Alt + Enter. Once in keyboard drag state,…" at bounding box center [604, 352] width 1145 height 480
click at [1143, 512] on button "Zoom in" at bounding box center [1153, 524] width 32 height 32
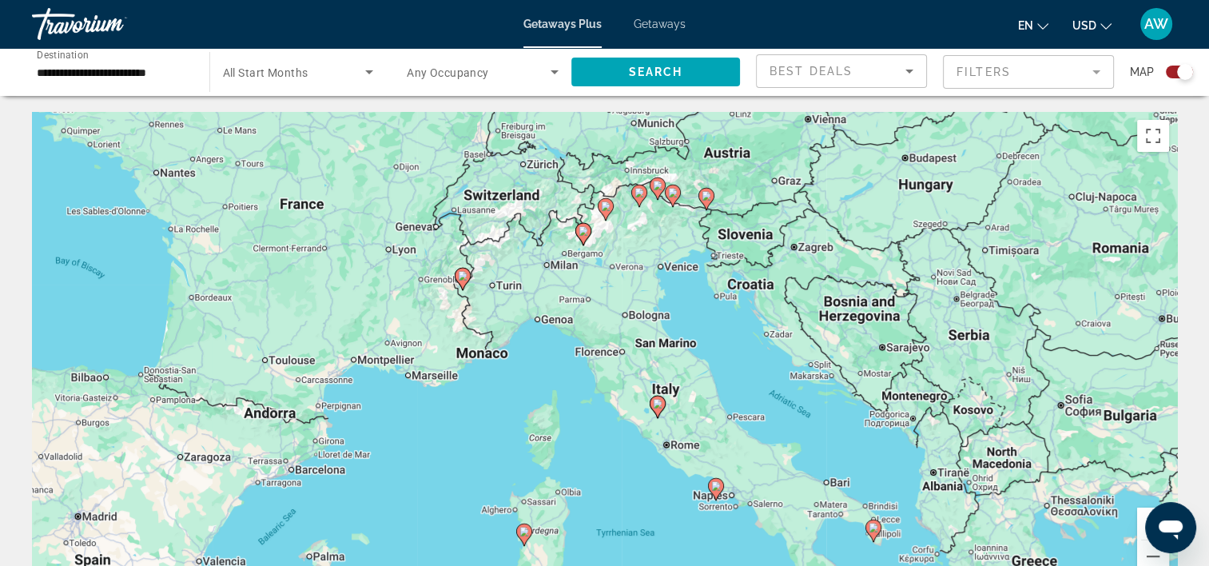
click at [1143, 512] on button "Zoom in" at bounding box center [1153, 524] width 32 height 32
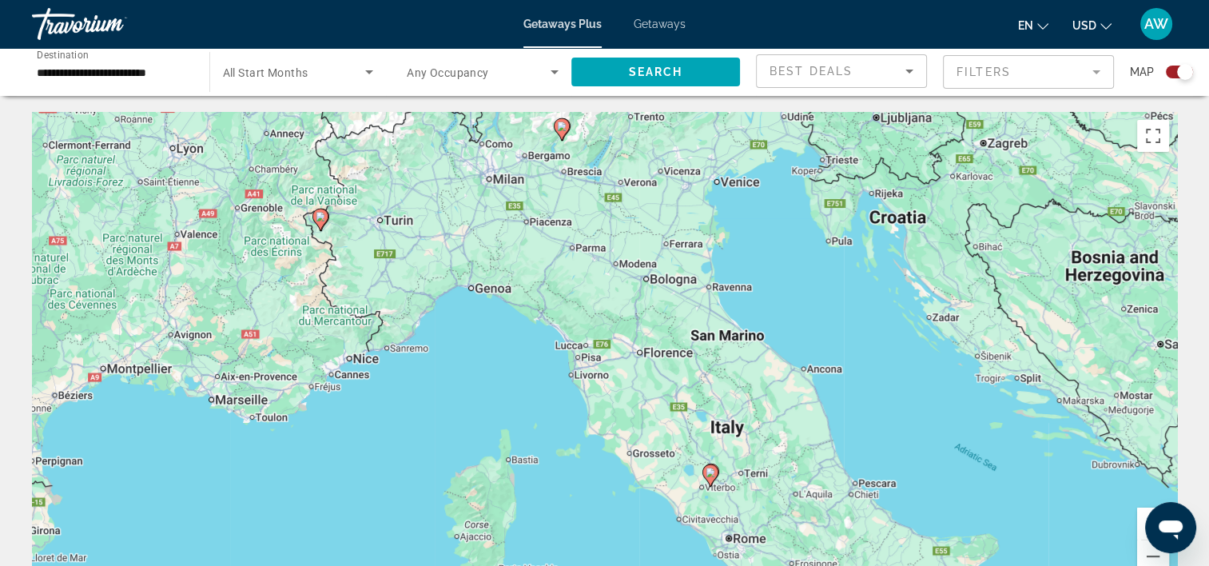
click at [1143, 512] on button "Zoom in" at bounding box center [1153, 524] width 32 height 32
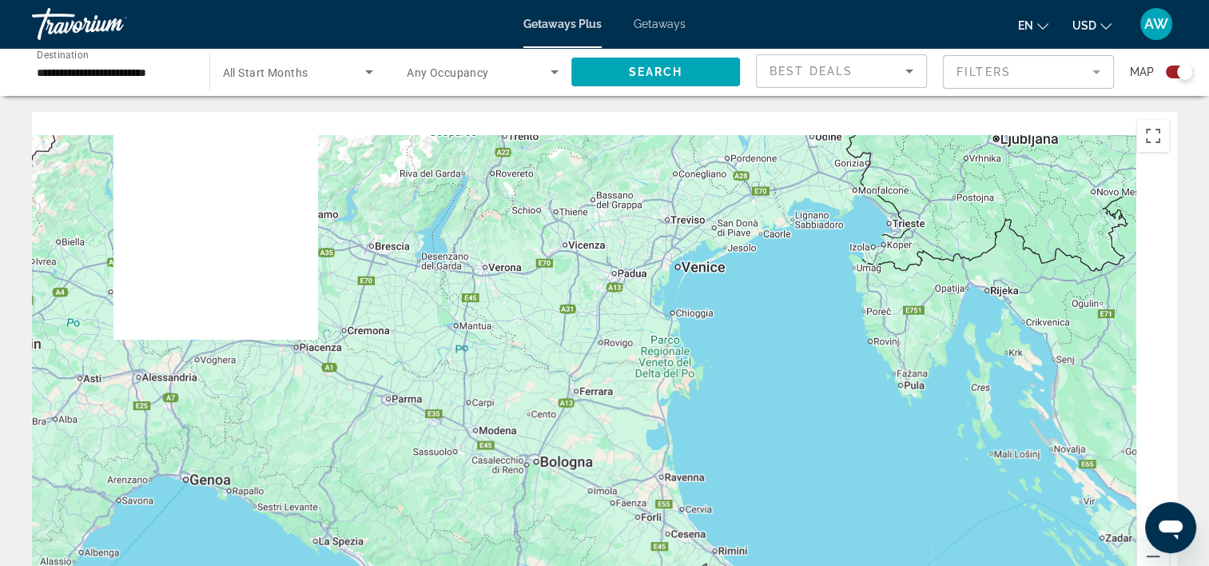
drag, startPoint x: 830, startPoint y: 160, endPoint x: 679, endPoint y: 416, distance: 297.4
click at [679, 416] on div "To activate drag with keyboard, press Alt + Enter. Once in keyboard drag state,…" at bounding box center [604, 352] width 1145 height 480
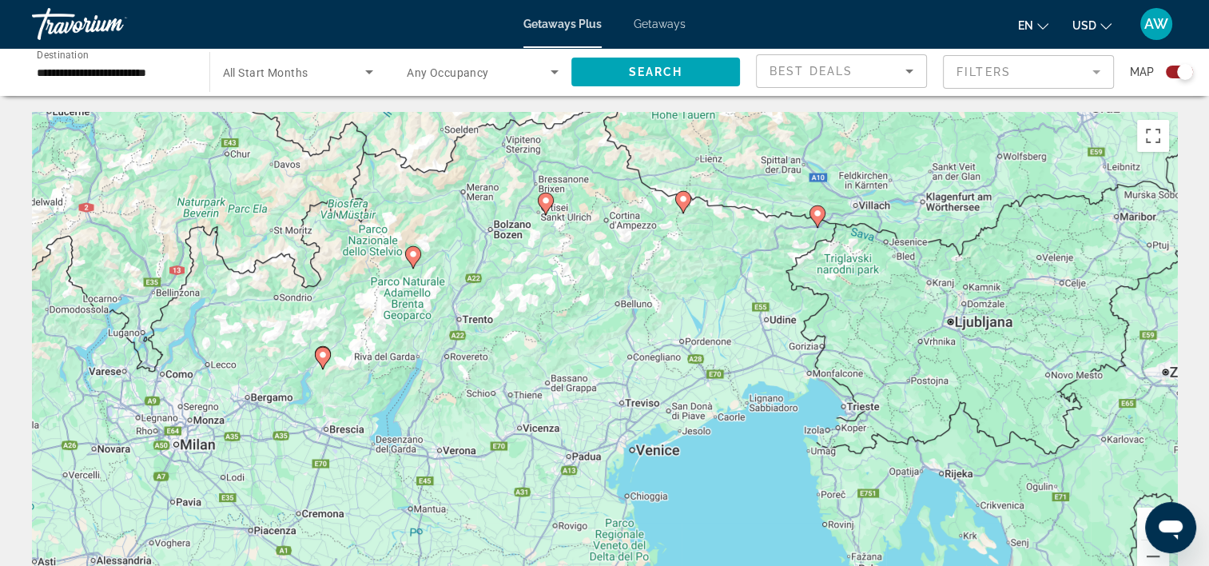
drag, startPoint x: 738, startPoint y: 249, endPoint x: 691, endPoint y: 436, distance: 193.7
click at [691, 436] on div "To activate drag with keyboard, press Alt + Enter. Once in keyboard drag state,…" at bounding box center [604, 352] width 1145 height 480
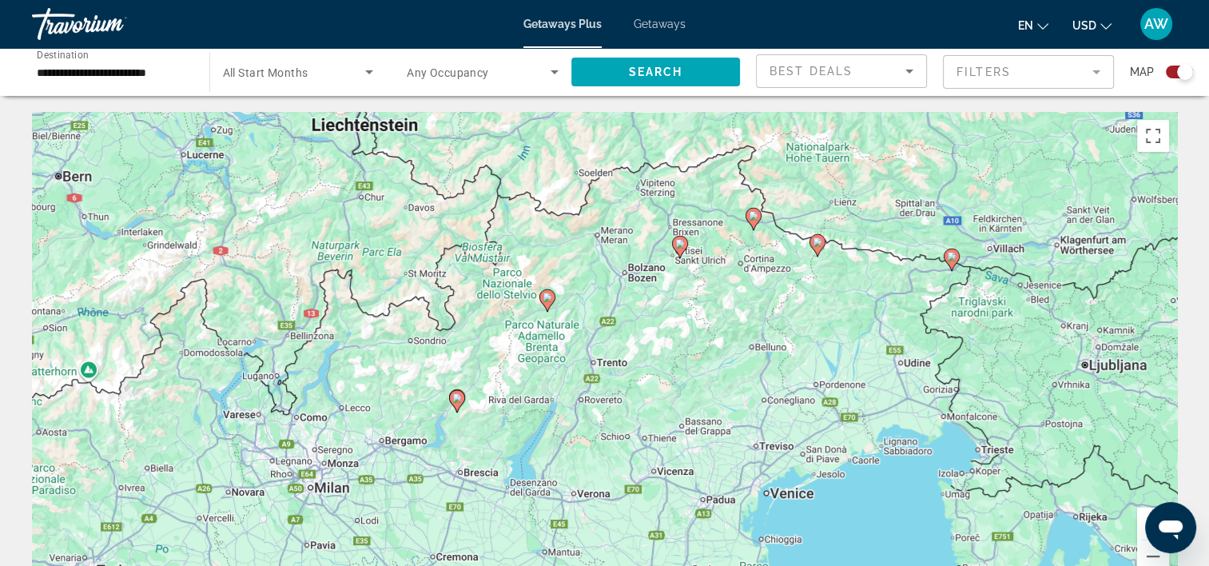
drag, startPoint x: 611, startPoint y: 230, endPoint x: 745, endPoint y: 275, distance: 141.6
click at [745, 275] on div "To activate drag with keyboard, press Alt + Enter. Once in keyboard drag state,…" at bounding box center [604, 352] width 1145 height 480
click at [1156, 560] on button "Zoom out" at bounding box center [1153, 556] width 32 height 32
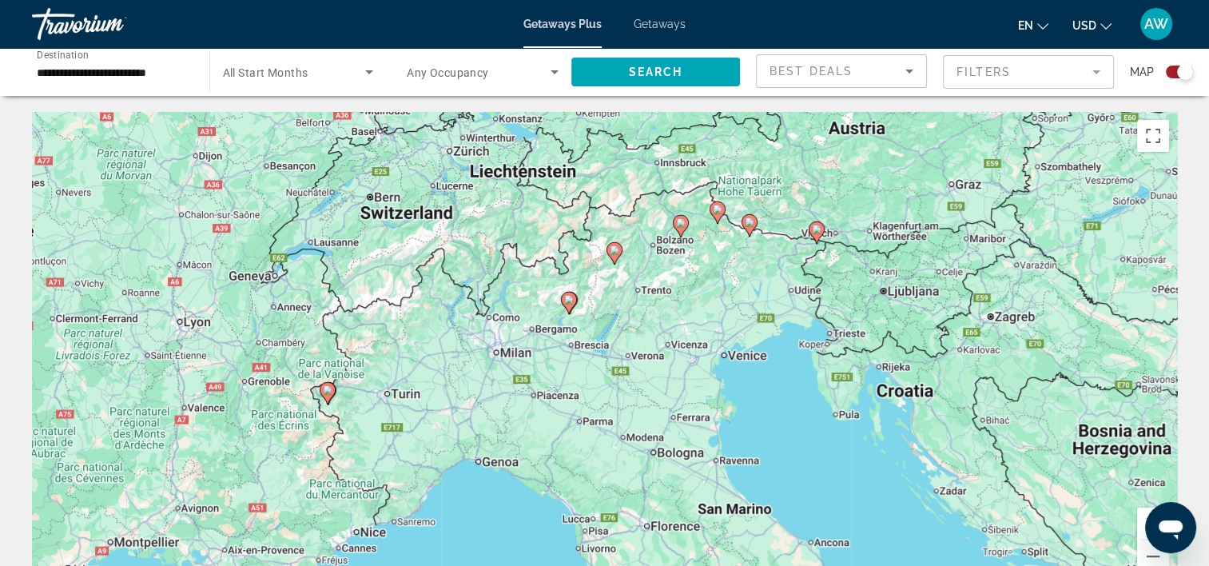
drag, startPoint x: 355, startPoint y: 335, endPoint x: 396, endPoint y: 265, distance: 81.0
click at [396, 265] on div "To activate drag with keyboard, press Alt + Enter. Once in keyboard drag state,…" at bounding box center [604, 352] width 1145 height 480
click at [614, 253] on image "Main content" at bounding box center [615, 250] width 10 height 10
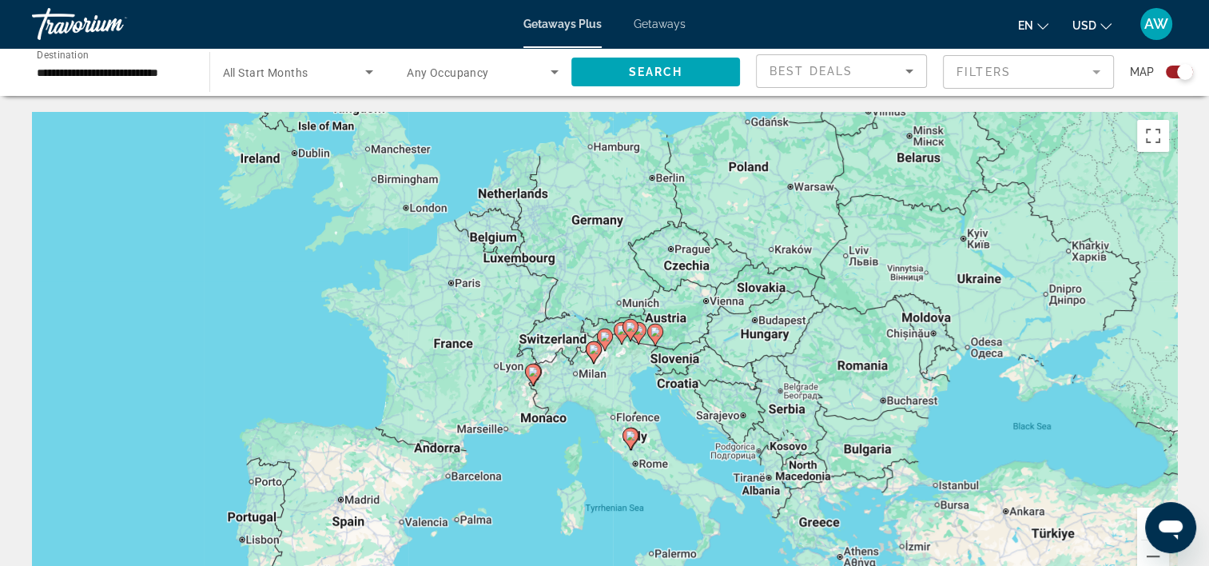
click at [604, 336] on image "Main content" at bounding box center [605, 337] width 10 height 10
type input "**********"
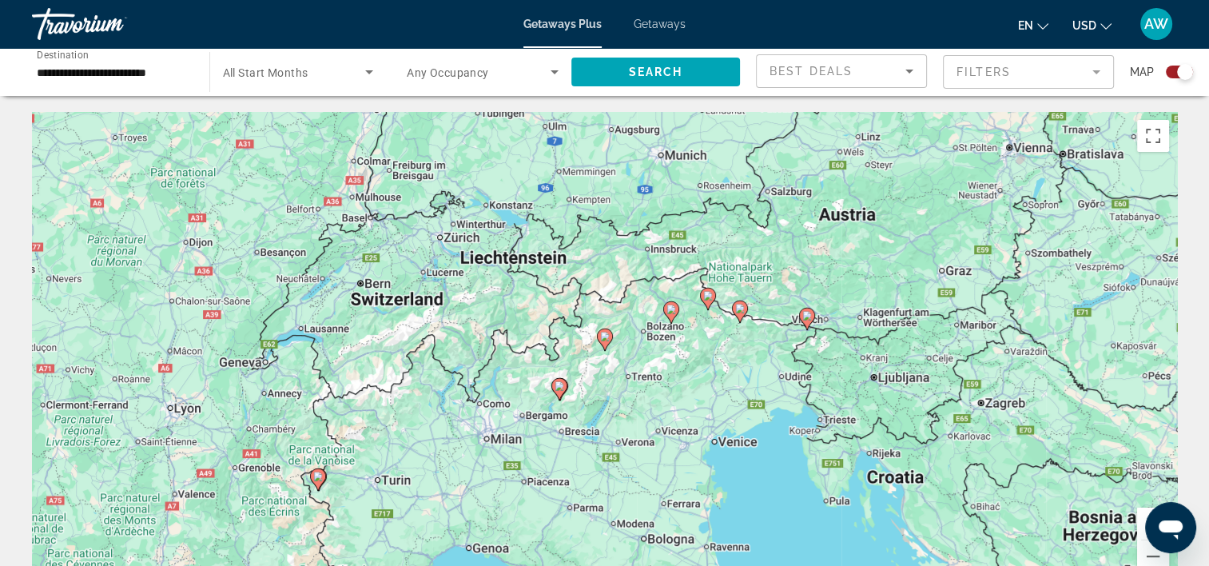
click at [604, 336] on image "Main content" at bounding box center [605, 337] width 10 height 10
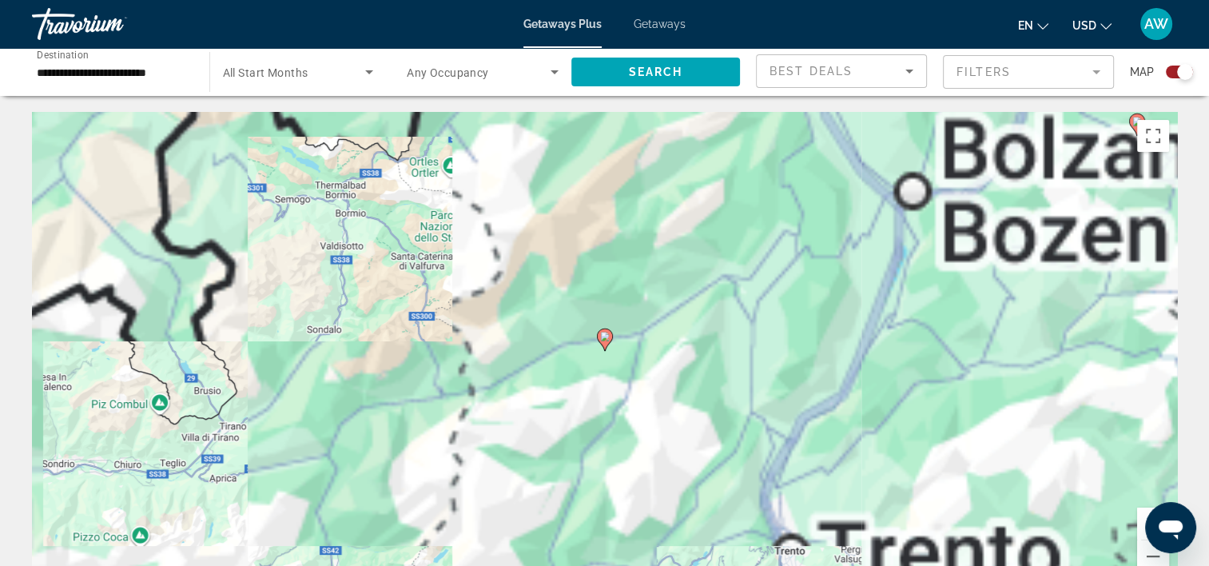
click at [603, 339] on image "Main content" at bounding box center [605, 337] width 10 height 10
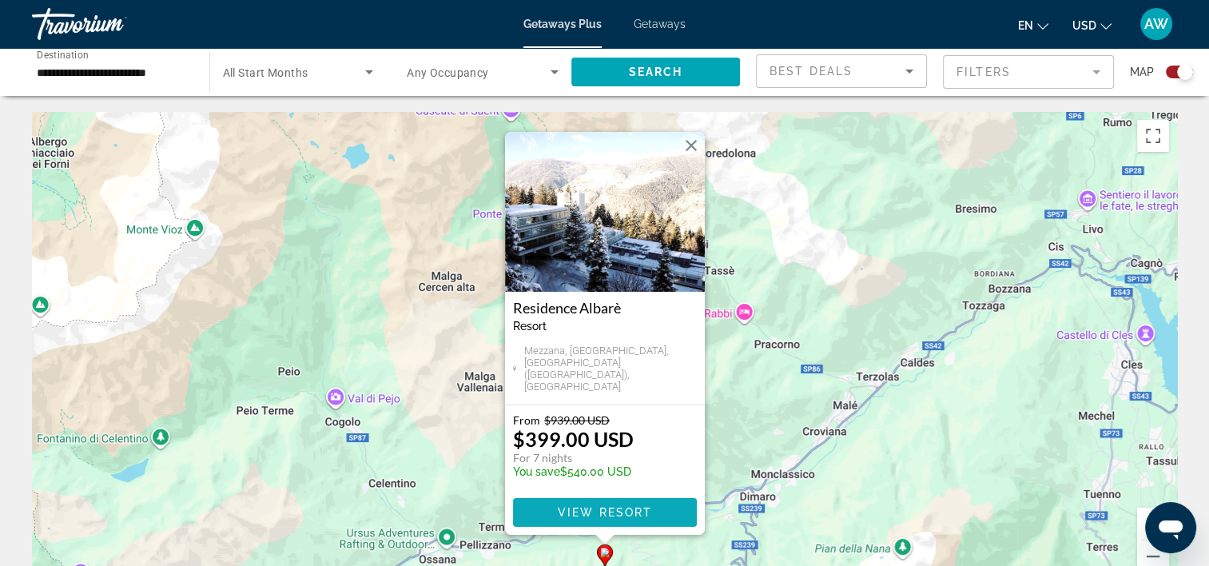
click at [606, 513] on span "View Resort" at bounding box center [604, 512] width 94 height 13
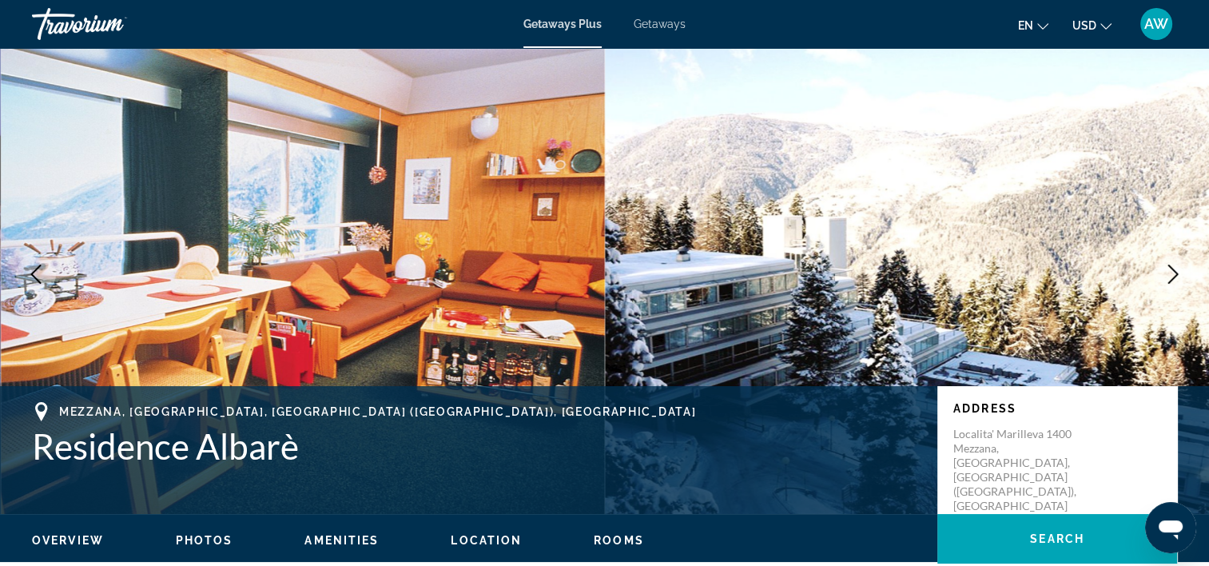
scroll to position [18, 0]
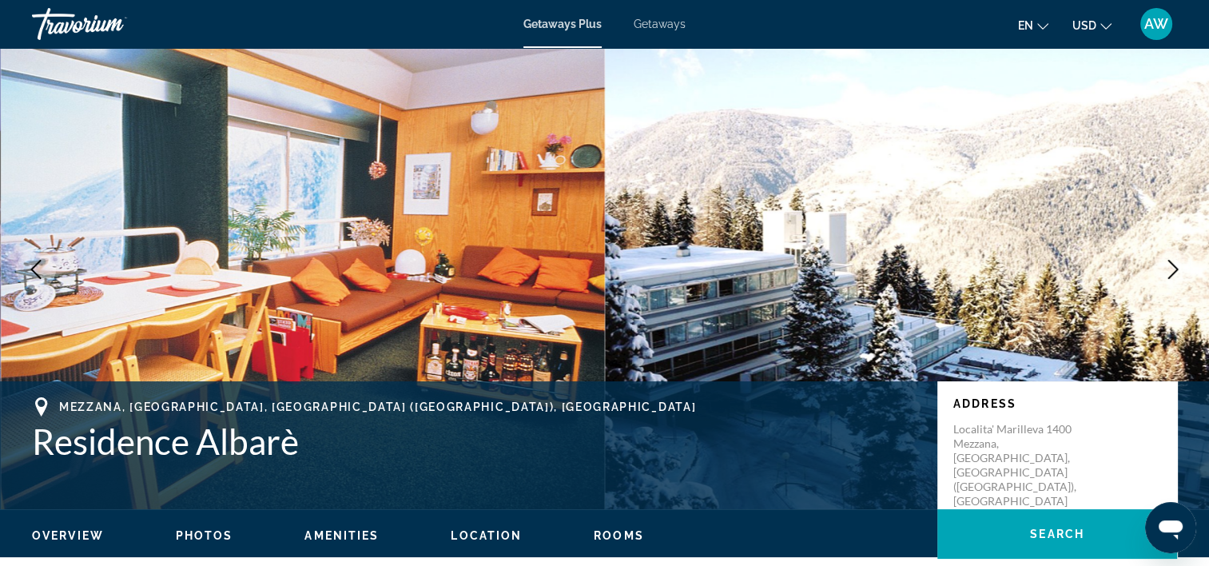
click at [1179, 264] on icon "Next image" at bounding box center [1173, 269] width 19 height 19
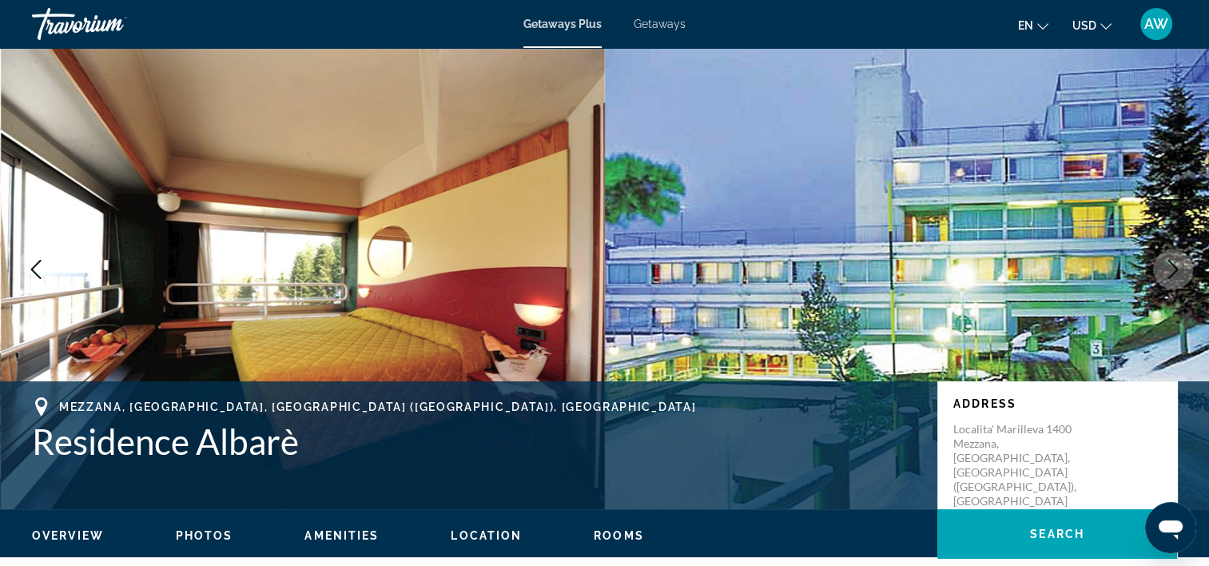
click at [1179, 264] on icon "Next image" at bounding box center [1173, 269] width 19 height 19
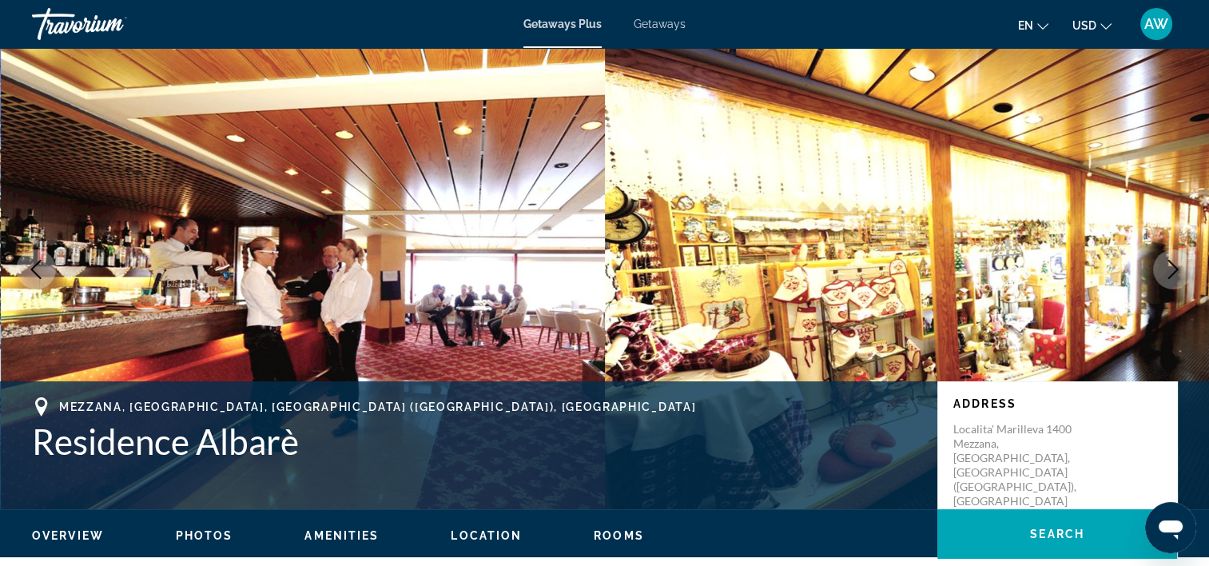
click at [1179, 264] on icon "Next image" at bounding box center [1173, 269] width 19 height 19
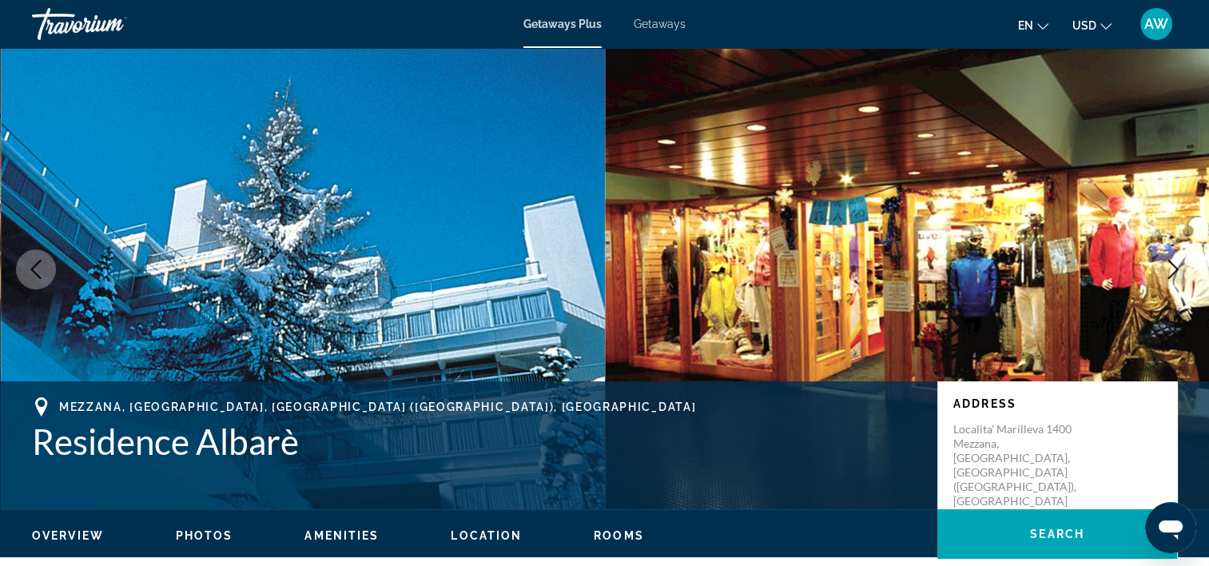
click at [1179, 264] on icon "Next image" at bounding box center [1173, 269] width 19 height 19
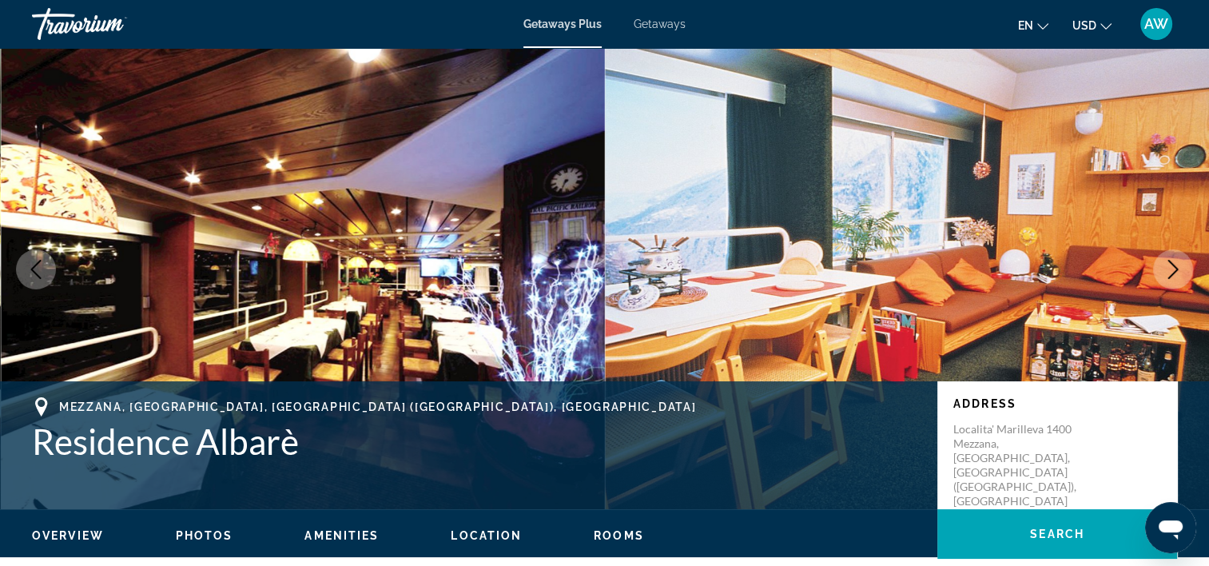
click at [1179, 264] on icon "Next image" at bounding box center [1173, 269] width 19 height 19
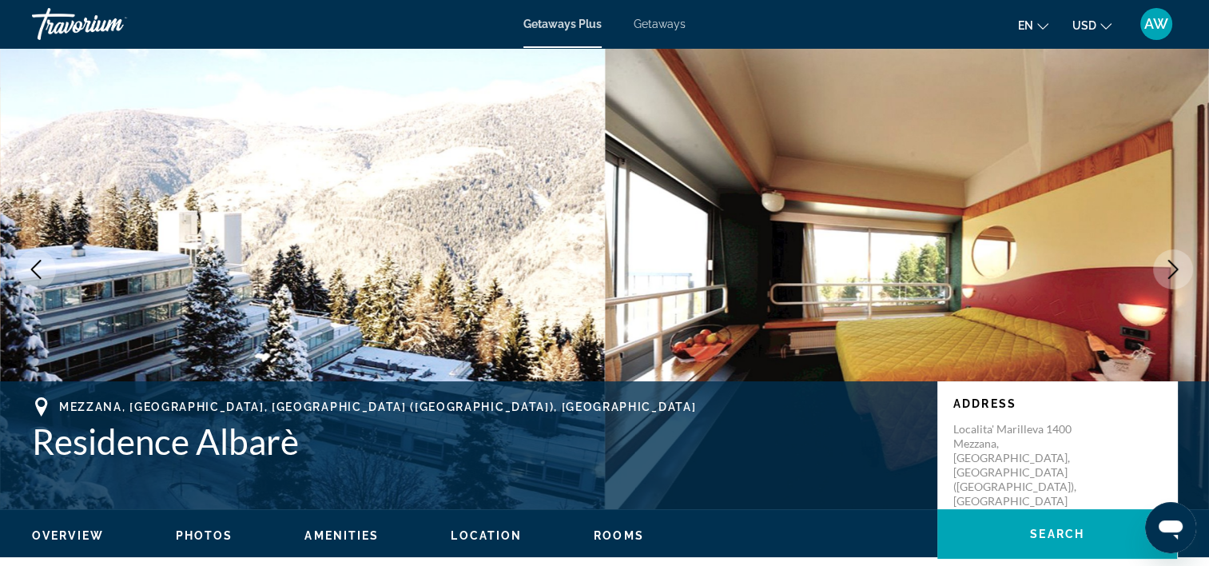
click at [1179, 264] on icon "Next image" at bounding box center [1173, 269] width 19 height 19
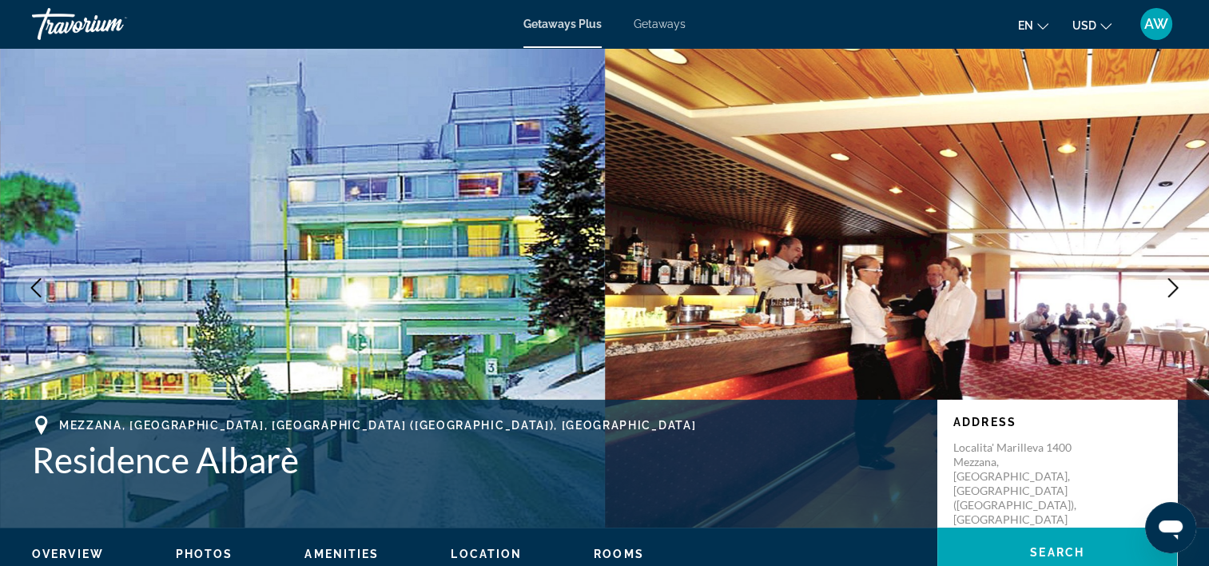
scroll to position [0, 0]
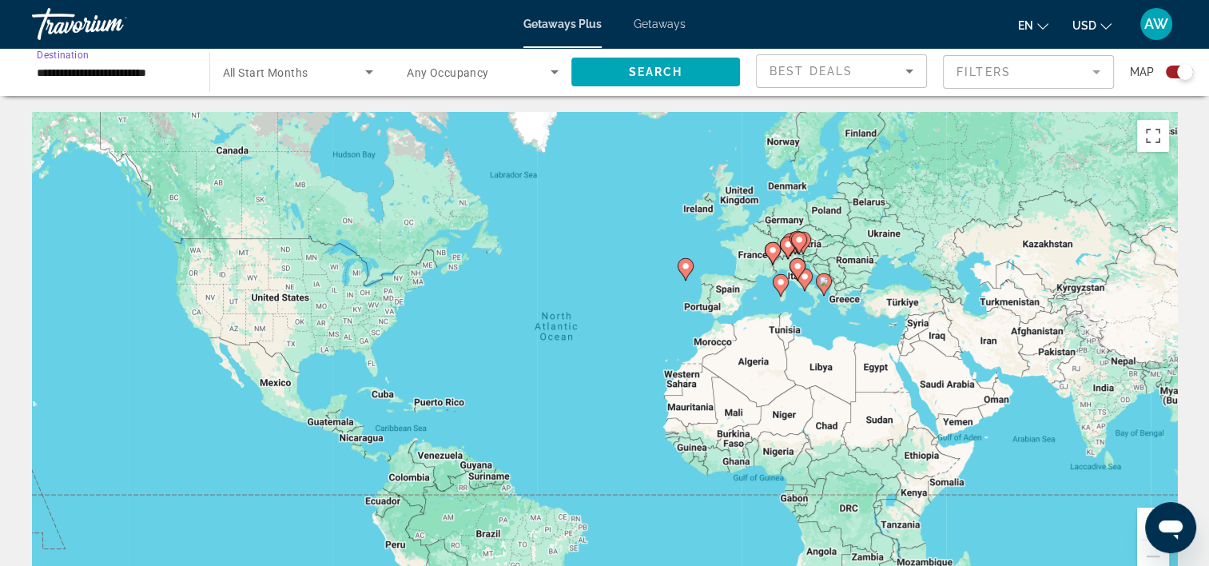
click at [80, 74] on input "**********" at bounding box center [113, 72] width 152 height 19
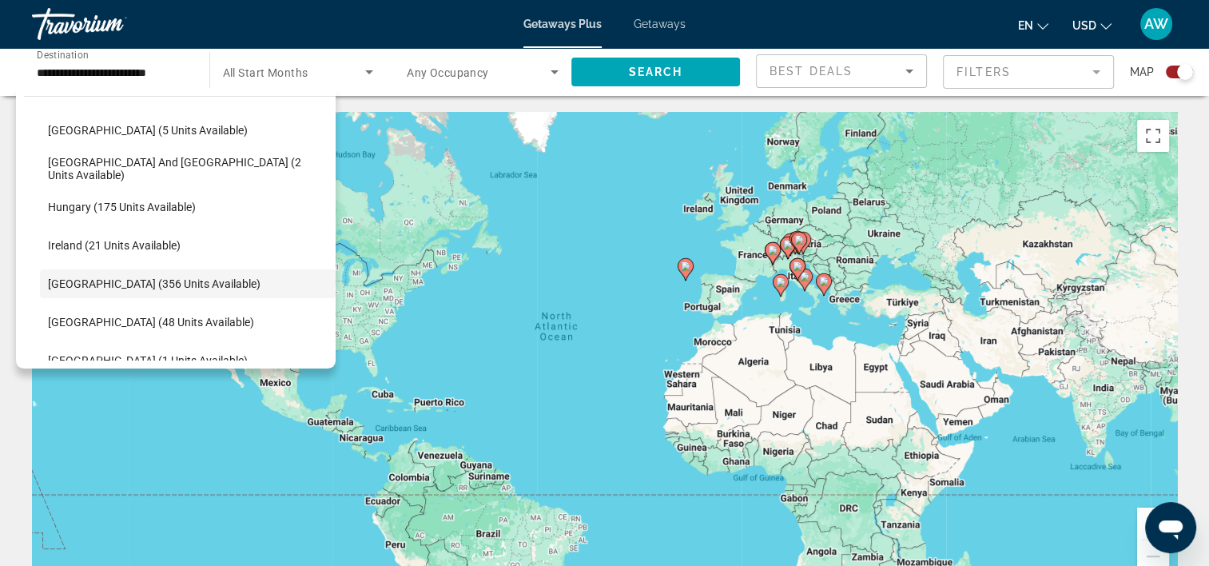
scroll to position [418, 0]
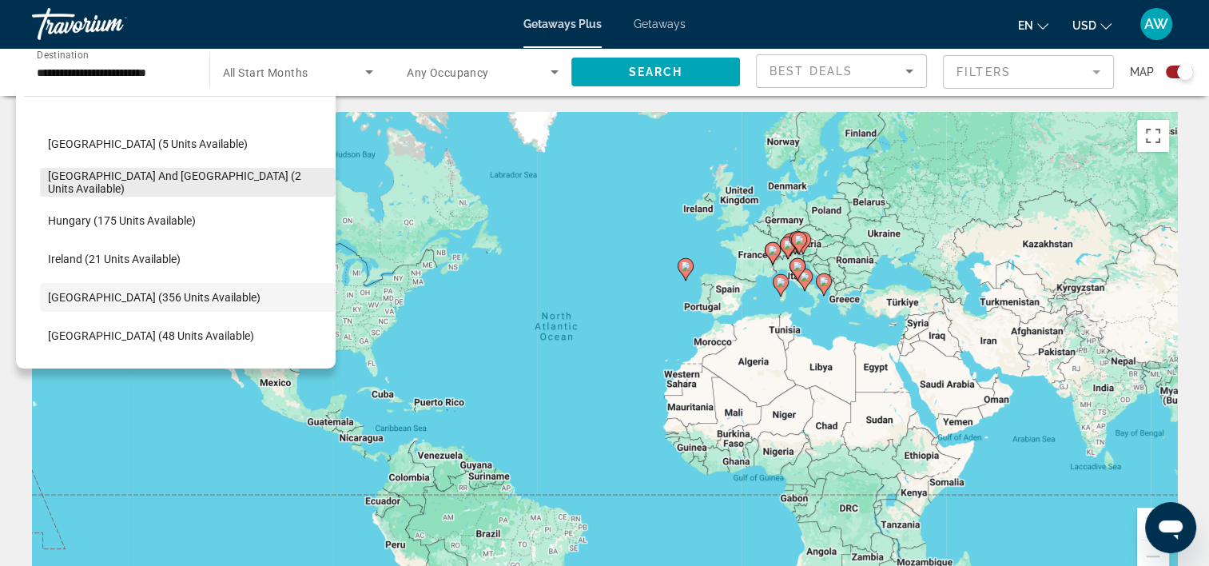
click at [114, 176] on span "[GEOGRAPHIC_DATA] and [GEOGRAPHIC_DATA] (2 units available)" at bounding box center [188, 182] width 280 height 26
type input "**********"
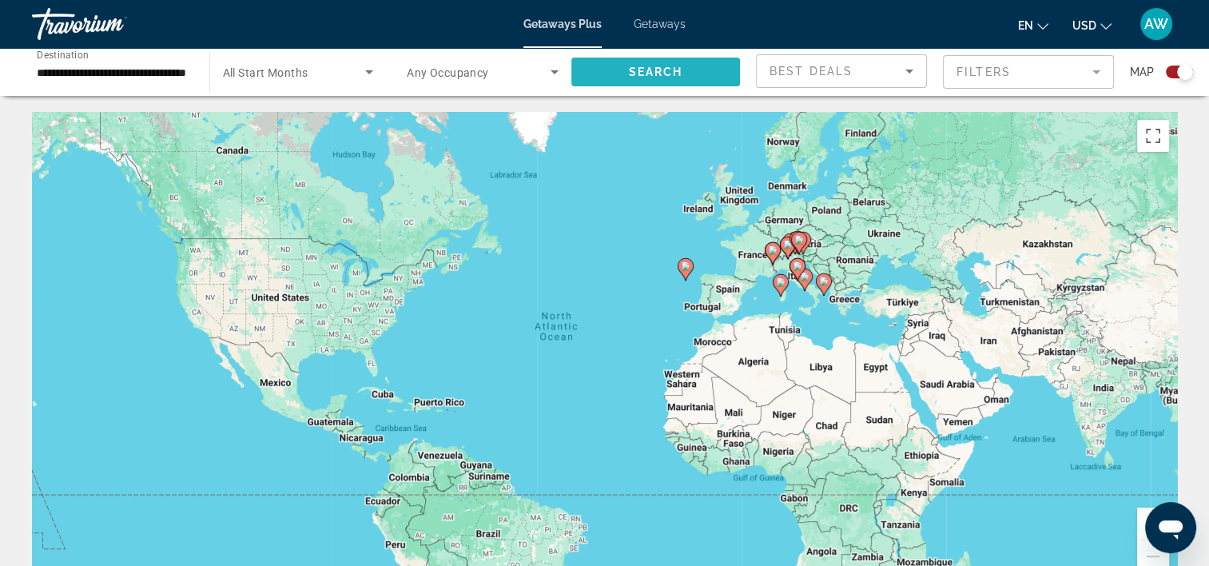
click at [642, 78] on span "Search widget" at bounding box center [656, 72] width 169 height 38
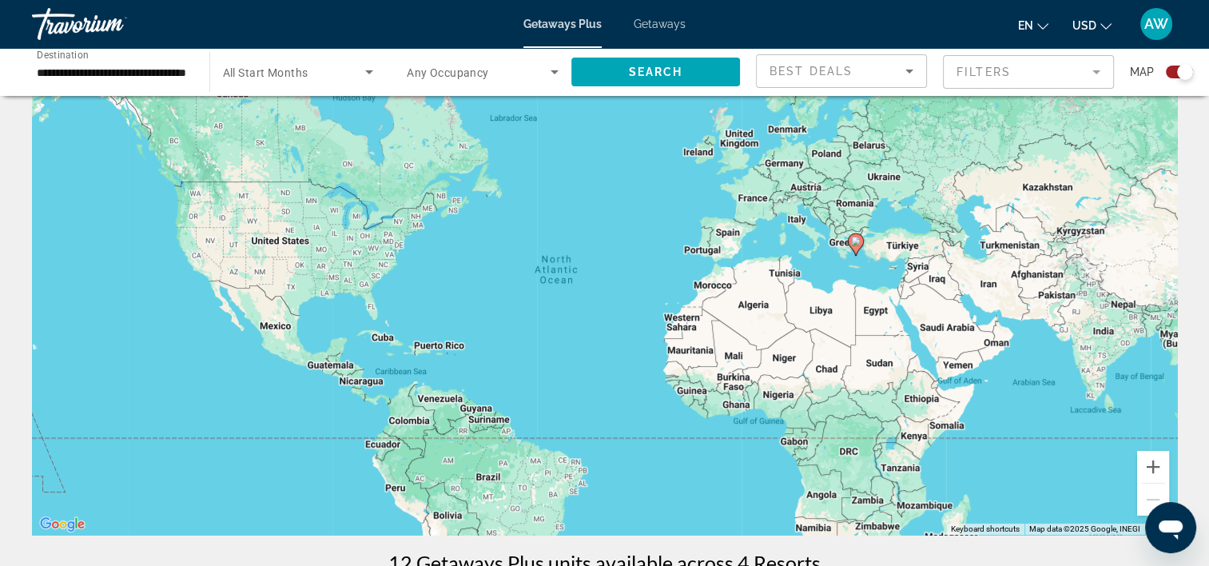
scroll to position [47, 0]
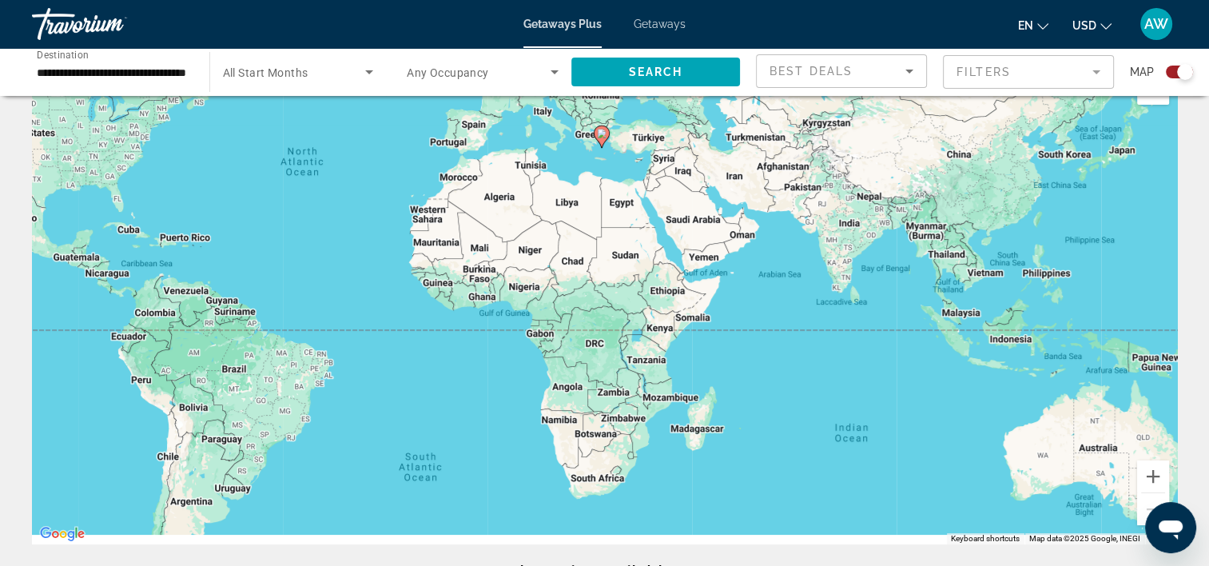
drag, startPoint x: 911, startPoint y: 247, endPoint x: 651, endPoint y: 132, distance: 284.1
click at [651, 132] on div "To activate drag with keyboard, press Alt + Enter. Once in keyboard drag state,…" at bounding box center [604, 305] width 1145 height 480
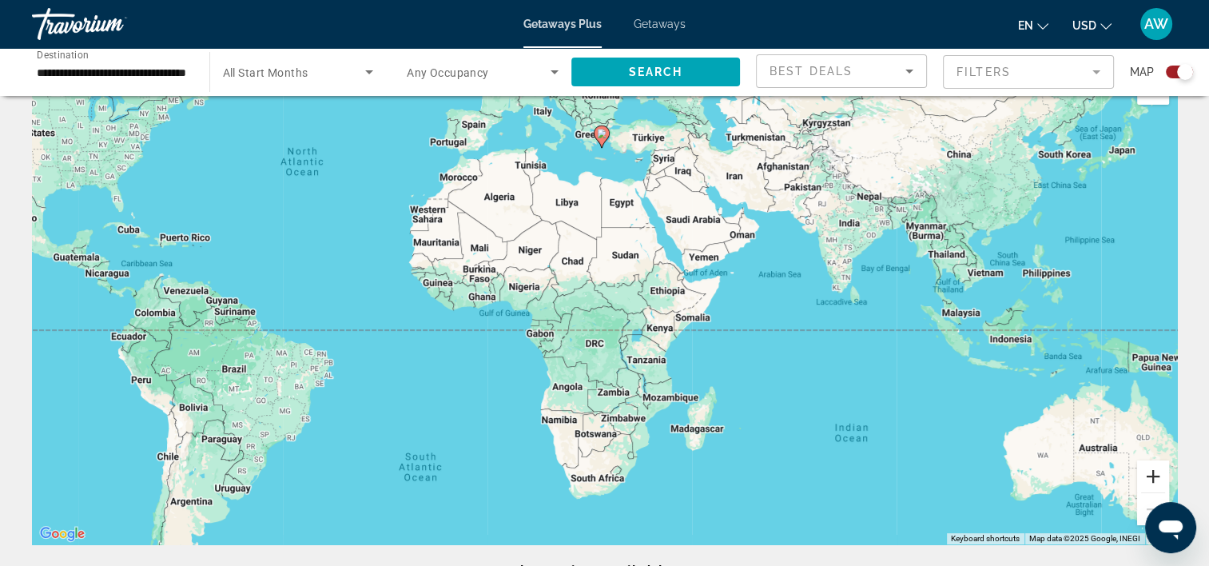
click at [1150, 470] on button "Zoom in" at bounding box center [1153, 476] width 32 height 32
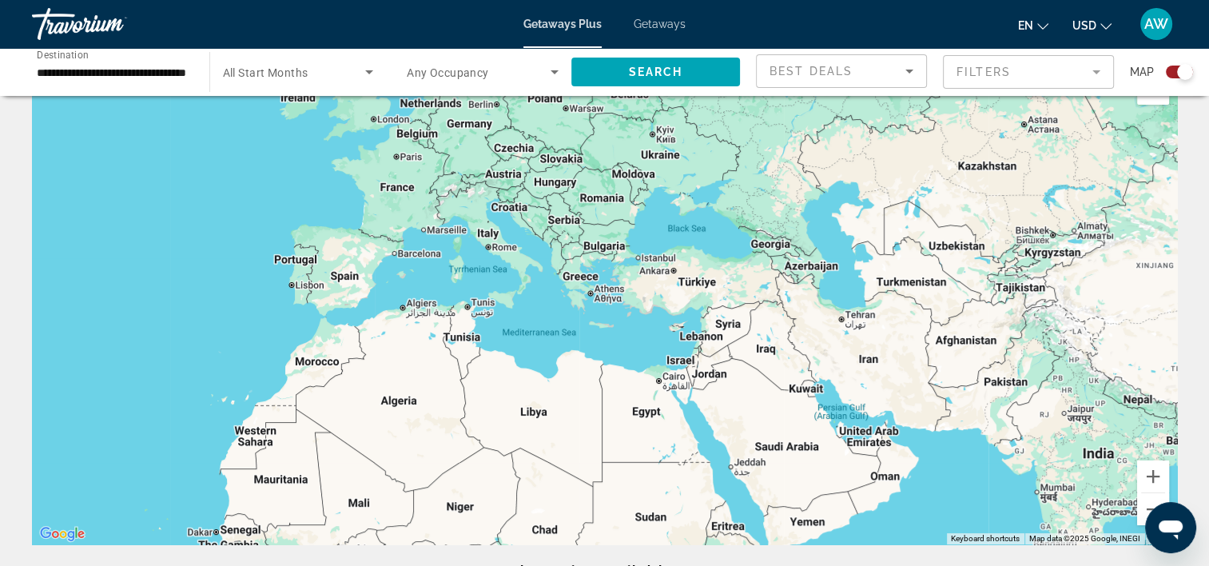
drag, startPoint x: 738, startPoint y: 275, endPoint x: 759, endPoint y: 528, distance: 253.5
click at [759, 528] on div "Main content" at bounding box center [604, 305] width 1145 height 480
click at [1150, 472] on button "Zoom in" at bounding box center [1153, 476] width 32 height 32
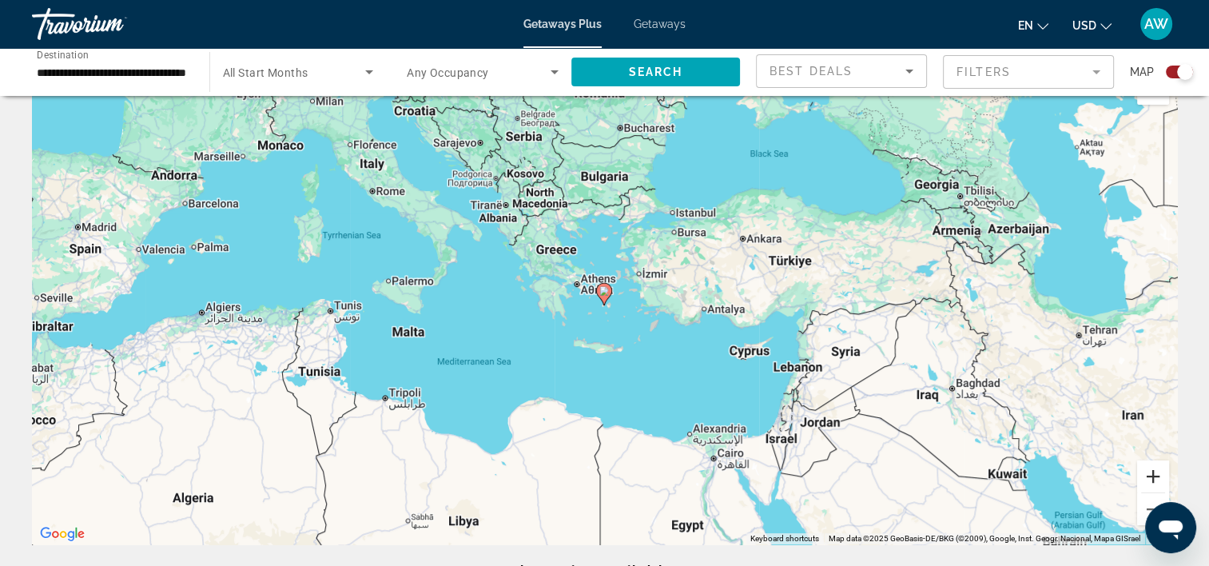
click at [1150, 472] on button "Zoom in" at bounding box center [1153, 476] width 32 height 32
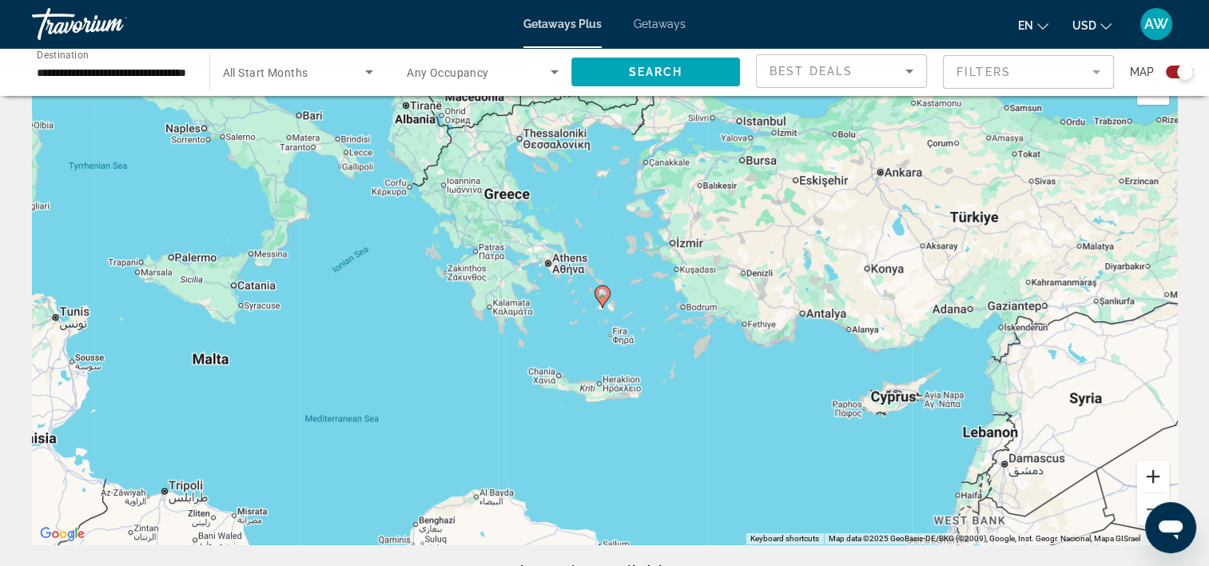
click at [1150, 472] on button "Zoom in" at bounding box center [1153, 476] width 32 height 32
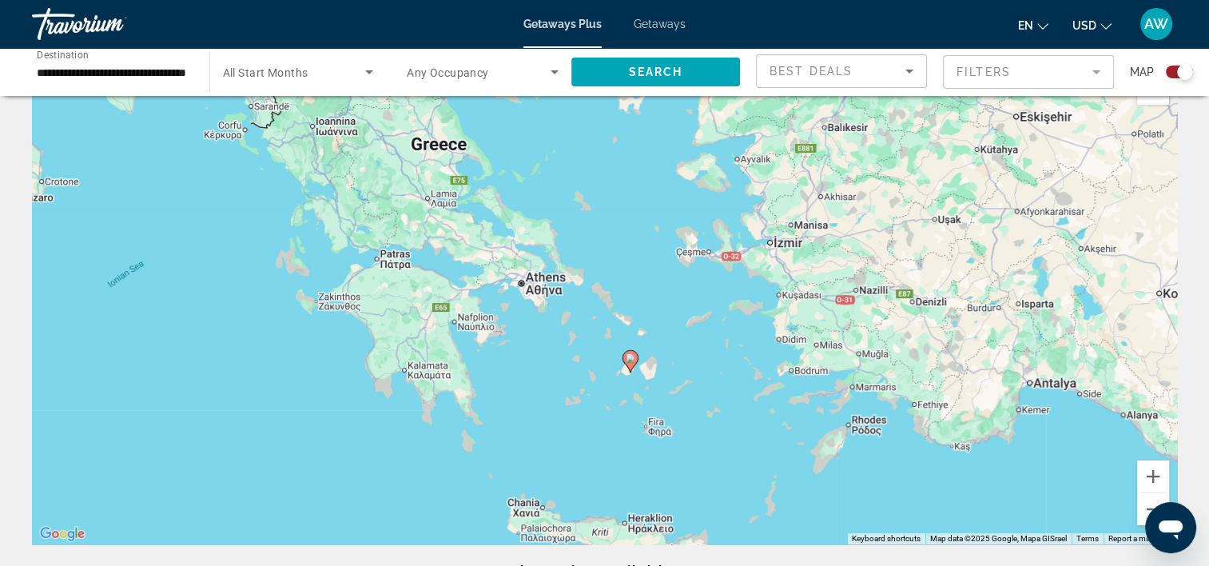
drag, startPoint x: 574, startPoint y: 149, endPoint x: 604, endPoint y: 209, distance: 66.9
click at [604, 209] on div "To activate drag with keyboard, press Alt + Enter. Once in keyboard drag state,…" at bounding box center [604, 305] width 1145 height 480
click at [633, 365] on icon "Main content" at bounding box center [630, 361] width 14 height 21
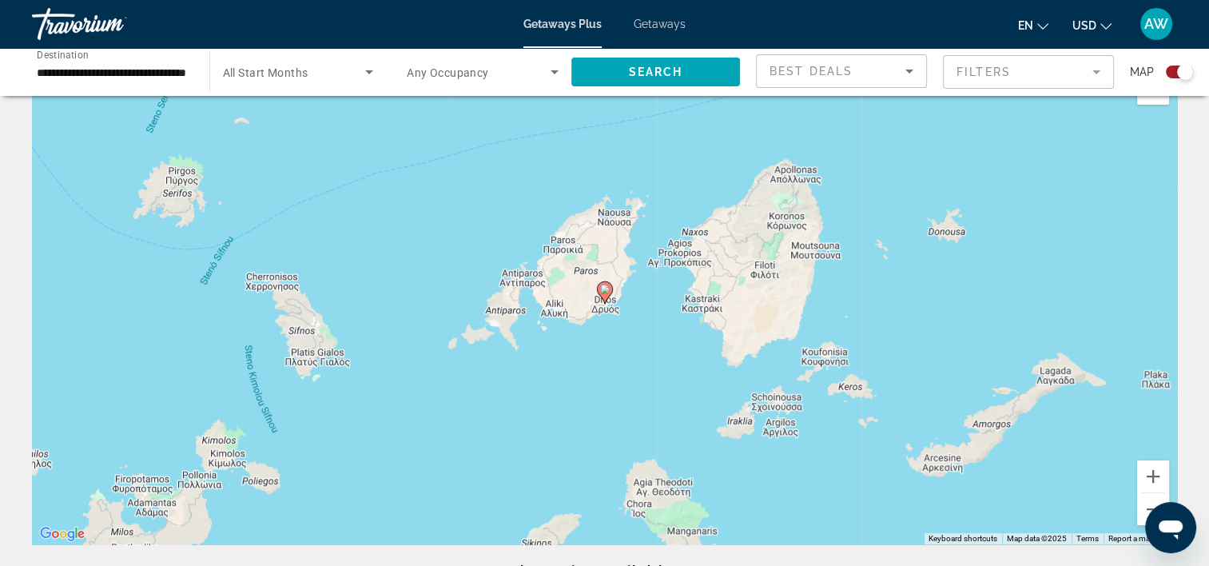
click at [610, 288] on icon "Main content" at bounding box center [604, 292] width 14 height 21
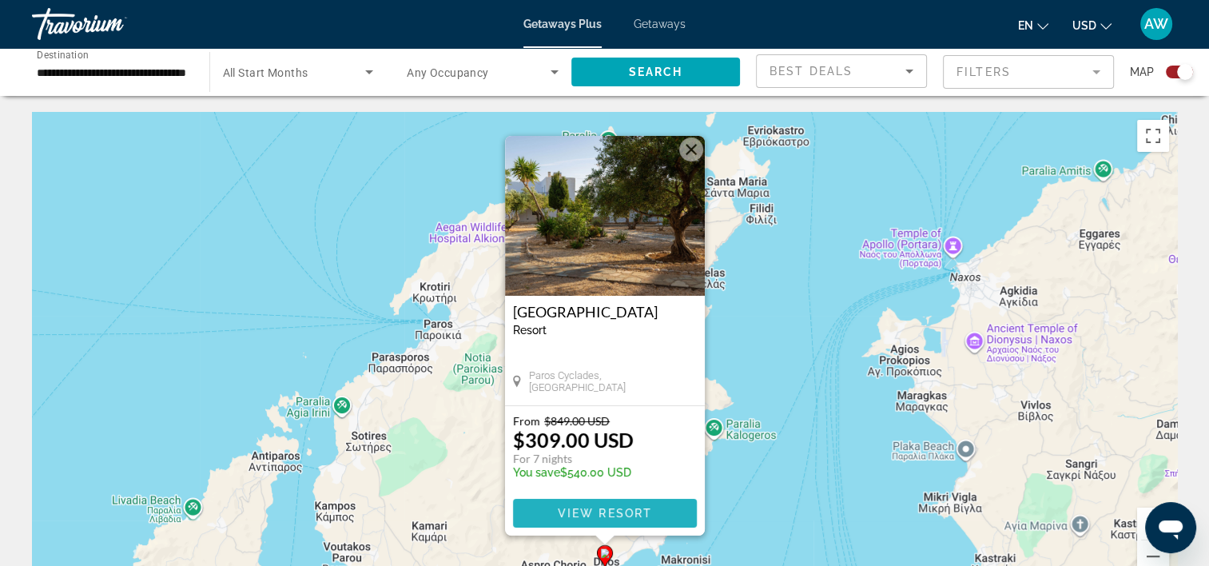
click at [618, 512] on span "View Resort" at bounding box center [604, 513] width 94 height 13
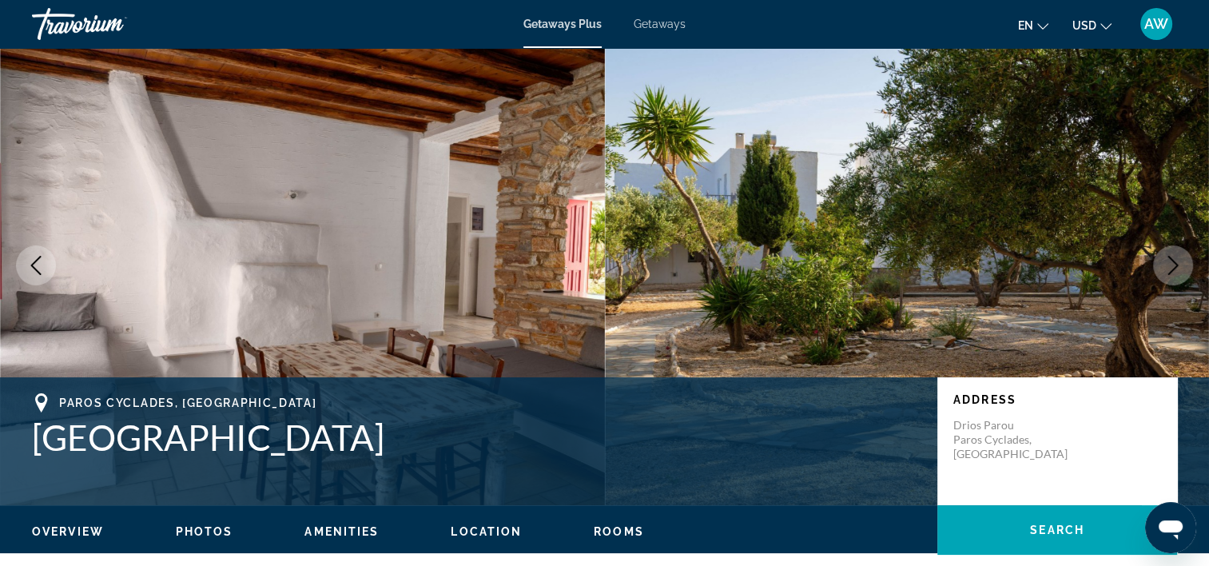
scroll to position [4, 0]
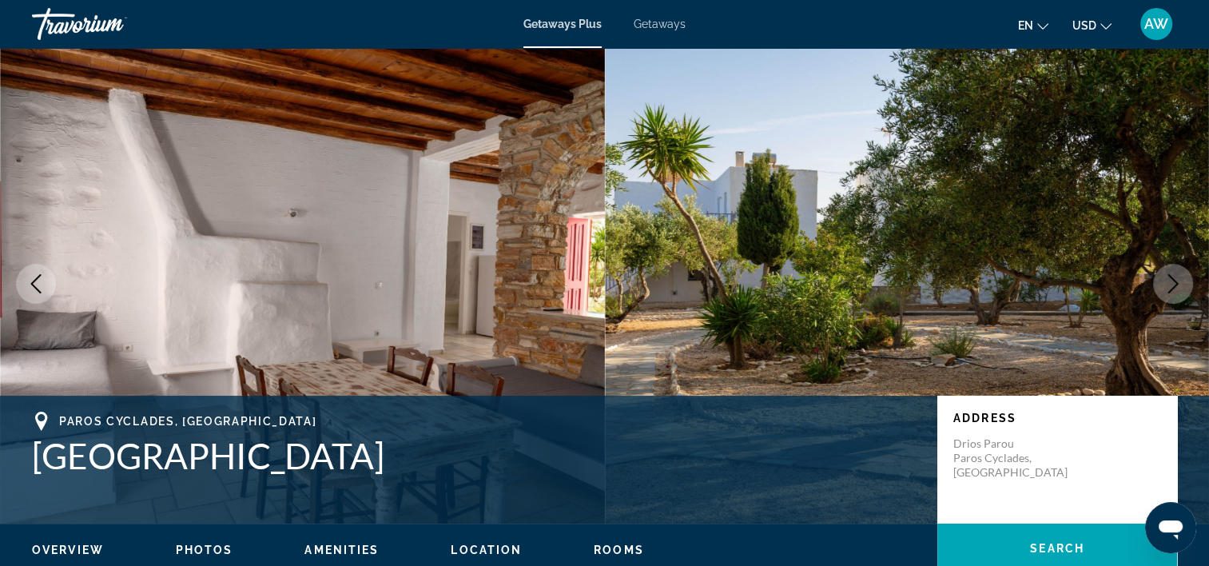
click at [1178, 276] on icon "Next image" at bounding box center [1173, 283] width 19 height 19
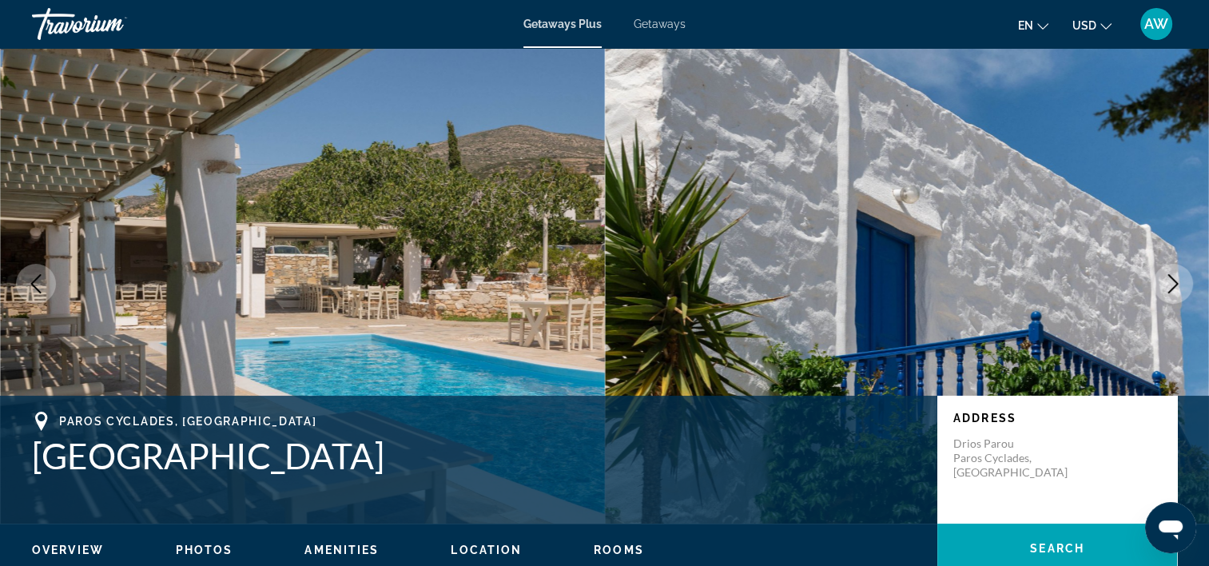
click at [1178, 276] on icon "Next image" at bounding box center [1173, 283] width 19 height 19
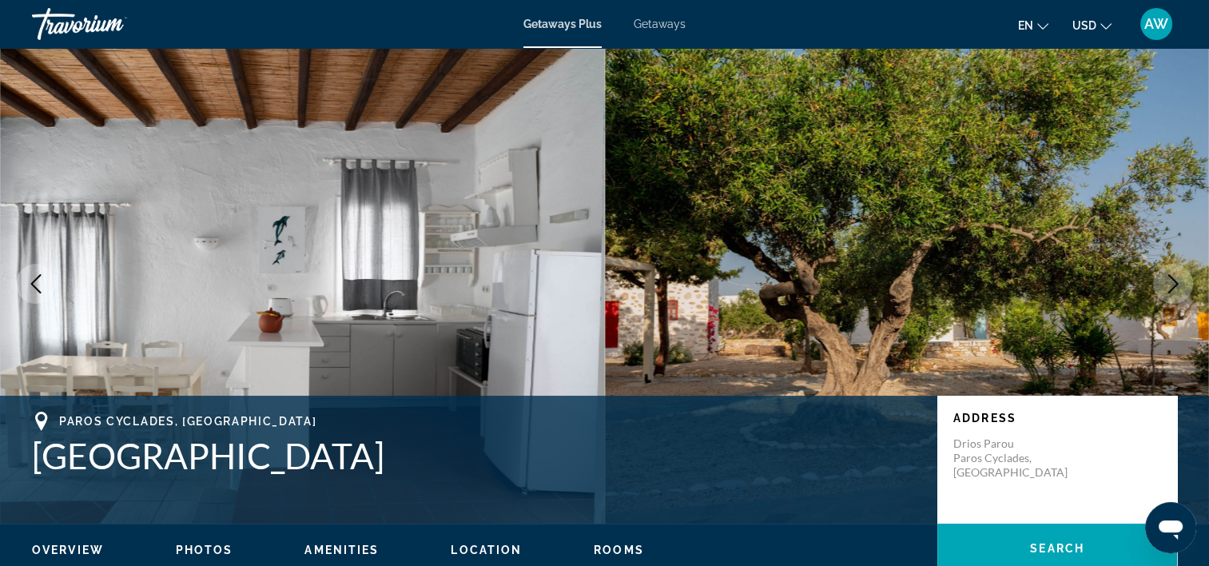
click at [1178, 276] on icon "Next image" at bounding box center [1173, 283] width 19 height 19
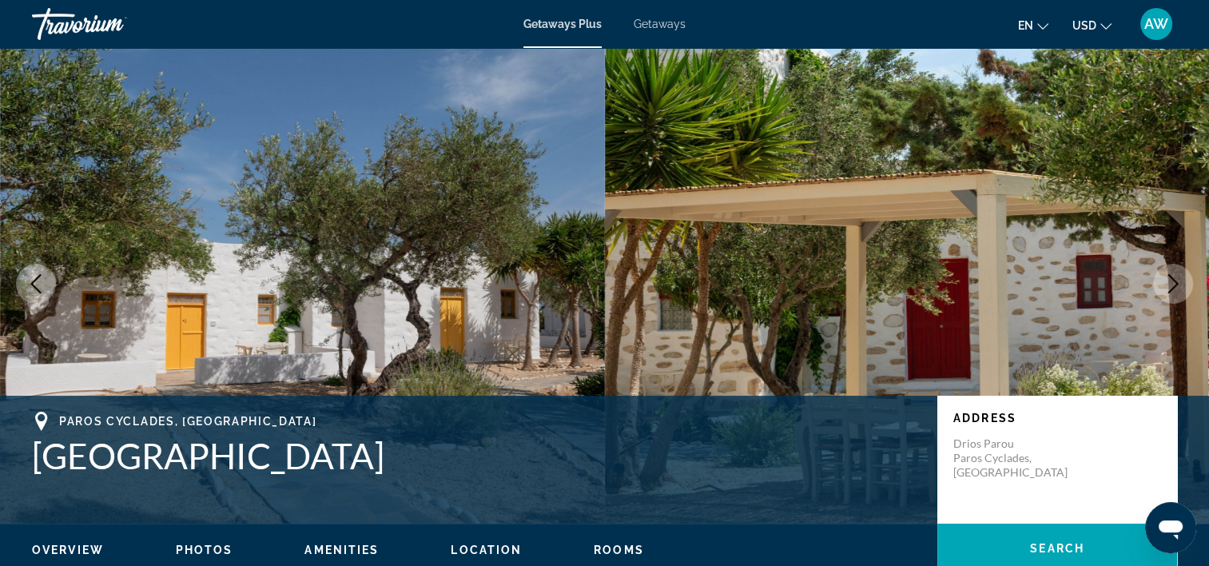
click at [1178, 276] on icon "Next image" at bounding box center [1173, 283] width 19 height 19
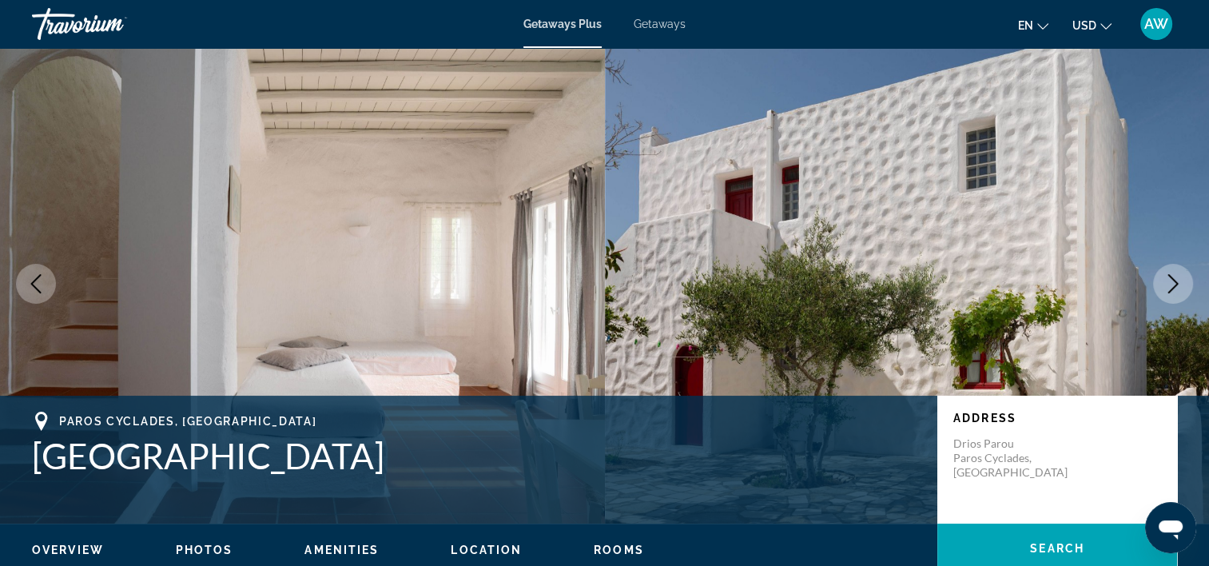
click at [1178, 276] on icon "Next image" at bounding box center [1173, 283] width 19 height 19
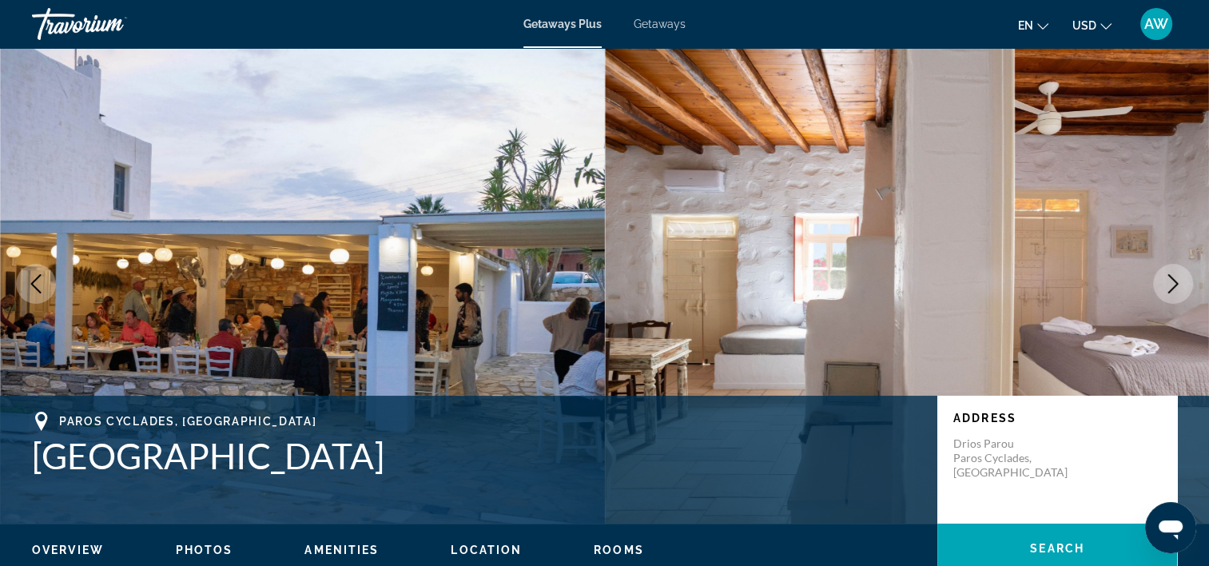
click at [1178, 276] on icon "Next image" at bounding box center [1173, 283] width 19 height 19
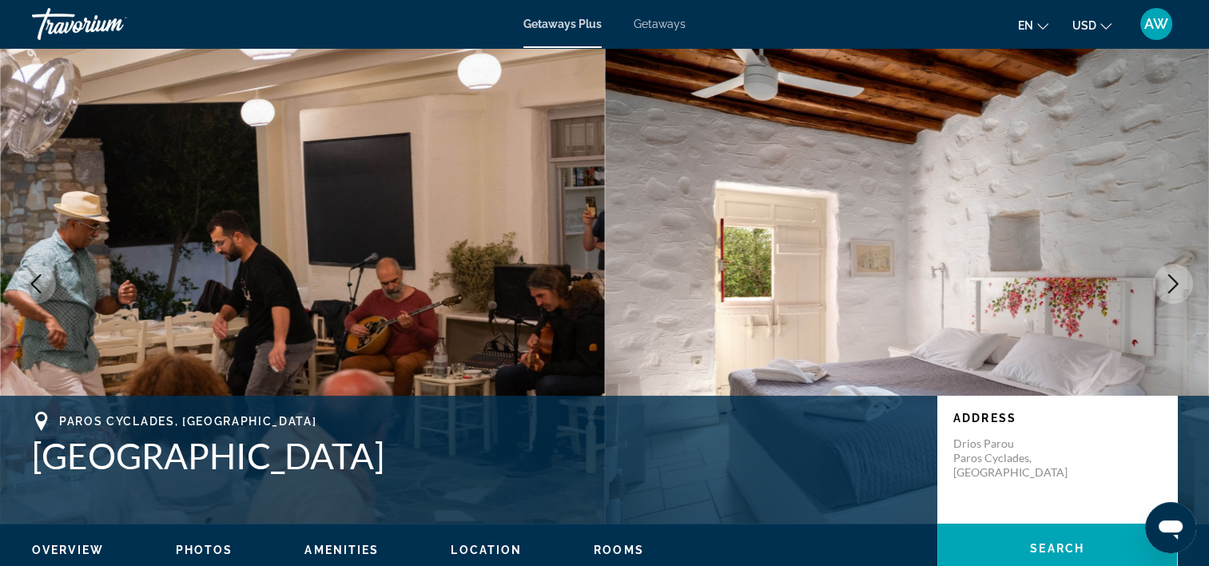
click at [1178, 276] on icon "Next image" at bounding box center [1173, 283] width 19 height 19
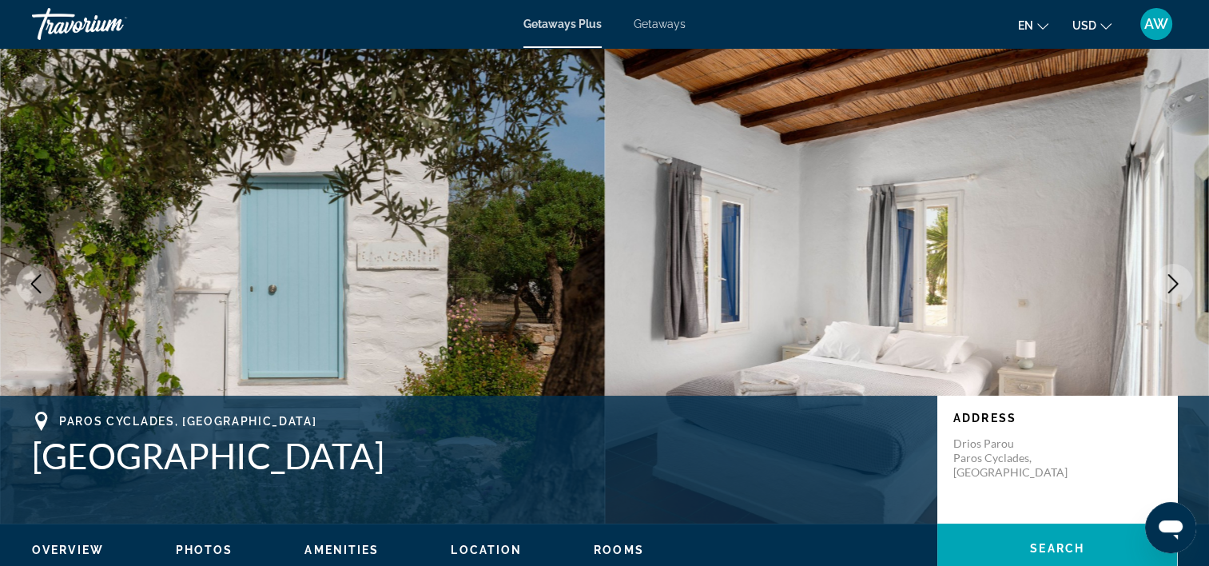
click at [1178, 276] on icon "Next image" at bounding box center [1173, 283] width 19 height 19
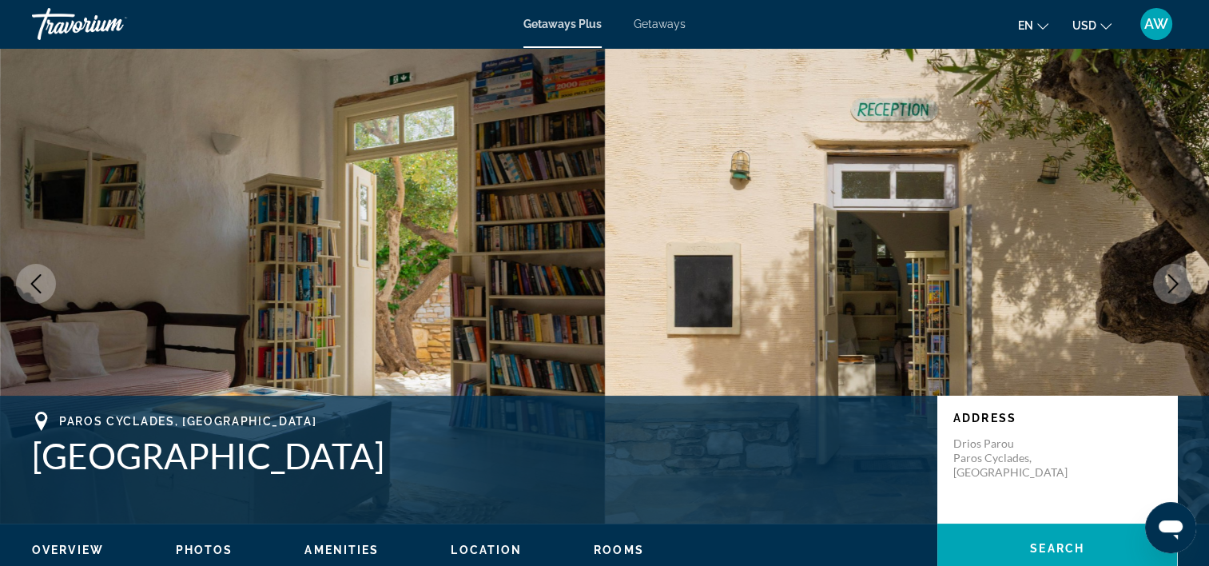
click at [1178, 276] on icon "Next image" at bounding box center [1173, 283] width 19 height 19
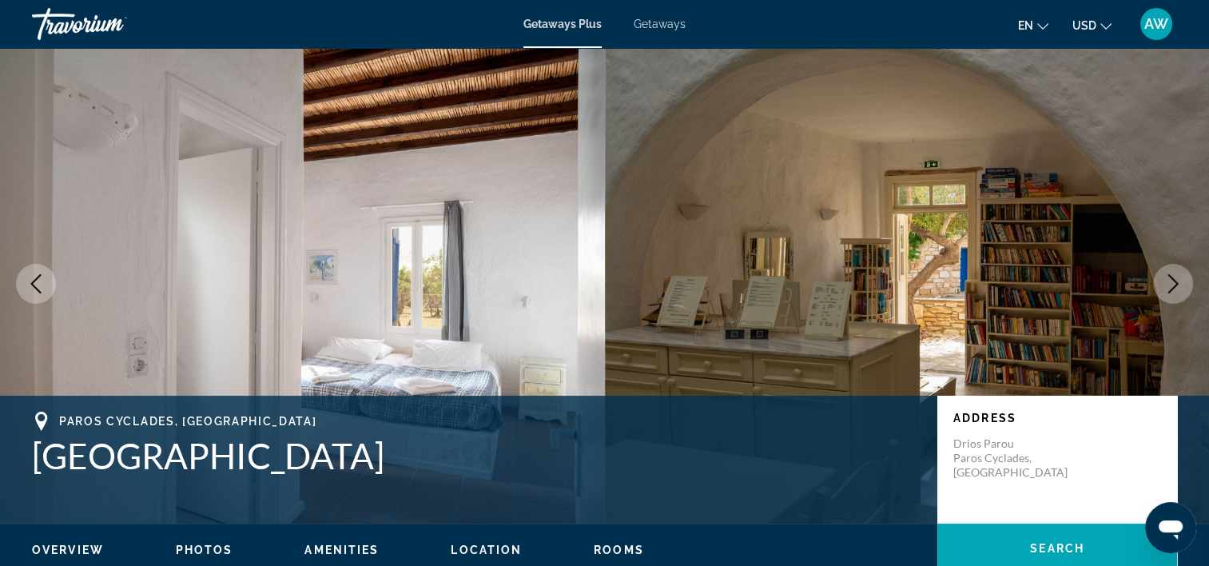
click at [1178, 276] on icon "Next image" at bounding box center [1173, 283] width 19 height 19
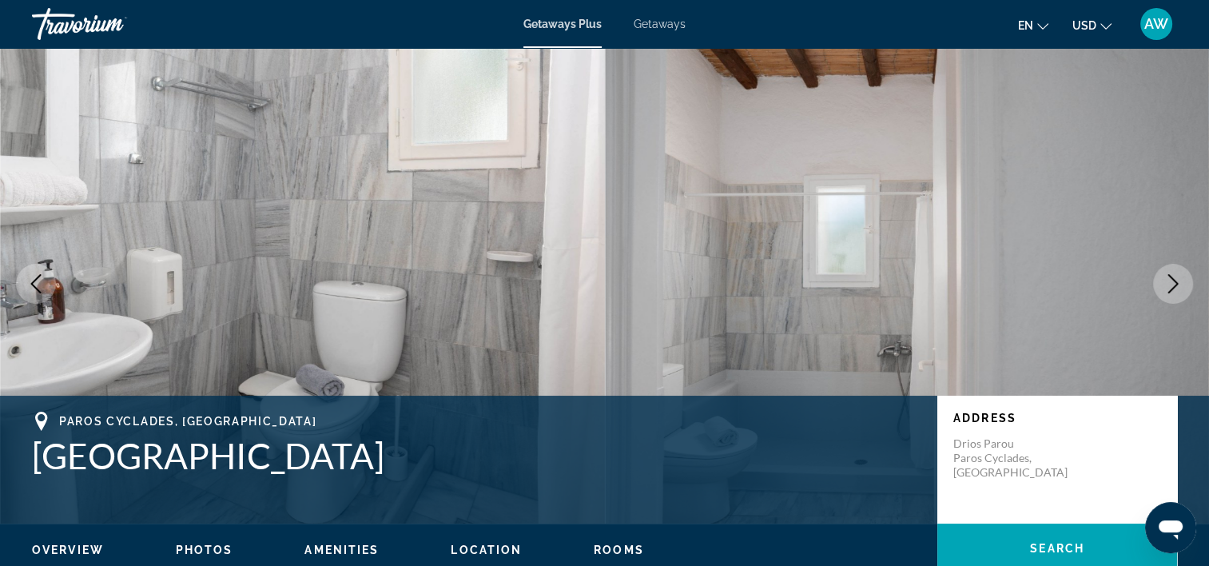
click at [1178, 276] on icon "Next image" at bounding box center [1173, 283] width 19 height 19
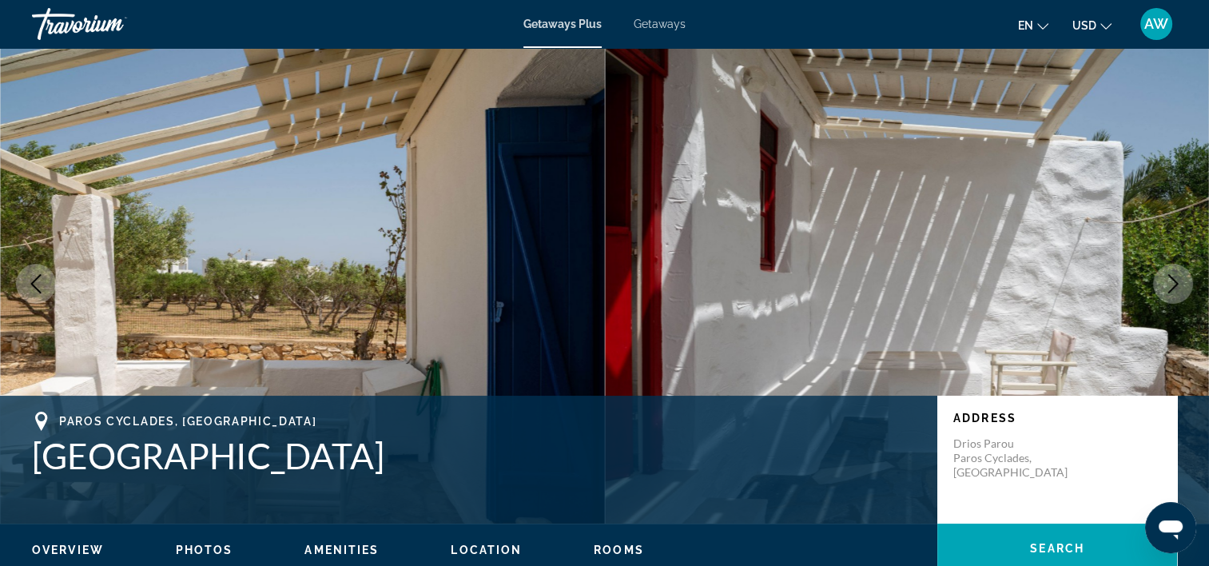
click at [1178, 276] on icon "Next image" at bounding box center [1173, 283] width 19 height 19
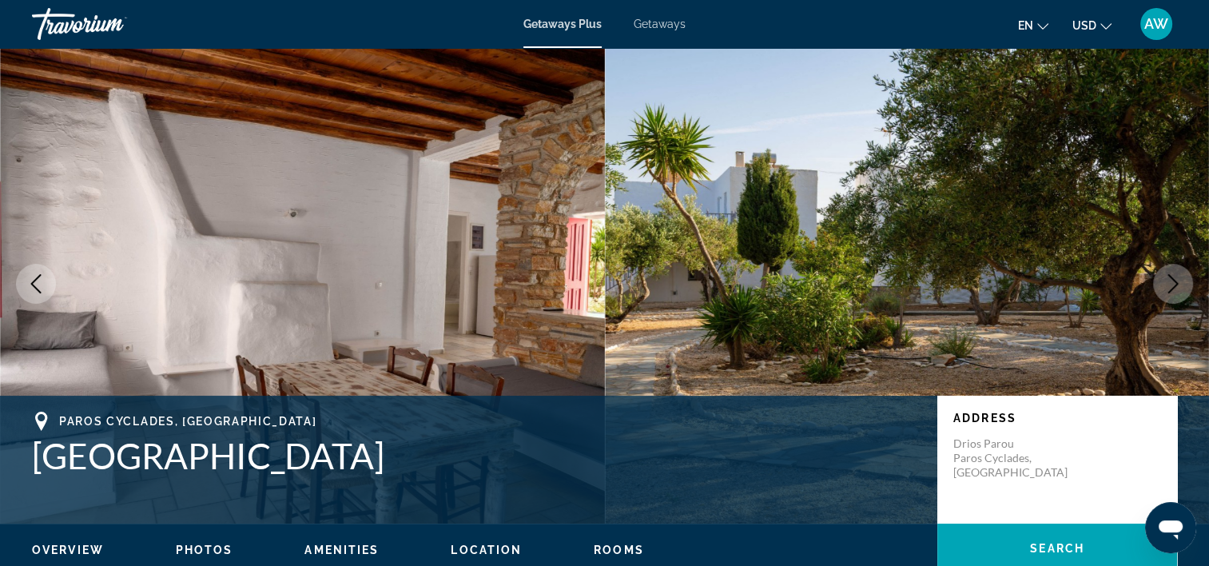
click at [1178, 276] on icon "Next image" at bounding box center [1173, 283] width 19 height 19
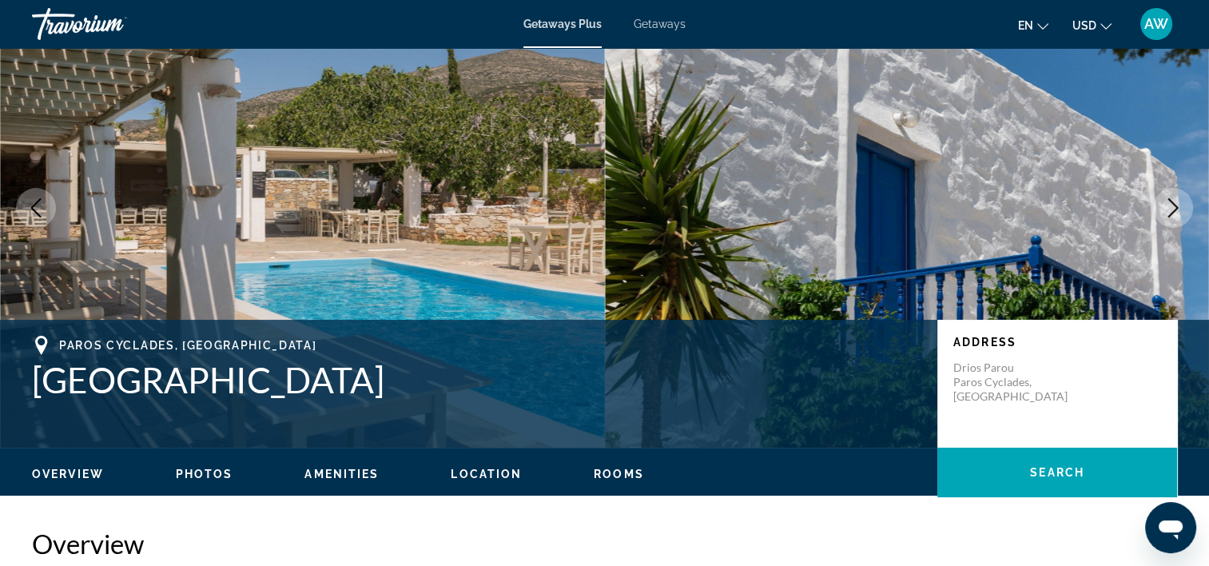
scroll to position [0, 0]
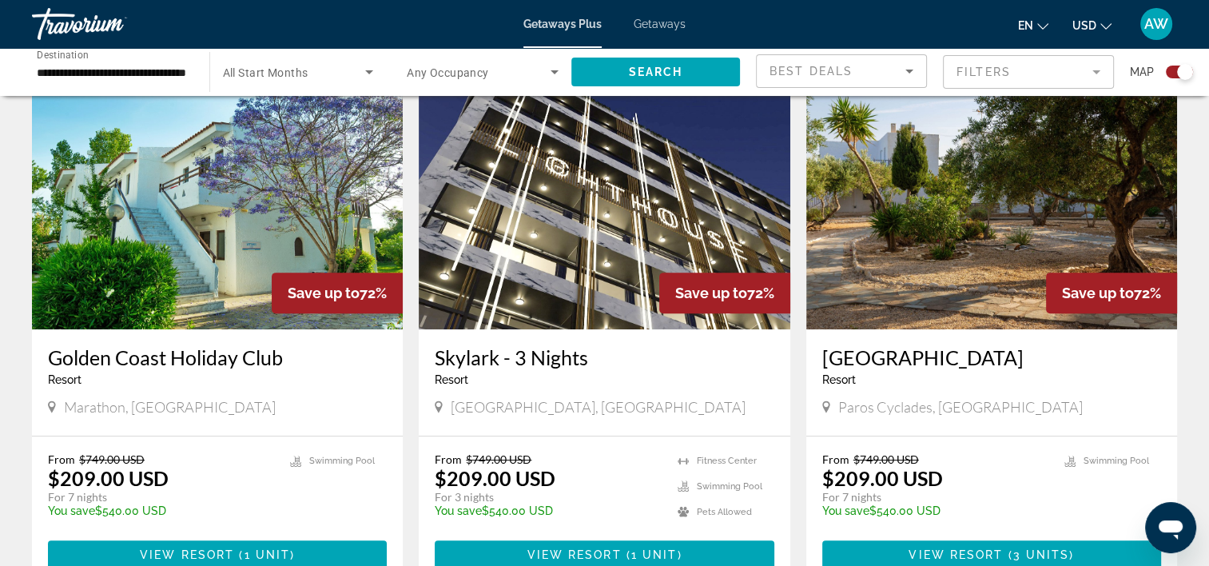
scroll to position [579, 0]
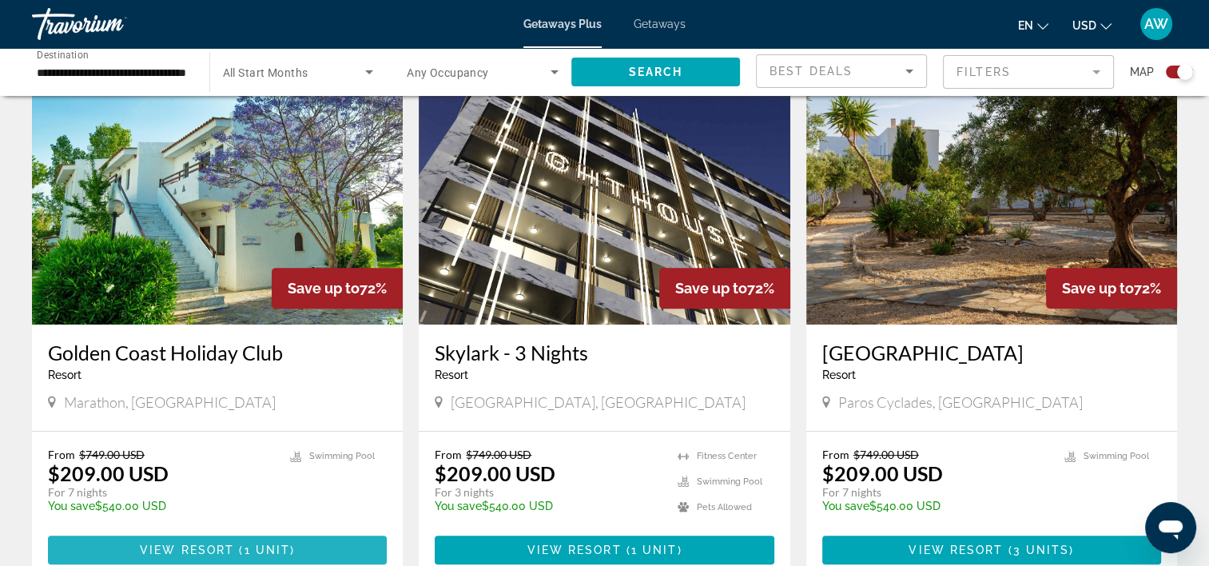
click at [192, 544] on span "View Resort" at bounding box center [187, 550] width 94 height 13
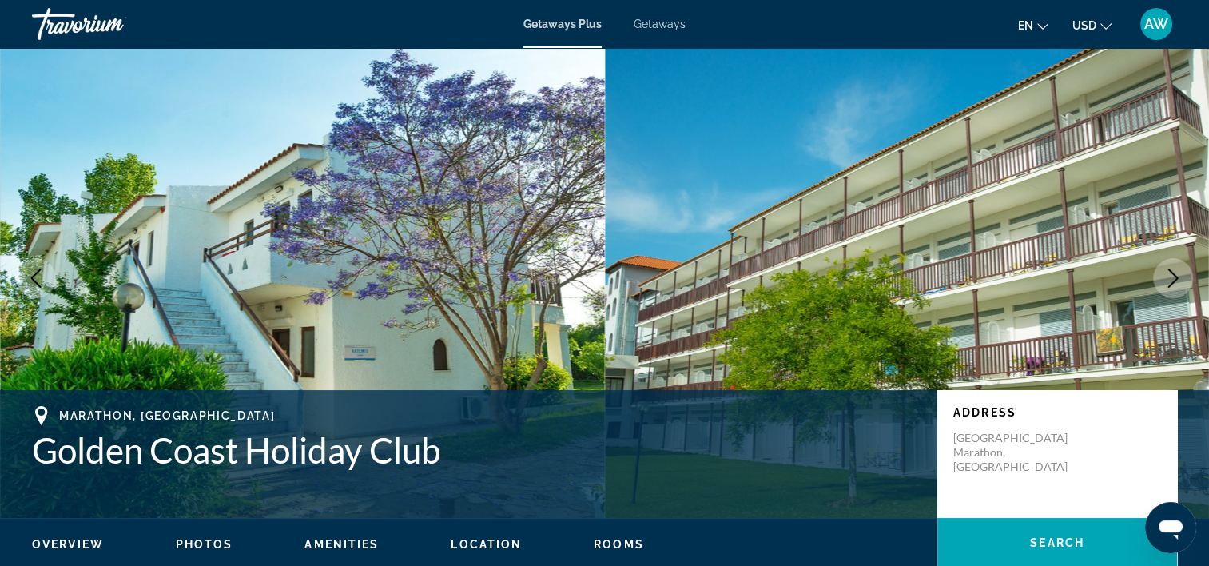
scroll to position [18, 0]
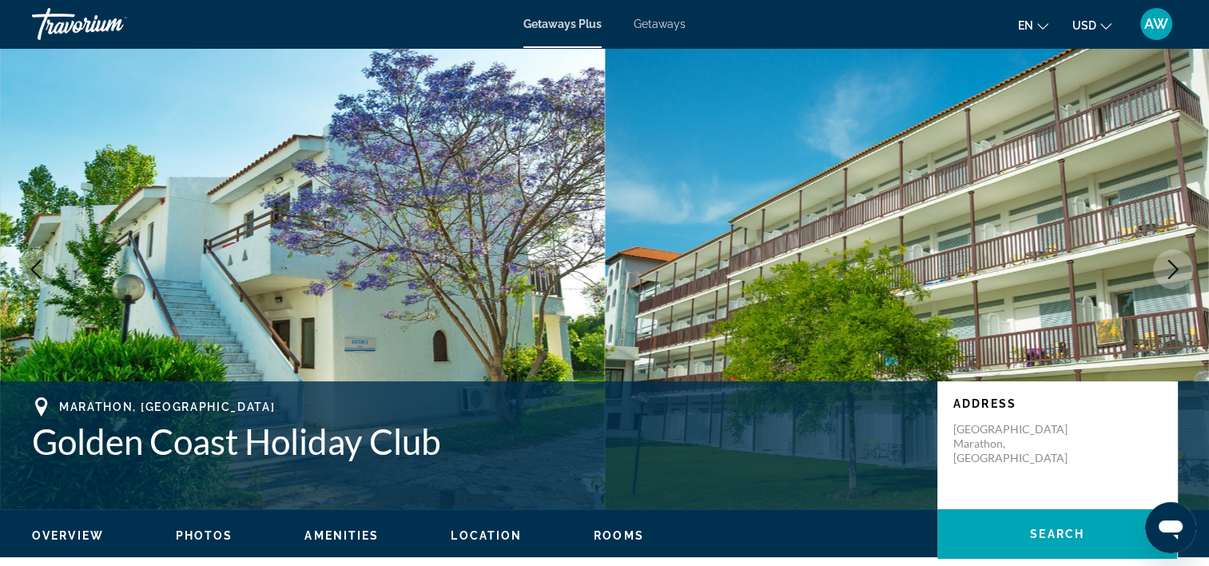
click at [1173, 257] on button "Next image" at bounding box center [1173, 269] width 40 height 40
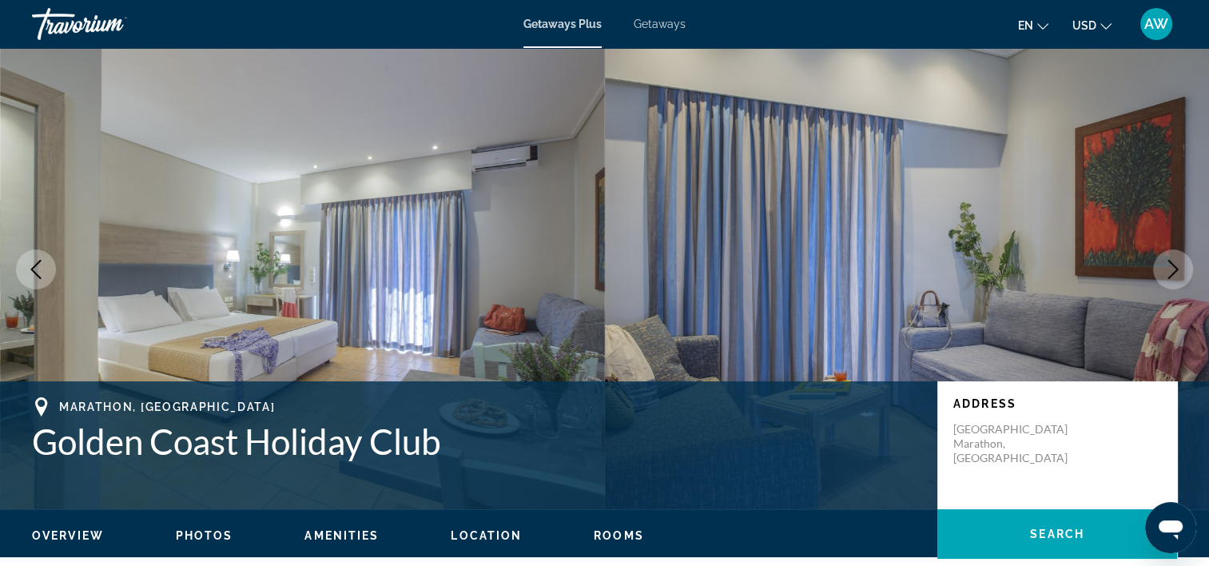
click at [1173, 257] on button "Next image" at bounding box center [1173, 269] width 40 height 40
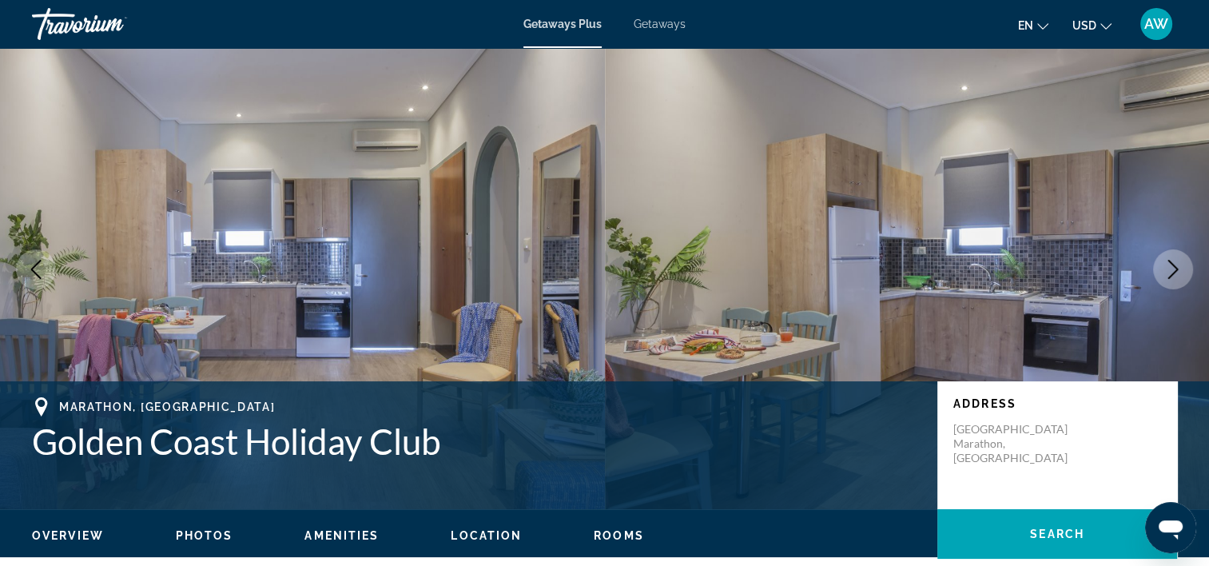
click at [1173, 257] on button "Next image" at bounding box center [1173, 269] width 40 height 40
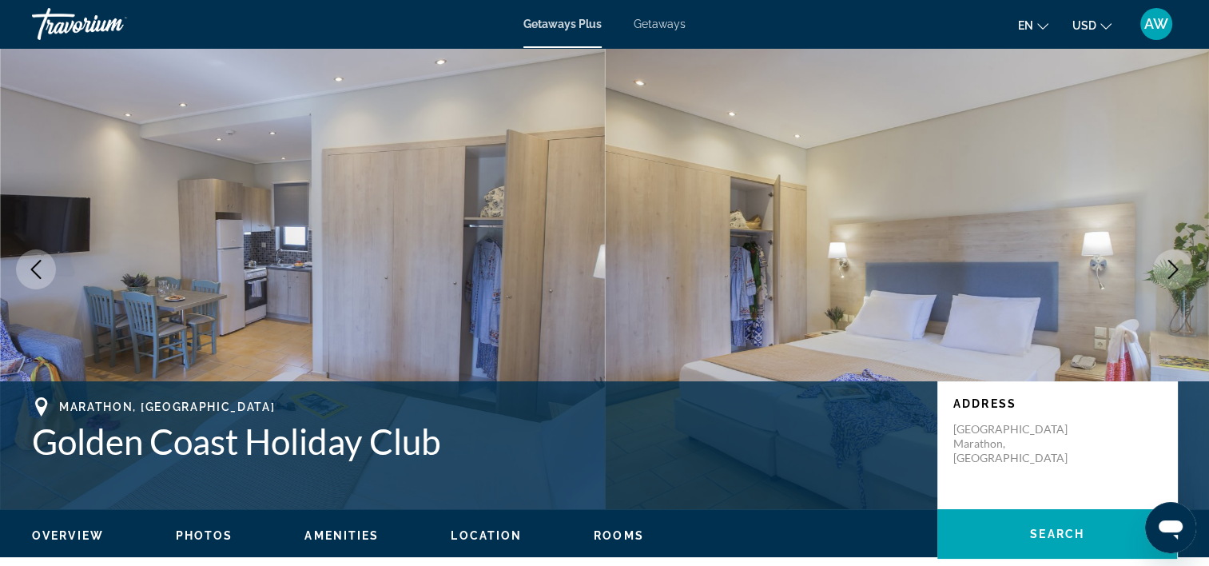
click at [1173, 257] on button "Next image" at bounding box center [1173, 269] width 40 height 40
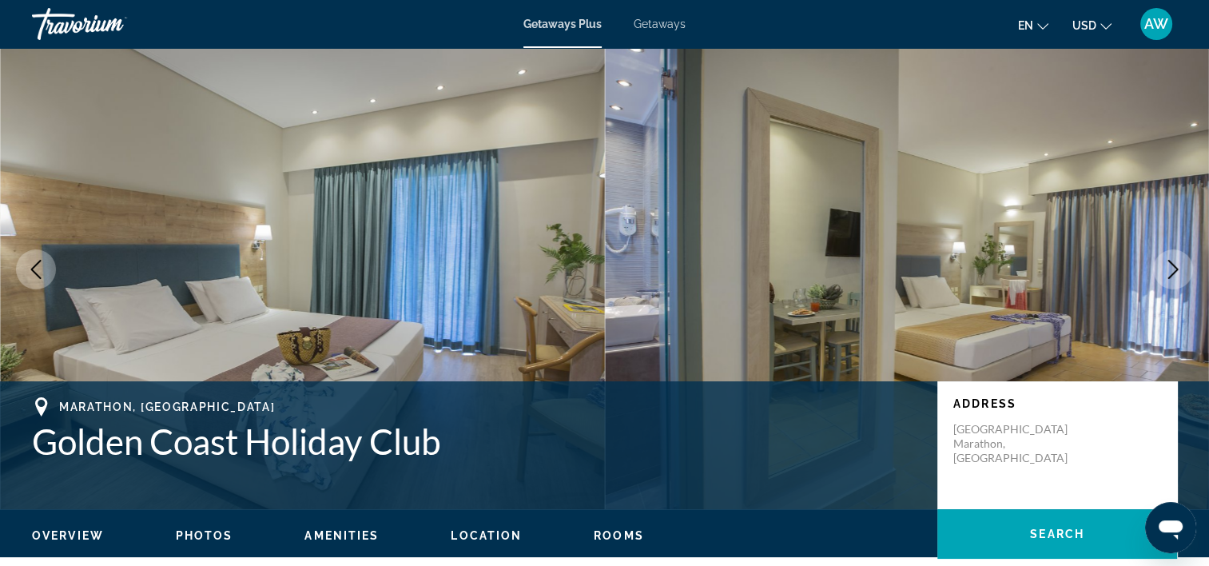
click at [1173, 257] on button "Next image" at bounding box center [1173, 269] width 40 height 40
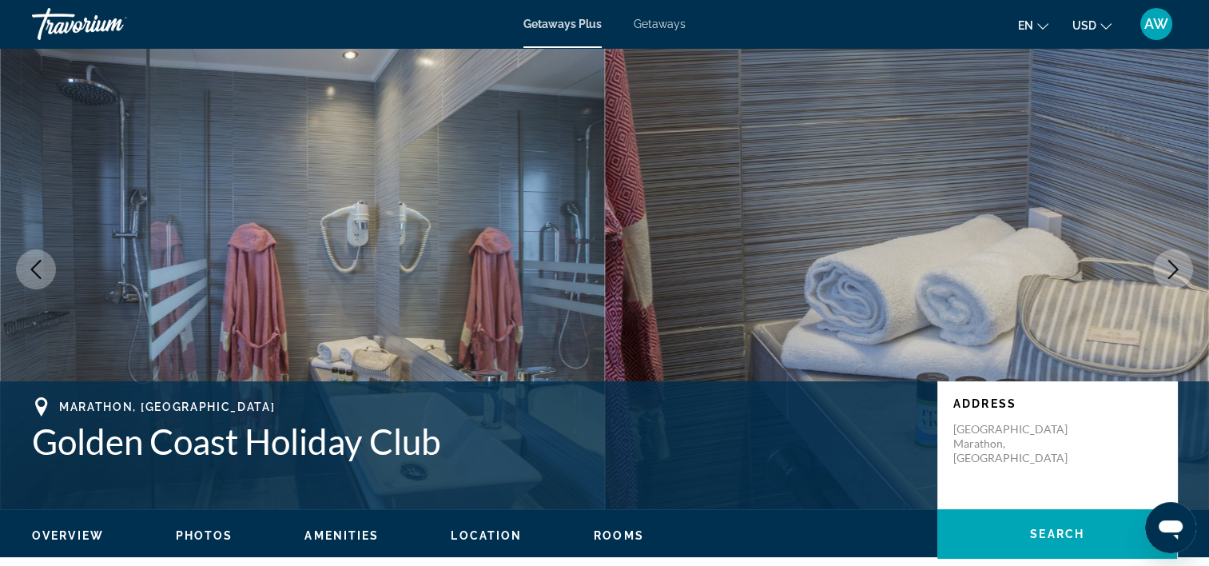
click at [1173, 257] on button "Next image" at bounding box center [1173, 269] width 40 height 40
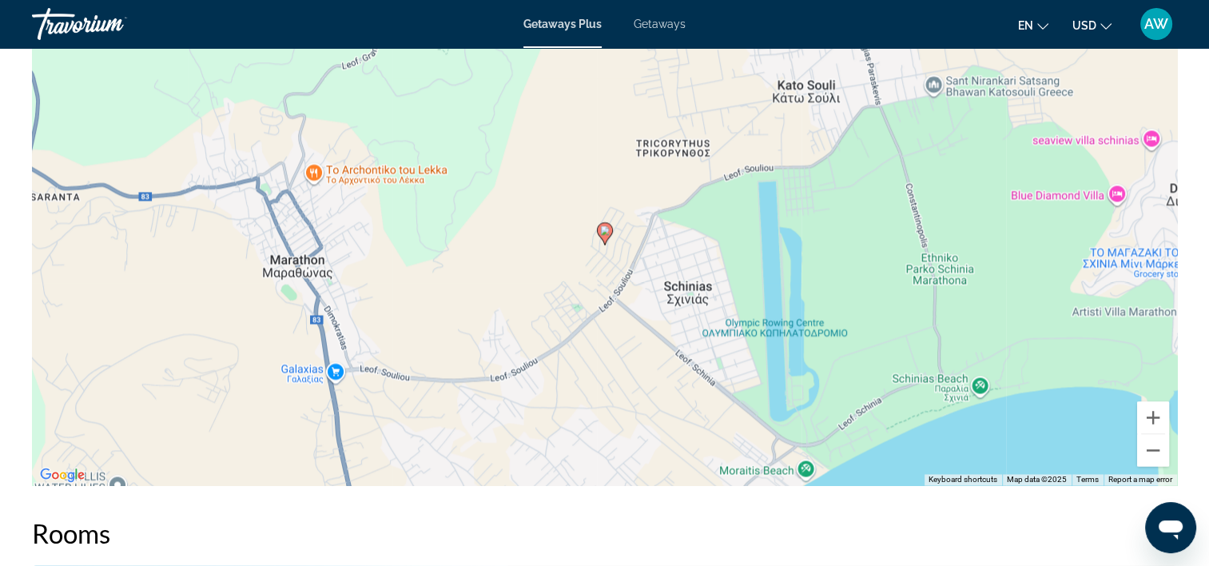
scroll to position [2381, 0]
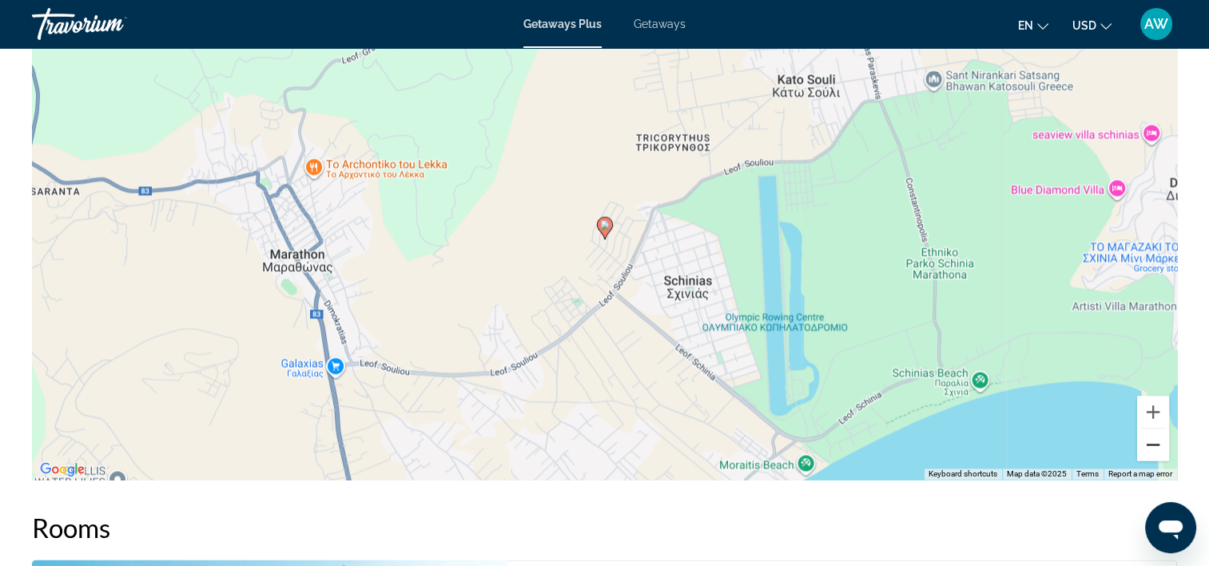
click at [1157, 441] on button "Zoom out" at bounding box center [1153, 444] width 32 height 32
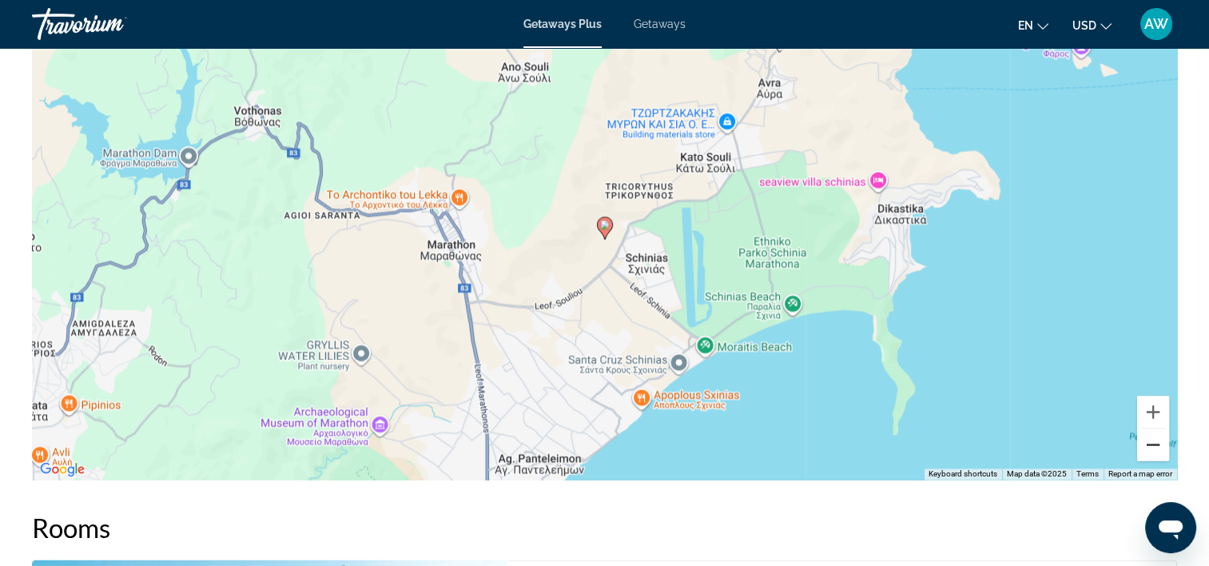
click at [1157, 441] on button "Zoom out" at bounding box center [1153, 444] width 32 height 32
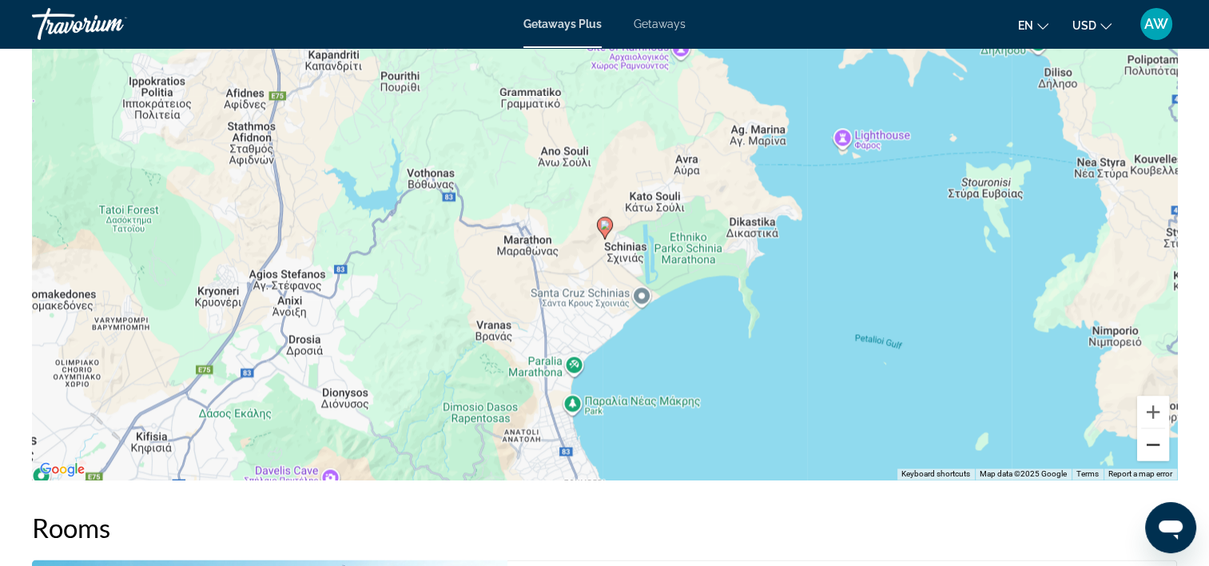
click at [1157, 441] on button "Zoom out" at bounding box center [1153, 444] width 32 height 32
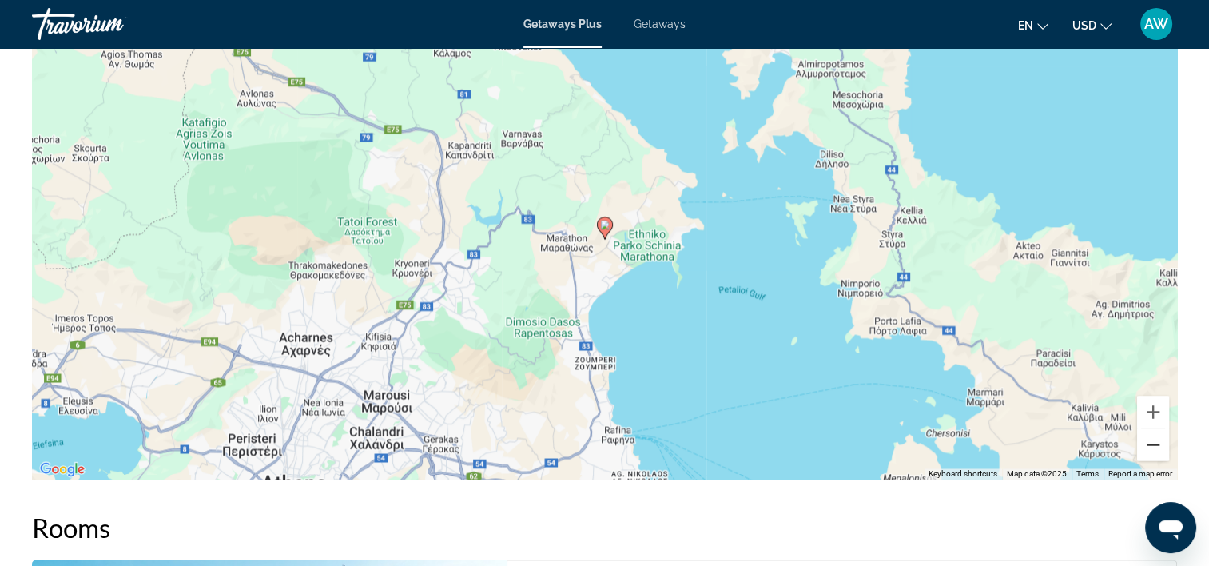
click at [1157, 441] on button "Zoom out" at bounding box center [1153, 444] width 32 height 32
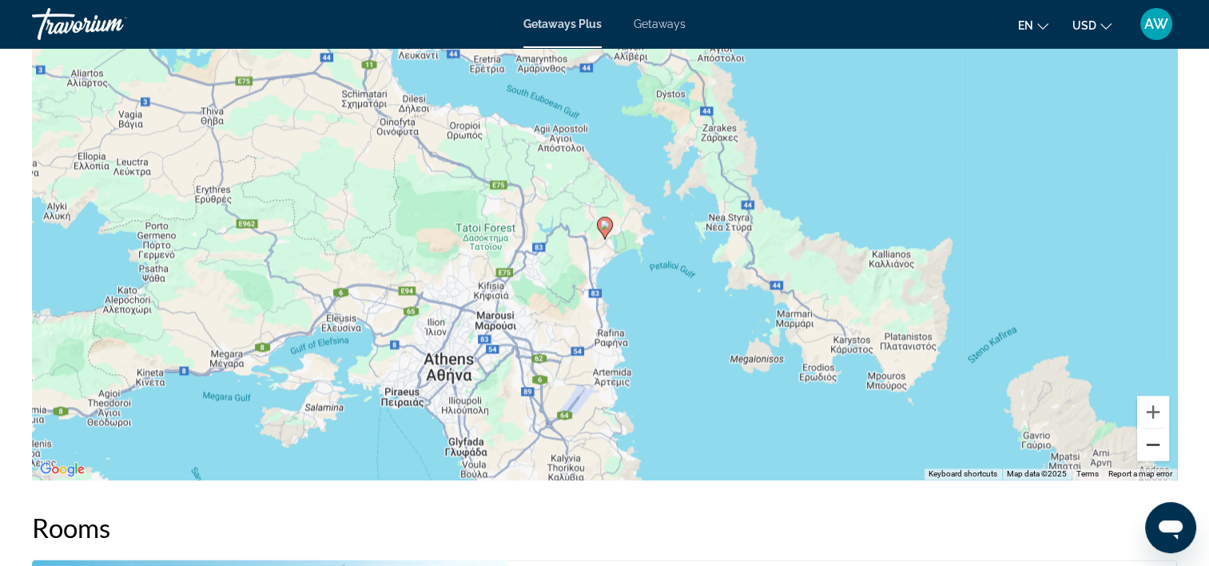
click at [1157, 441] on button "Zoom out" at bounding box center [1153, 444] width 32 height 32
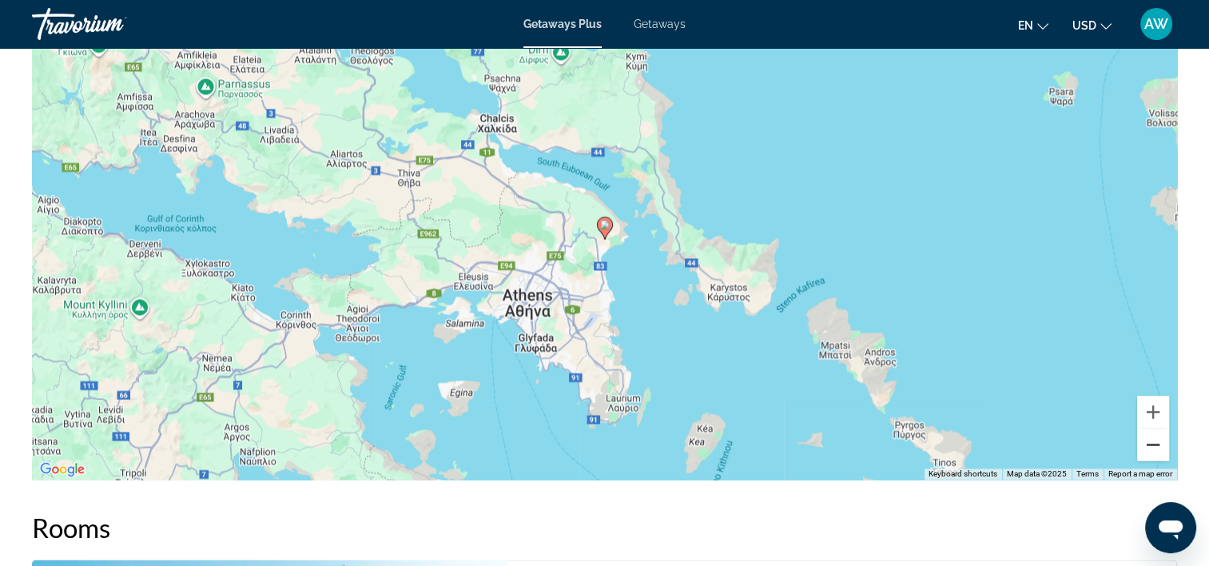
click at [1157, 441] on button "Zoom out" at bounding box center [1153, 444] width 32 height 32
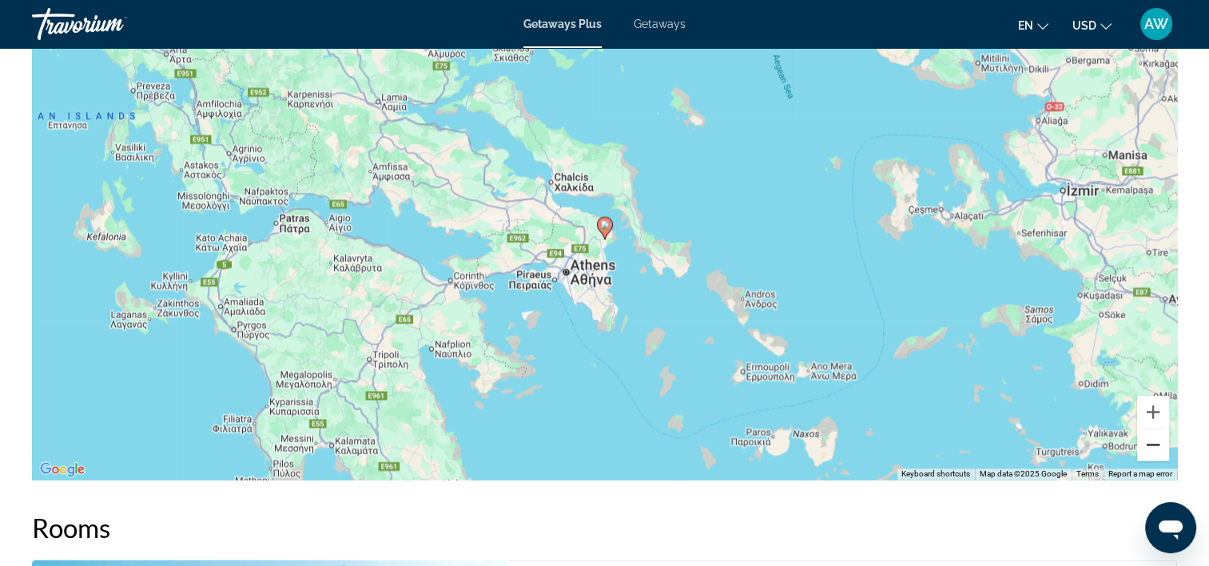
click at [1157, 441] on button "Zoom out" at bounding box center [1153, 444] width 32 height 32
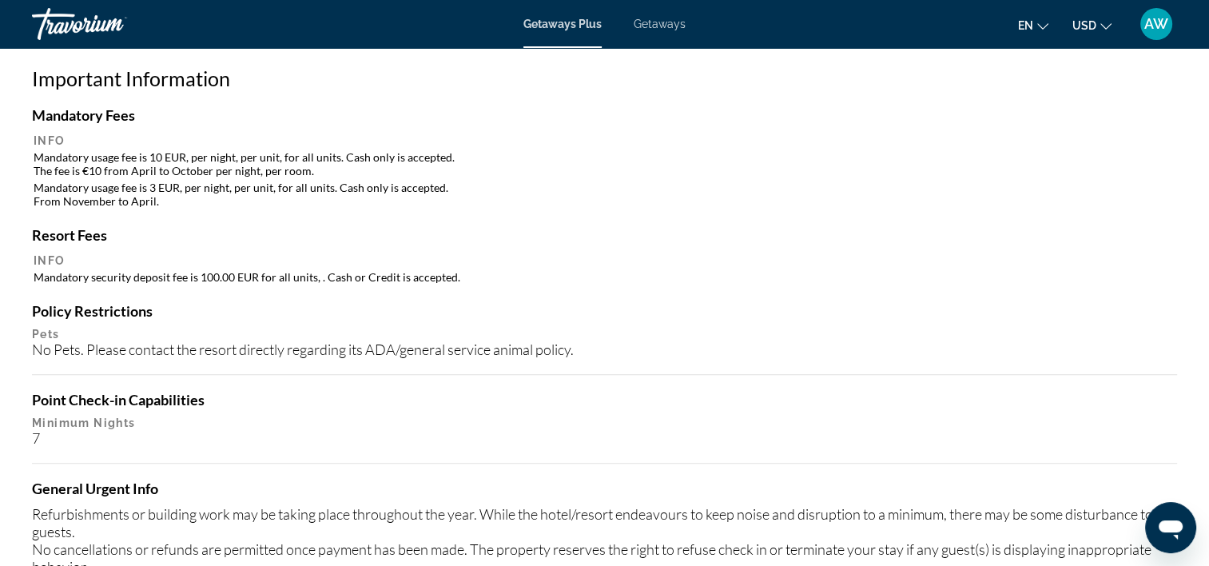
scroll to position [1439, 0]
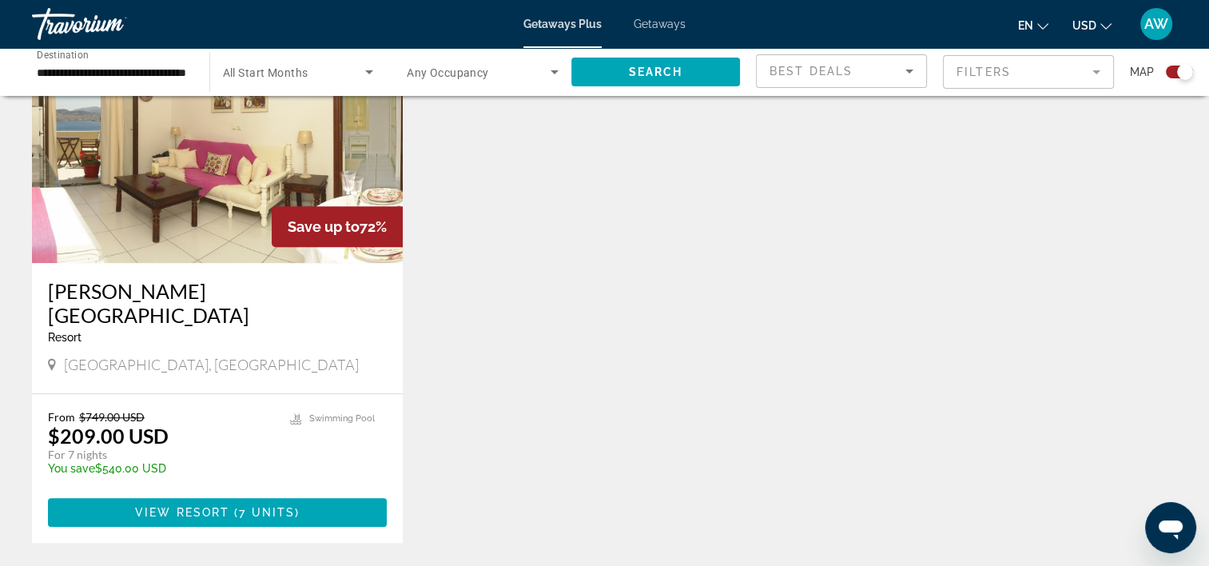
scroll to position [1186, 0]
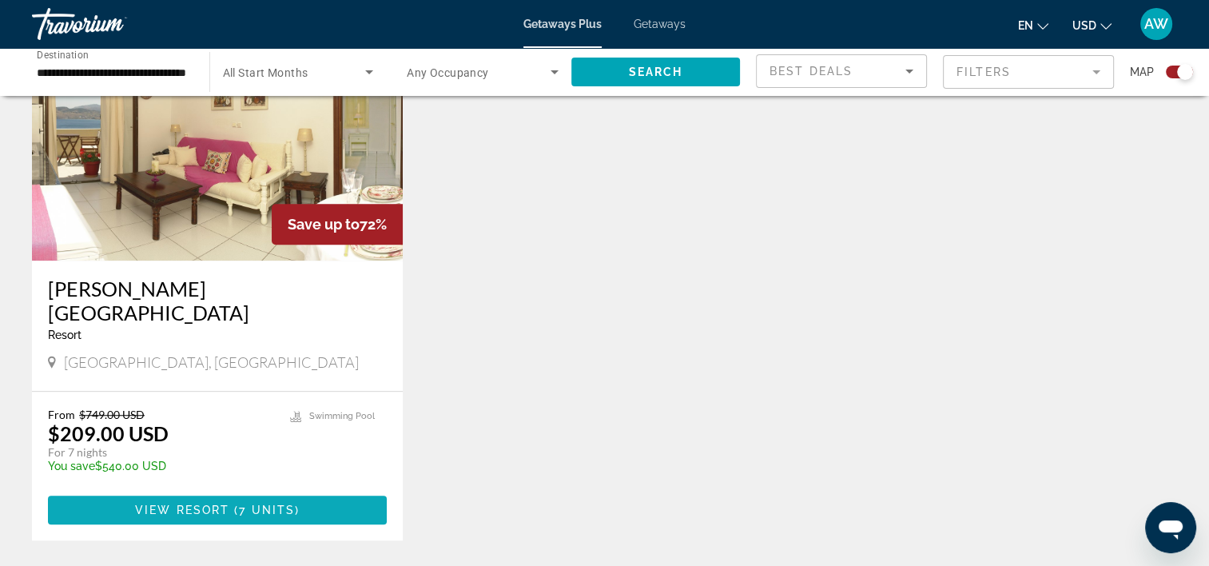
click at [245, 504] on span "7 units" at bounding box center [267, 510] width 56 height 13
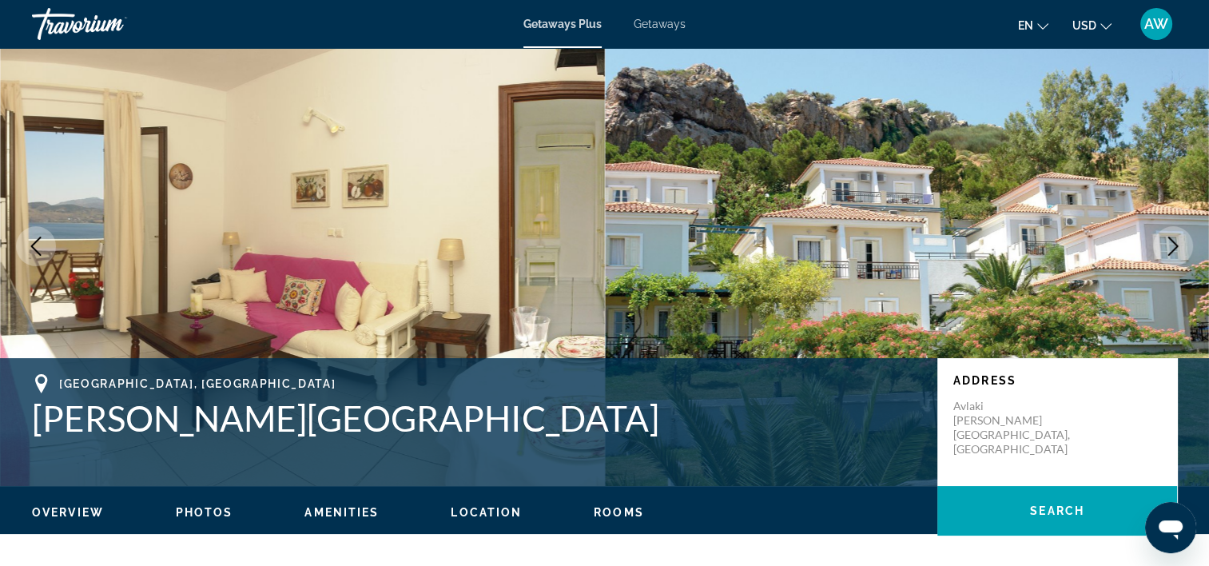
scroll to position [28, 0]
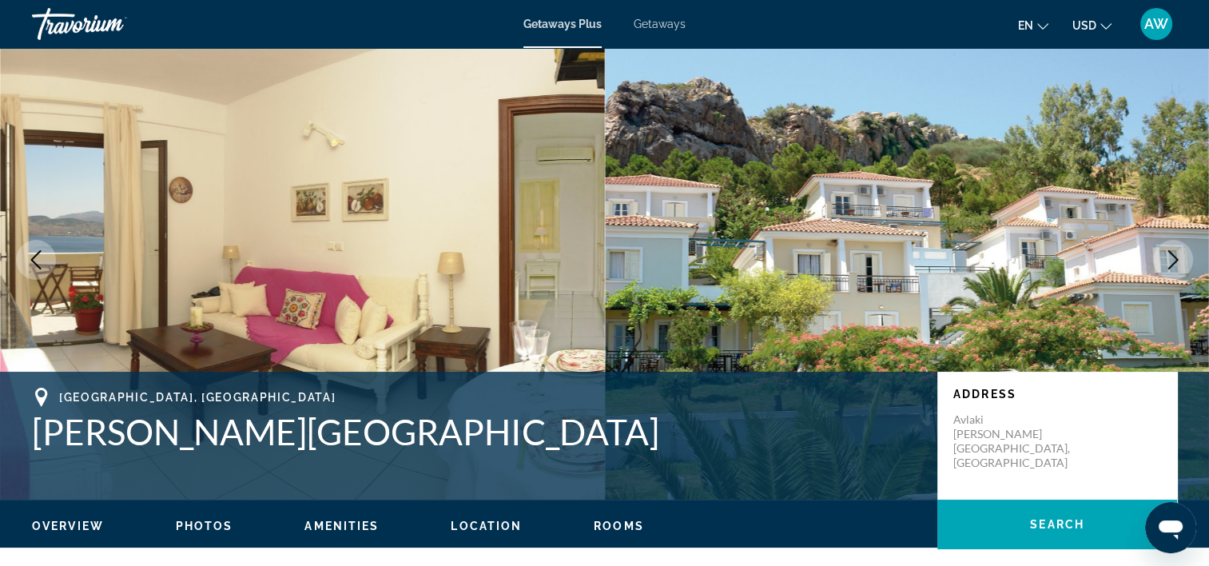
click at [1173, 252] on icon "Next image" at bounding box center [1173, 259] width 19 height 19
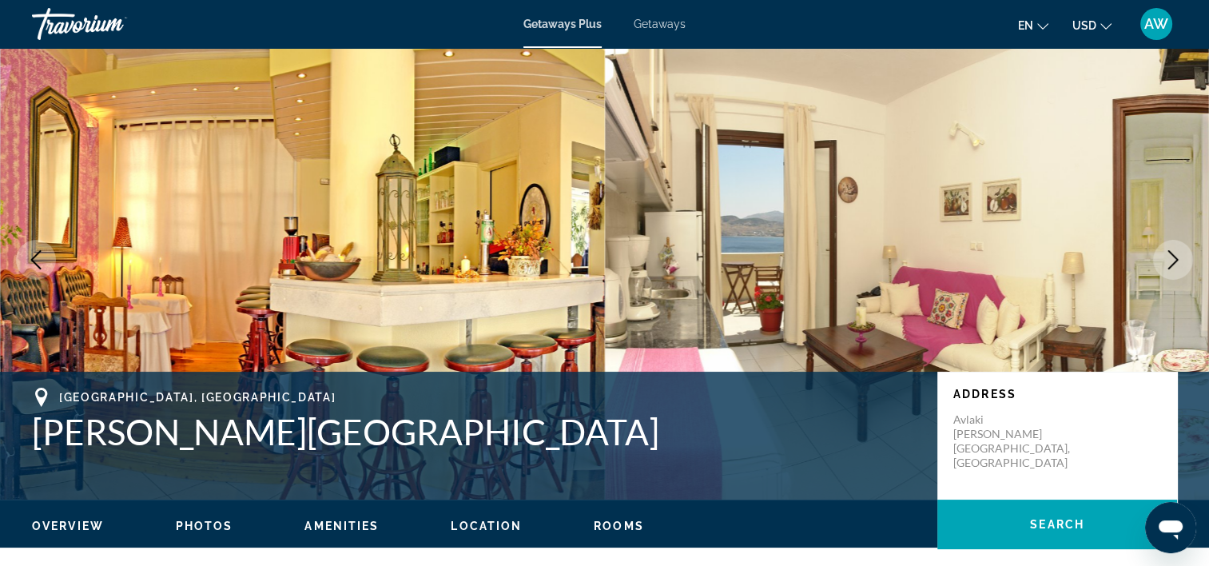
click at [1173, 252] on icon "Next image" at bounding box center [1173, 259] width 19 height 19
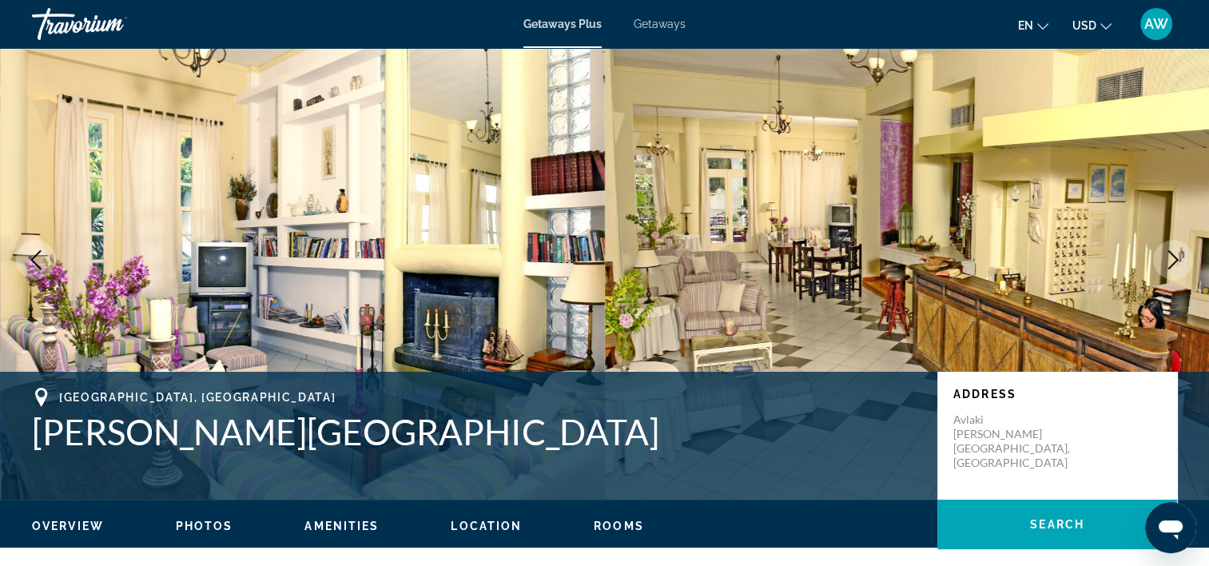
click at [1173, 252] on icon "Next image" at bounding box center [1173, 259] width 19 height 19
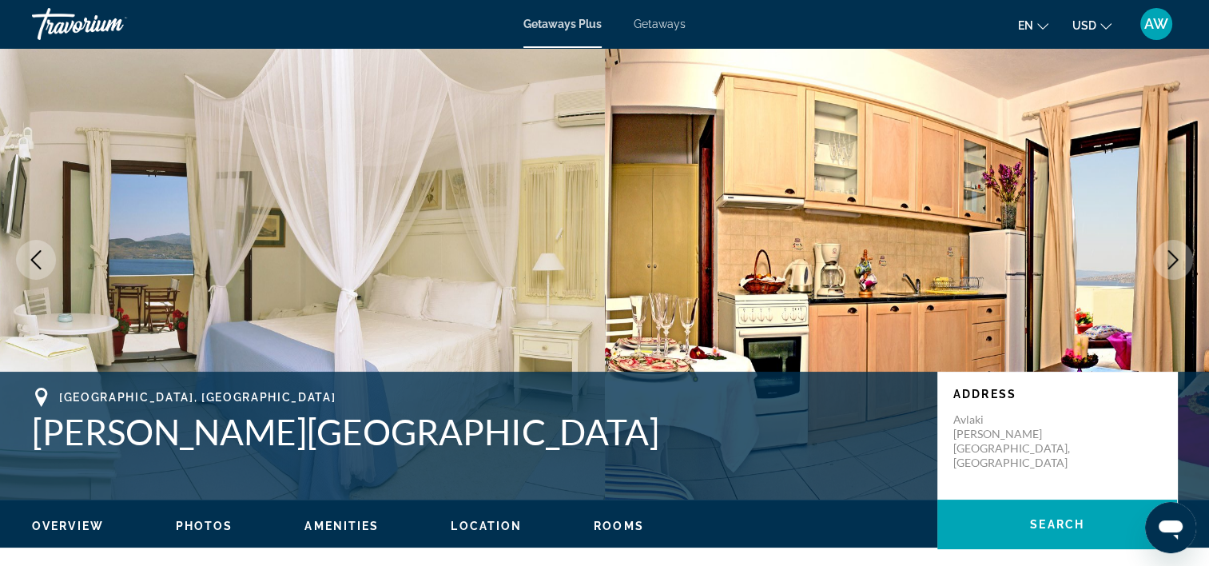
click at [1173, 252] on icon "Next image" at bounding box center [1173, 259] width 19 height 19
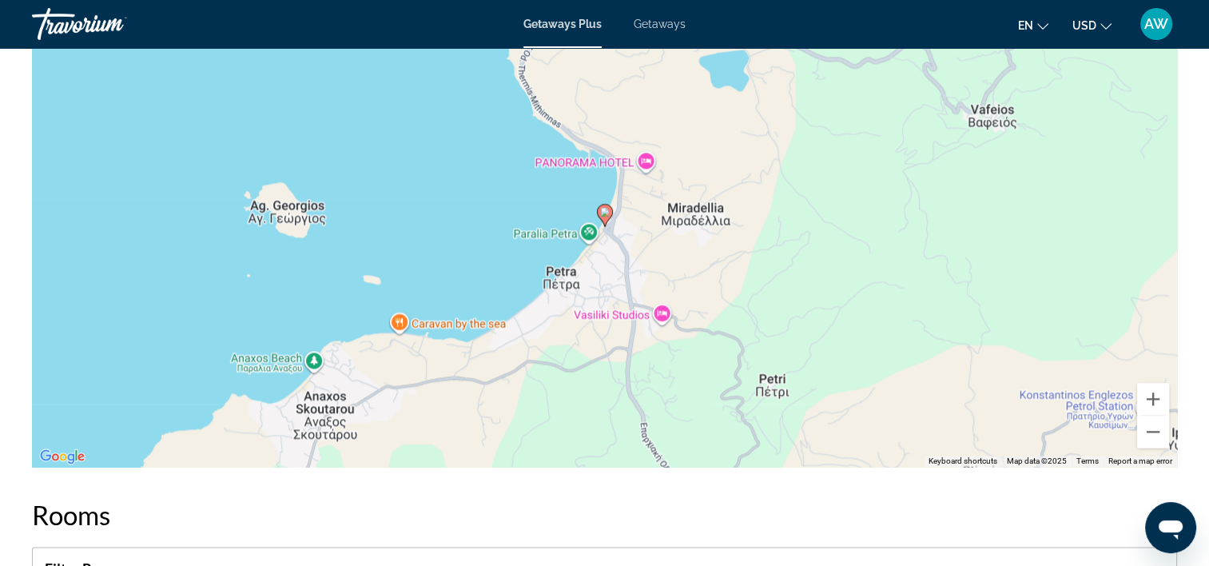
scroll to position [2155, 0]
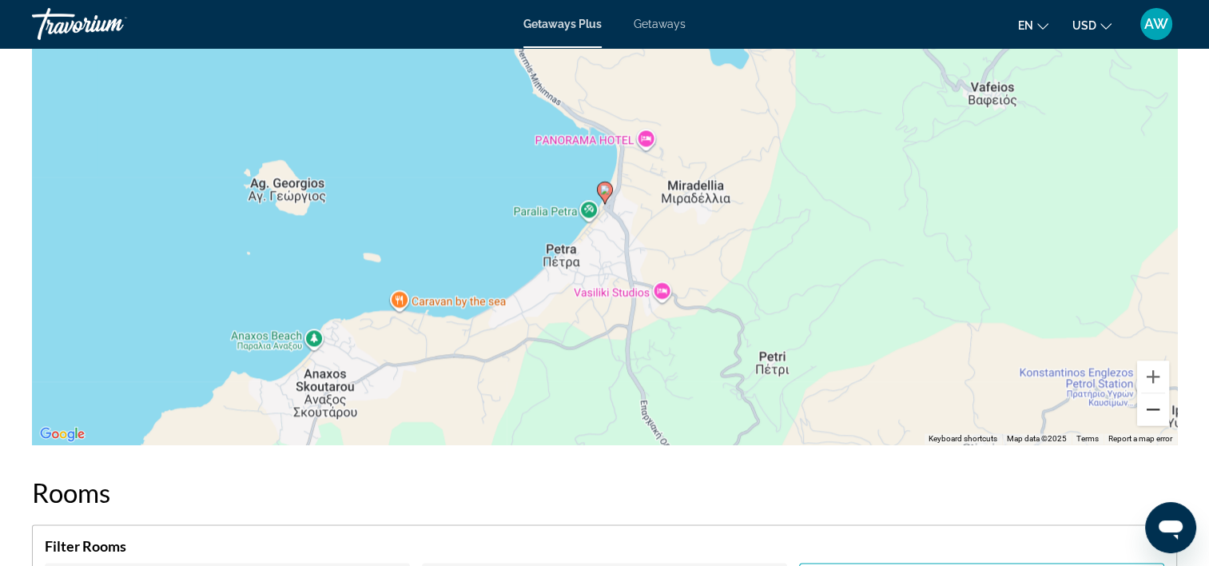
click at [1150, 409] on button "Zoom out" at bounding box center [1153, 409] width 32 height 32
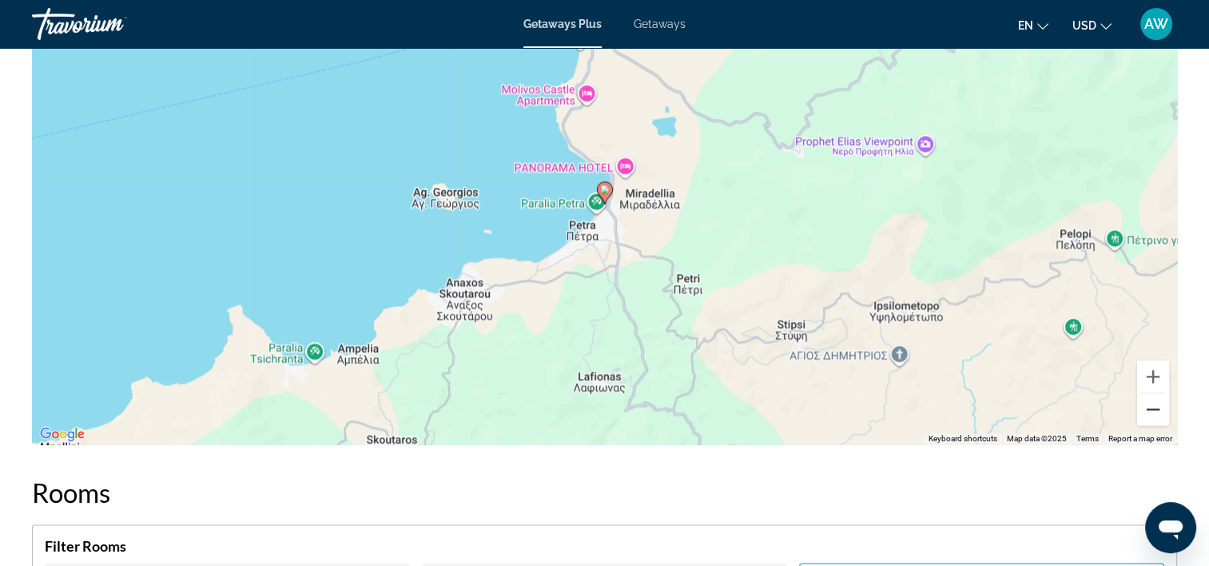
click at [1150, 409] on button "Zoom out" at bounding box center [1153, 409] width 32 height 32
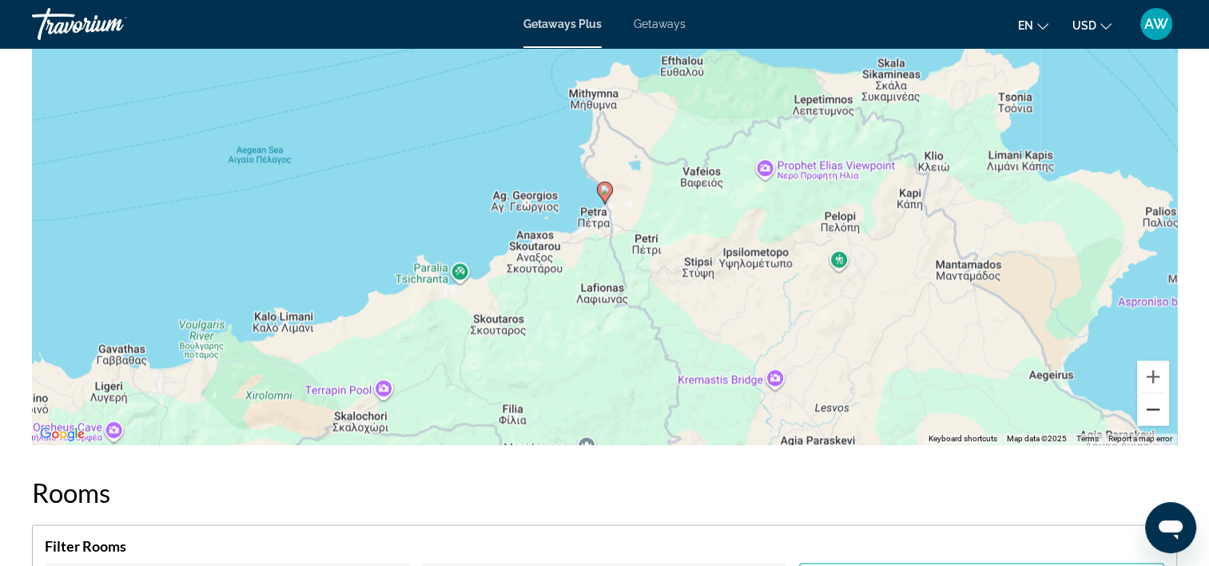
click at [1150, 409] on button "Zoom out" at bounding box center [1153, 409] width 32 height 32
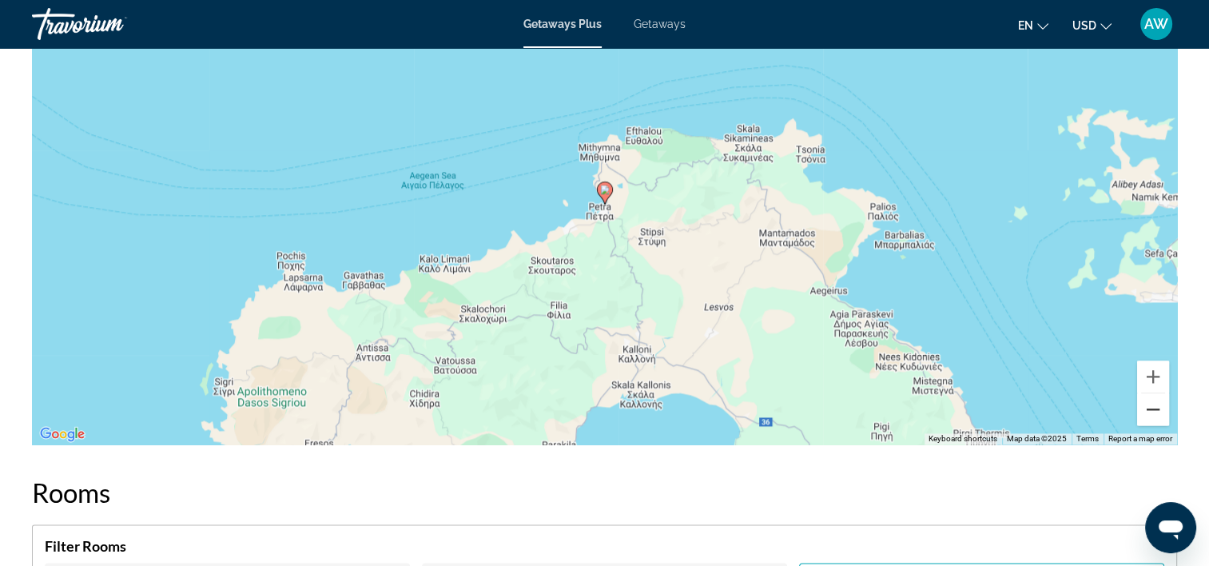
click at [1150, 409] on button "Zoom out" at bounding box center [1153, 409] width 32 height 32
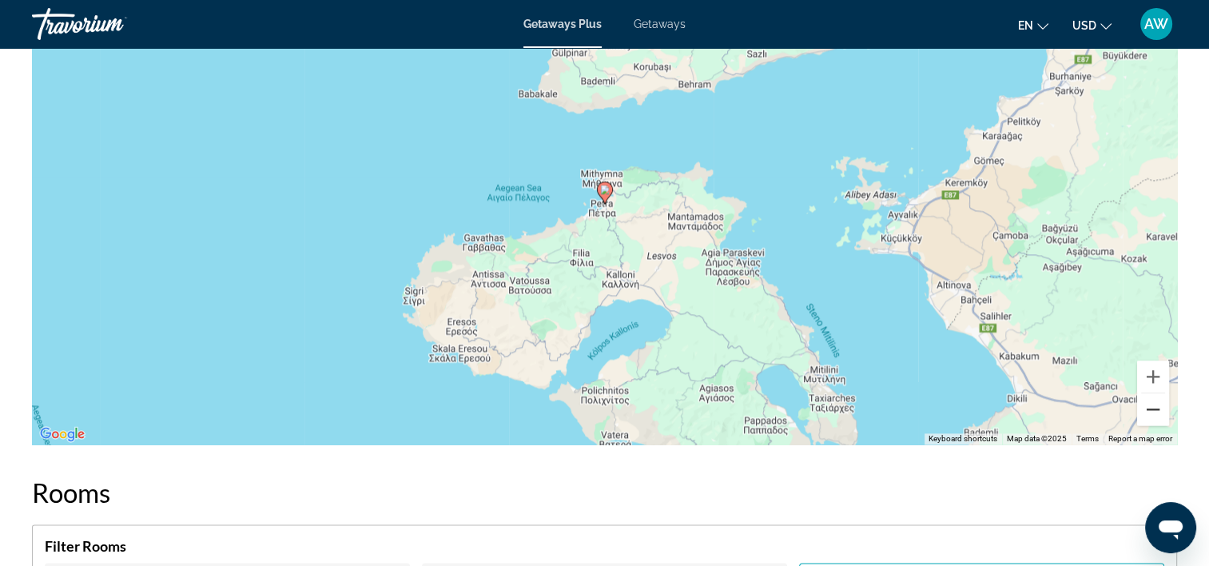
click at [1150, 409] on button "Zoom out" at bounding box center [1153, 409] width 32 height 32
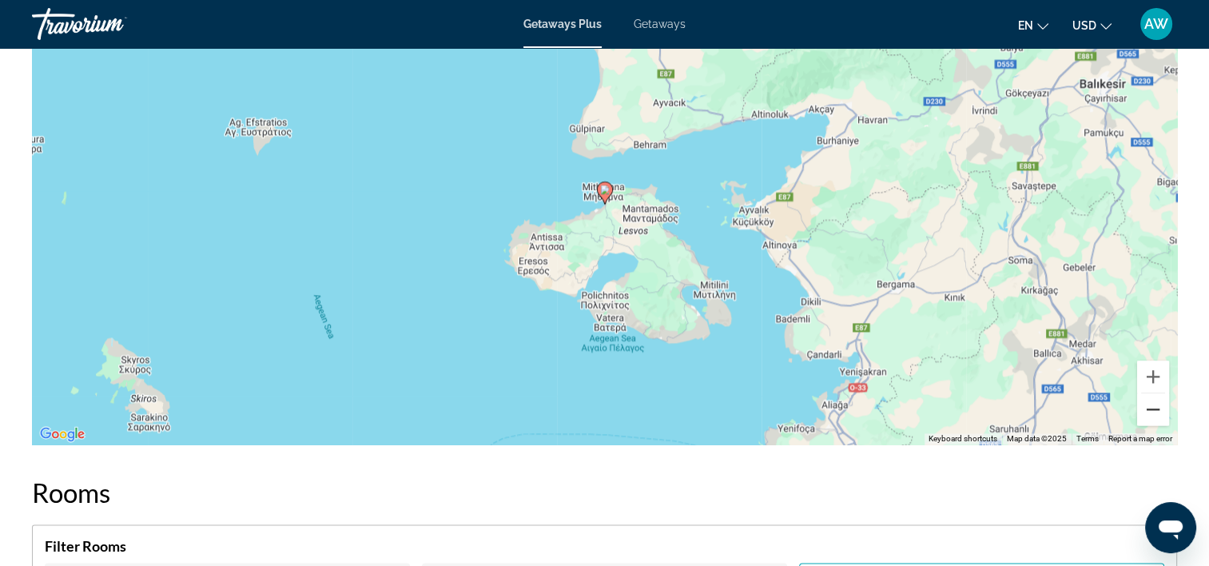
click at [1150, 409] on button "Zoom out" at bounding box center [1153, 409] width 32 height 32
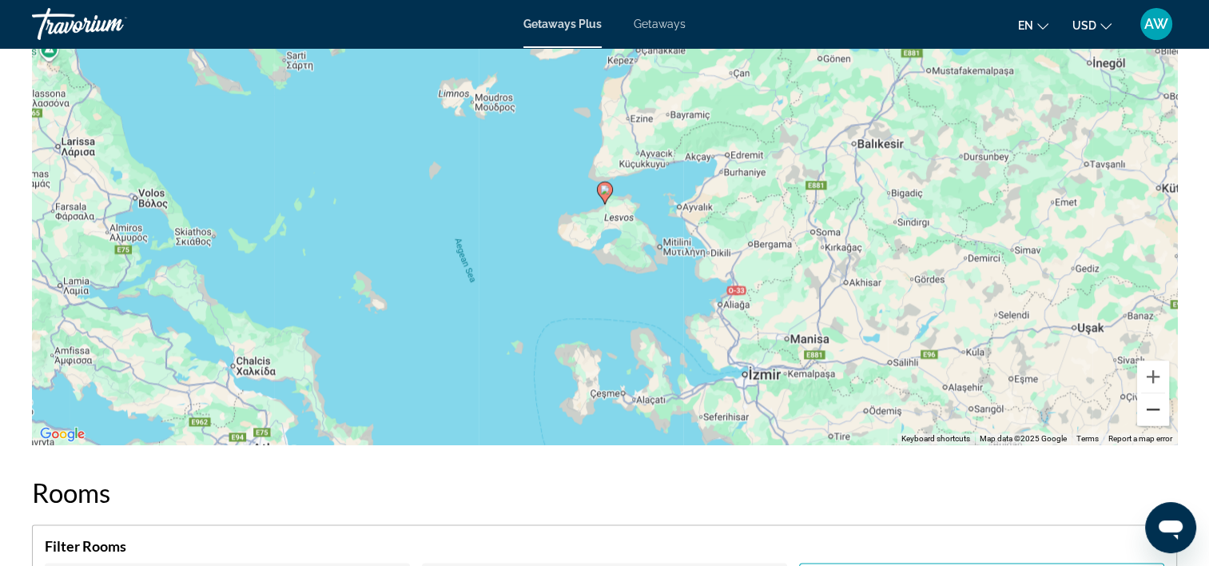
click at [1150, 409] on button "Zoom out" at bounding box center [1153, 409] width 32 height 32
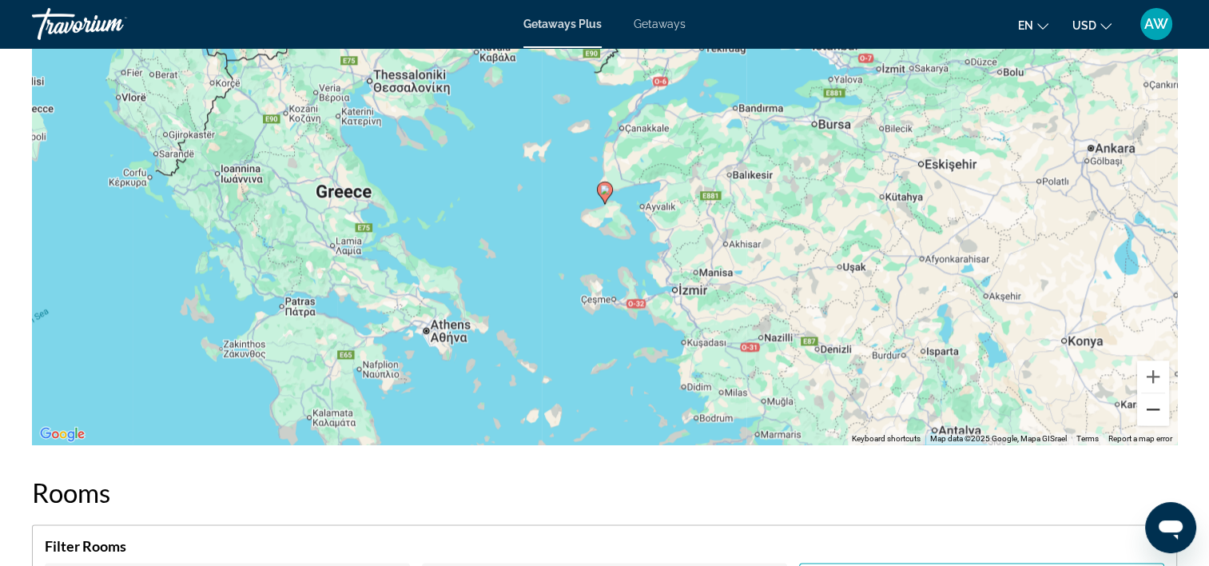
click at [1150, 409] on button "Zoom out" at bounding box center [1153, 409] width 32 height 32
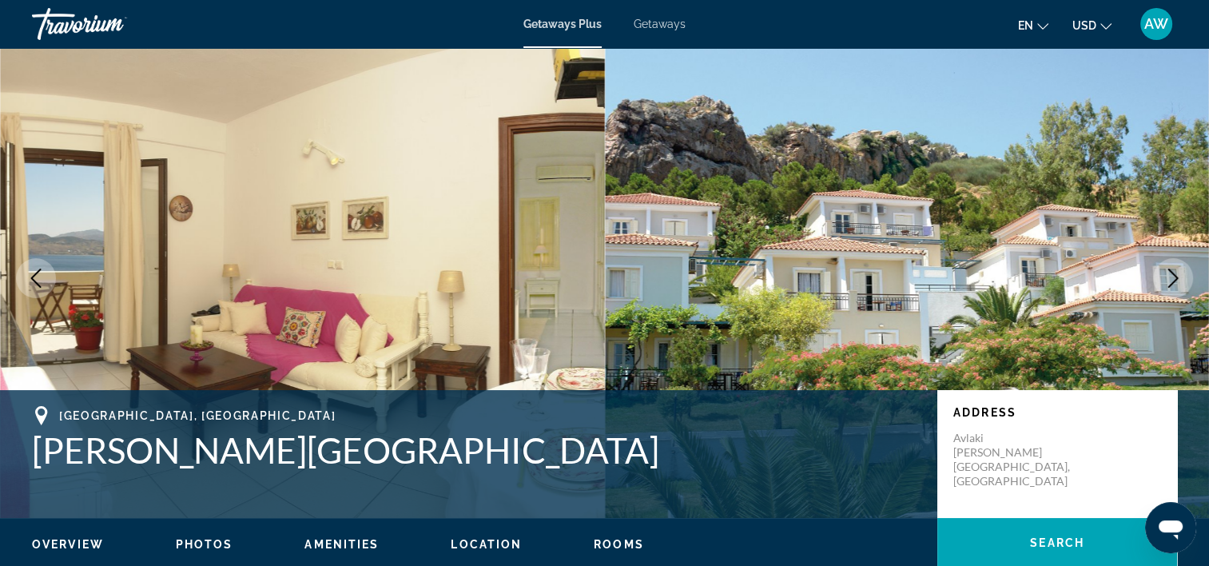
scroll to position [0, 0]
